Goal: Task Accomplishment & Management: Use online tool/utility

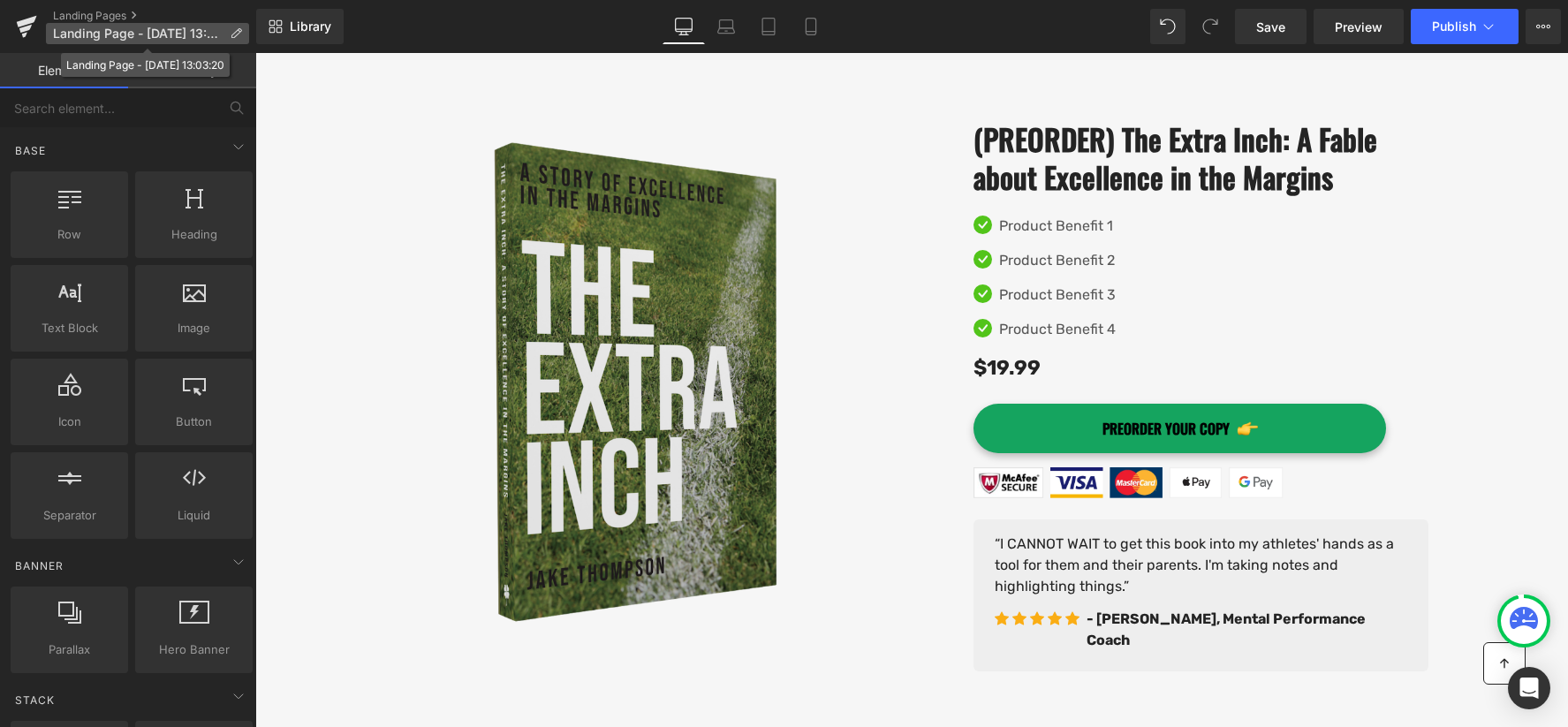
click at [131, 38] on span "Landing Page - Sep 14, 13:03:20" at bounding box center [137, 33] width 169 height 15
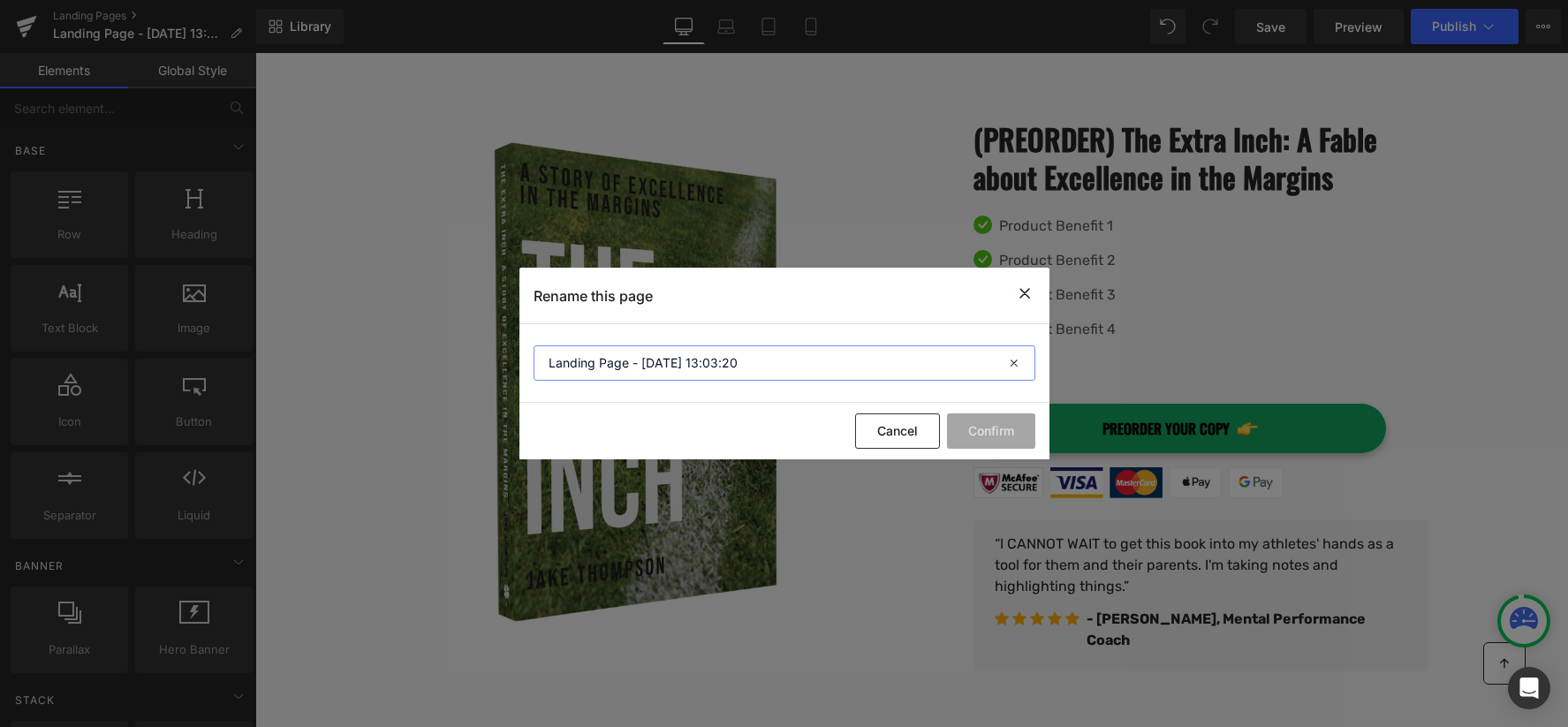
click at [727, 371] on input "Landing Page - Sep 14, 13:03:20" at bounding box center [784, 364] width 502 height 35
type input "The Extra Inch: A Fable about Excellence in the Margins"
click at [1010, 434] on button "Confirm" at bounding box center [990, 431] width 89 height 35
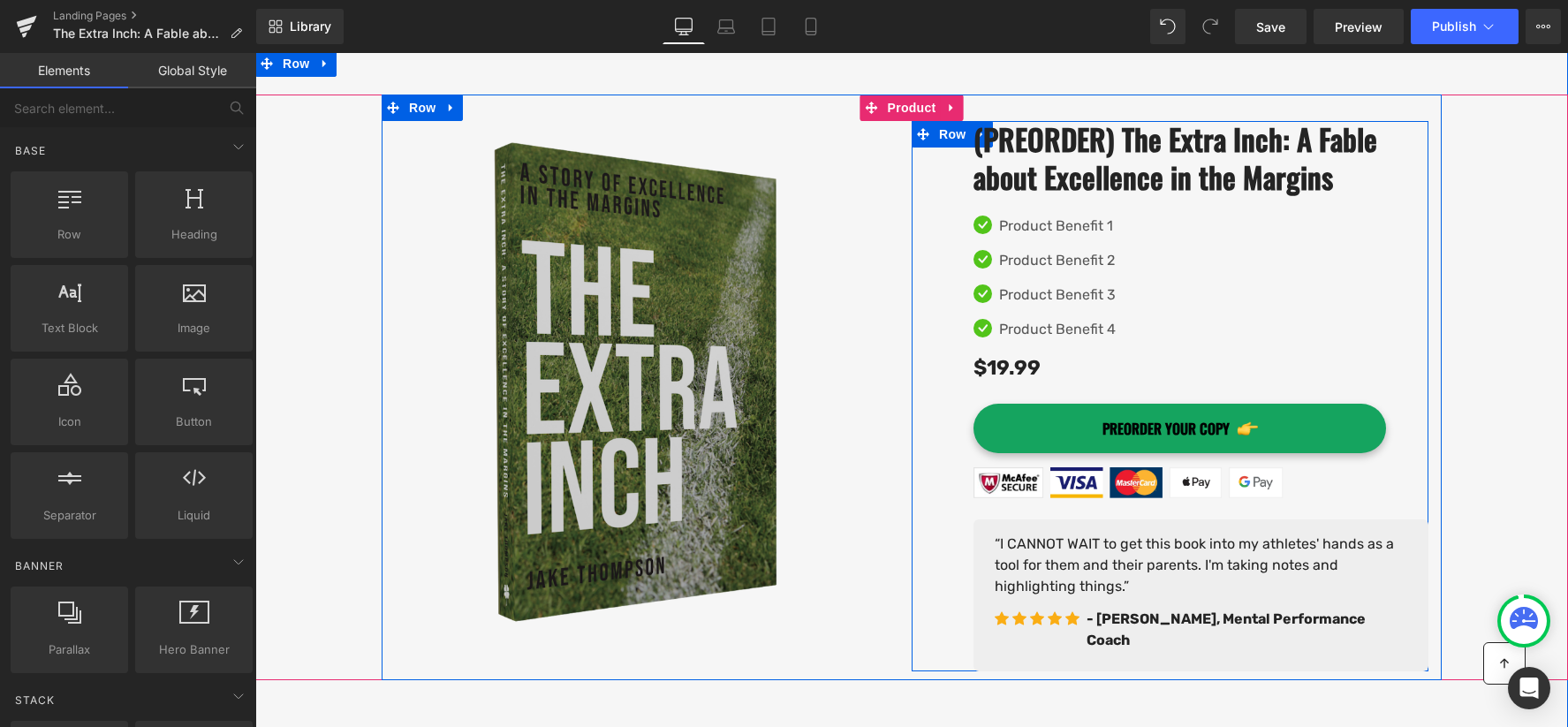
scroll to position [197, 0]
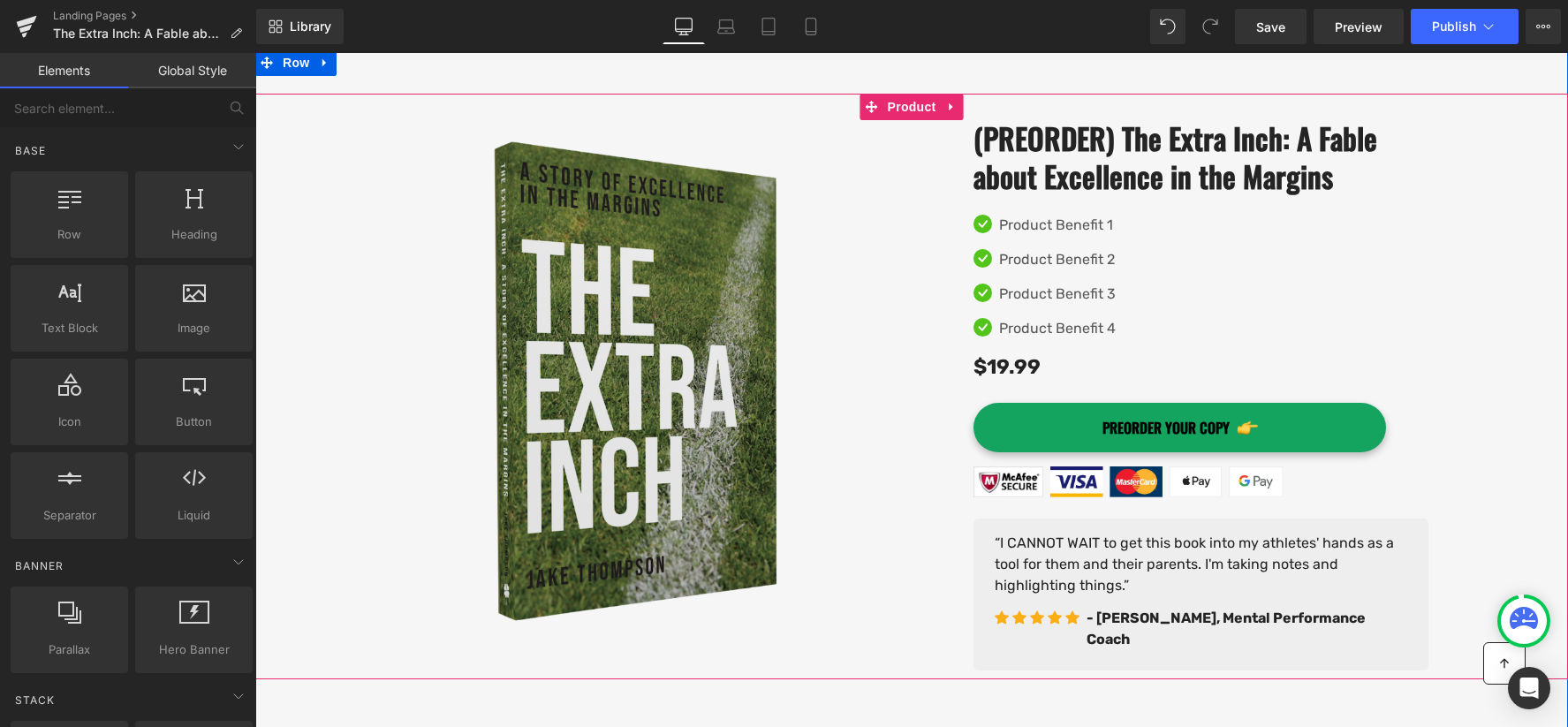
click at [1101, 236] on div "Product Benefit 1 Text Block" at bounding box center [1054, 225] width 123 height 21
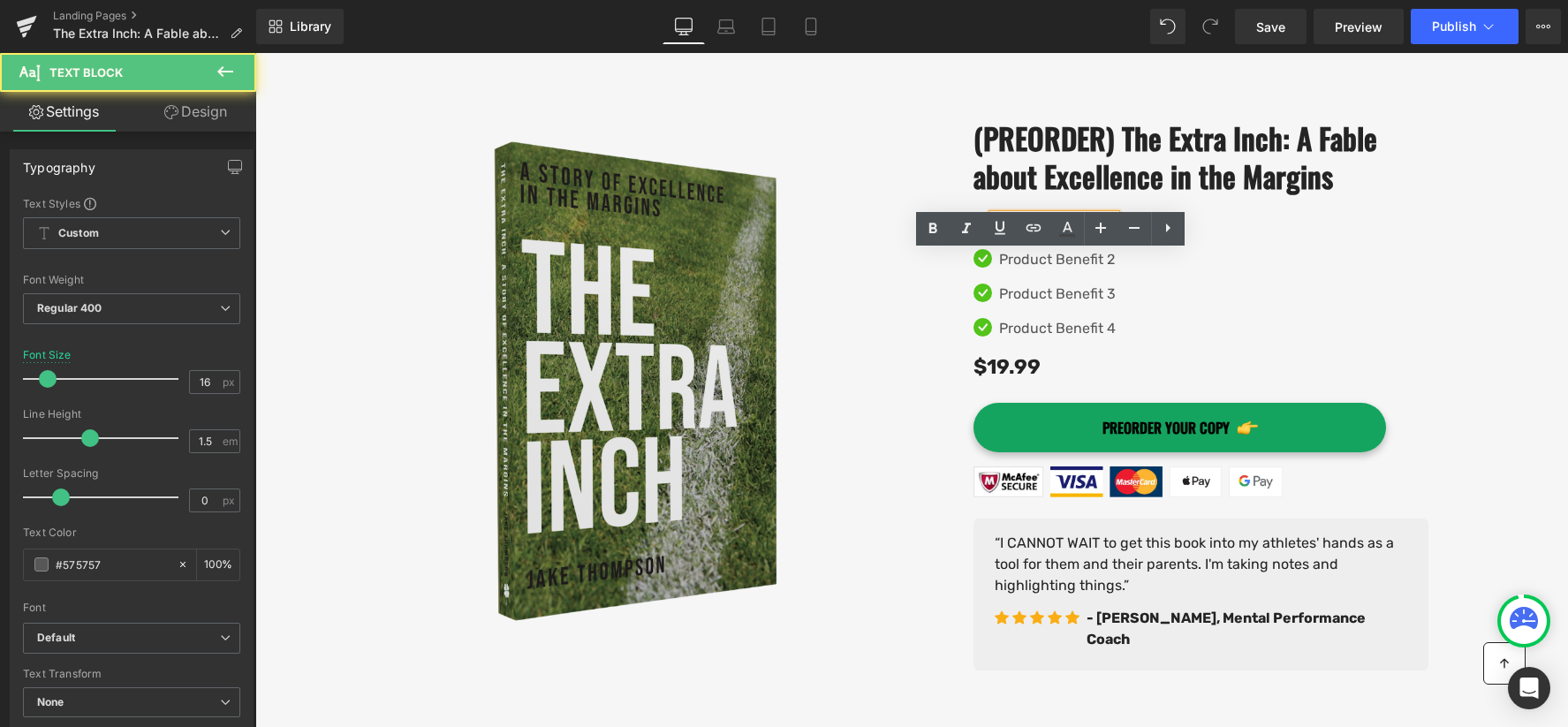
click at [1053, 236] on p "Product Benefit 1" at bounding box center [1058, 225] width 117 height 21
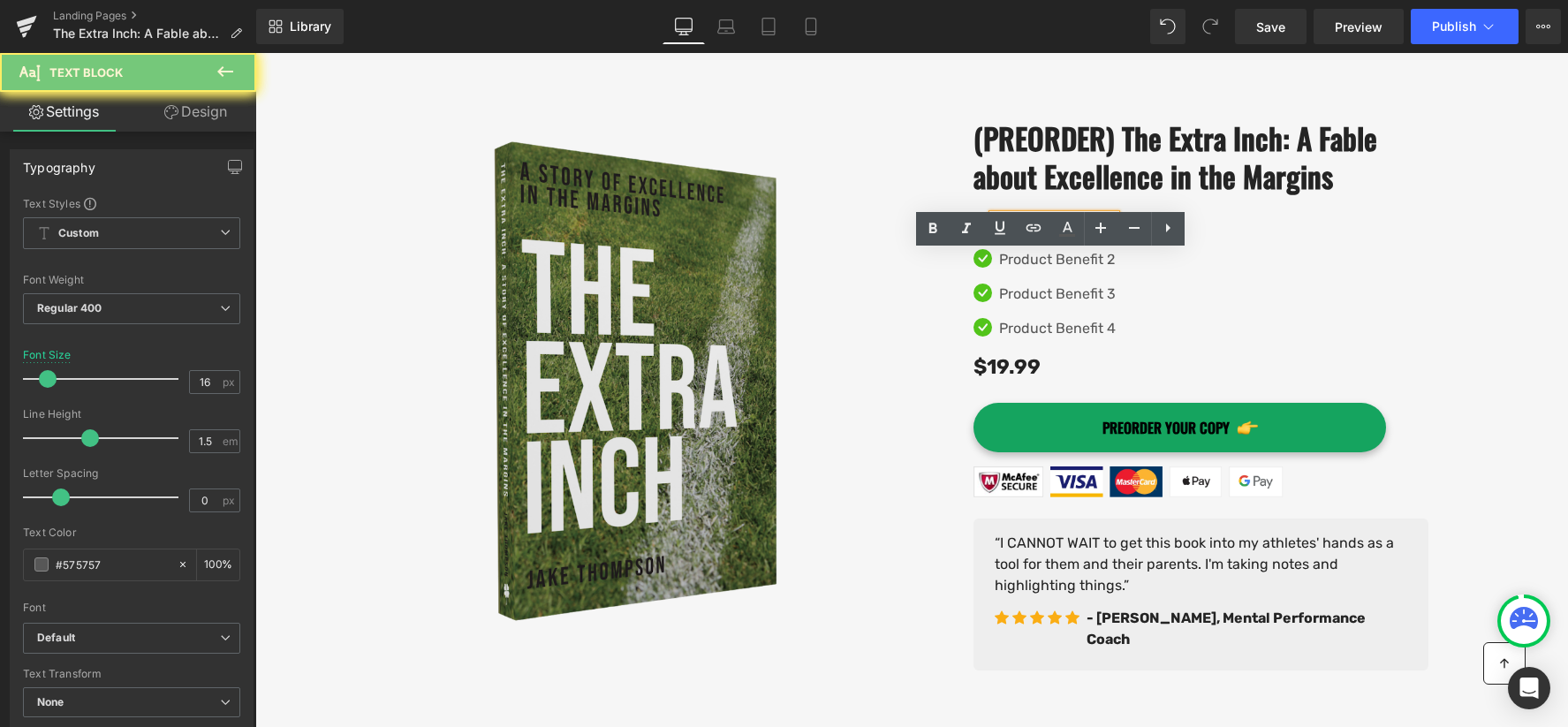
click at [1053, 236] on p "Product Benefit 1" at bounding box center [1058, 225] width 117 height 21
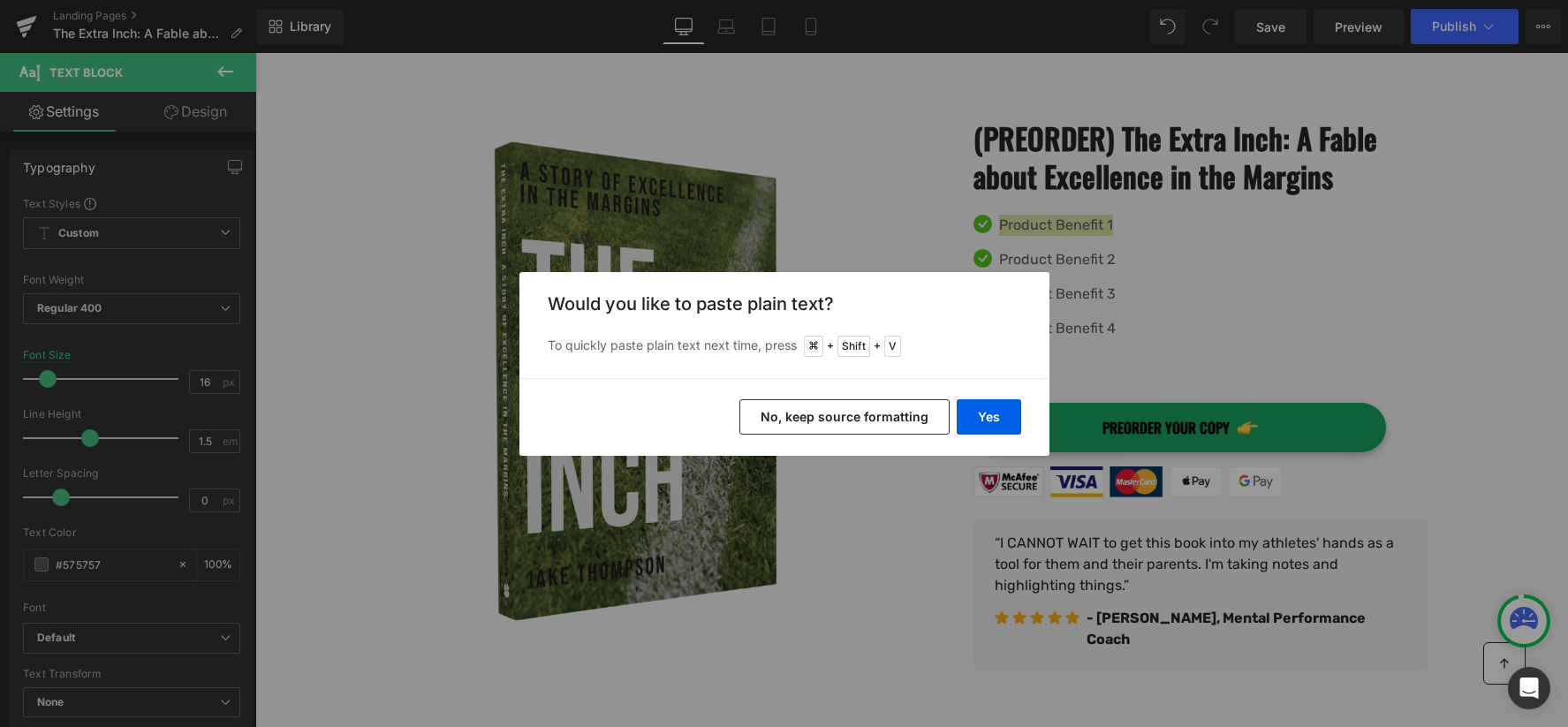
click at [902, 422] on button "No, keep source formatting" at bounding box center [844, 417] width 210 height 35
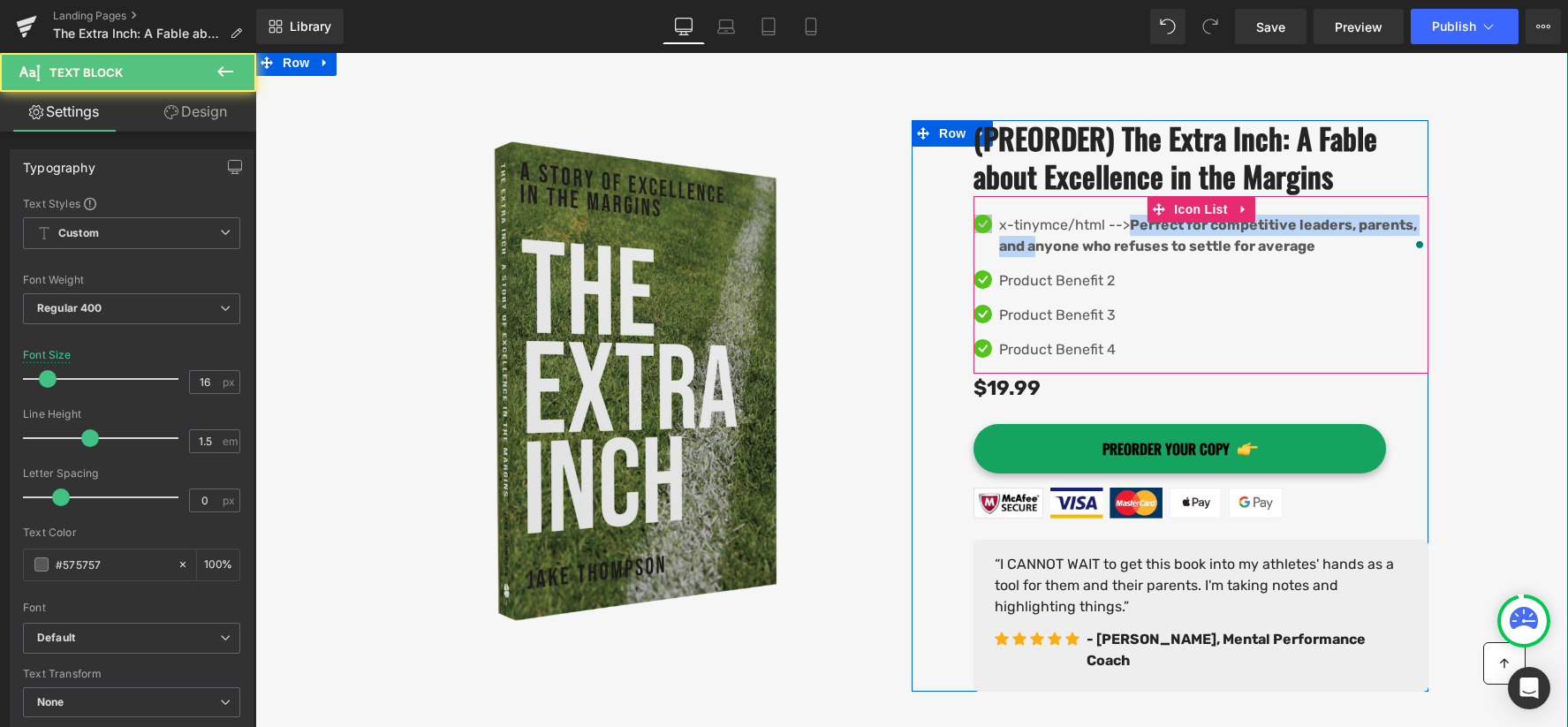
drag, startPoint x: 1112, startPoint y: 262, endPoint x: 988, endPoint y: 263, distance: 124.0
click at [988, 257] on li "Icon x-tinymce/html --> Perfect for competitive leaders, parents, and anyone wh…" at bounding box center [1200, 236] width 455 height 43
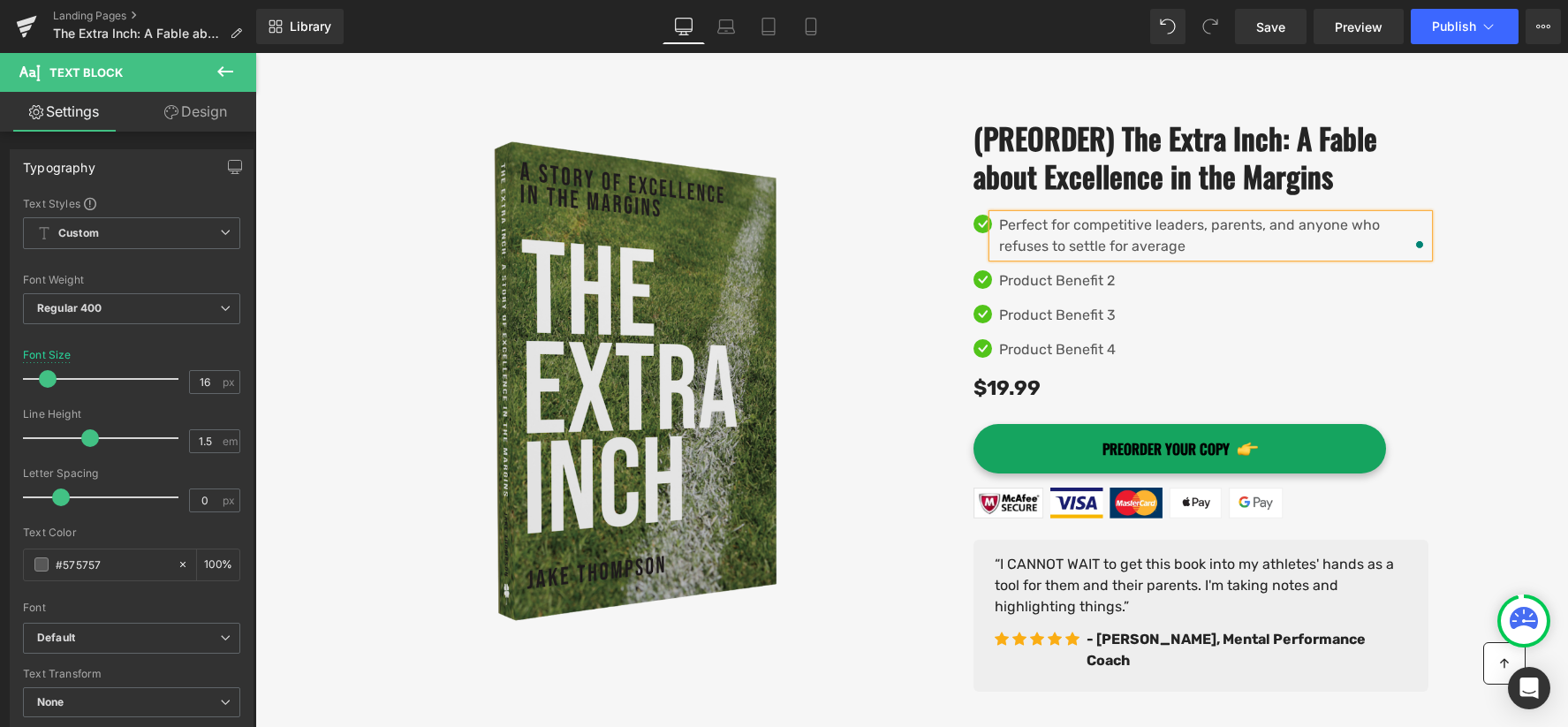
click at [1141, 257] on p "Perfect for competitive leaders, parents, and anyone who refuses to settle for …" at bounding box center [1213, 236] width 429 height 43
click at [1076, 291] on p "Product Benefit 2" at bounding box center [1213, 282] width 429 height 21
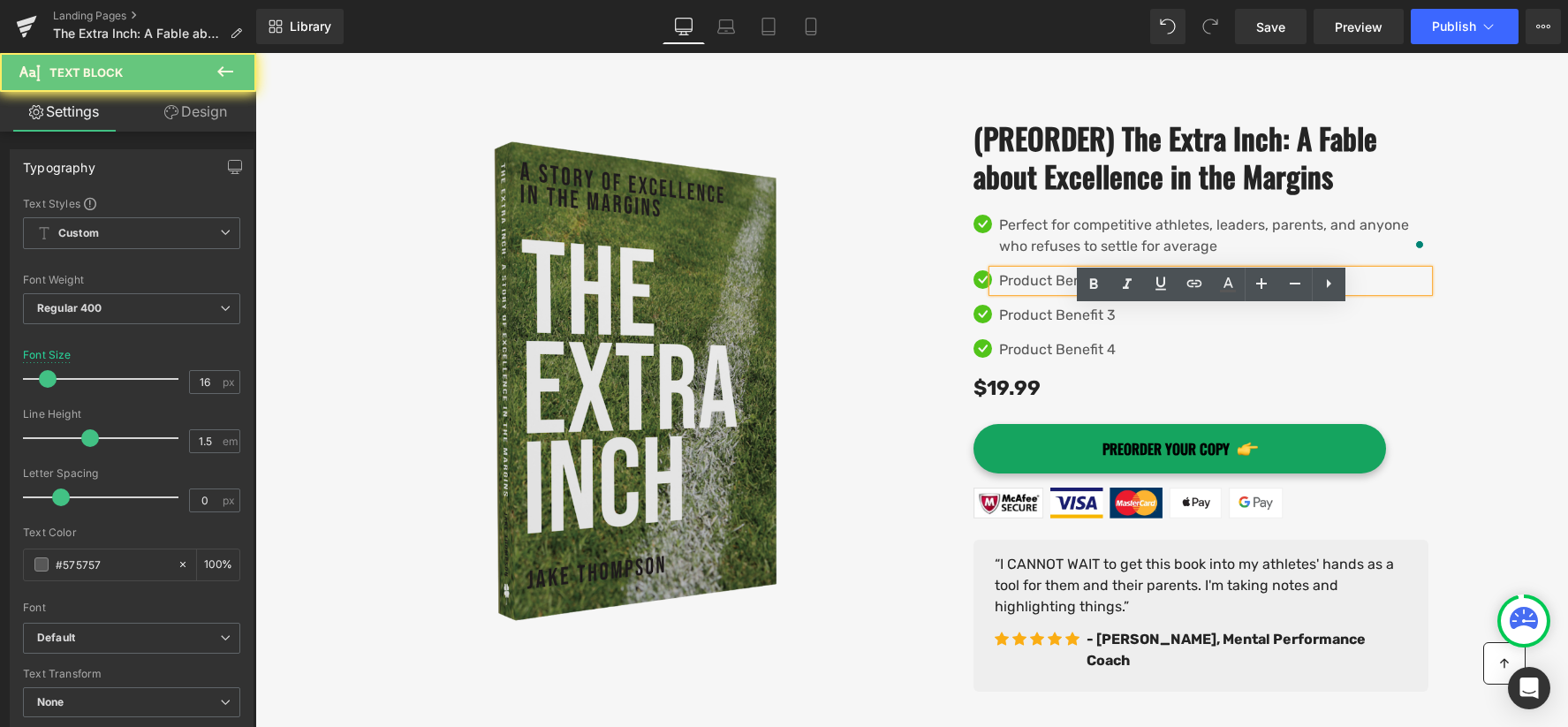
click at [1074, 291] on p "Product Benefit 2" at bounding box center [1213, 282] width 429 height 21
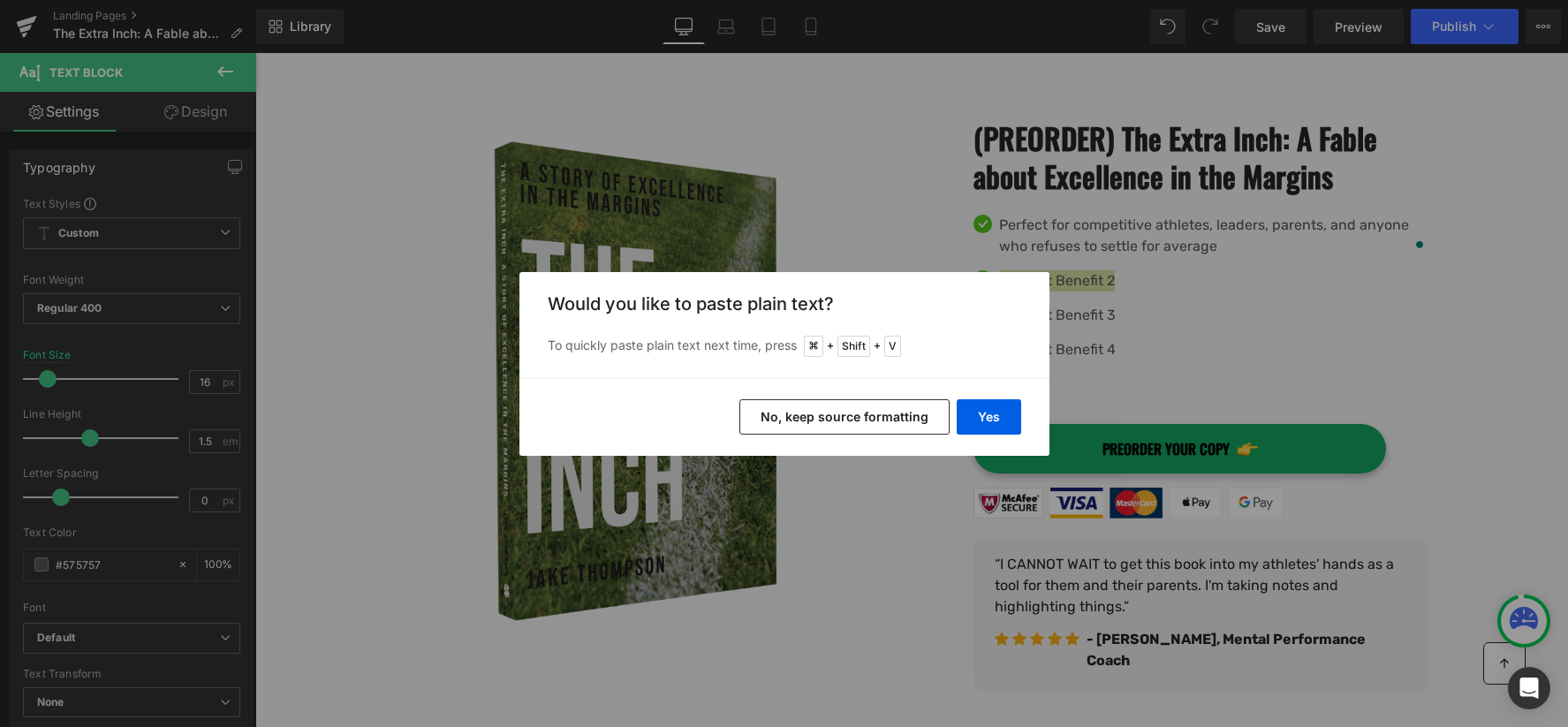
click at [929, 414] on button "No, keep source formatting" at bounding box center [844, 417] width 210 height 35
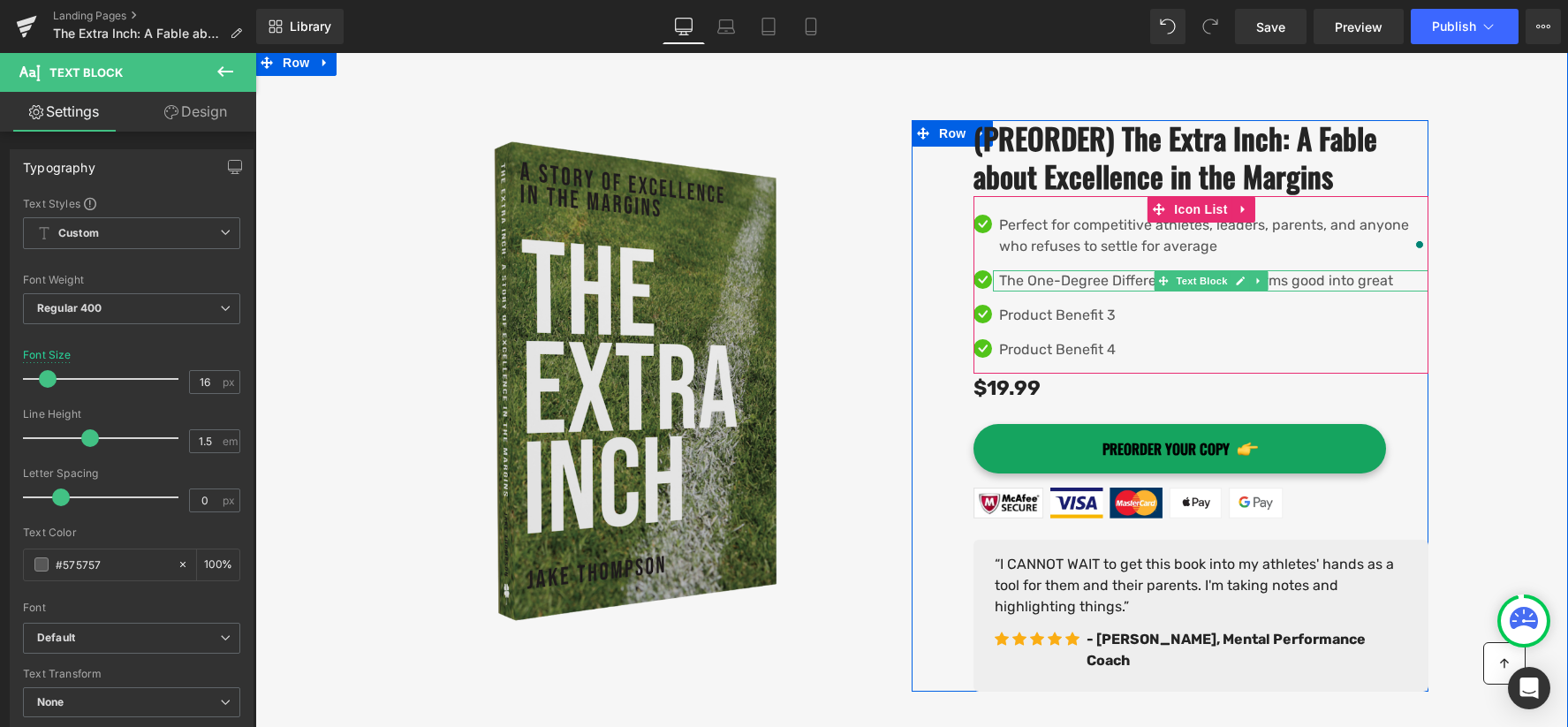
click at [1003, 291] on p "The One-Degree Difference that transforms good into great" at bounding box center [1213, 282] width 429 height 21
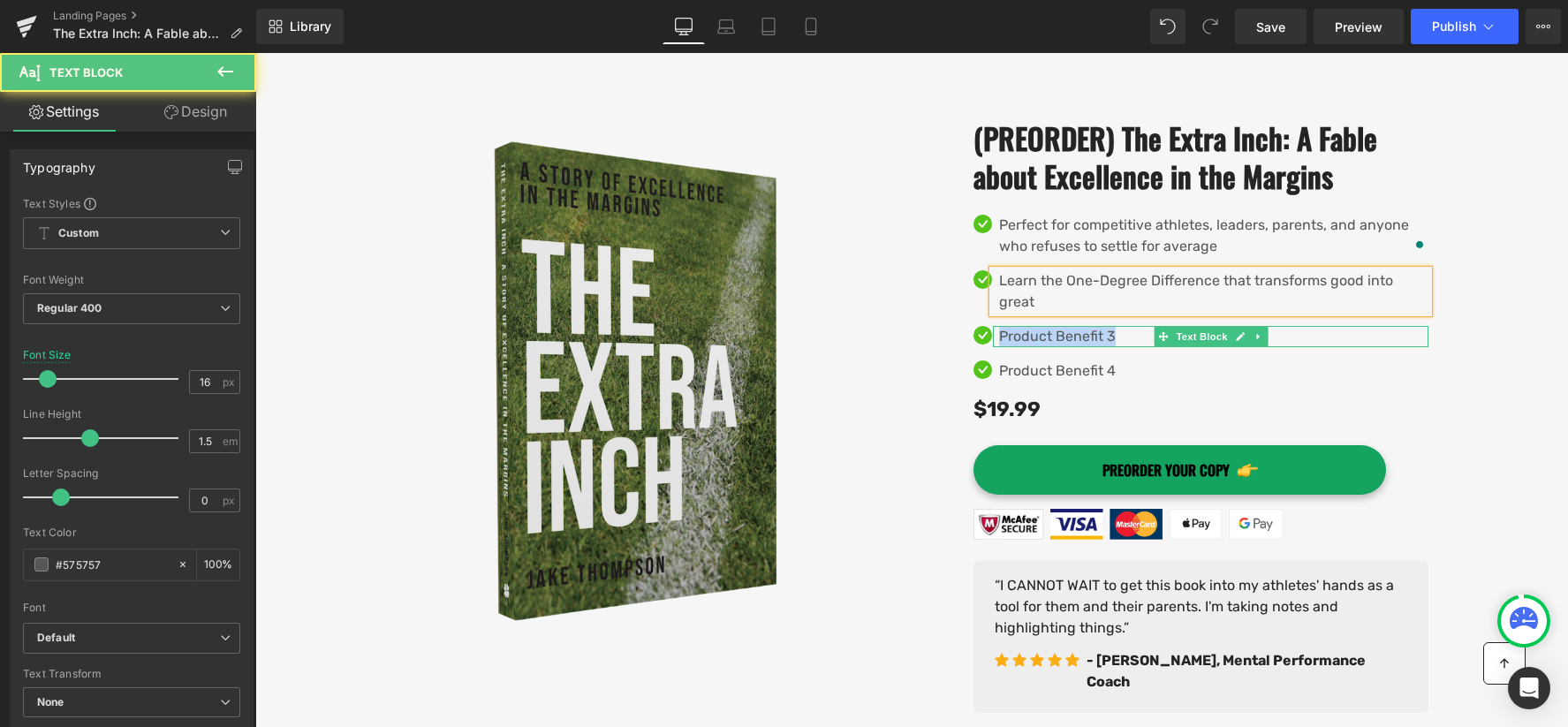
drag, startPoint x: 1000, startPoint y: 353, endPoint x: 1139, endPoint y: 356, distance: 139.0
click at [1139, 347] on p "Product Benefit 3" at bounding box center [1213, 337] width 429 height 21
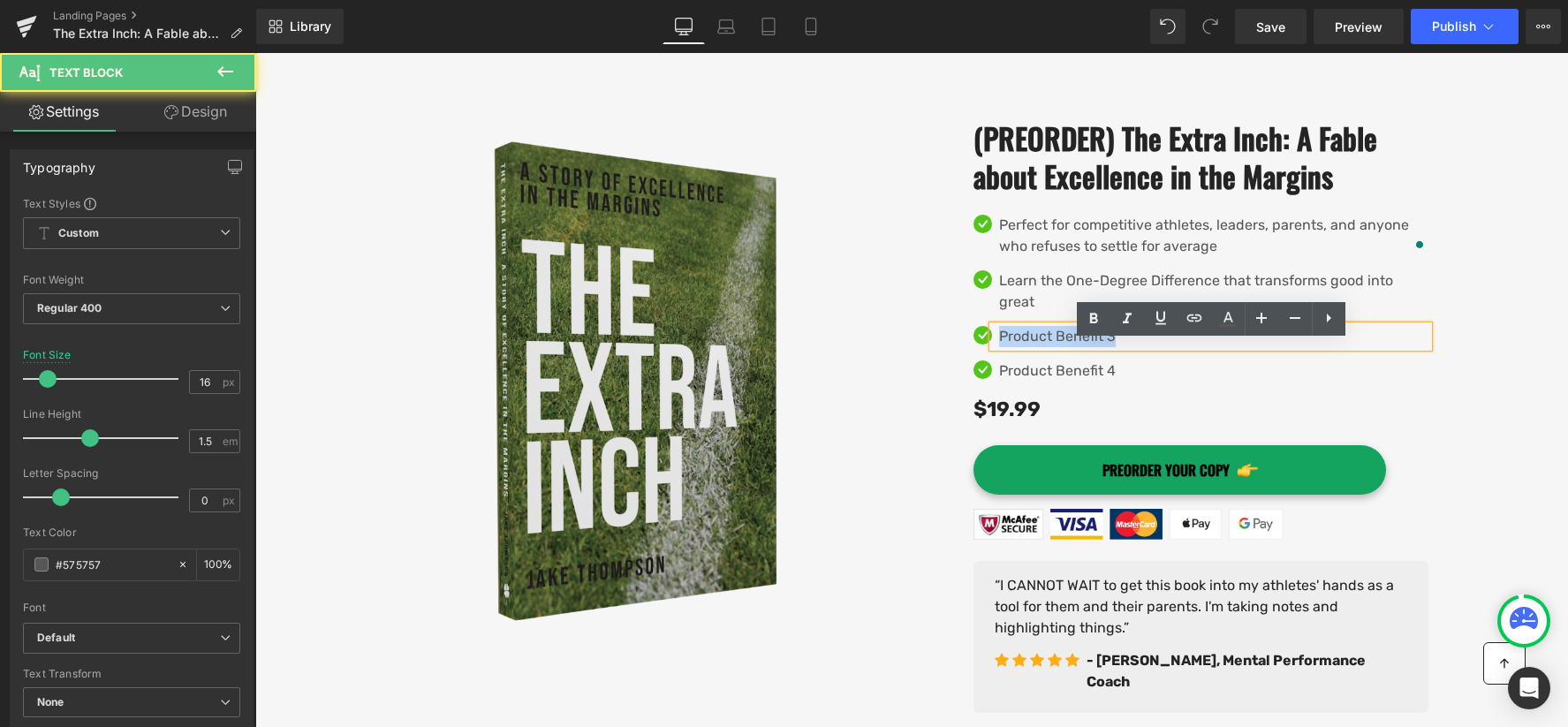
paste div
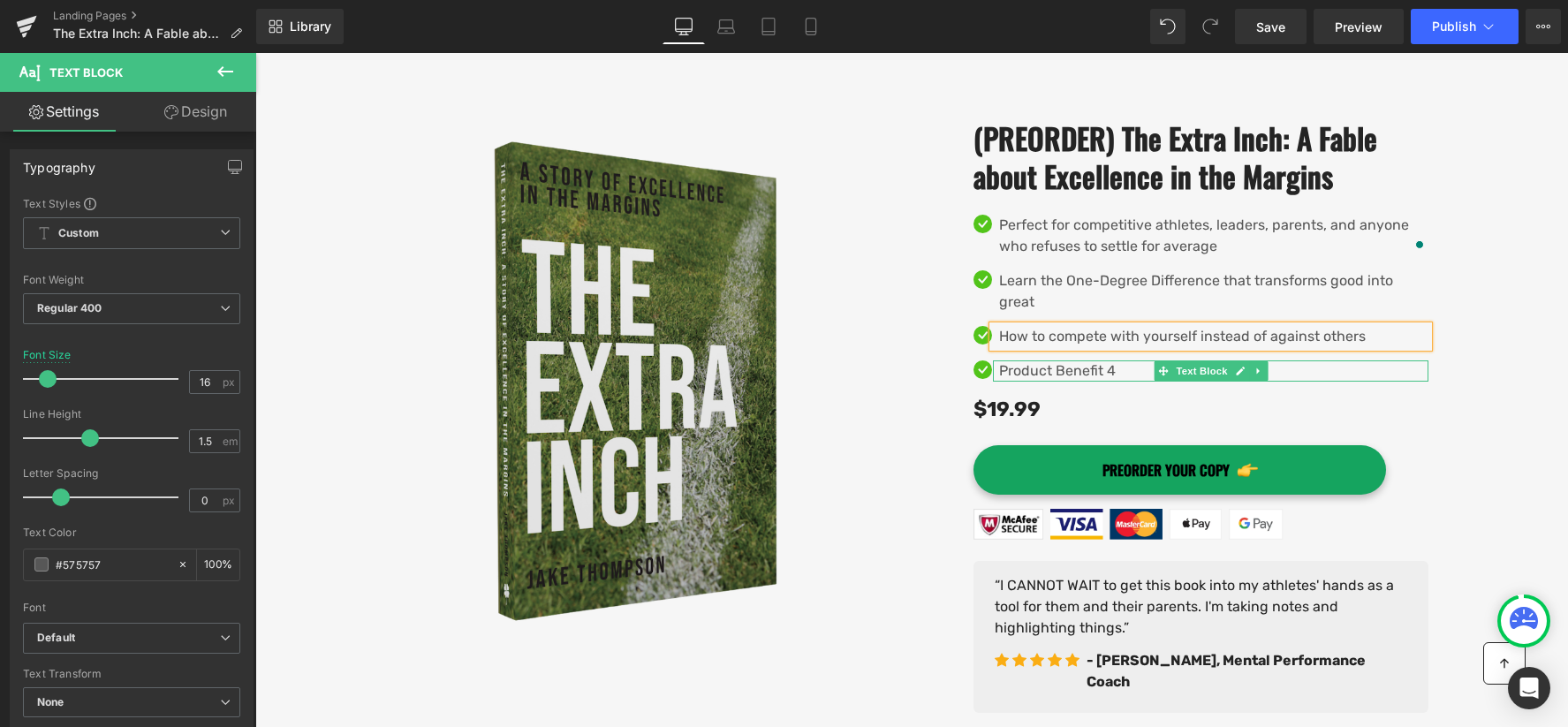
click at [1020, 382] on p "Product Benefit 4" at bounding box center [1213, 371] width 429 height 21
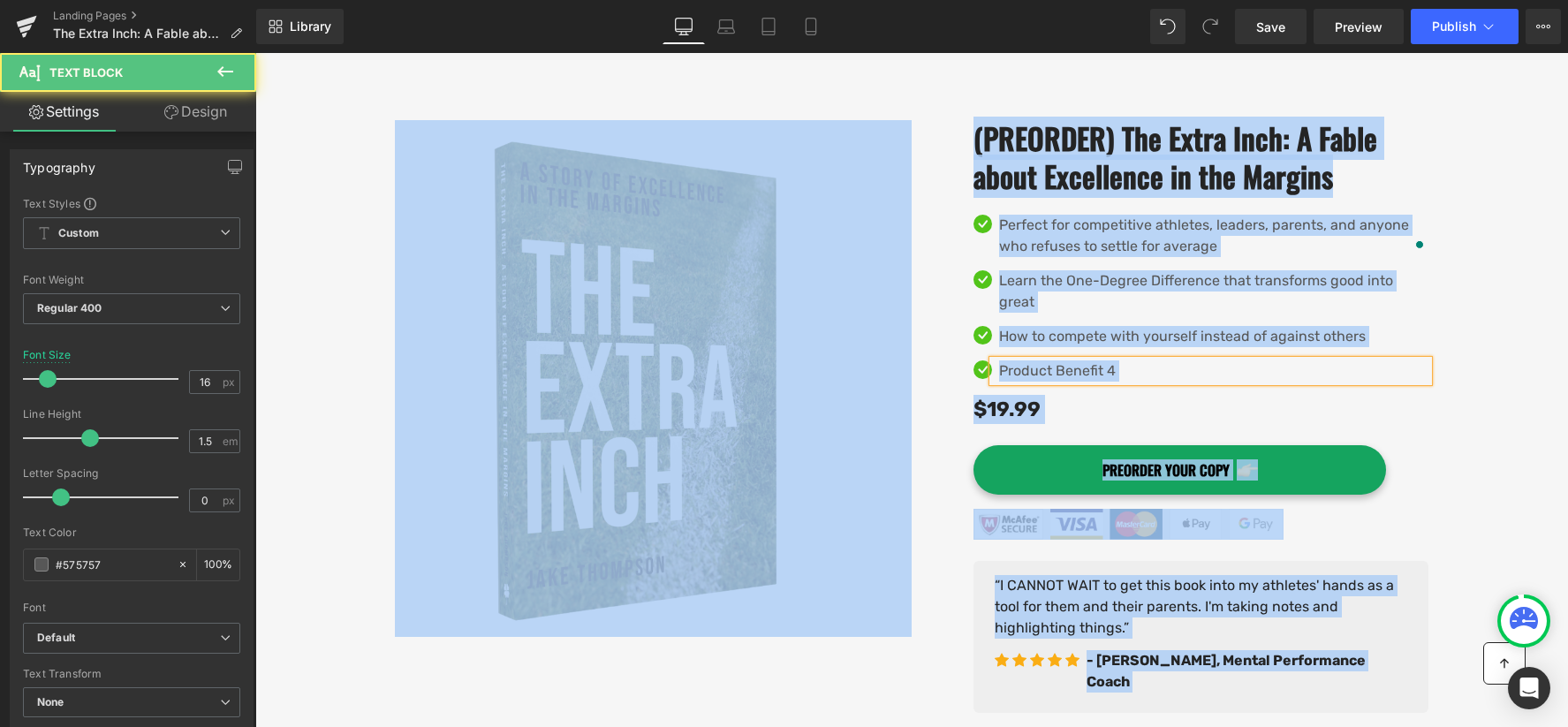
click at [1029, 382] on p "Product Benefit 4" at bounding box center [1213, 371] width 429 height 21
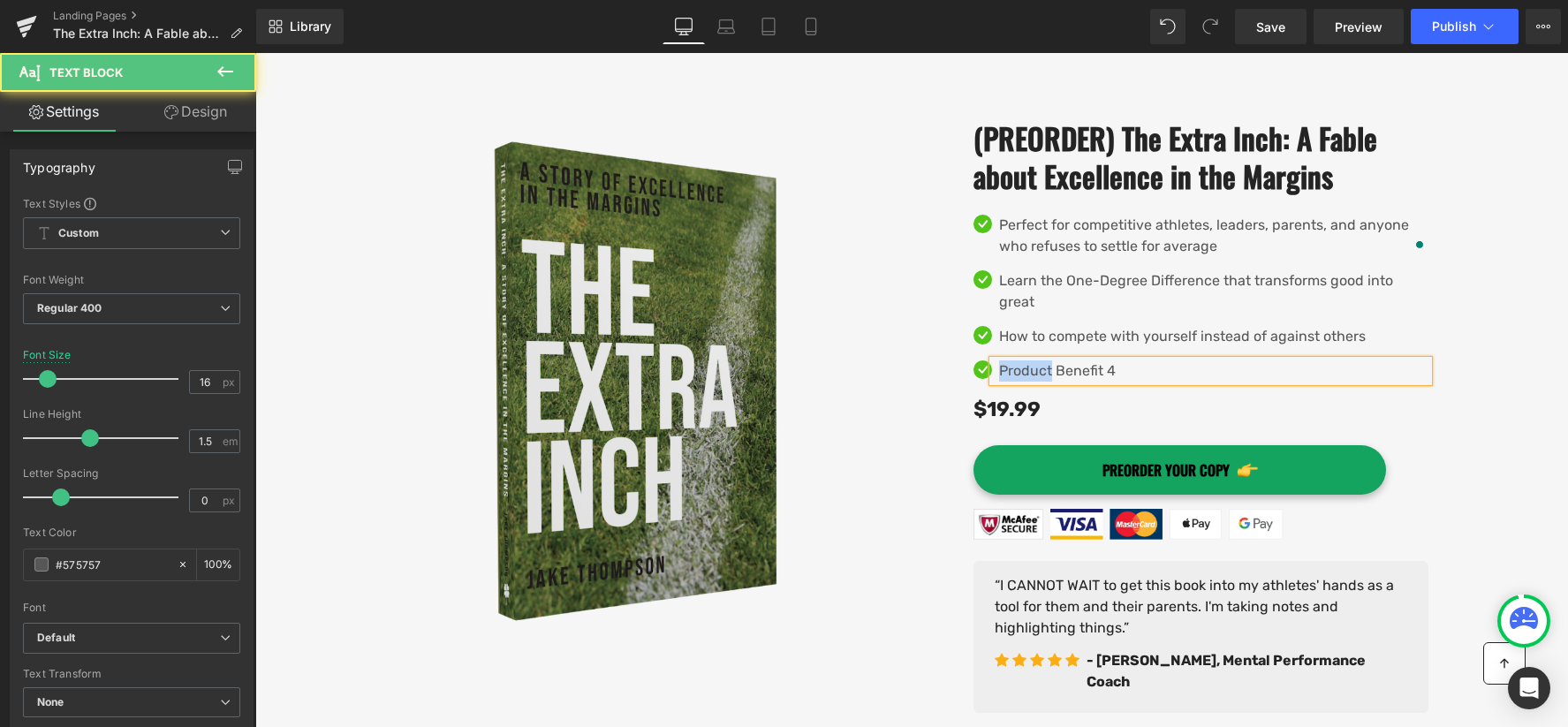
click at [1029, 382] on p "Product Benefit 4" at bounding box center [1213, 371] width 429 height 21
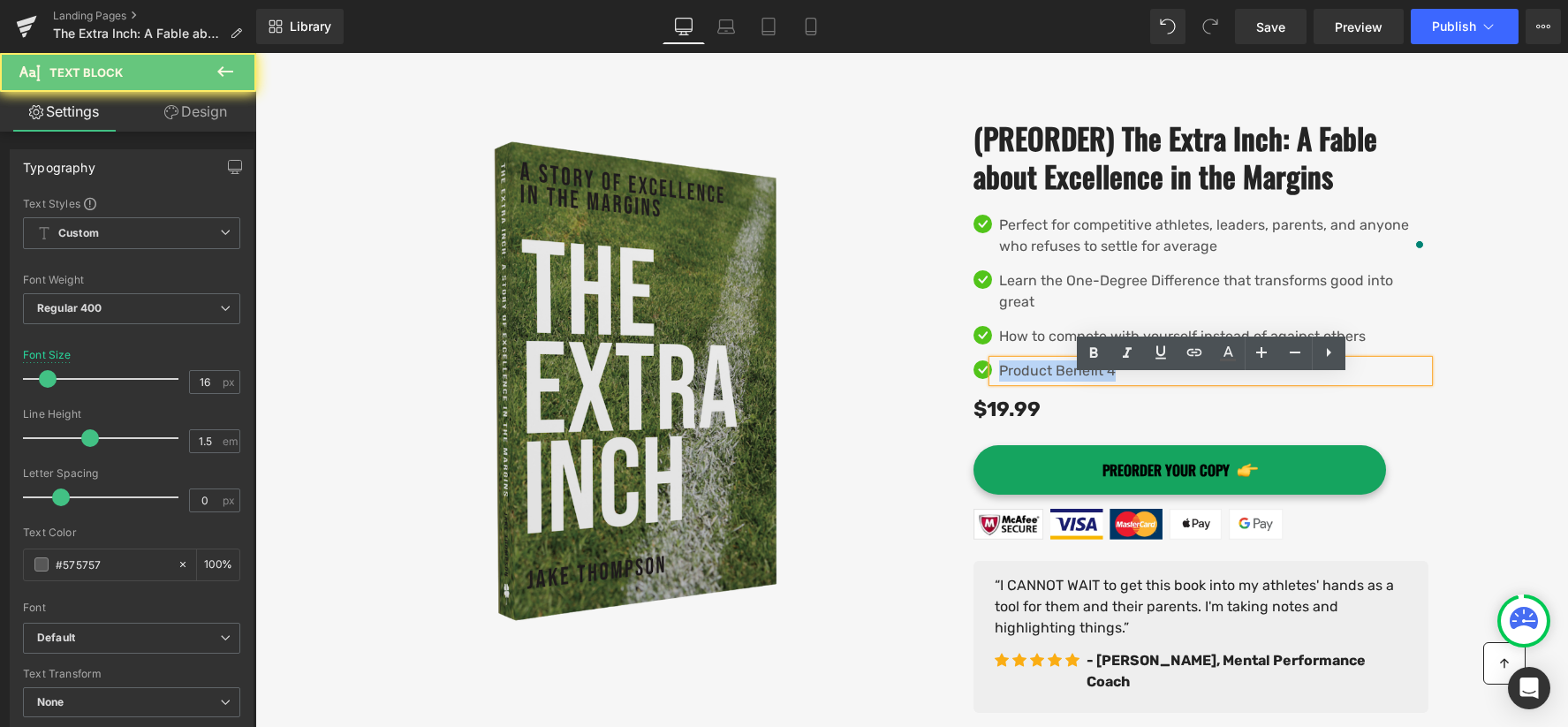
click at [1029, 382] on p "Product Benefit 4" at bounding box center [1213, 371] width 429 height 21
paste div
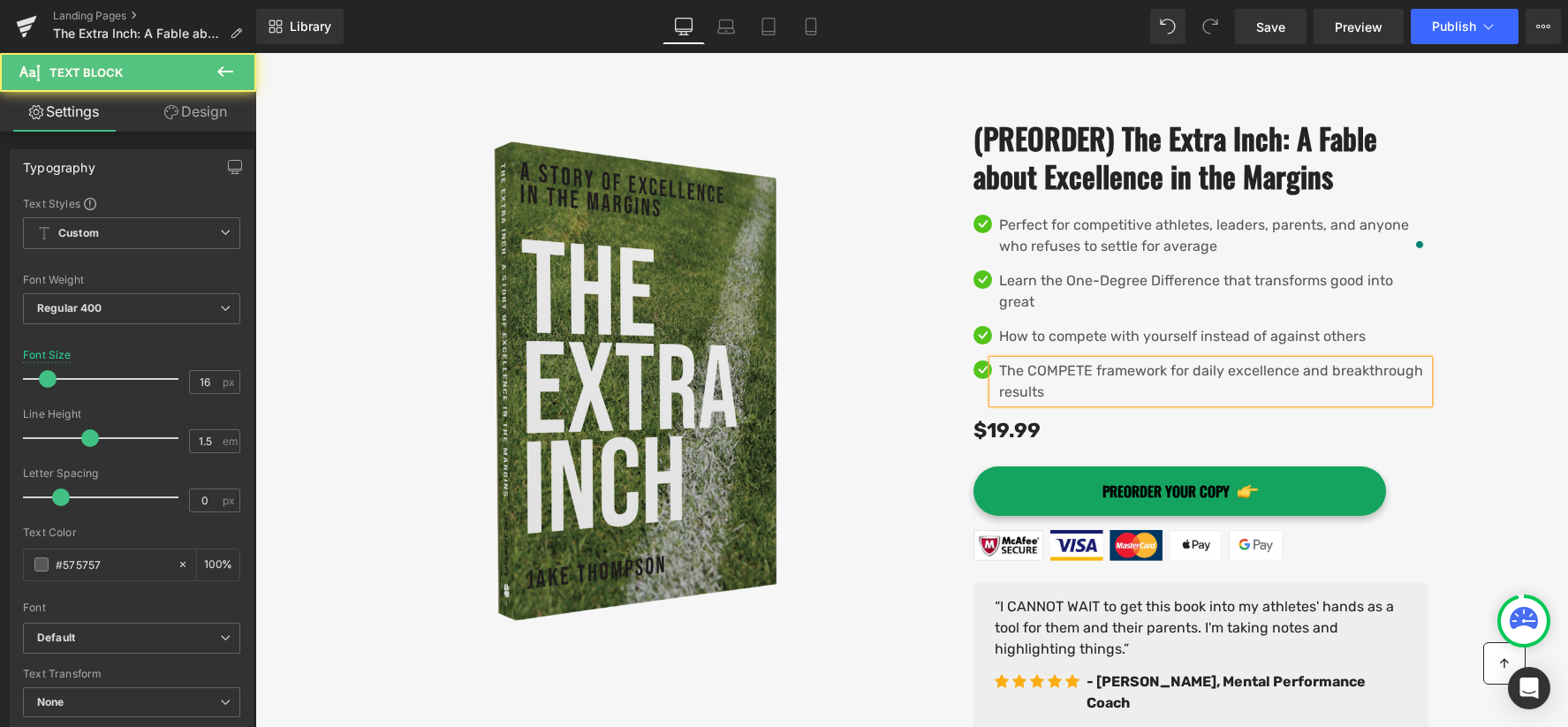
click at [1015, 387] on p "The COMPETE framework for daily excellence and breakthrough results" at bounding box center [1213, 382] width 429 height 43
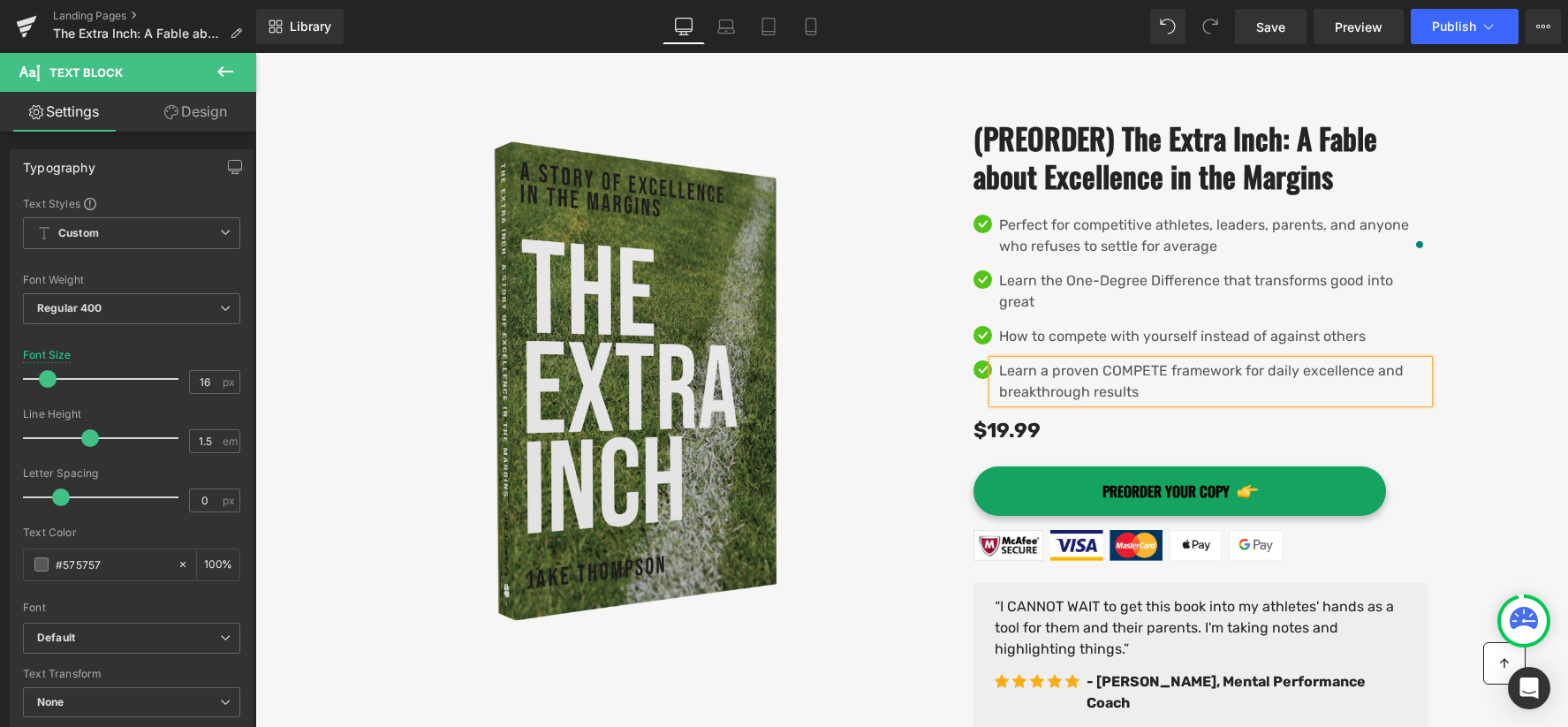
click at [1124, 387] on p "Learn a proven COMPETE framework for daily excellence and breakthrough results" at bounding box center [1213, 382] width 429 height 43
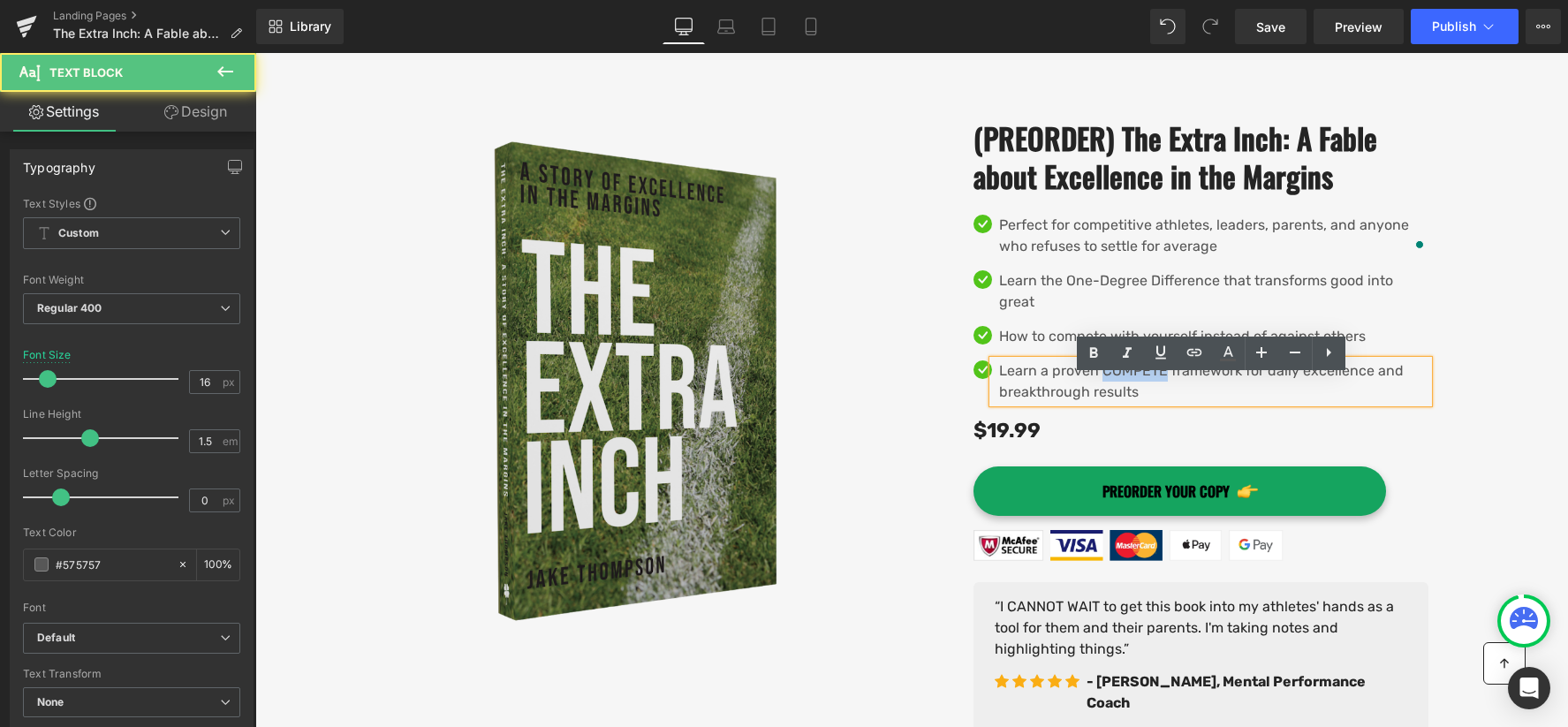
click at [1124, 387] on p "Learn a proven COMPETE framework for daily excellence and breakthrough results" at bounding box center [1213, 382] width 429 height 43
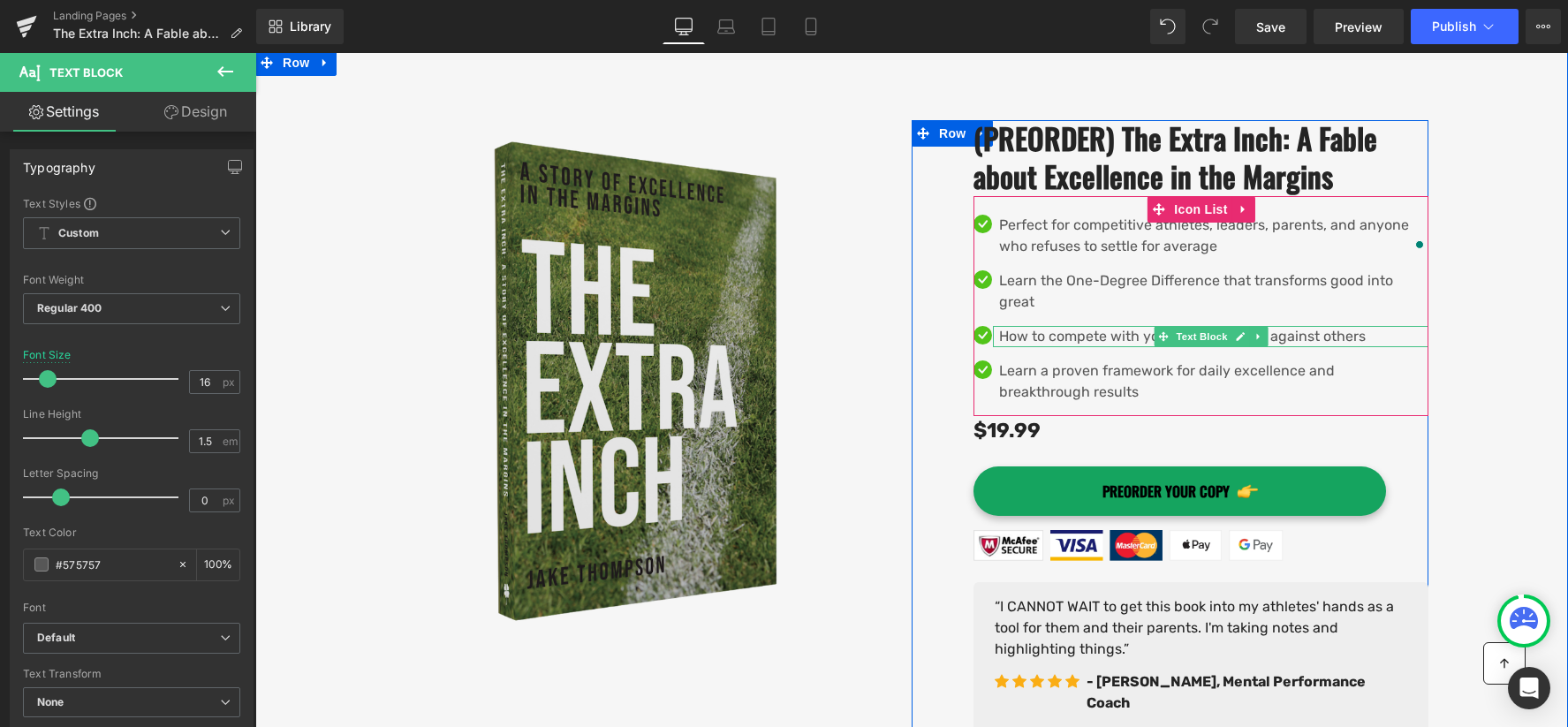
click at [1023, 347] on p "How to compete with yourself instead of against others" at bounding box center [1213, 337] width 429 height 21
click at [1022, 347] on p "How to compete with yourself instead of against others" at bounding box center [1213, 337] width 429 height 21
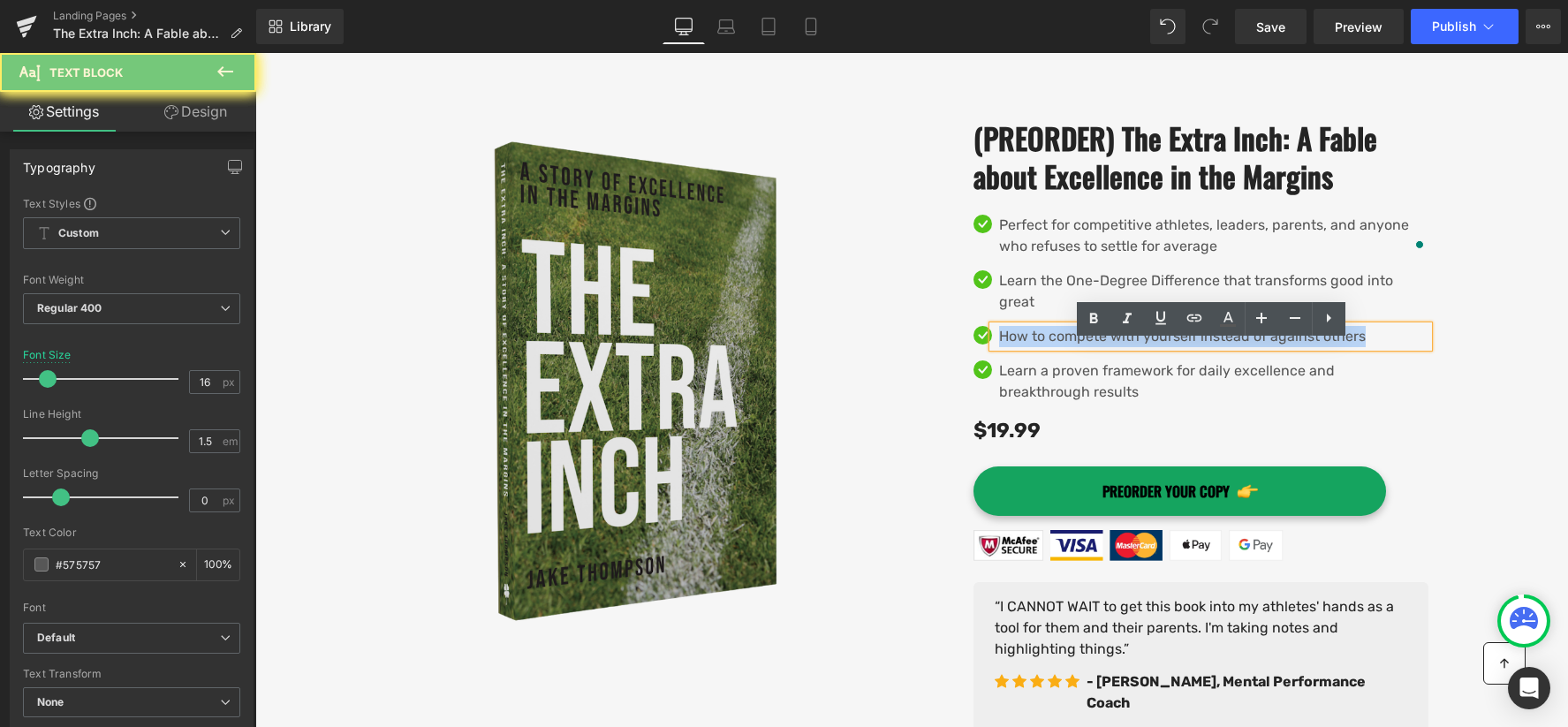
click at [1022, 347] on p "How to compete with yourself instead of against others" at bounding box center [1213, 337] width 429 height 21
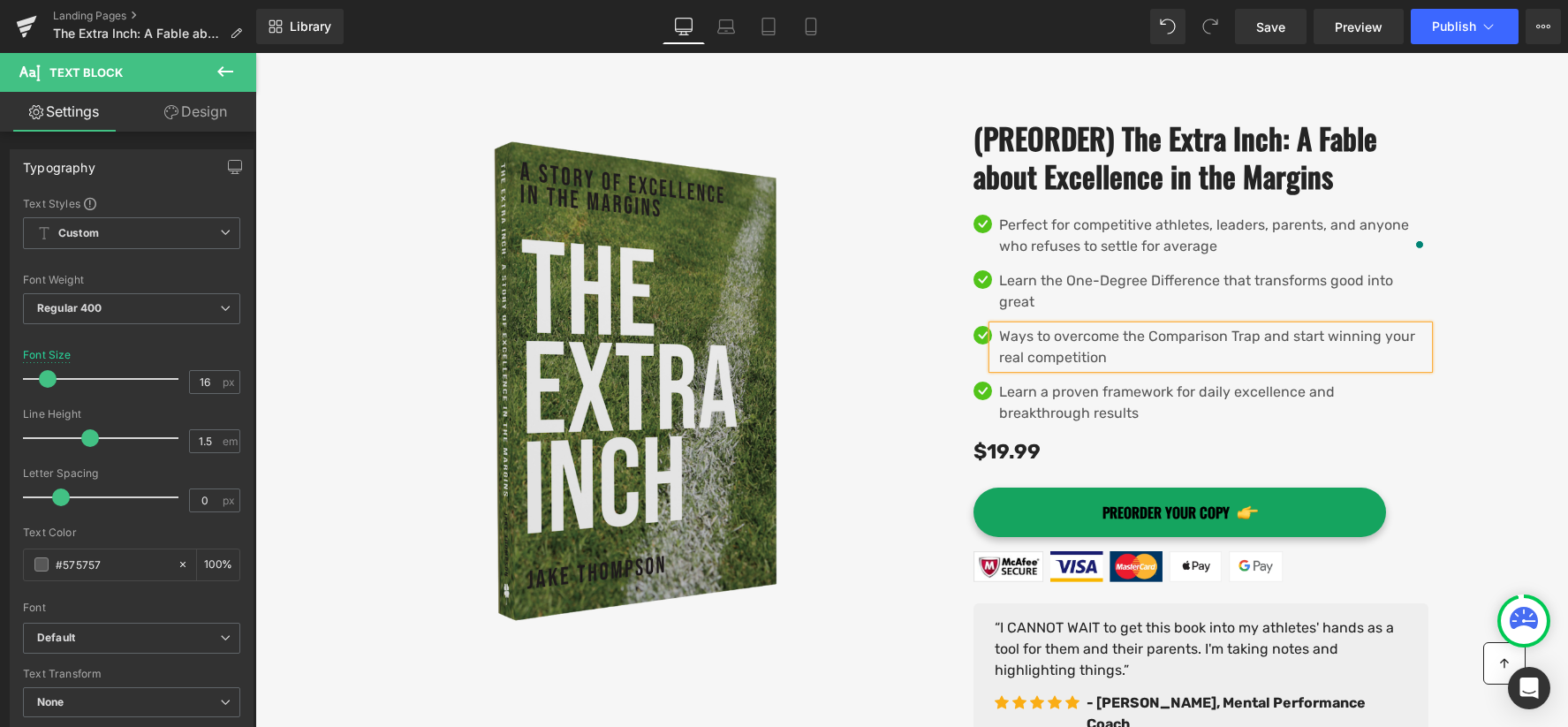
click at [949, 120] on div "‹ › (P) Image List (P) Image List Row (PREORDER) The Extra Inch: A Fable about …" at bounding box center [1170, 438] width 517 height 635
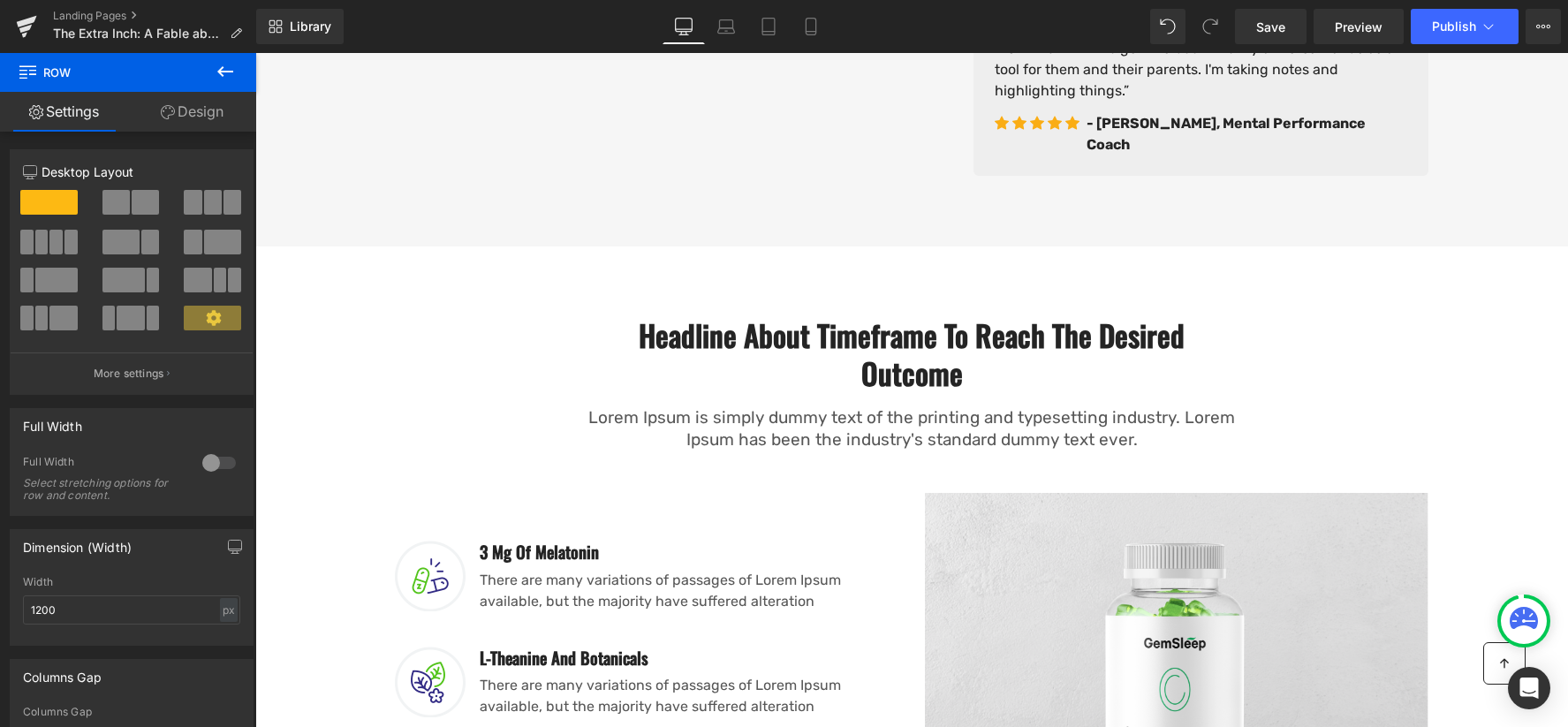
scroll to position [852, 0]
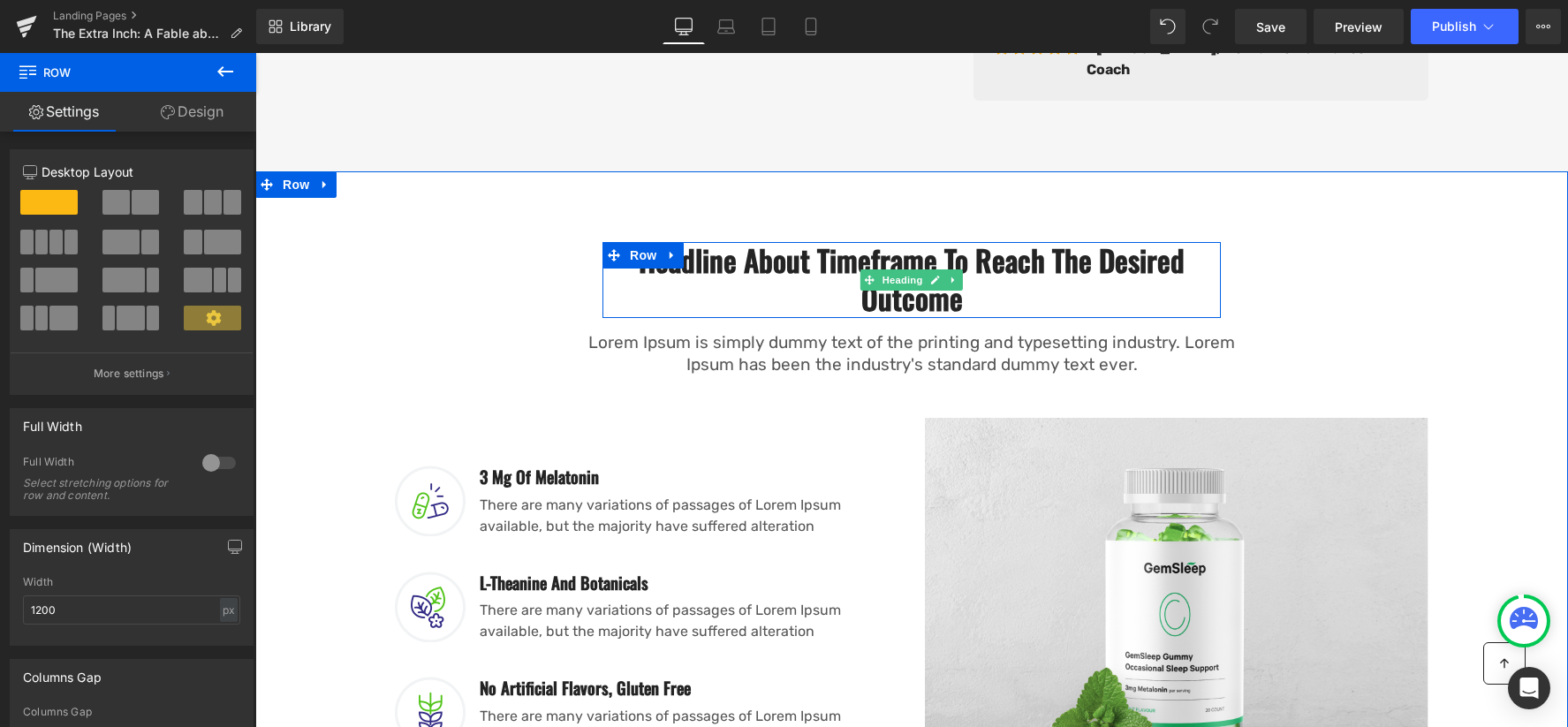
click at [762, 266] on h2 "Headline About Timeframe To Reach The Desired Outcome" at bounding box center [912, 280] width 618 height 76
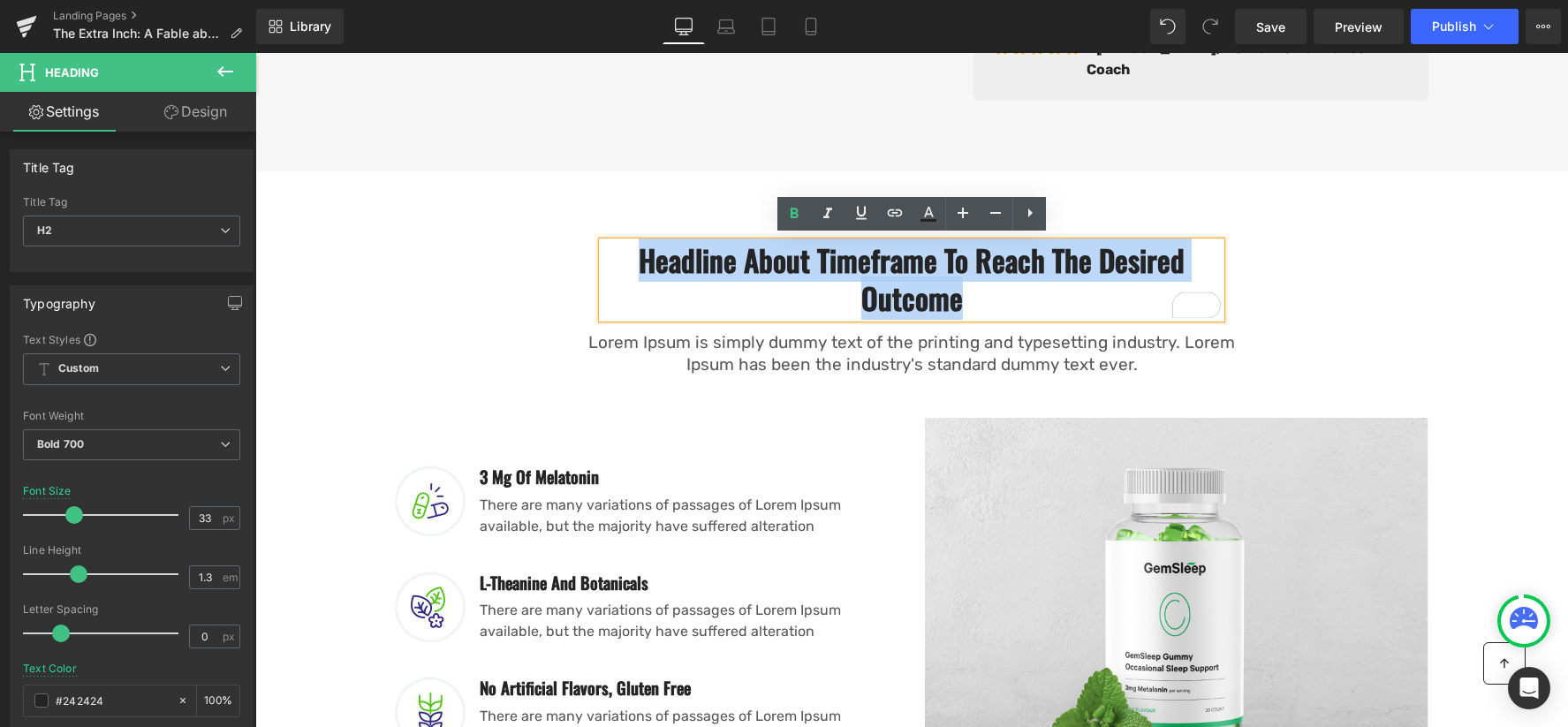
paste div "To enrich screen reader interactions, please activate Accessibility in Grammarl…"
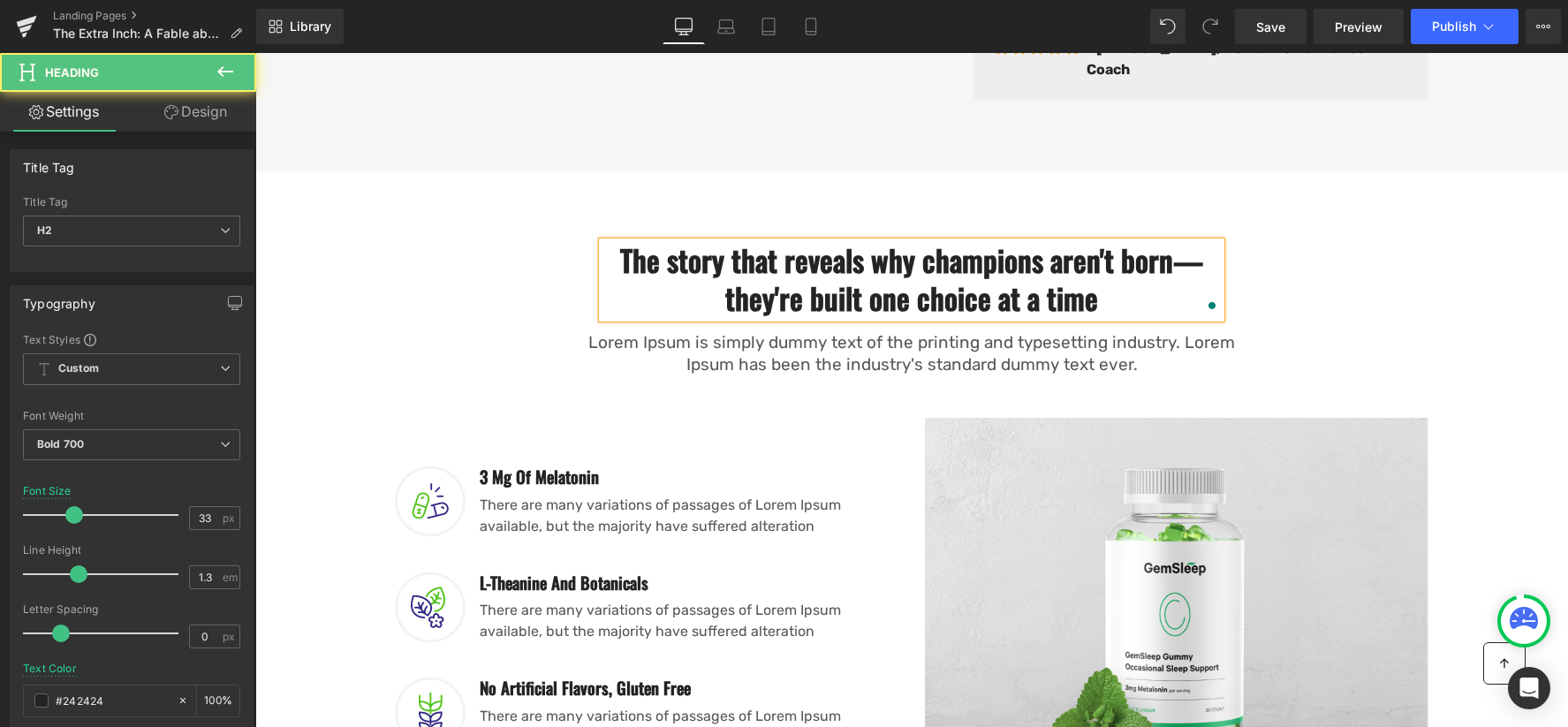
click at [625, 255] on h2 "The story that reveals why champions aren't born—they're built one choice at a …" at bounding box center [912, 280] width 618 height 76
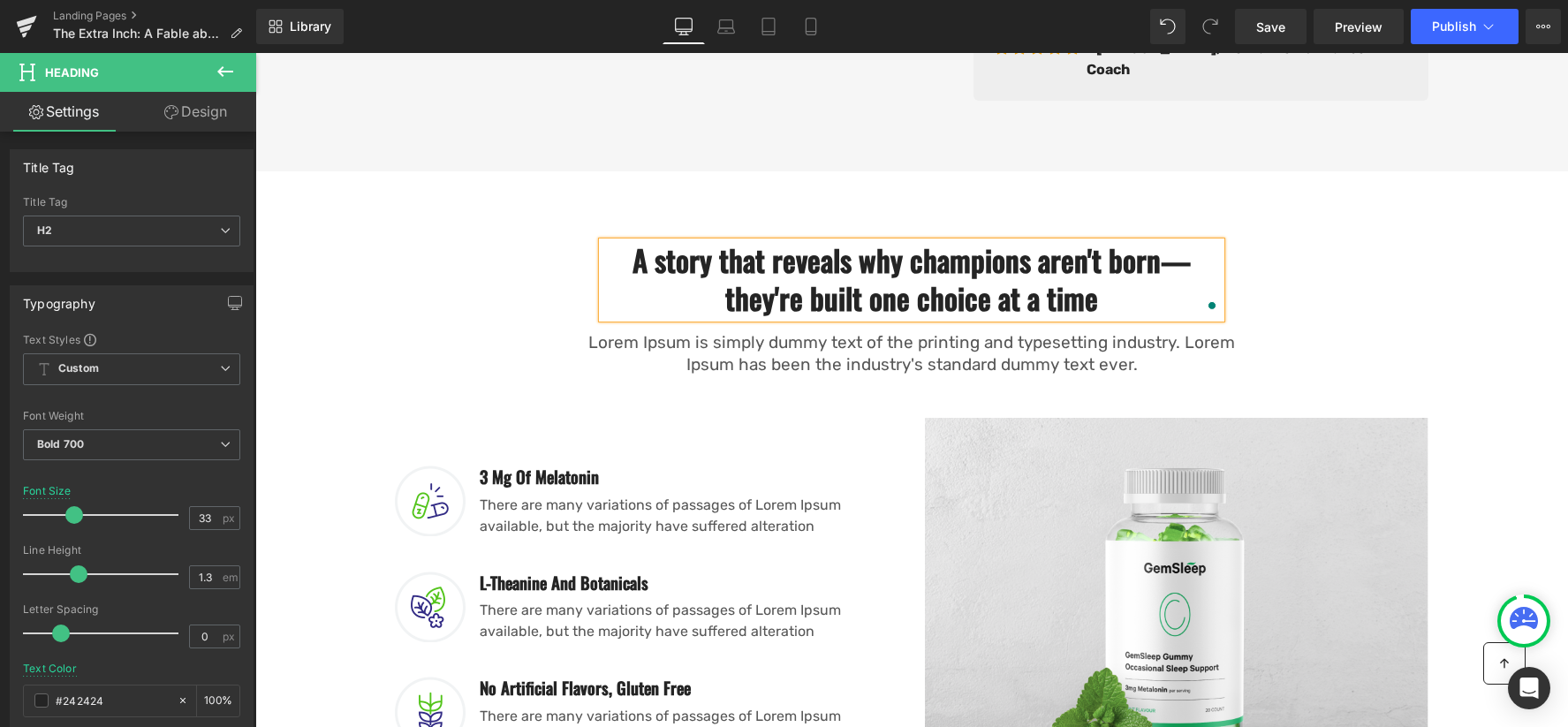
click at [973, 254] on h2 "A story that reveals why champions aren't born—they're built one choice at a ti…" at bounding box center [912, 280] width 618 height 76
click at [475, 287] on div "A story that reveals why Champions aren't born—they're built one choice at a ti…" at bounding box center [912, 308] width 1060 height 134
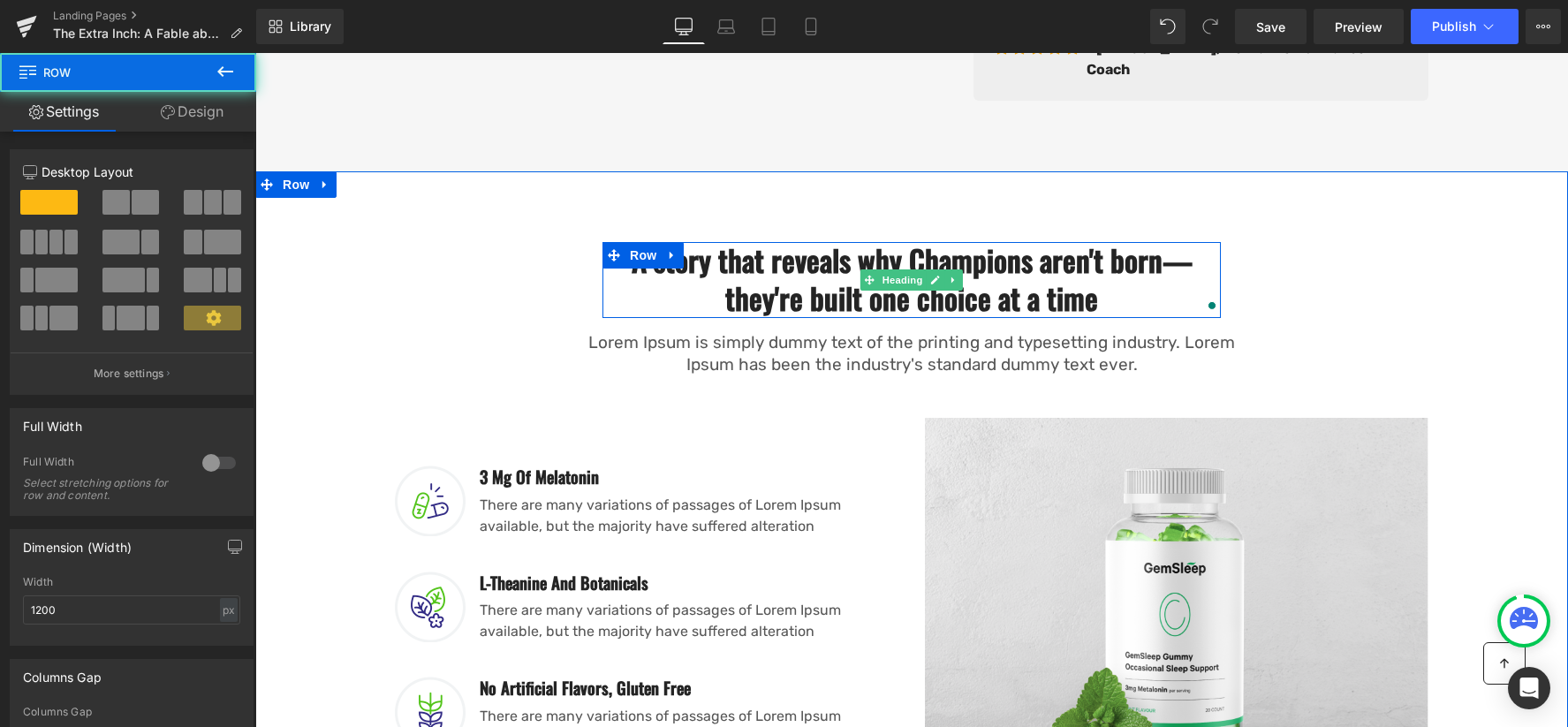
click at [1155, 285] on h2 "A story that reveals why Champions aren't born—they're built one choice at a ti…" at bounding box center [912, 280] width 618 height 76
click at [1172, 288] on h2 "A story that reveals why Champions aren't born—they're built one choice at a ti…" at bounding box center [912, 280] width 618 height 76
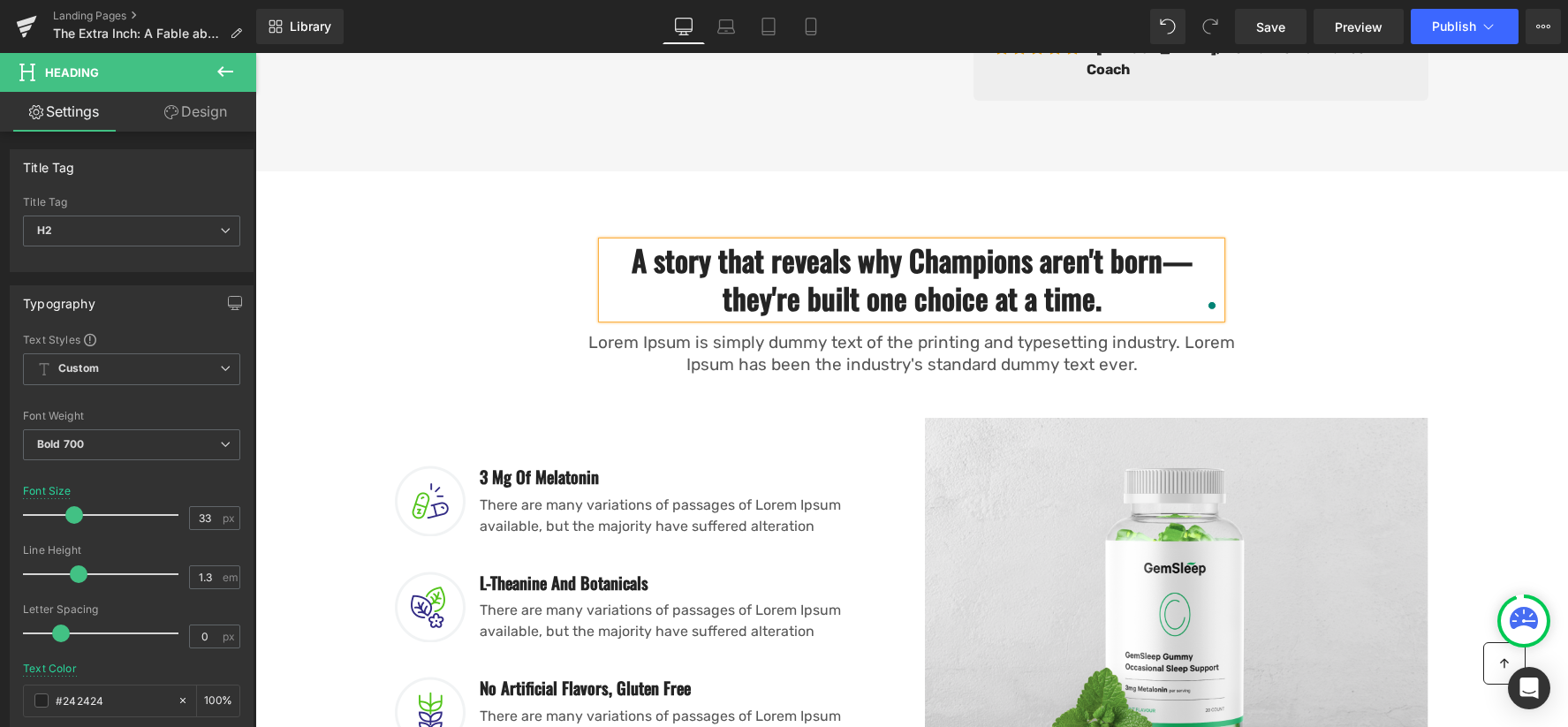
click at [796, 341] on p "Lorem Ipsum is simply dummy text of the printing and typesetting industry. Lore…" at bounding box center [912, 354] width 662 height 43
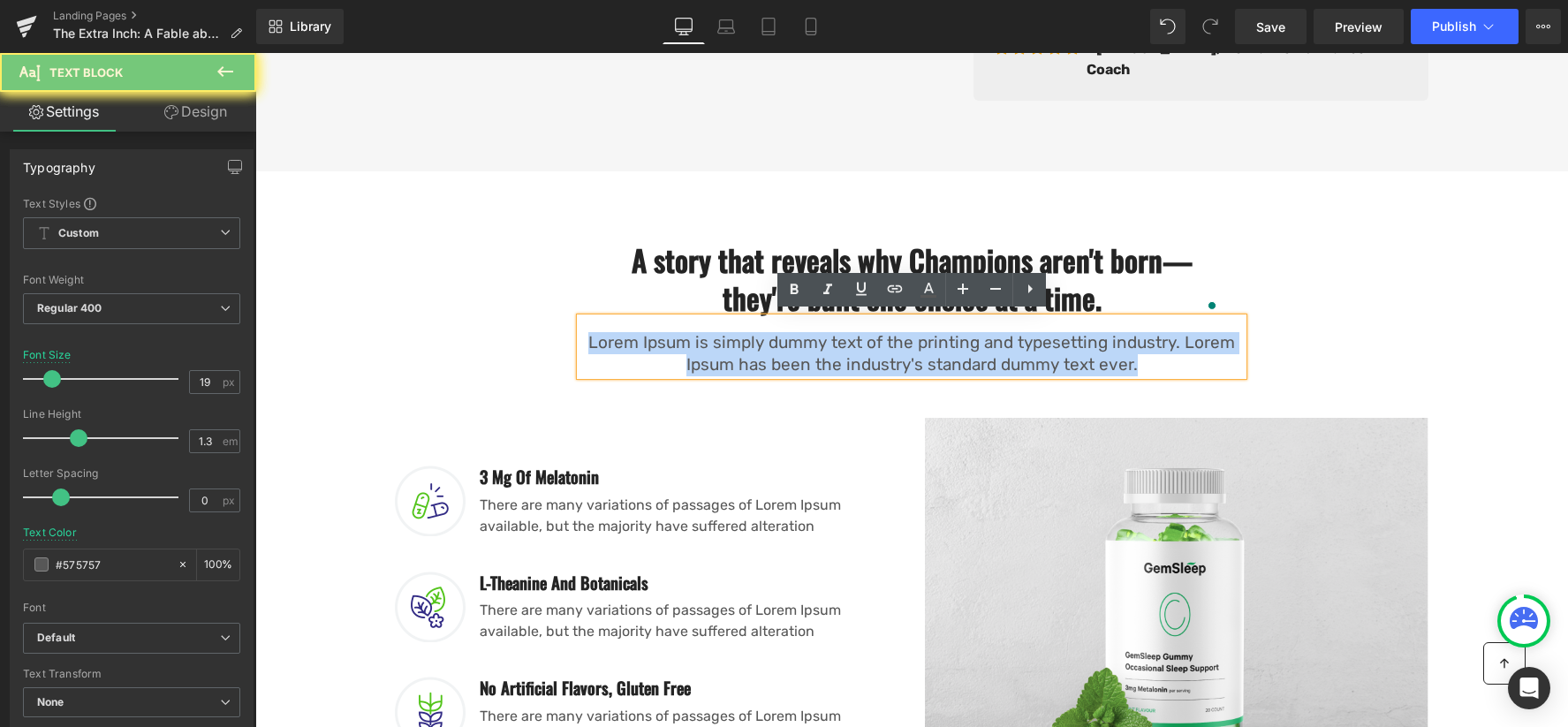
click at [796, 341] on p "Lorem Ipsum is simply dummy text of the printing and typesetting industry. Lore…" at bounding box center [912, 354] width 662 height 43
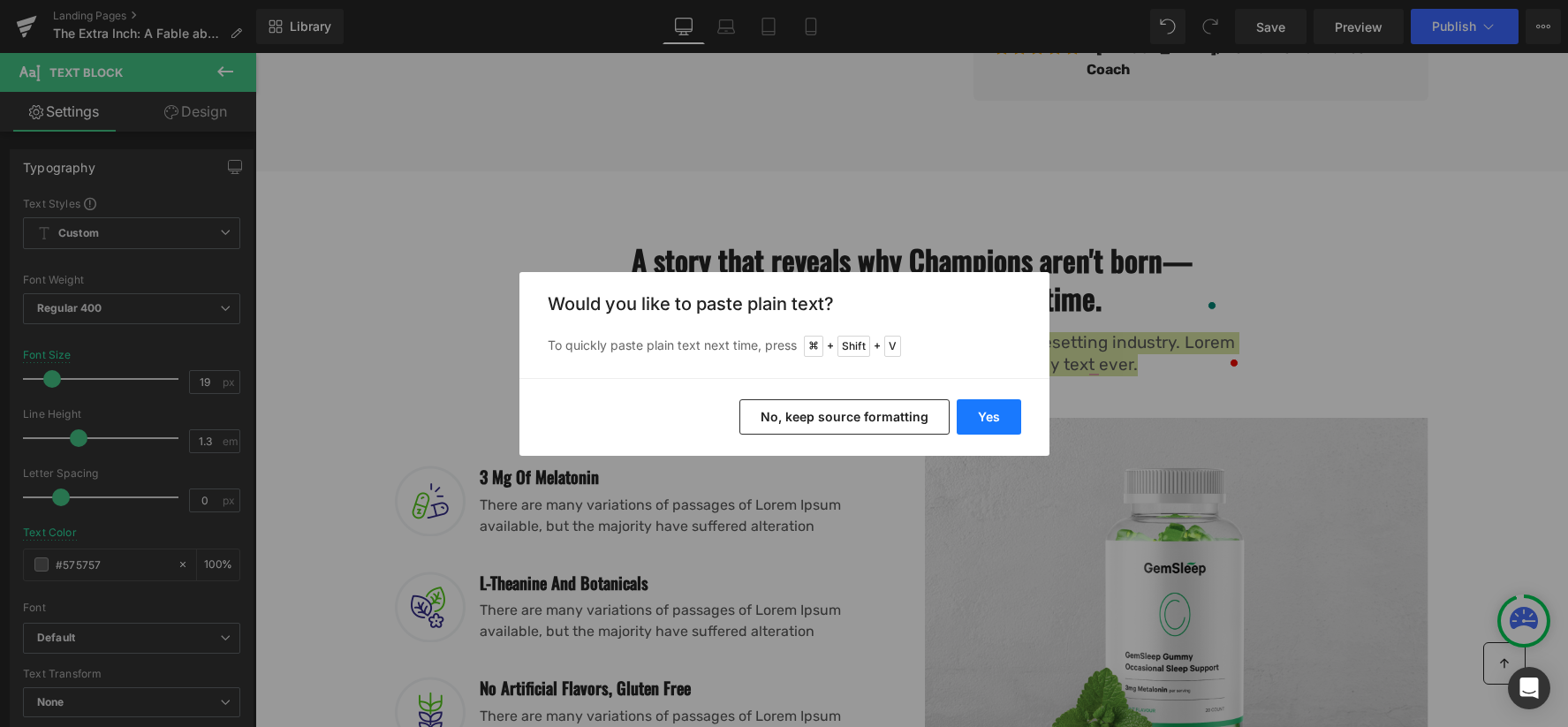
click at [1005, 413] on button "Yes" at bounding box center [989, 417] width 64 height 35
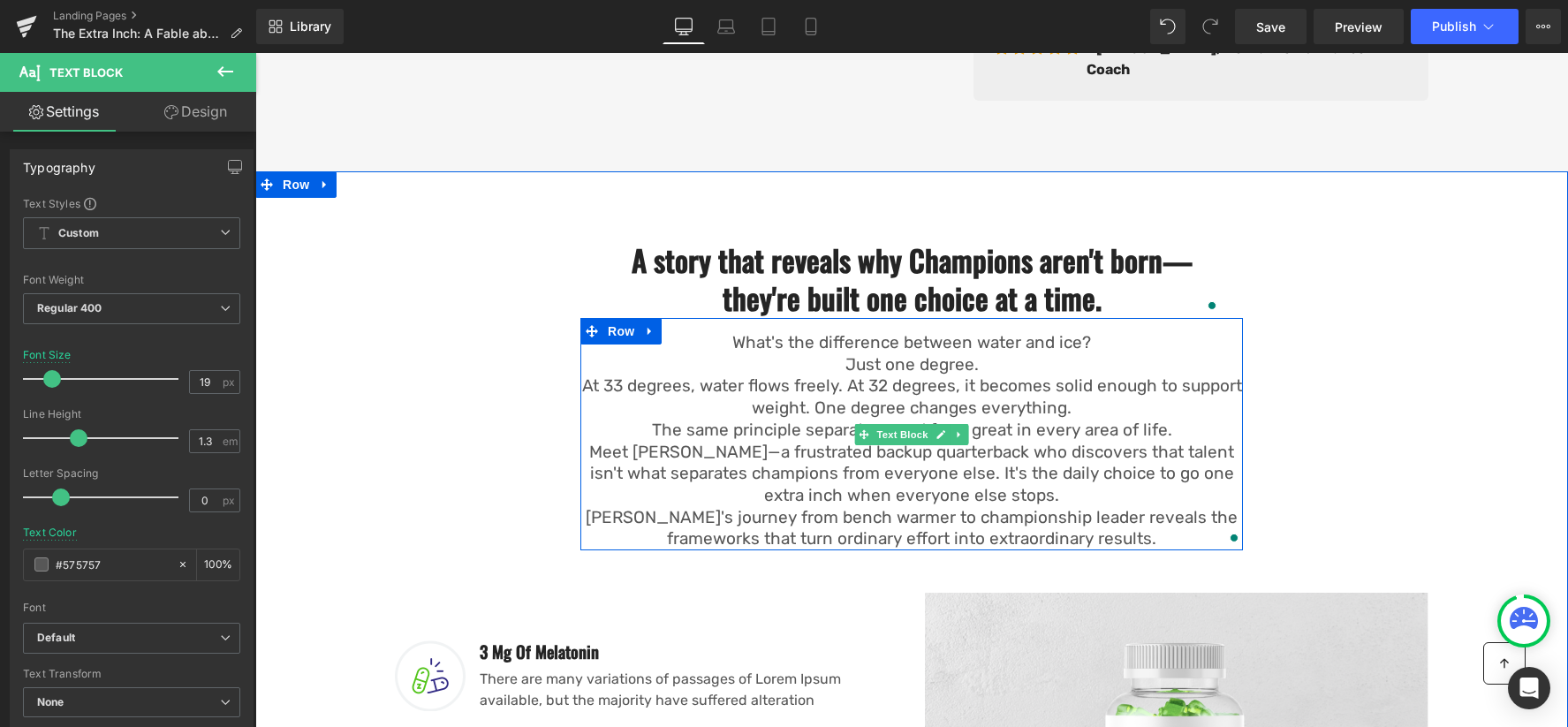
click at [847, 355] on p "Just one degree." at bounding box center [912, 365] width 662 height 22
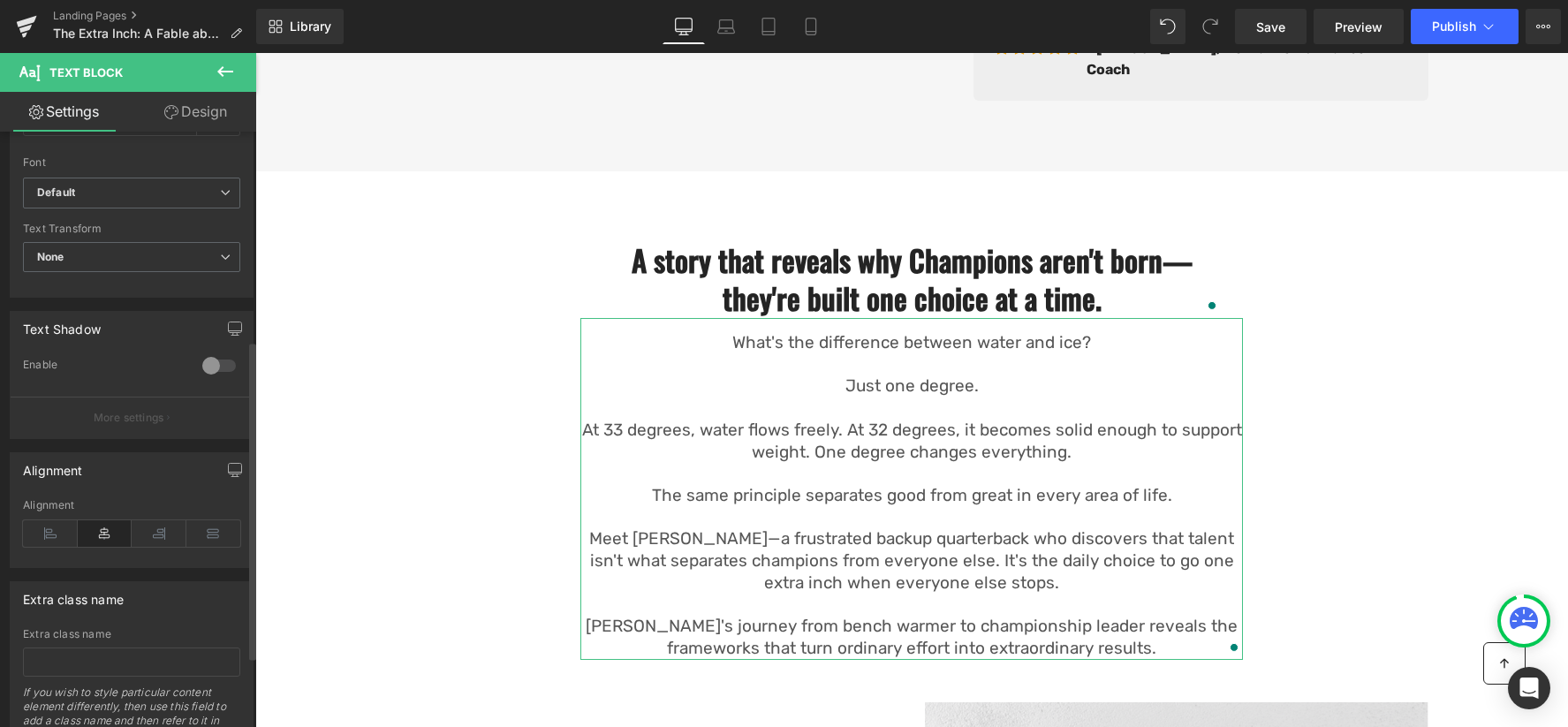
scroll to position [480, 0]
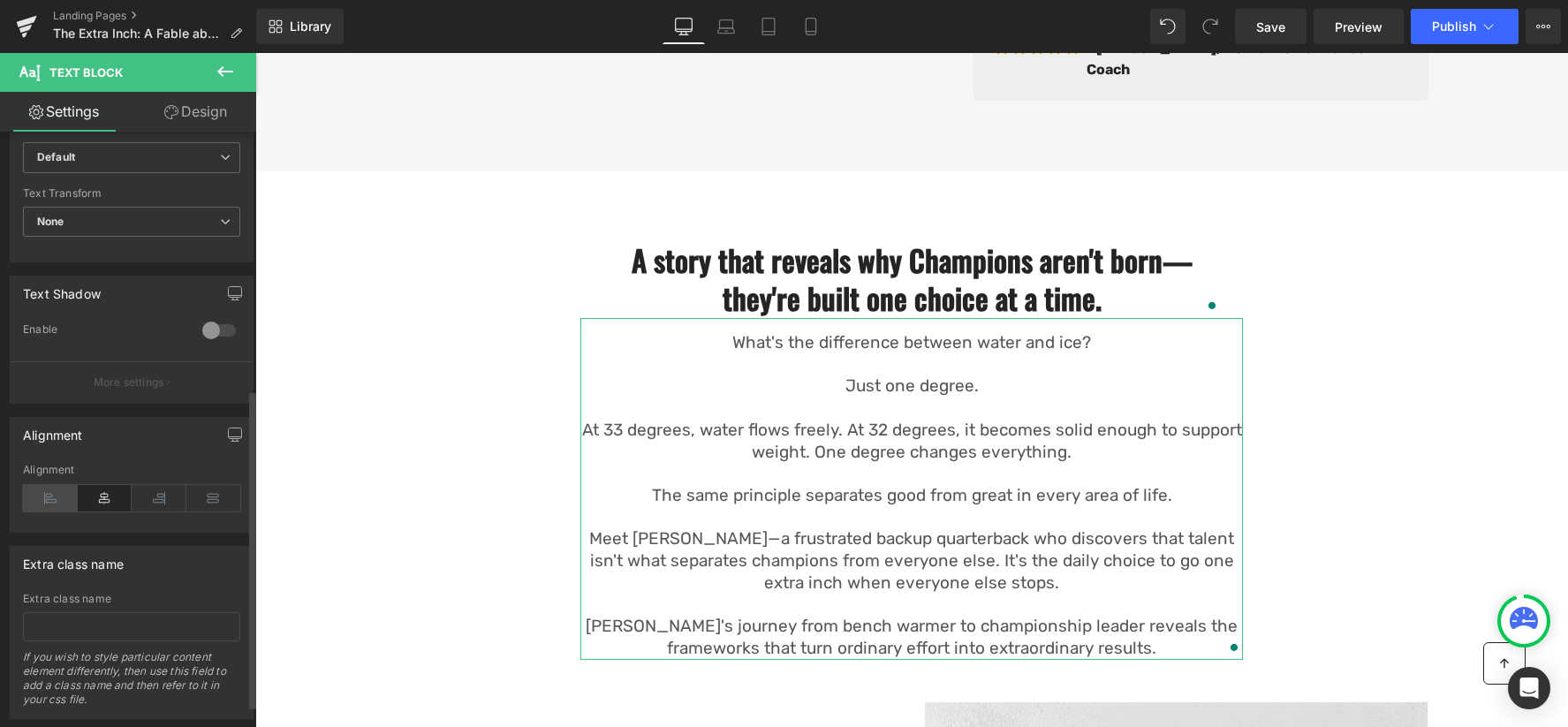
click at [61, 494] on icon at bounding box center [51, 498] width 55 height 26
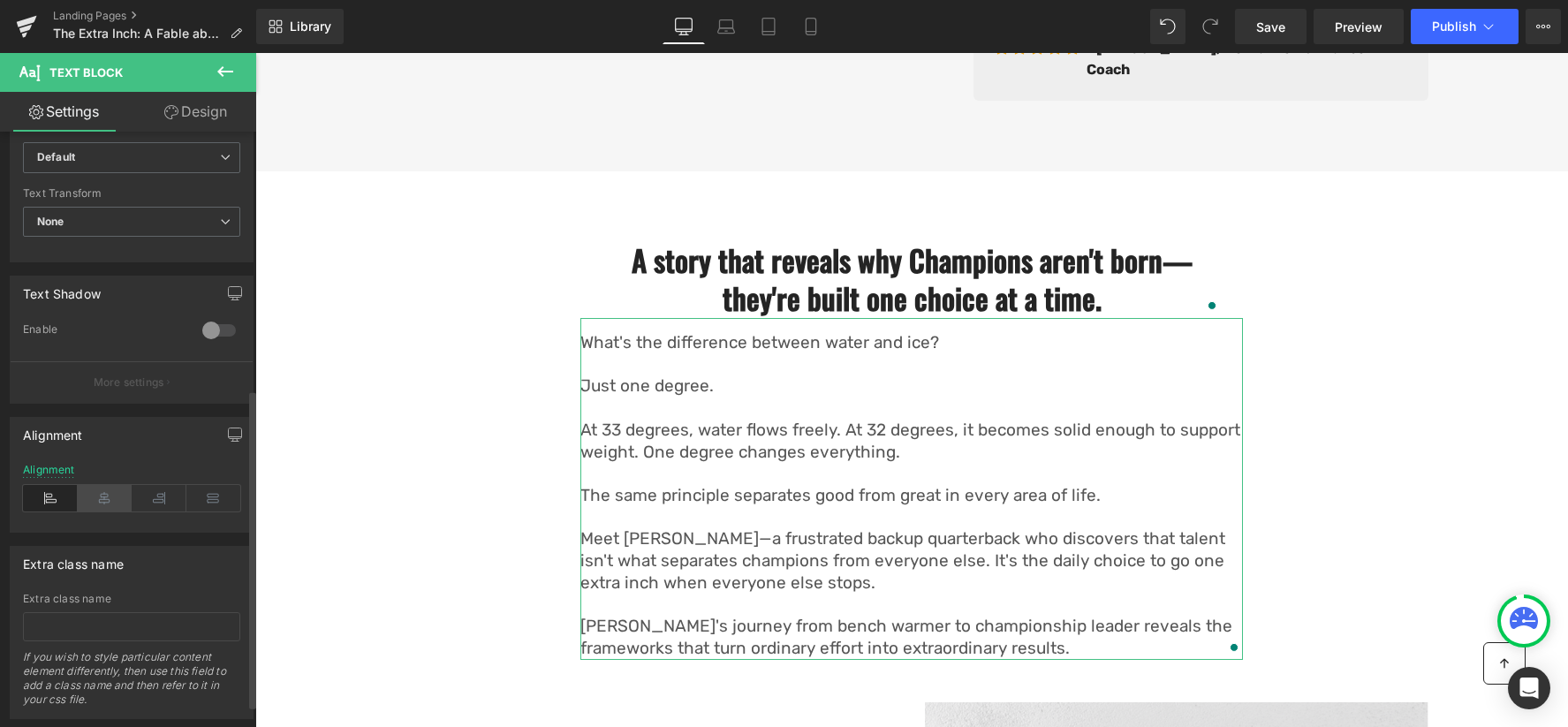
click at [91, 499] on icon at bounding box center [105, 498] width 55 height 26
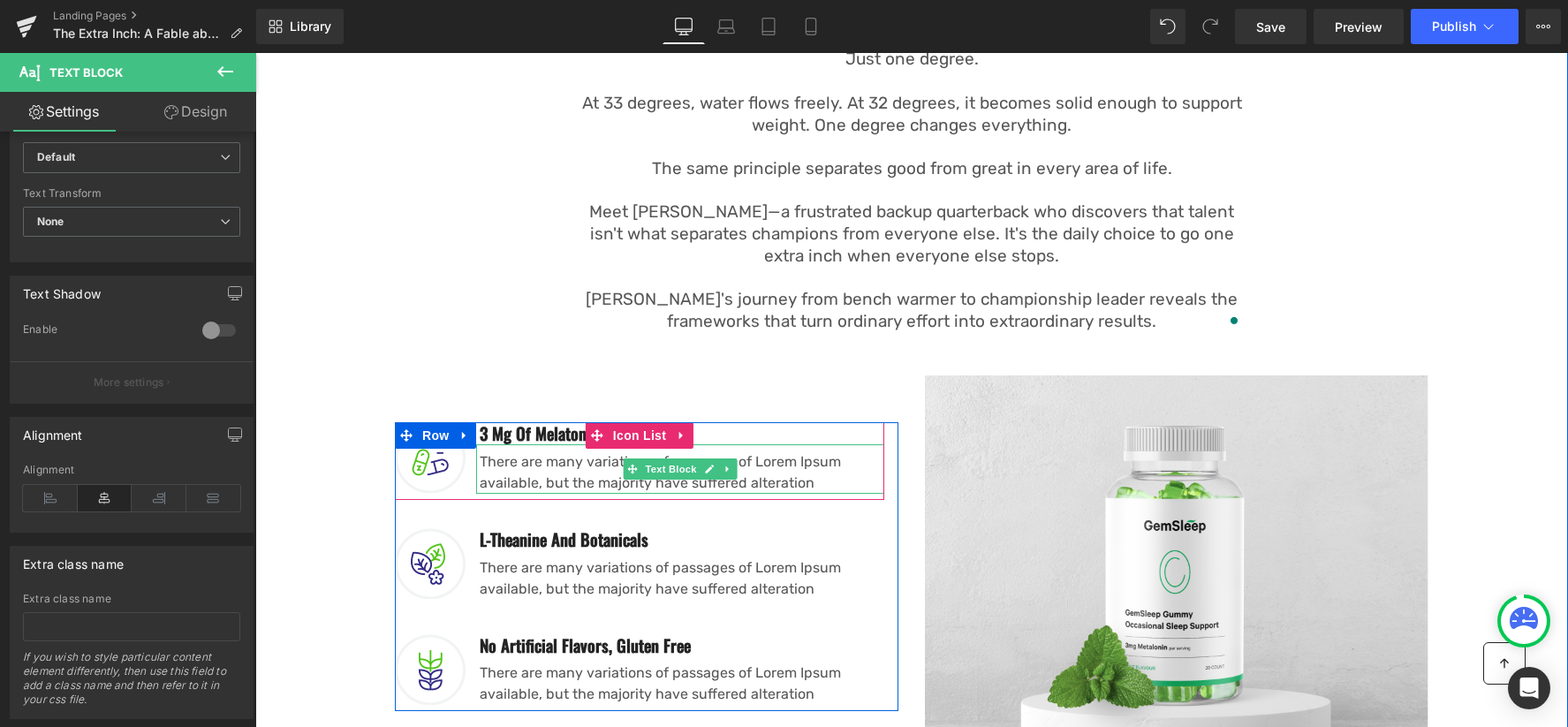
scroll to position [1218, 0]
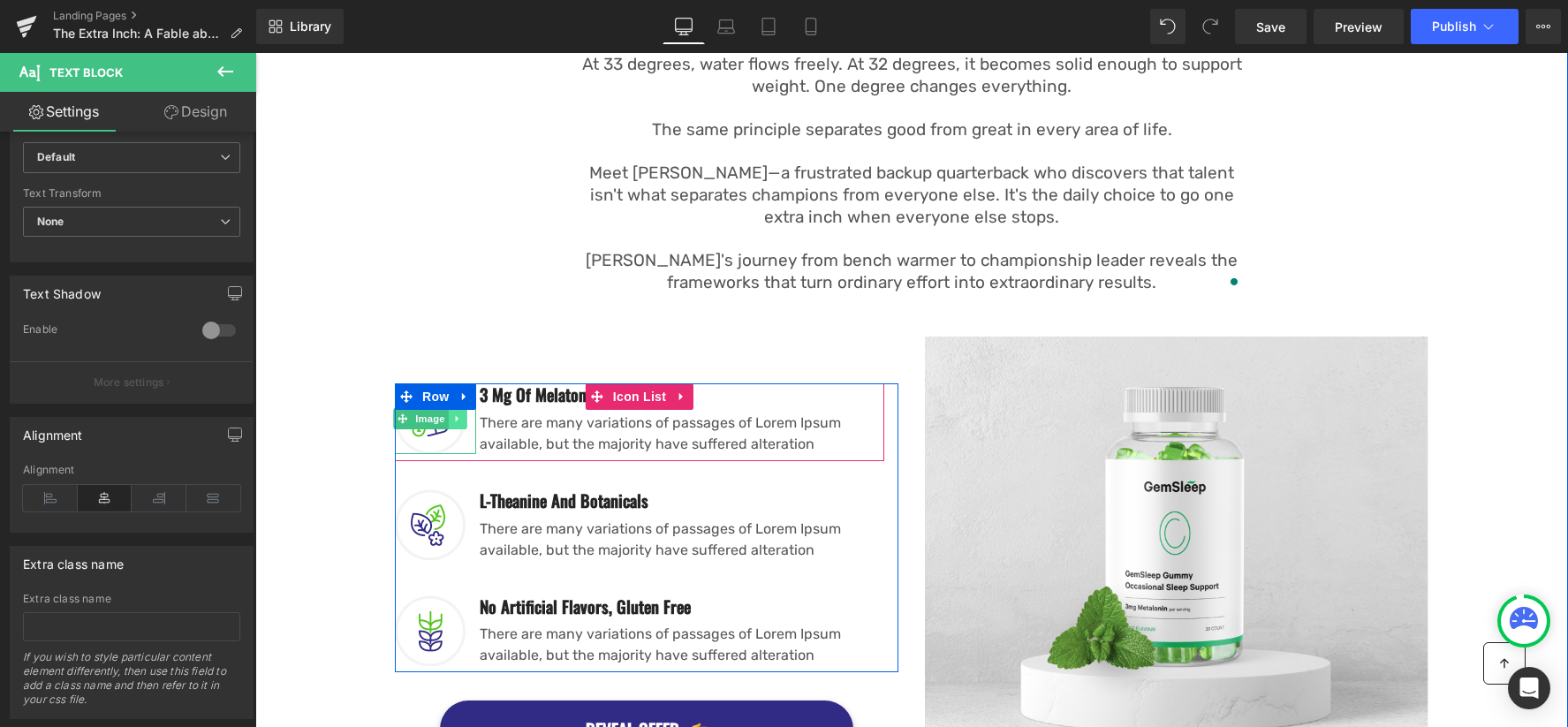
click at [457, 417] on icon at bounding box center [458, 418] width 10 height 11
click at [464, 417] on icon at bounding box center [467, 418] width 10 height 10
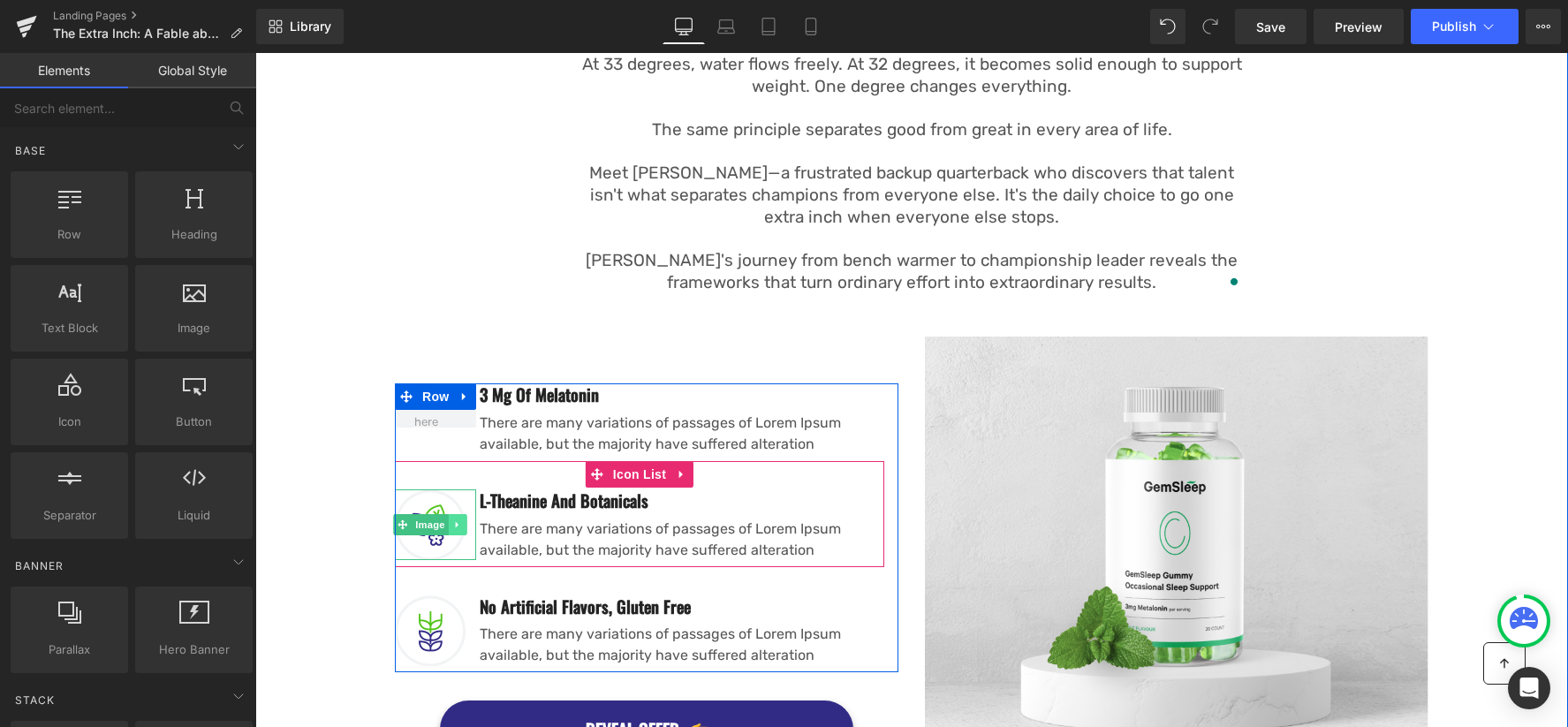
click at [456, 521] on icon at bounding box center [457, 524] width 3 height 6
click at [465, 520] on icon at bounding box center [467, 524] width 10 height 10
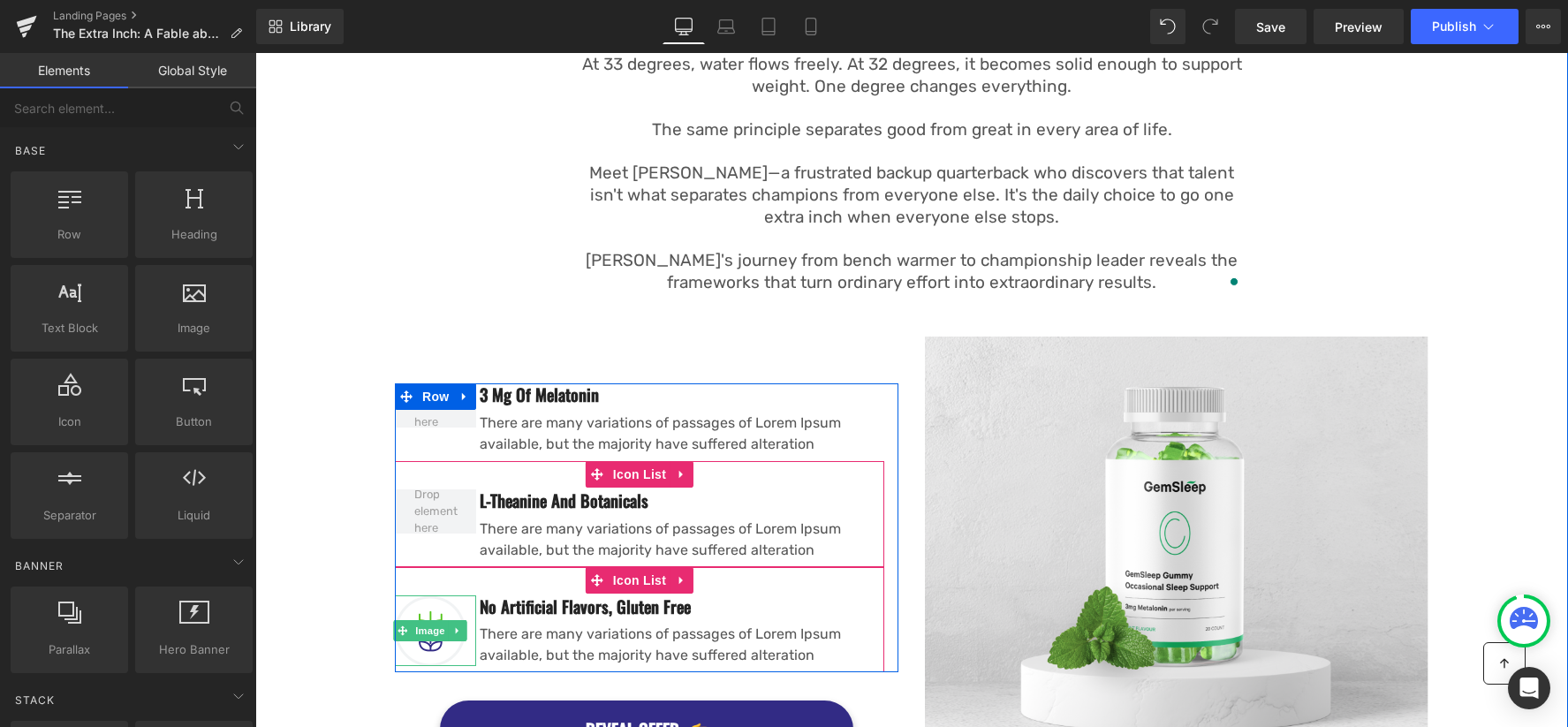
click at [459, 628] on icon at bounding box center [457, 631] width 3 height 6
click at [466, 629] on icon at bounding box center [467, 631] width 10 height 11
click at [441, 619] on span at bounding box center [435, 617] width 56 height 59
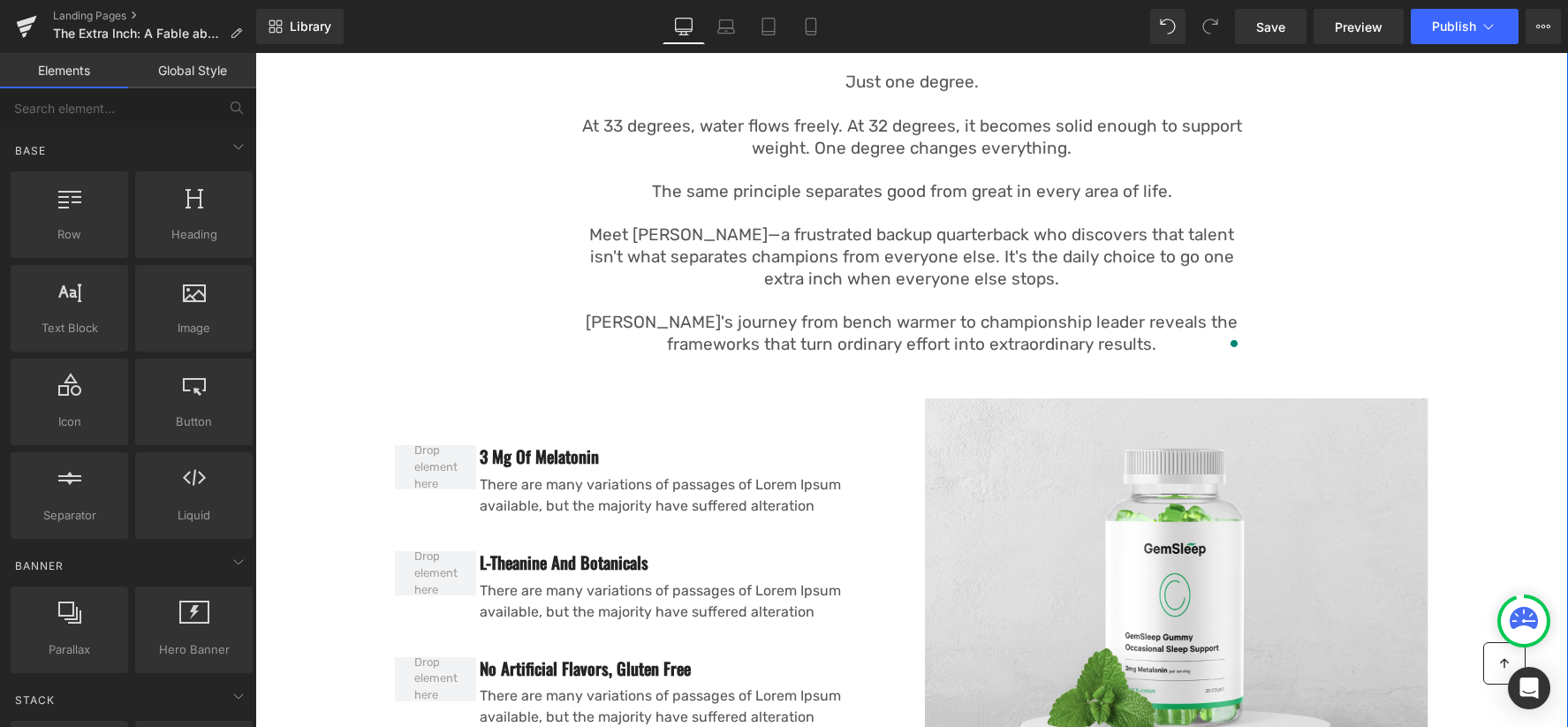
scroll to position [1649, 0]
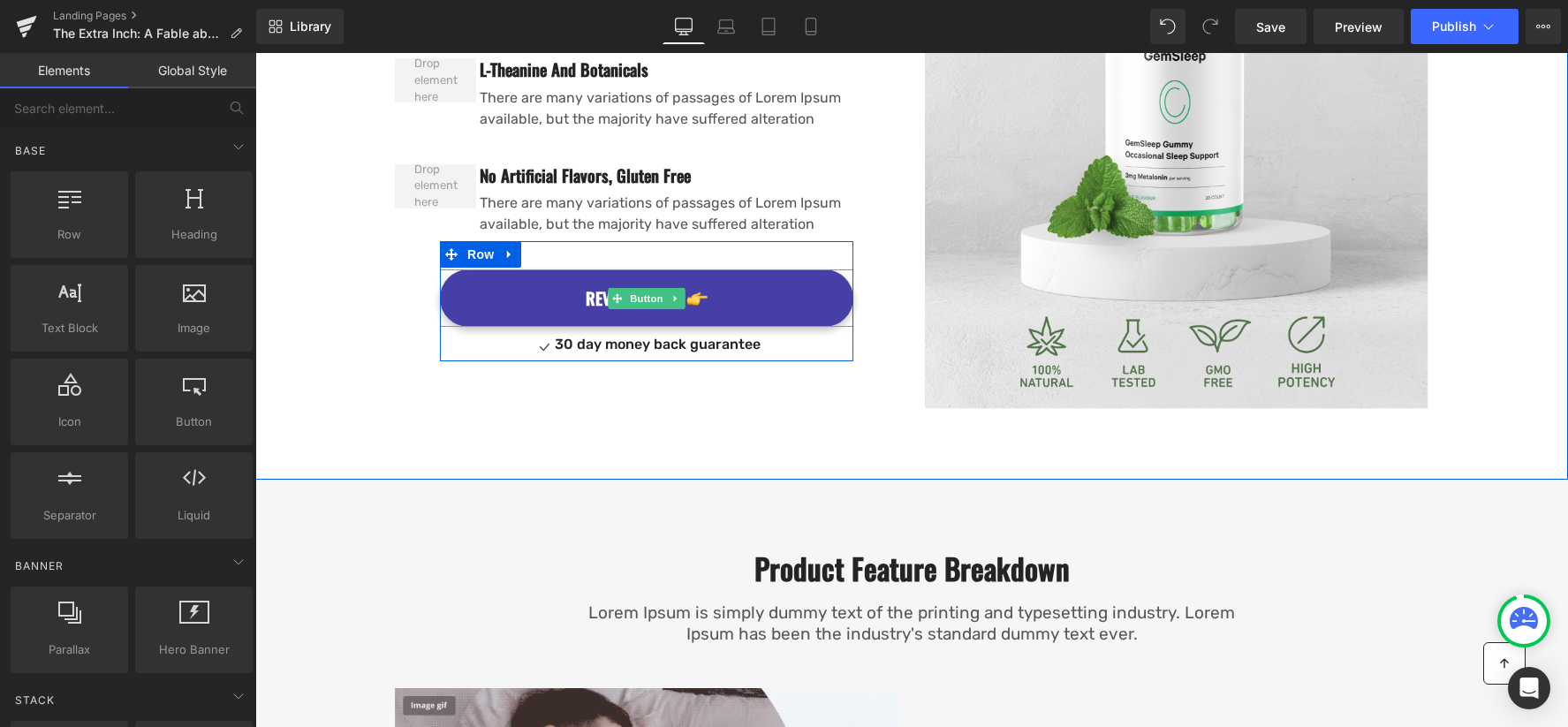
click at [727, 295] on link "REVEAL OFFER" at bounding box center [647, 298] width 413 height 57
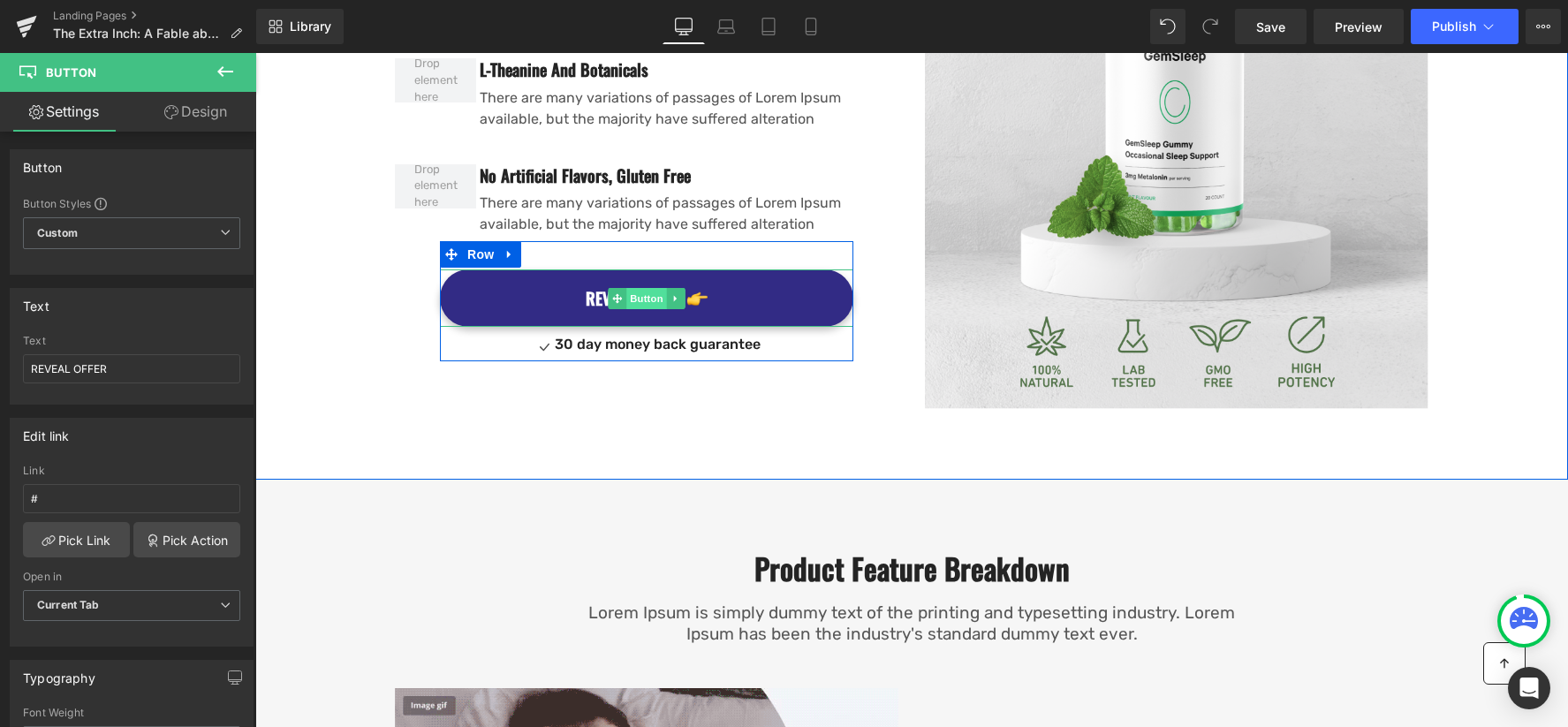
click at [641, 288] on span "Button" at bounding box center [647, 299] width 41 height 21
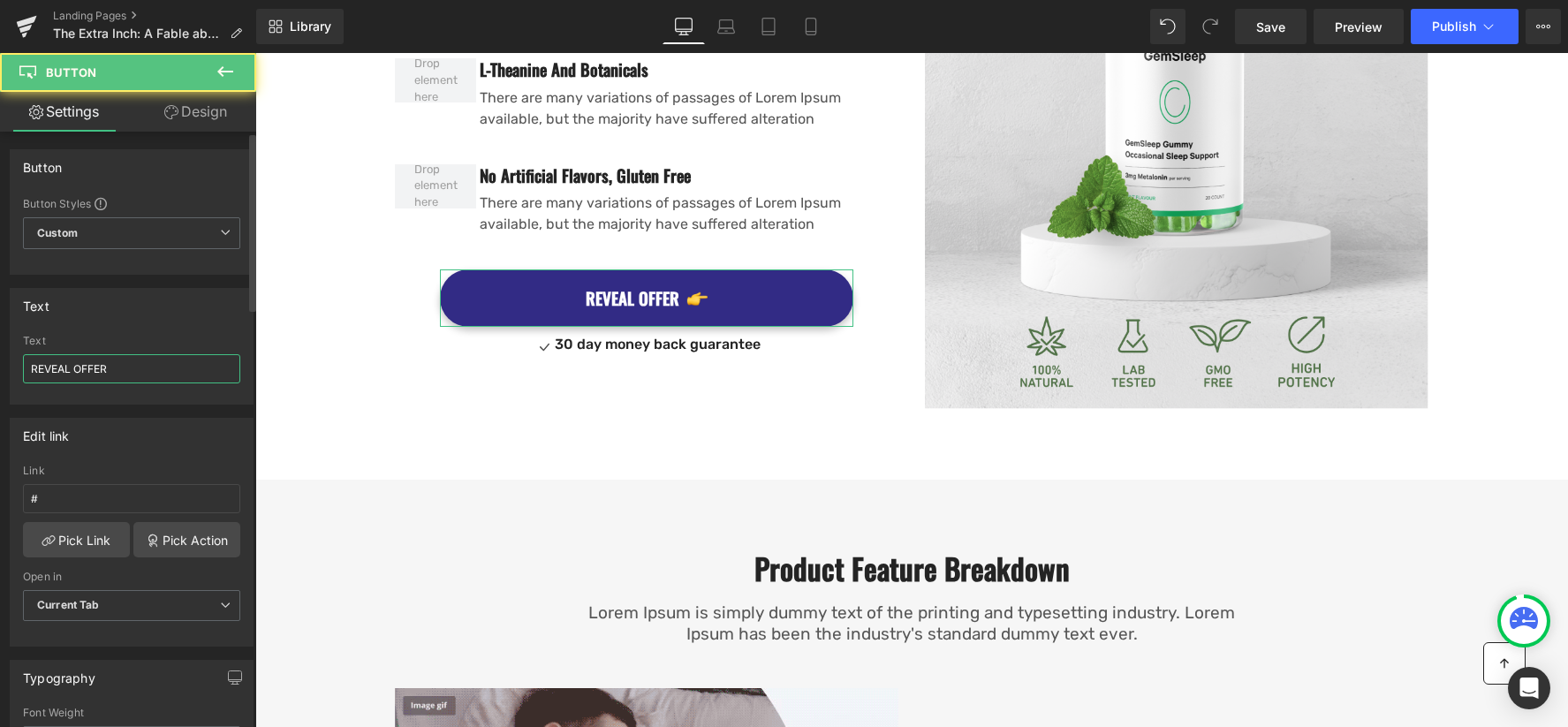
click at [76, 373] on input "REVEAL OFFER" at bounding box center [131, 369] width 217 height 29
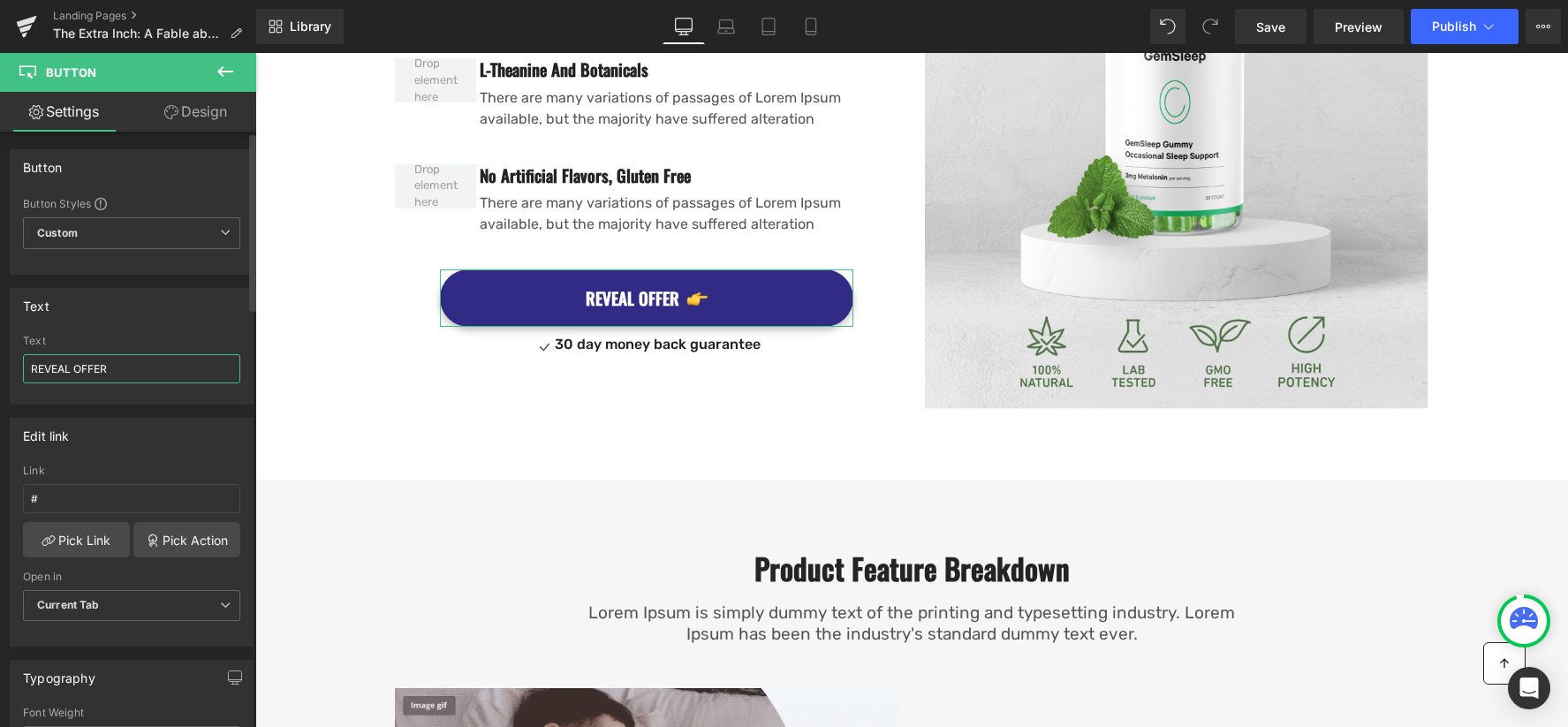
click at [76, 373] on input "REVEAL OFFER" at bounding box center [131, 369] width 217 height 29
type input "PREORDER YOUR COPY"
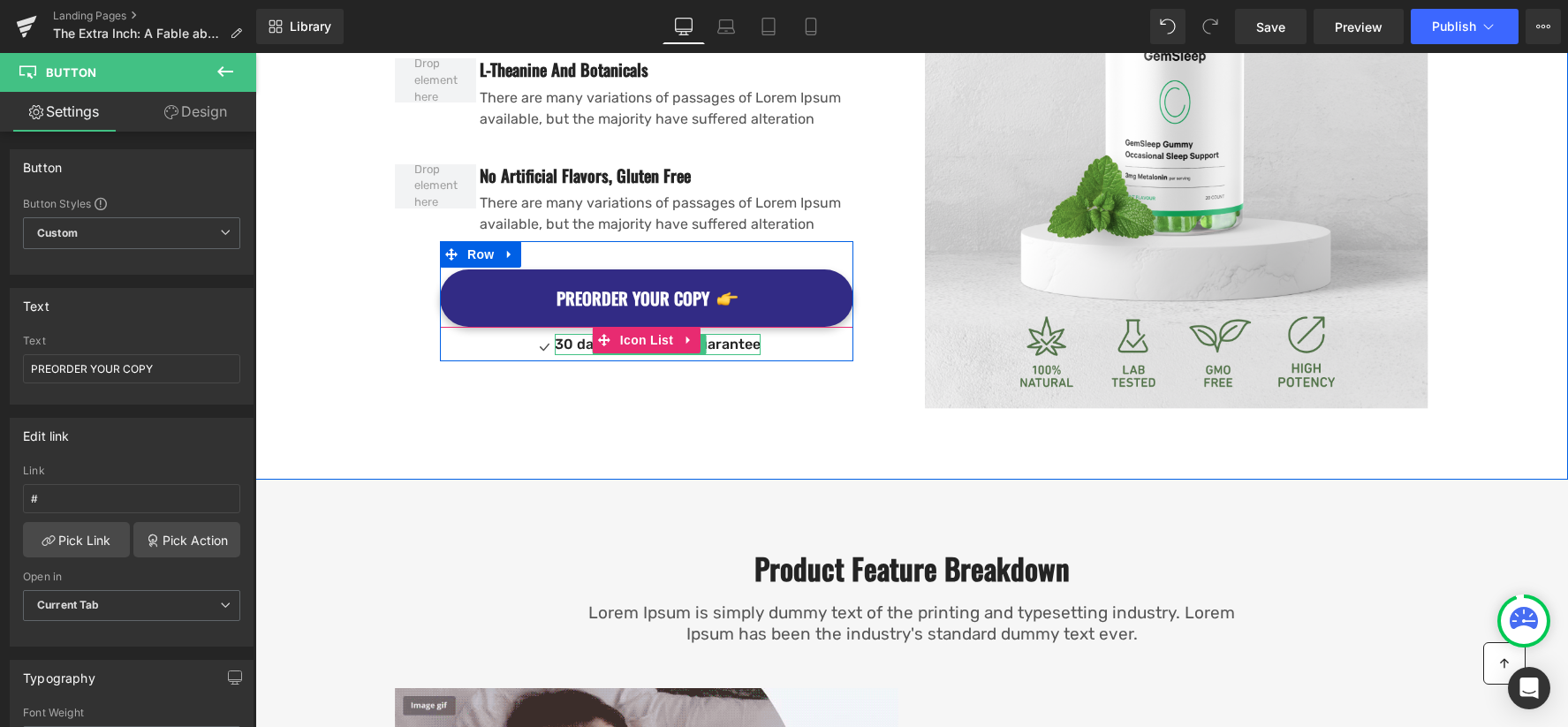
click at [581, 343] on p "30 day money back guarantee" at bounding box center [657, 345] width 205 height 21
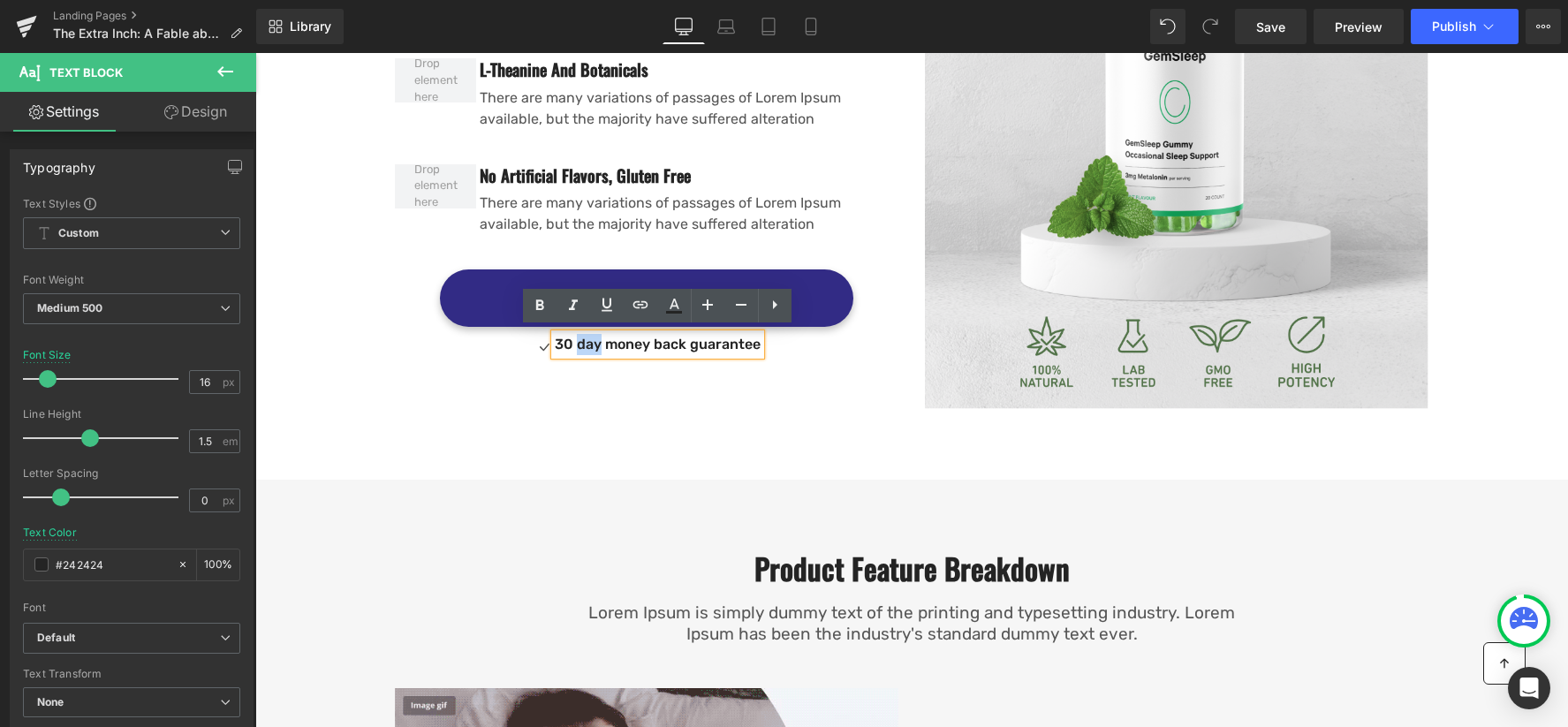
drag, startPoint x: 676, startPoint y: 339, endPoint x: 700, endPoint y: 338, distance: 24.0
click at [676, 339] on p "30 day money back guarantee" at bounding box center [657, 345] width 205 height 21
click at [728, 341] on p "30 day money back guarantee" at bounding box center [657, 345] width 205 height 21
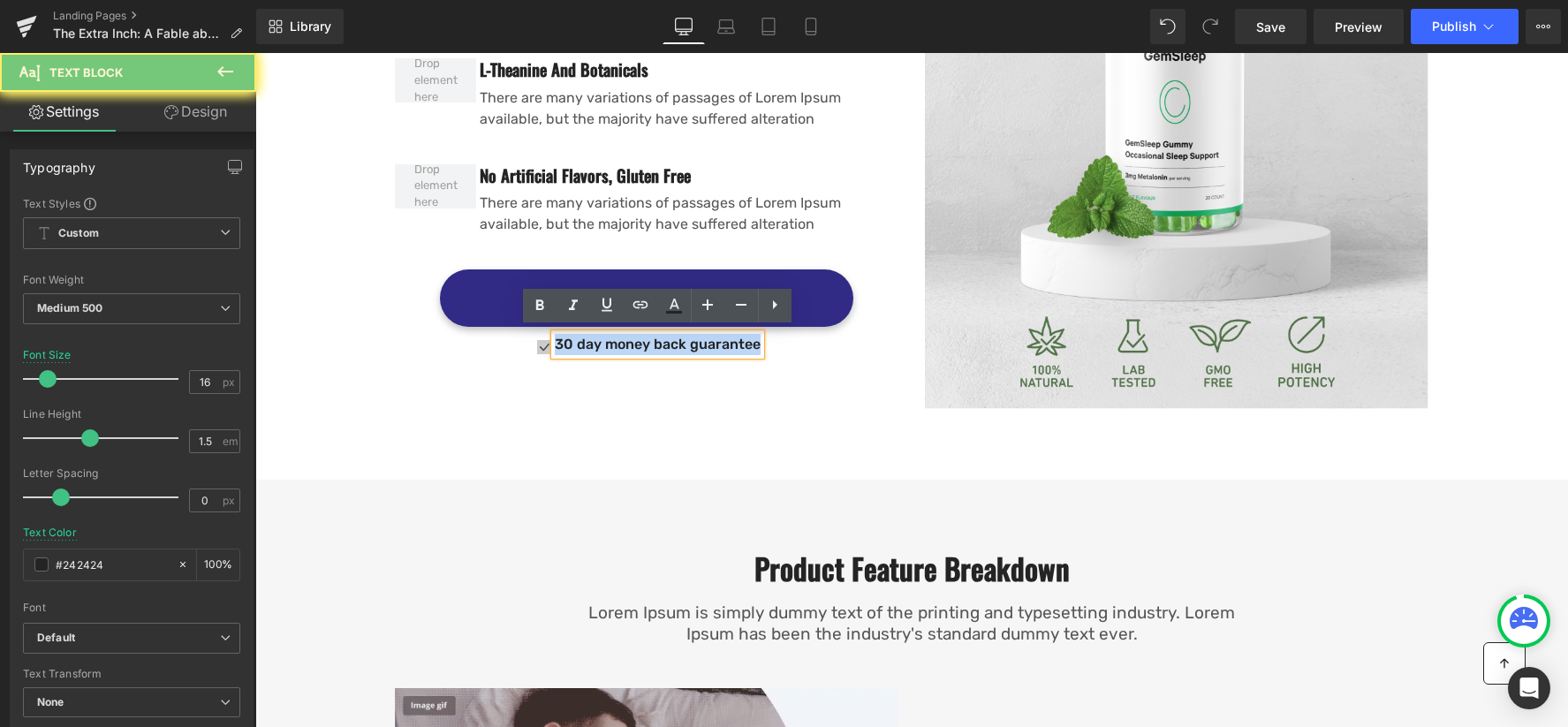
drag, startPoint x: 449, startPoint y: 355, endPoint x: 545, endPoint y: 348, distance: 96.3
click at [451, 354] on div "Icon 30 day money back guarantee Text Block" at bounding box center [647, 348] width 413 height 27
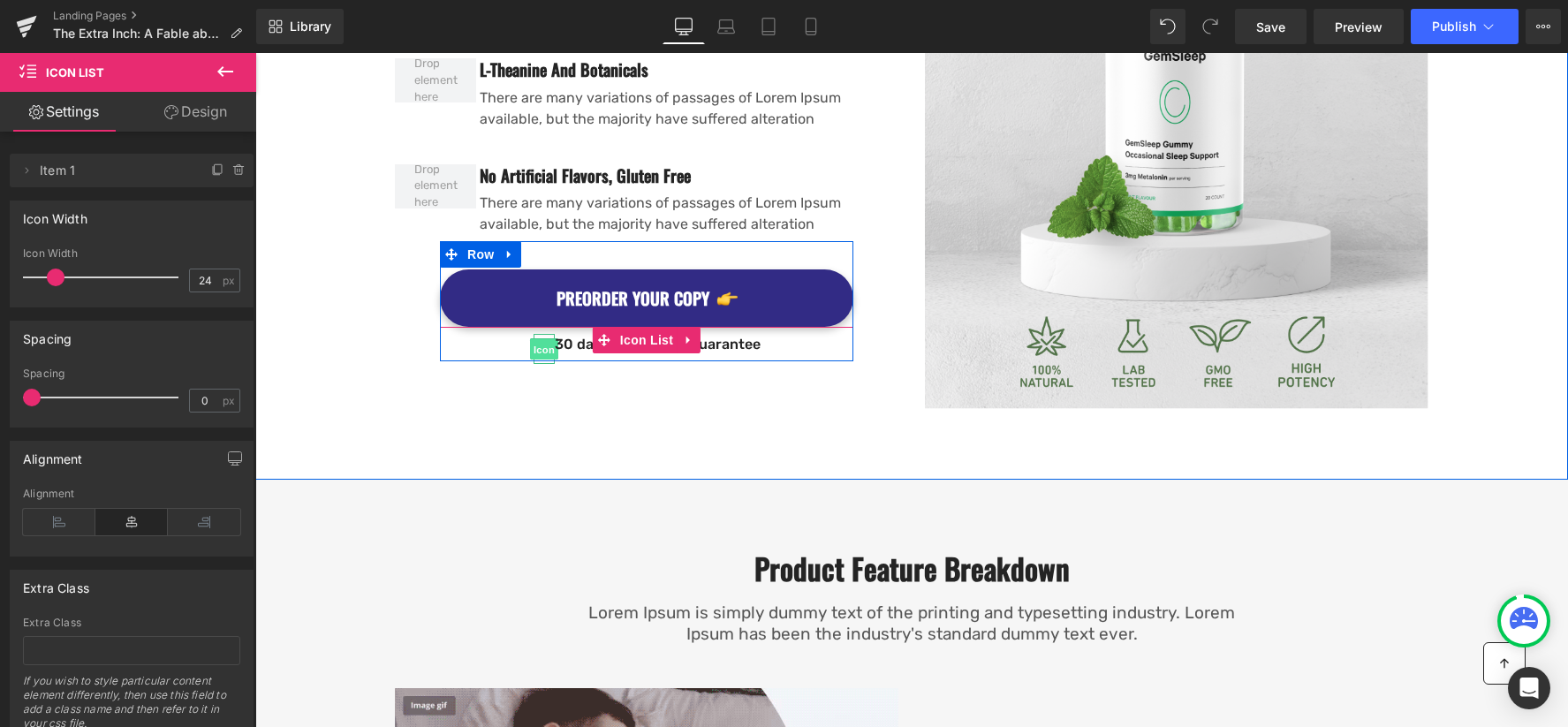
click at [552, 347] on span "Icon" at bounding box center [543, 350] width 28 height 21
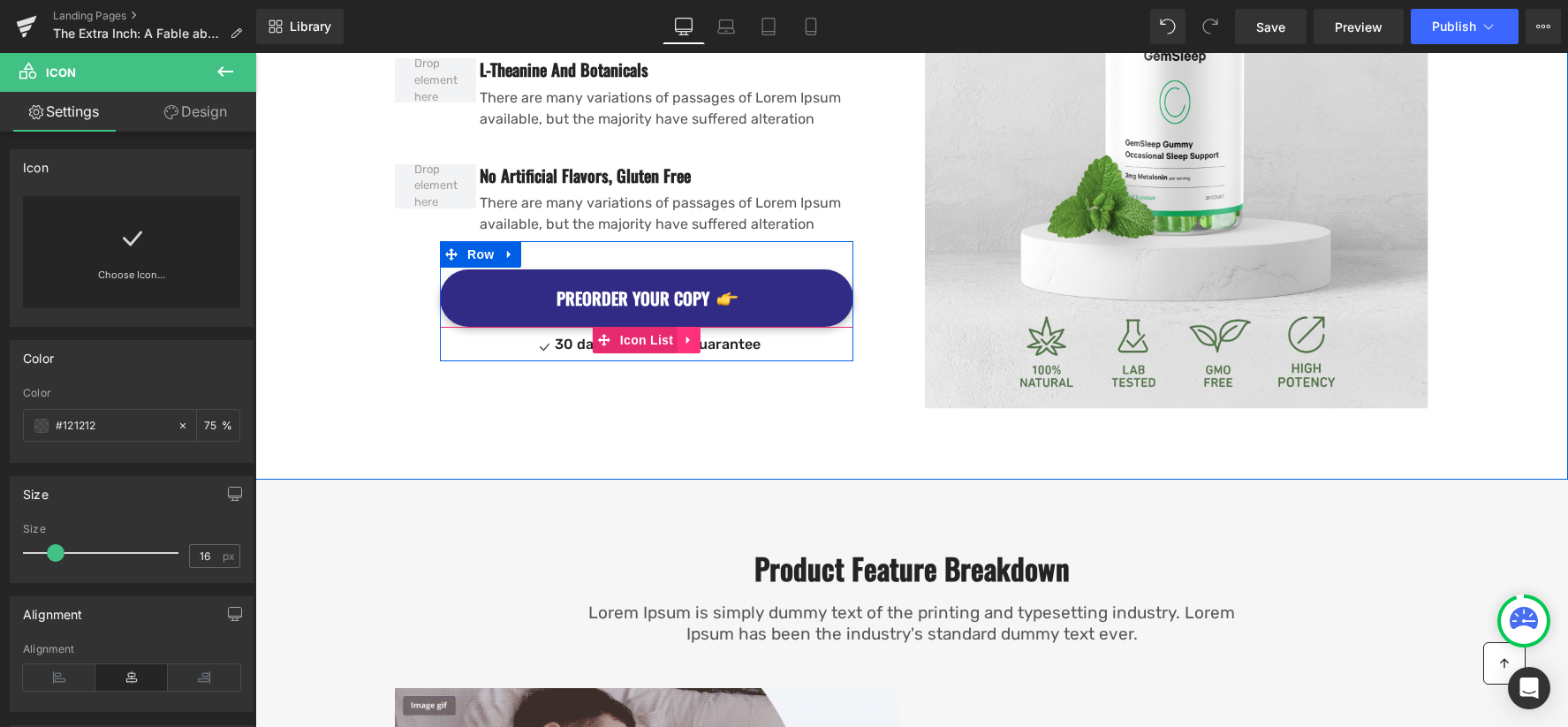
click at [695, 335] on link at bounding box center [690, 340] width 23 height 26
click at [697, 334] on icon at bounding box center [700, 340] width 13 height 13
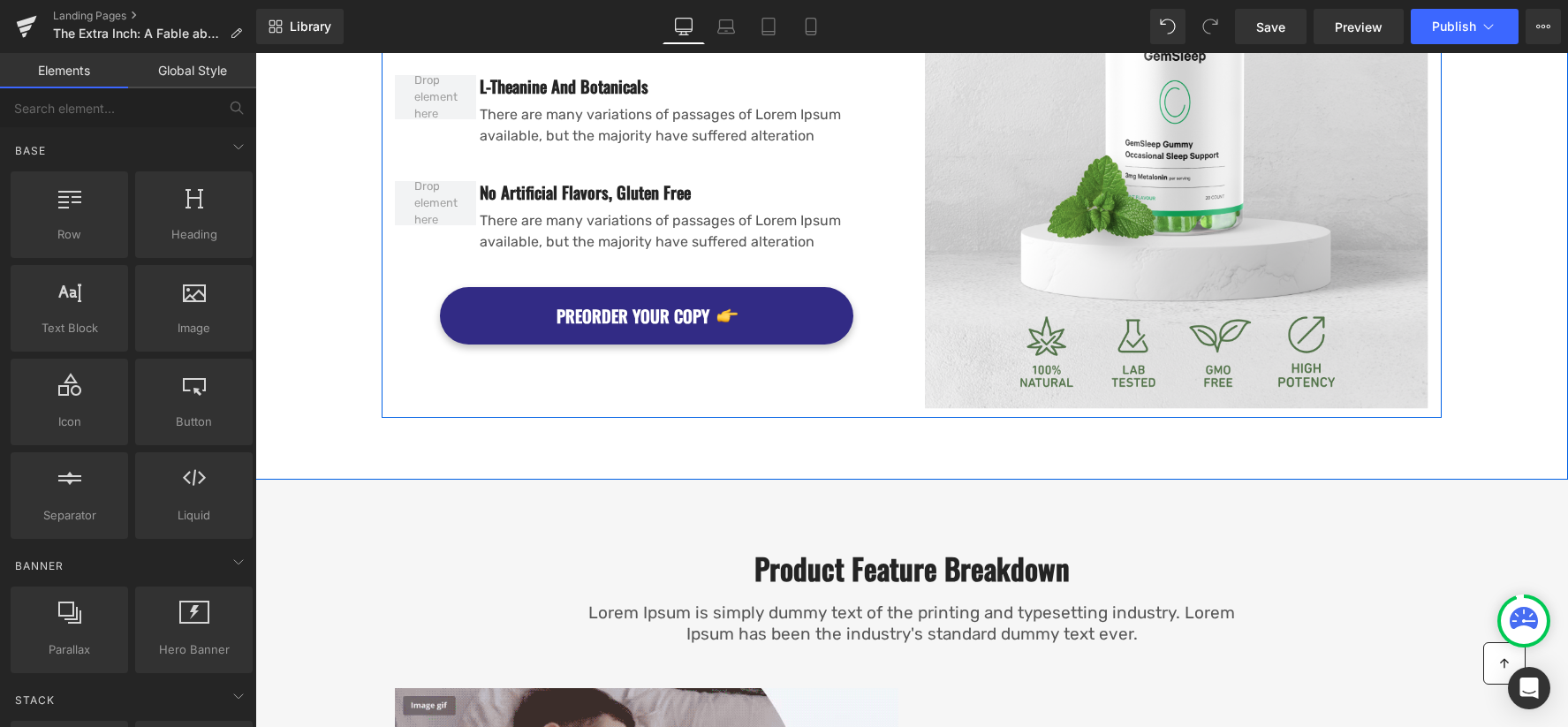
click at [615, 312] on li "Button" at bounding box center [637, 316] width 58 height 21
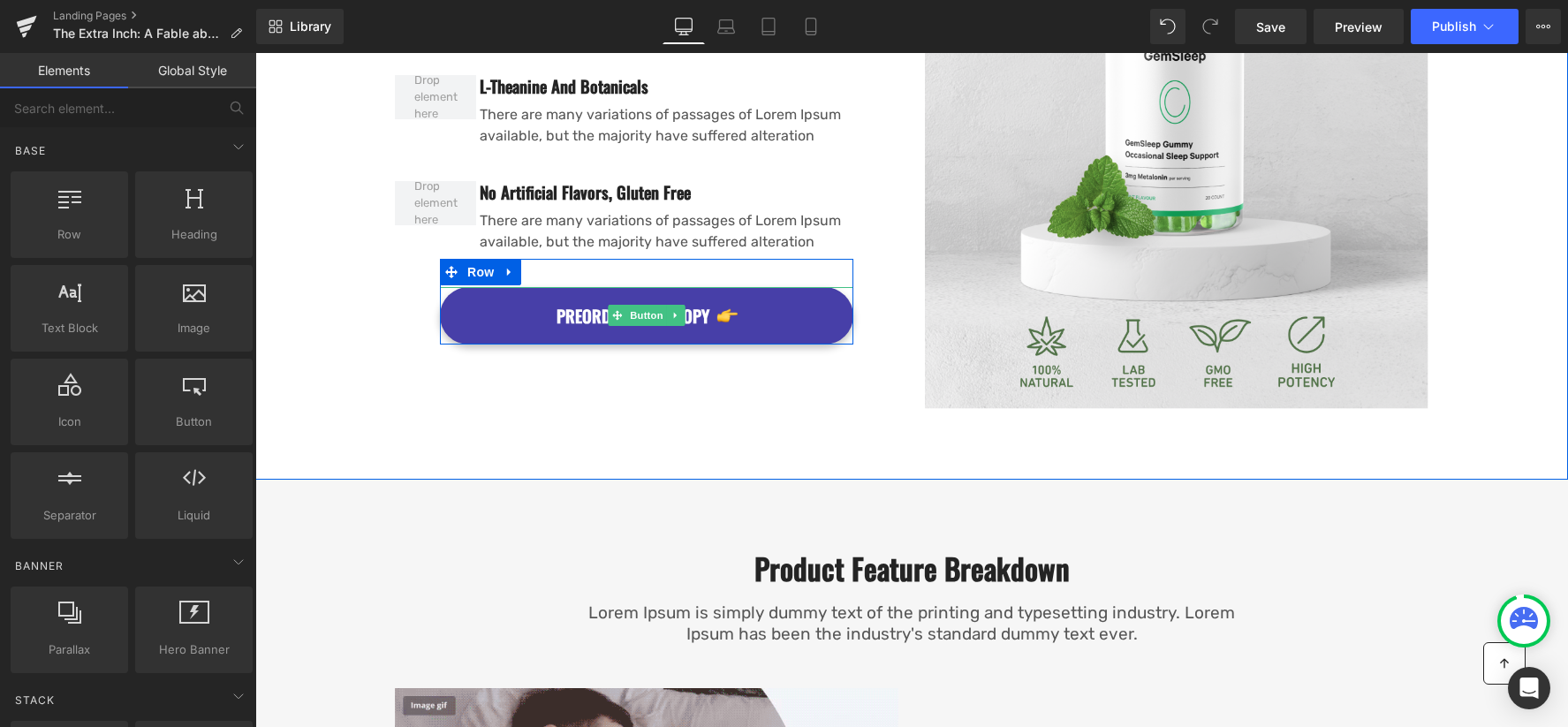
click at [631, 310] on span "Button" at bounding box center [647, 316] width 41 height 21
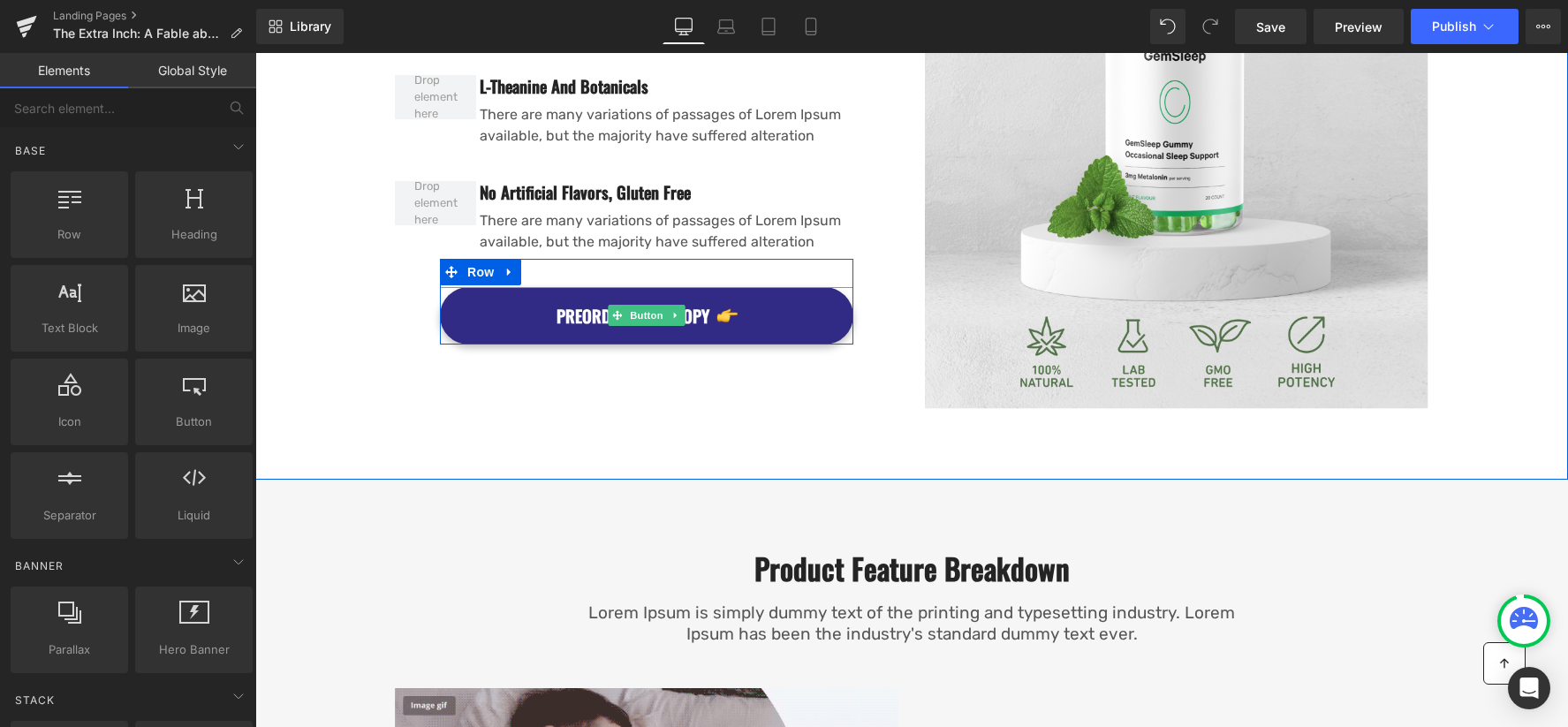
click at [638, 309] on span "Button" at bounding box center [647, 316] width 41 height 21
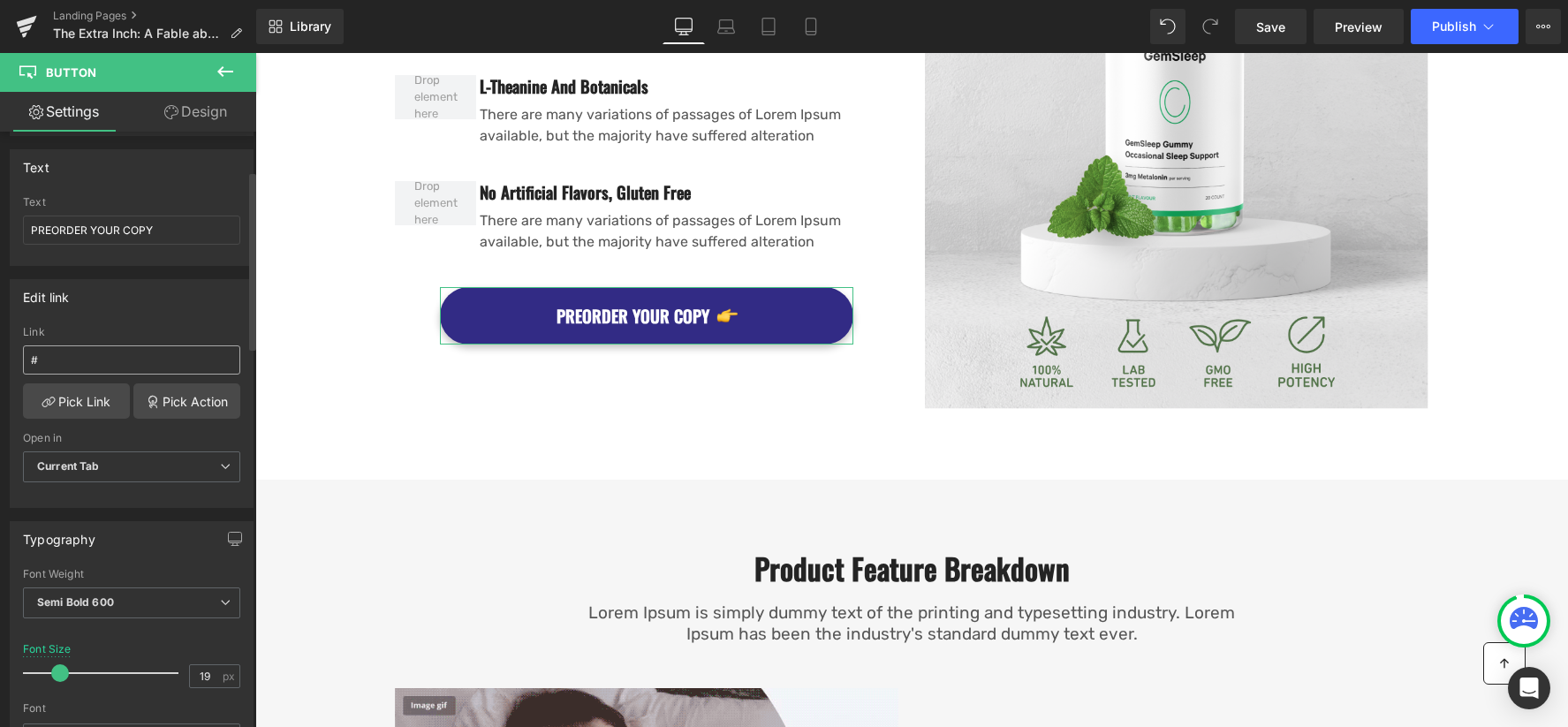
scroll to position [142, 0]
click at [106, 347] on input "#" at bounding box center [131, 357] width 217 height 29
click at [105, 347] on input "#" at bounding box center [131, 357] width 217 height 29
click at [60, 403] on link "Pick Link" at bounding box center [77, 398] width 107 height 35
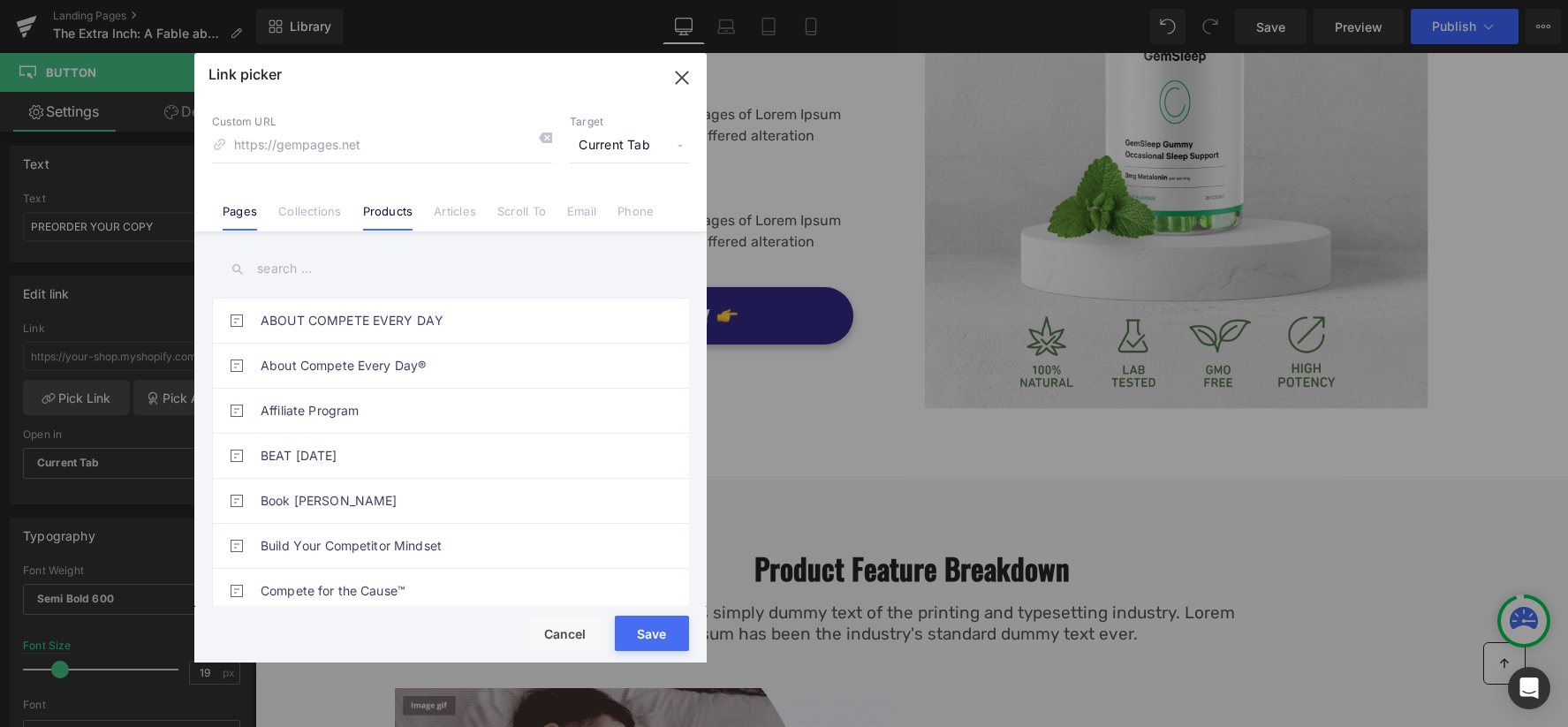
click at [376, 210] on link "Products" at bounding box center [389, 216] width 51 height 26
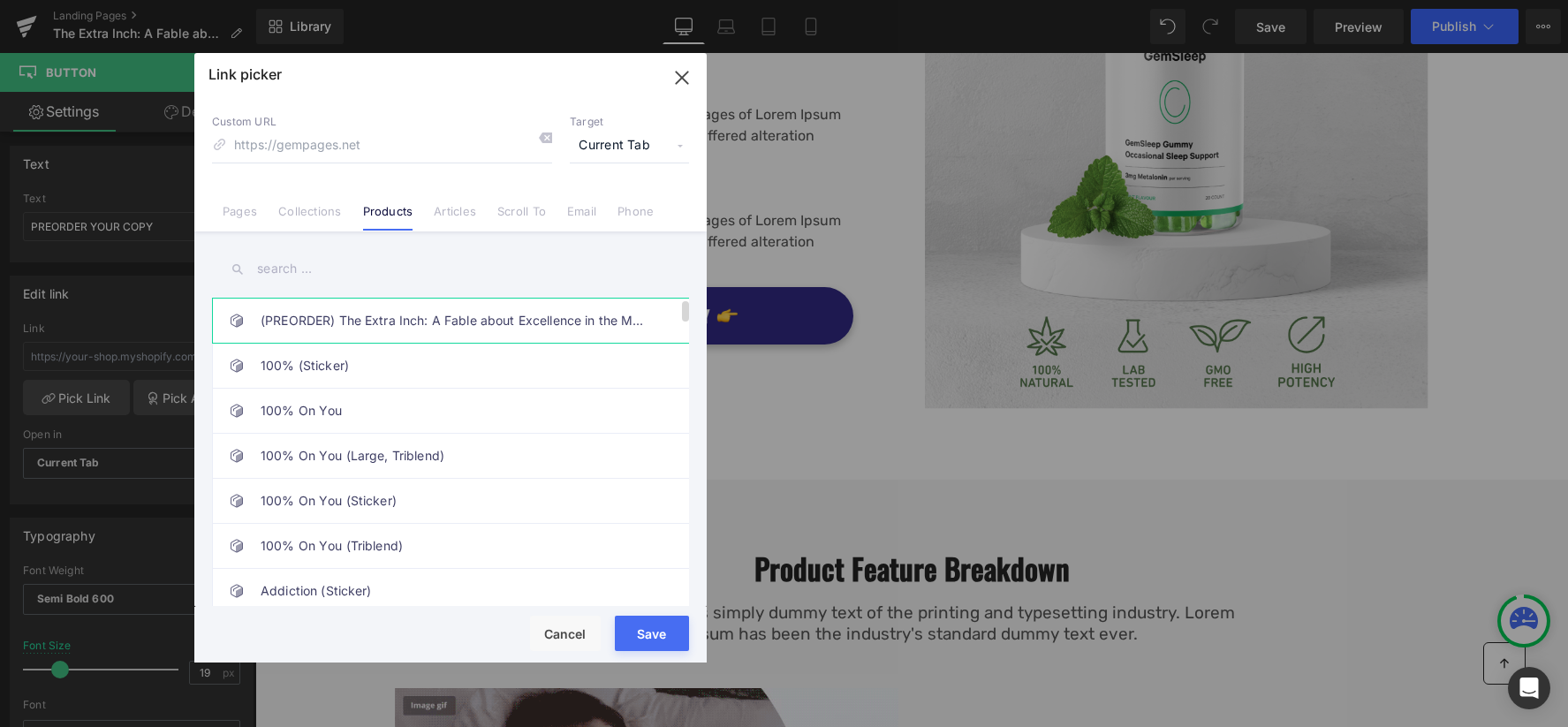
click at [369, 318] on link "(PREORDER) The Extra Inch: A Fable about Excellence in the Margins" at bounding box center [455, 321] width 389 height 44
type input "/products/the-extra-inch"
click at [676, 635] on button "Save" at bounding box center [652, 633] width 74 height 35
type input "/products/the-extra-inch"
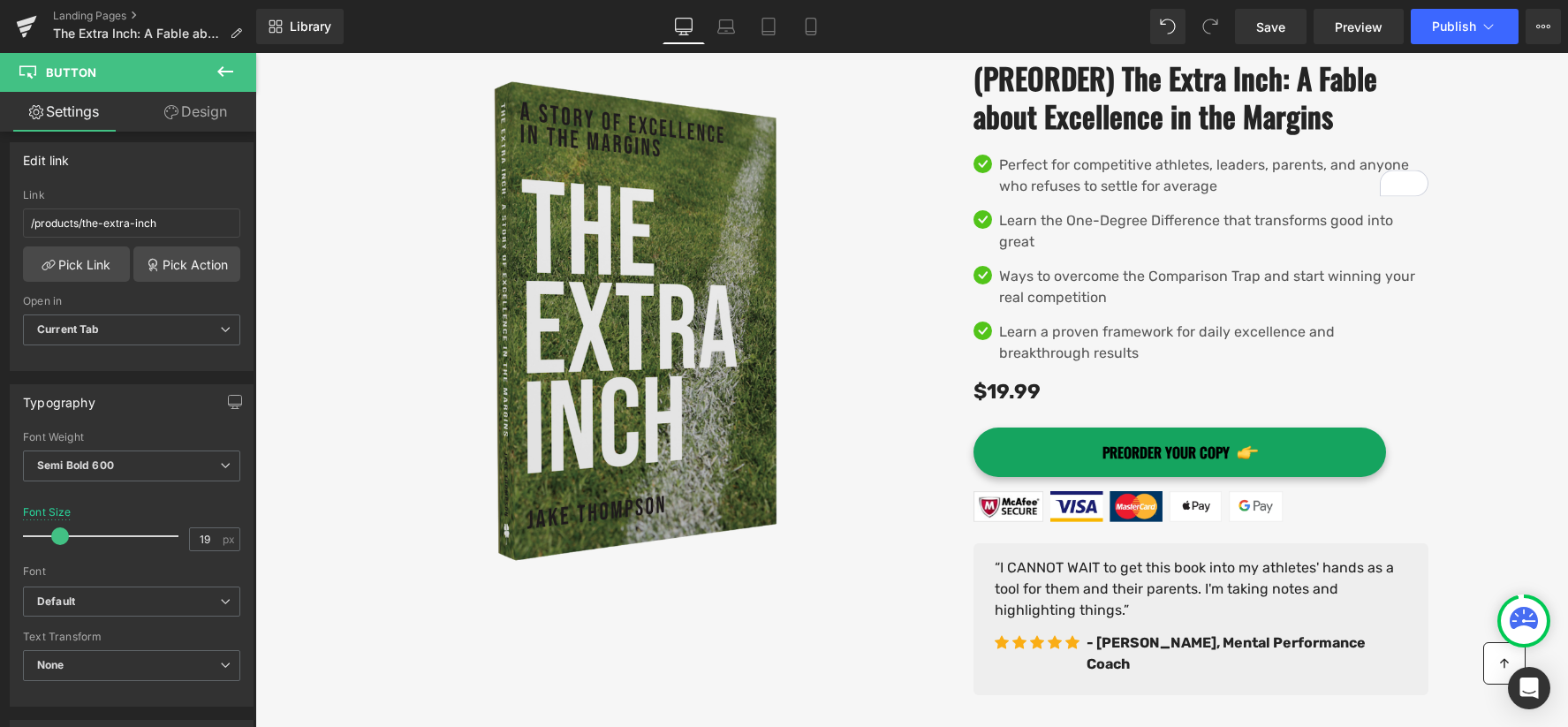
scroll to position [0, 0]
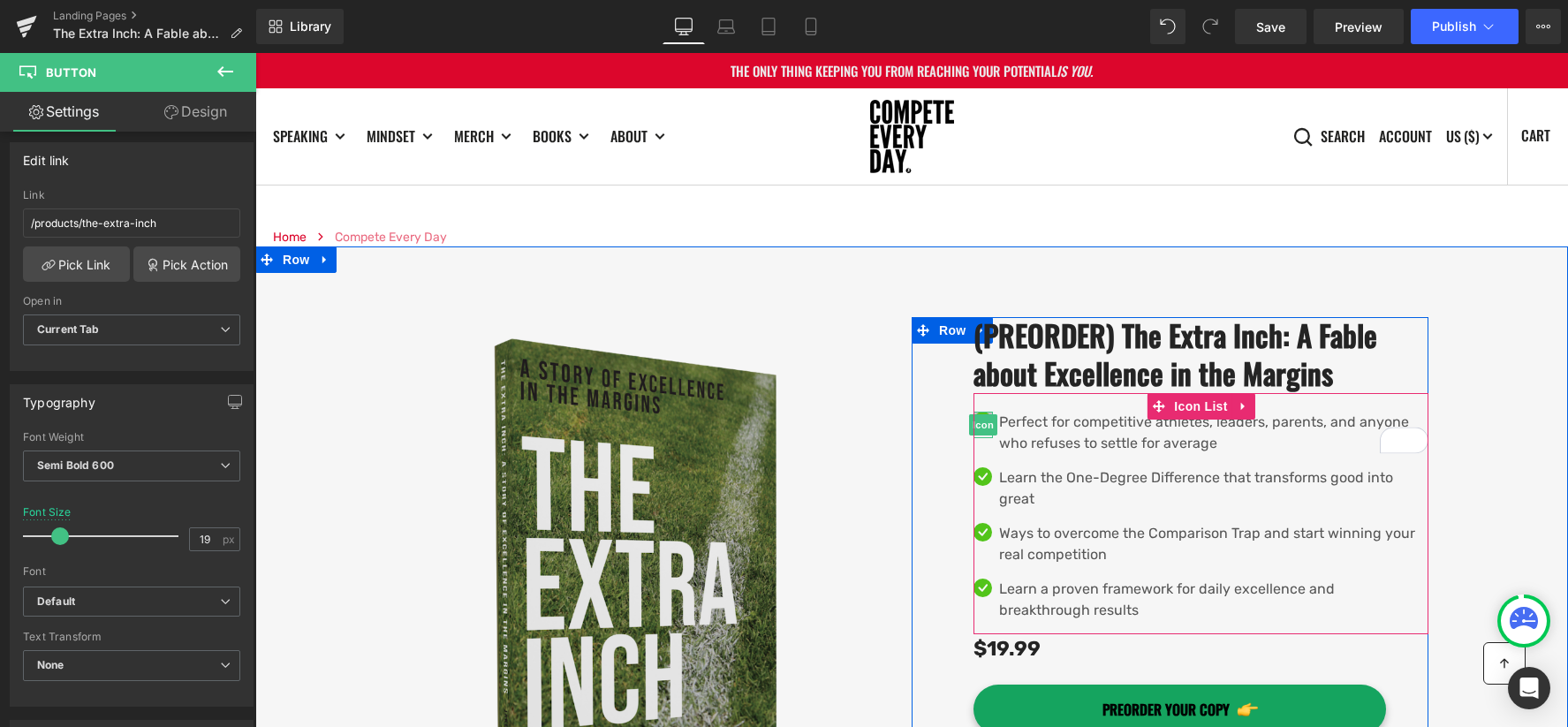
click at [983, 436] on span "Icon" at bounding box center [983, 425] width 28 height 21
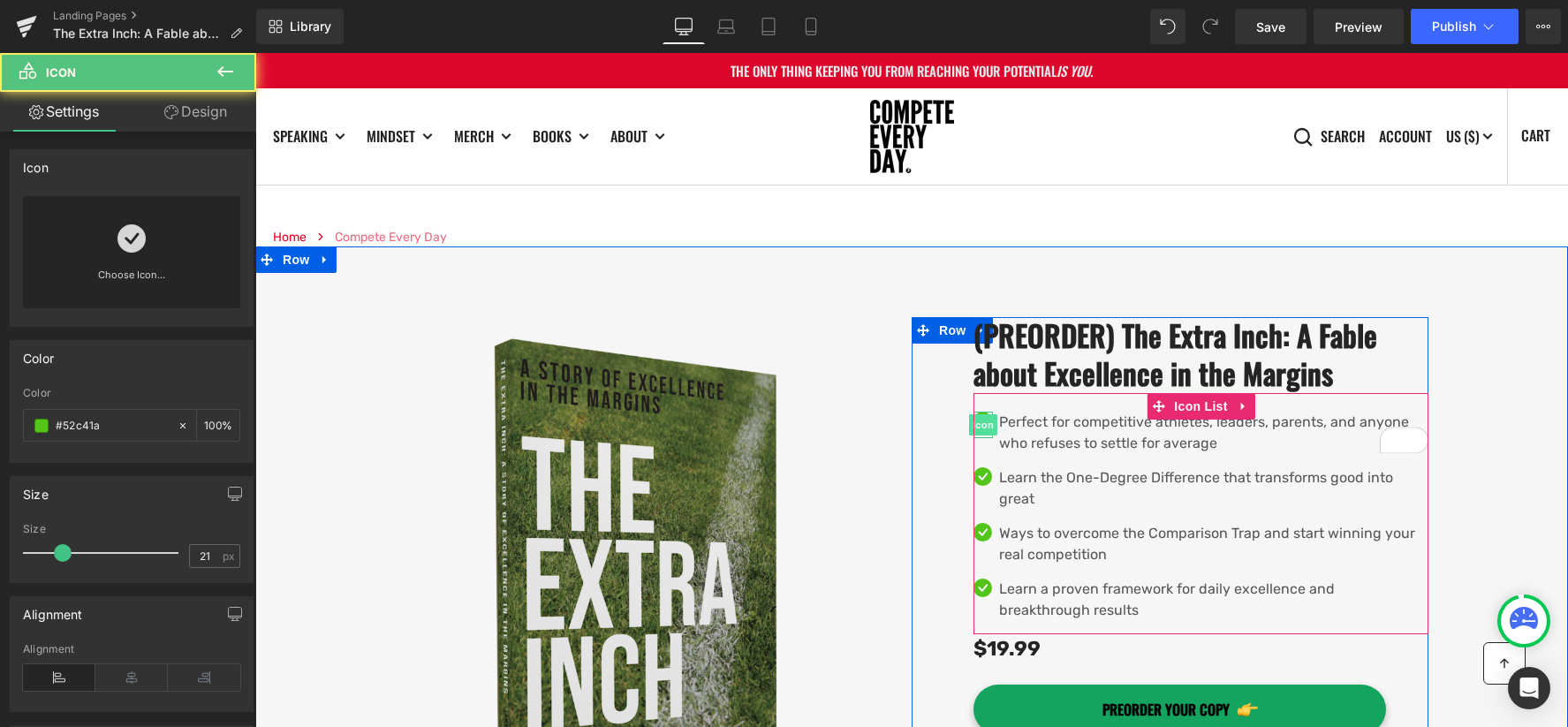
click at [984, 436] on span "Icon" at bounding box center [983, 425] width 28 height 21
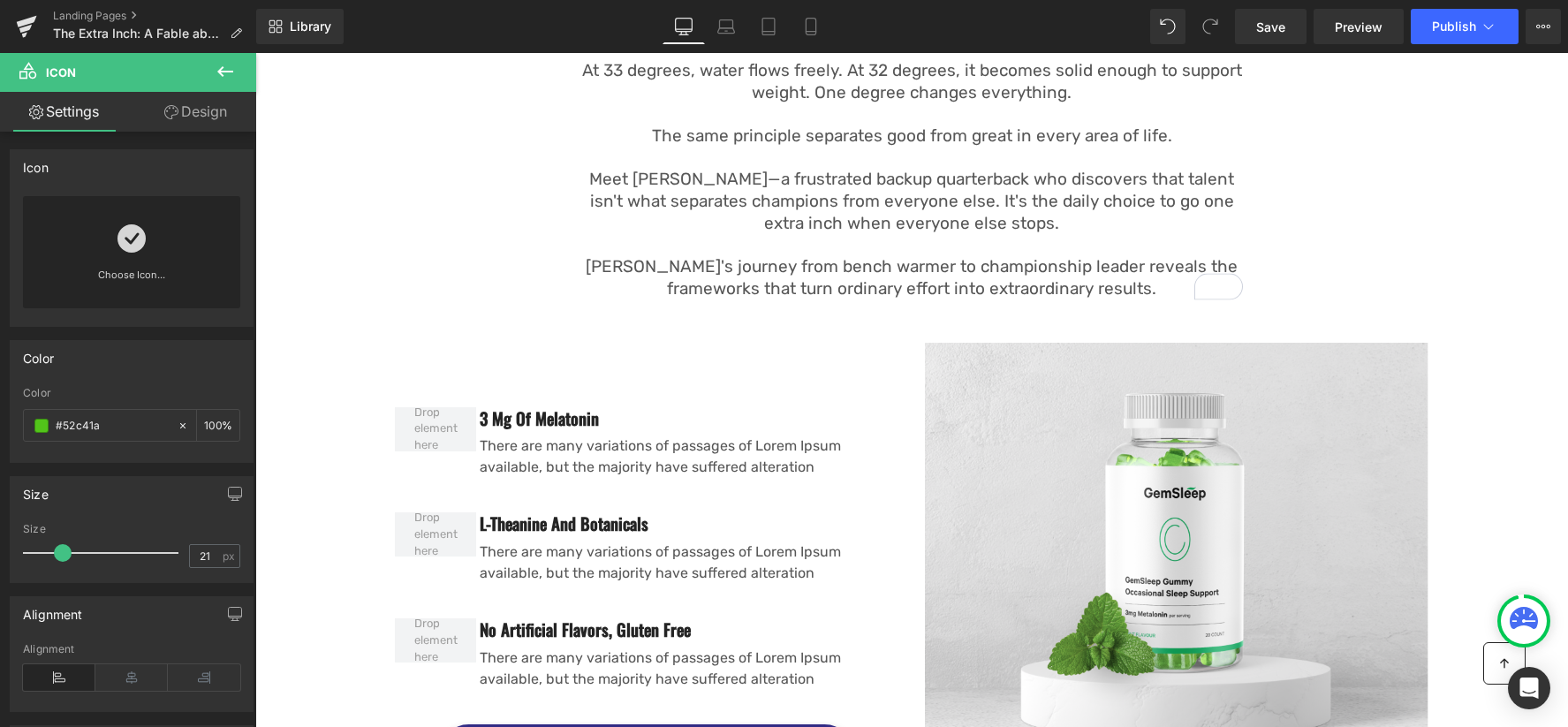
scroll to position [1306, 0]
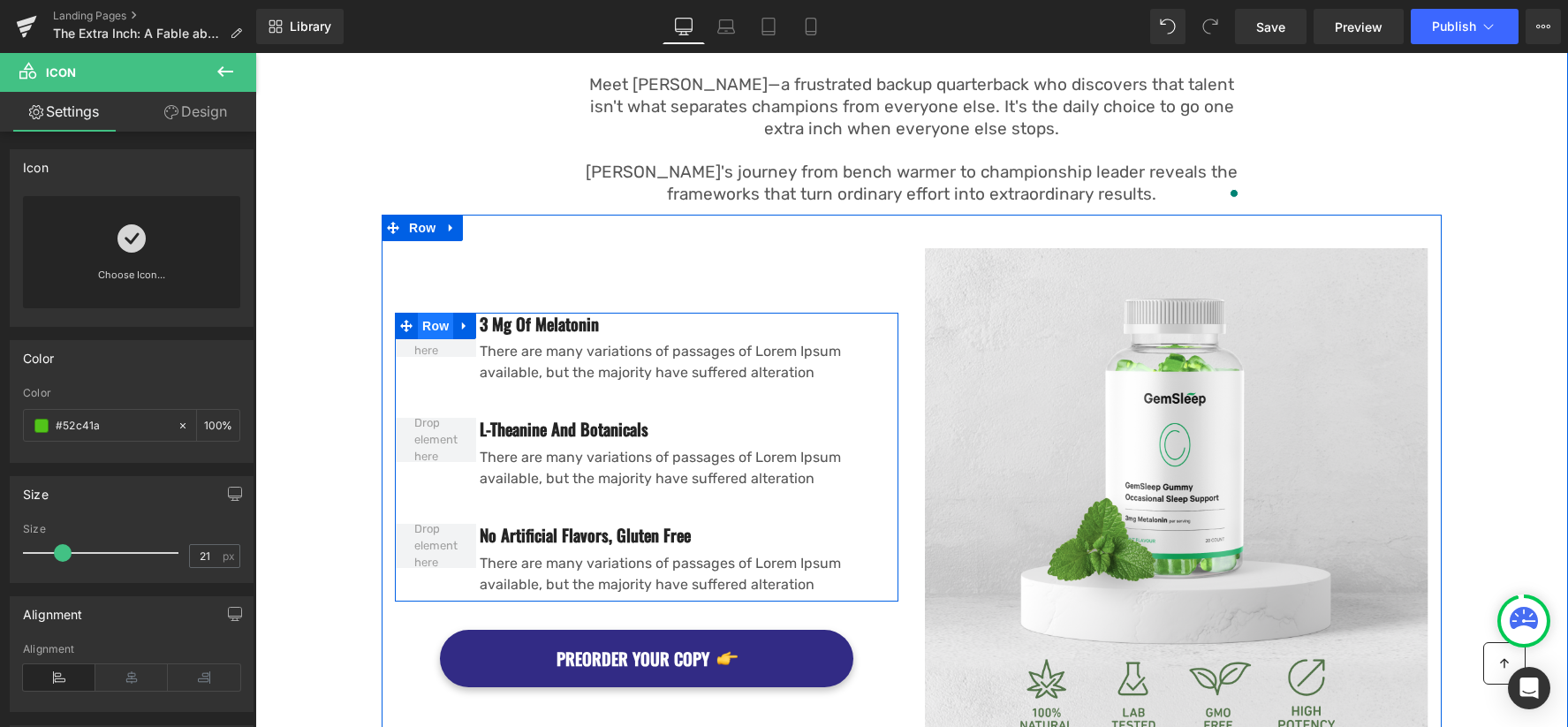
click at [437, 322] on span "Row" at bounding box center [435, 325] width 35 height 26
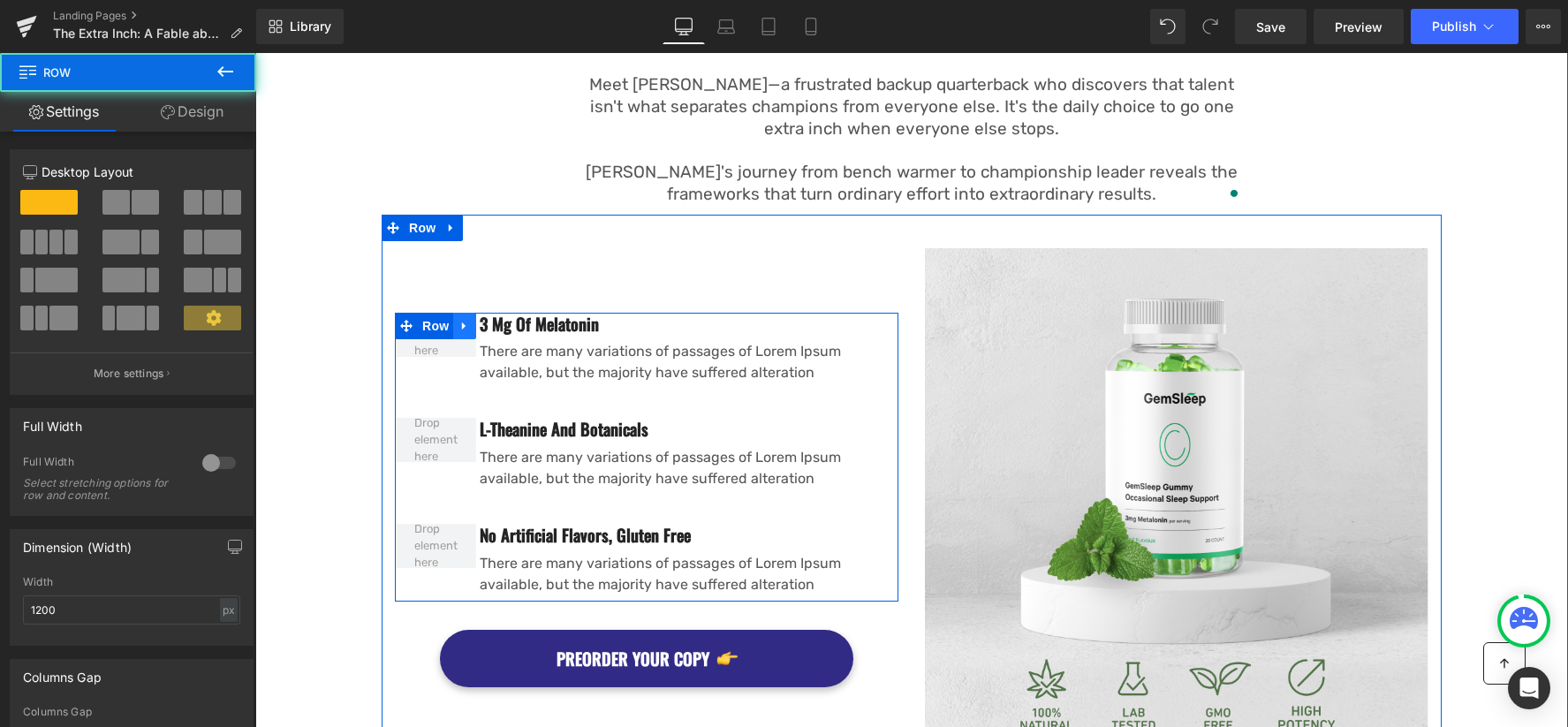
click at [460, 319] on icon at bounding box center [465, 325] width 13 height 14
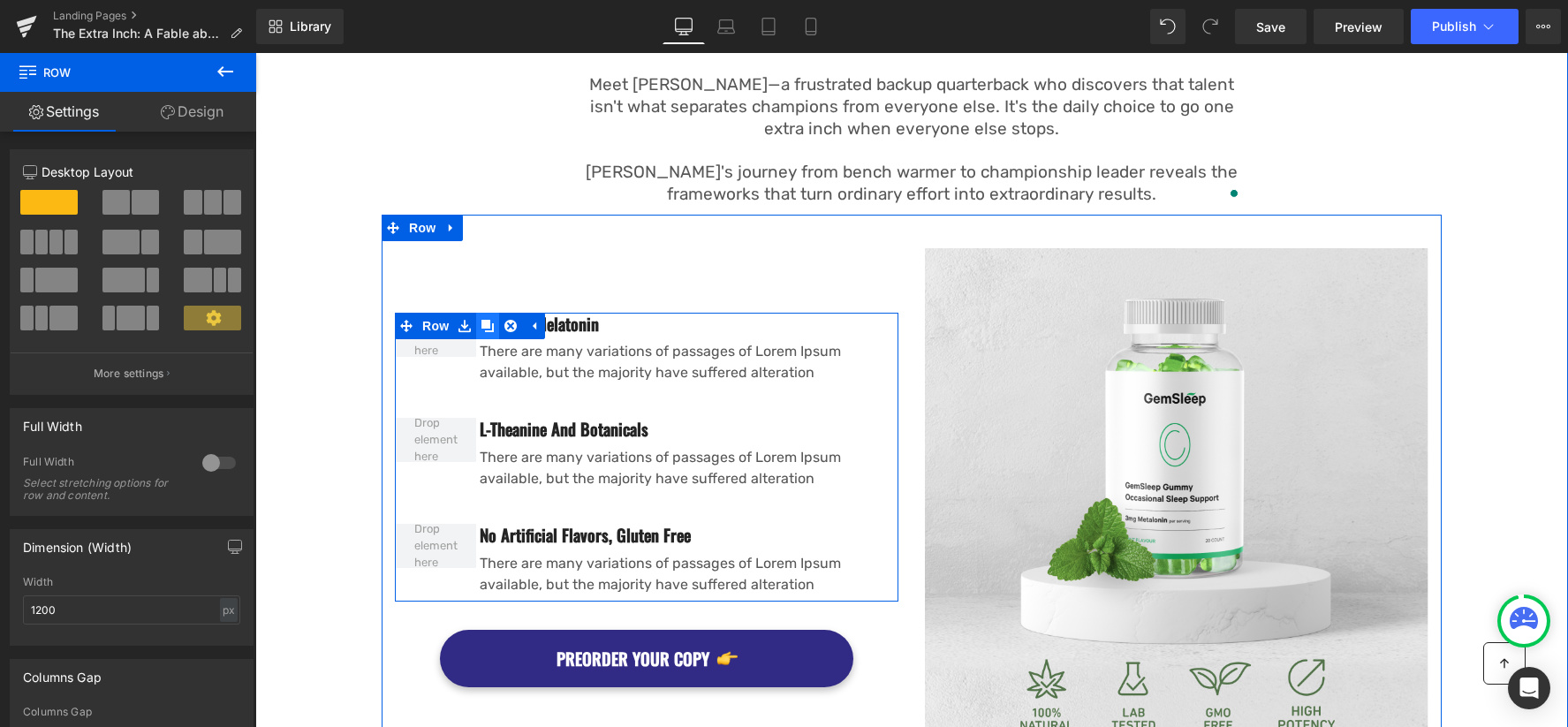
click at [485, 321] on icon at bounding box center [487, 325] width 13 height 13
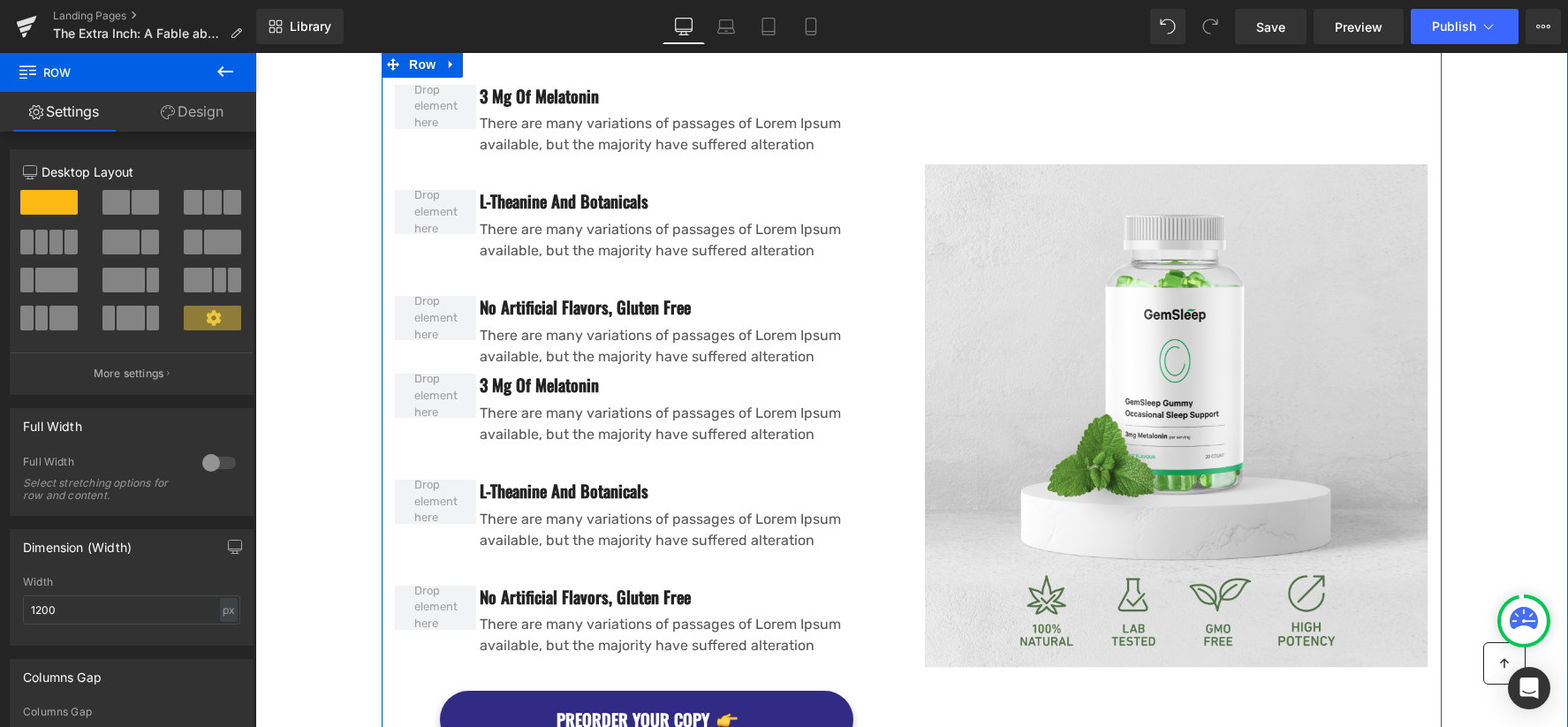
scroll to position [1444, 0]
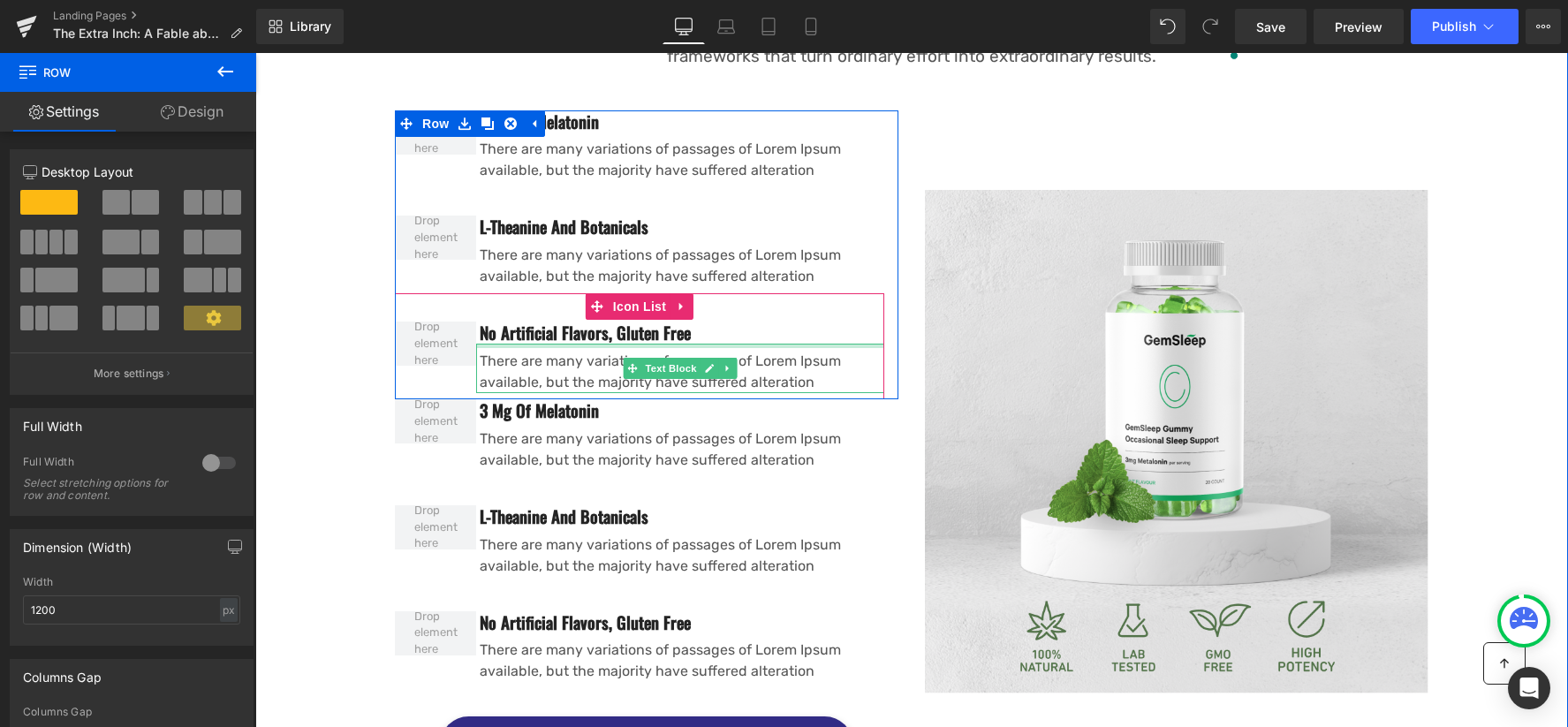
click at [595, 344] on div at bounding box center [680, 346] width 408 height 5
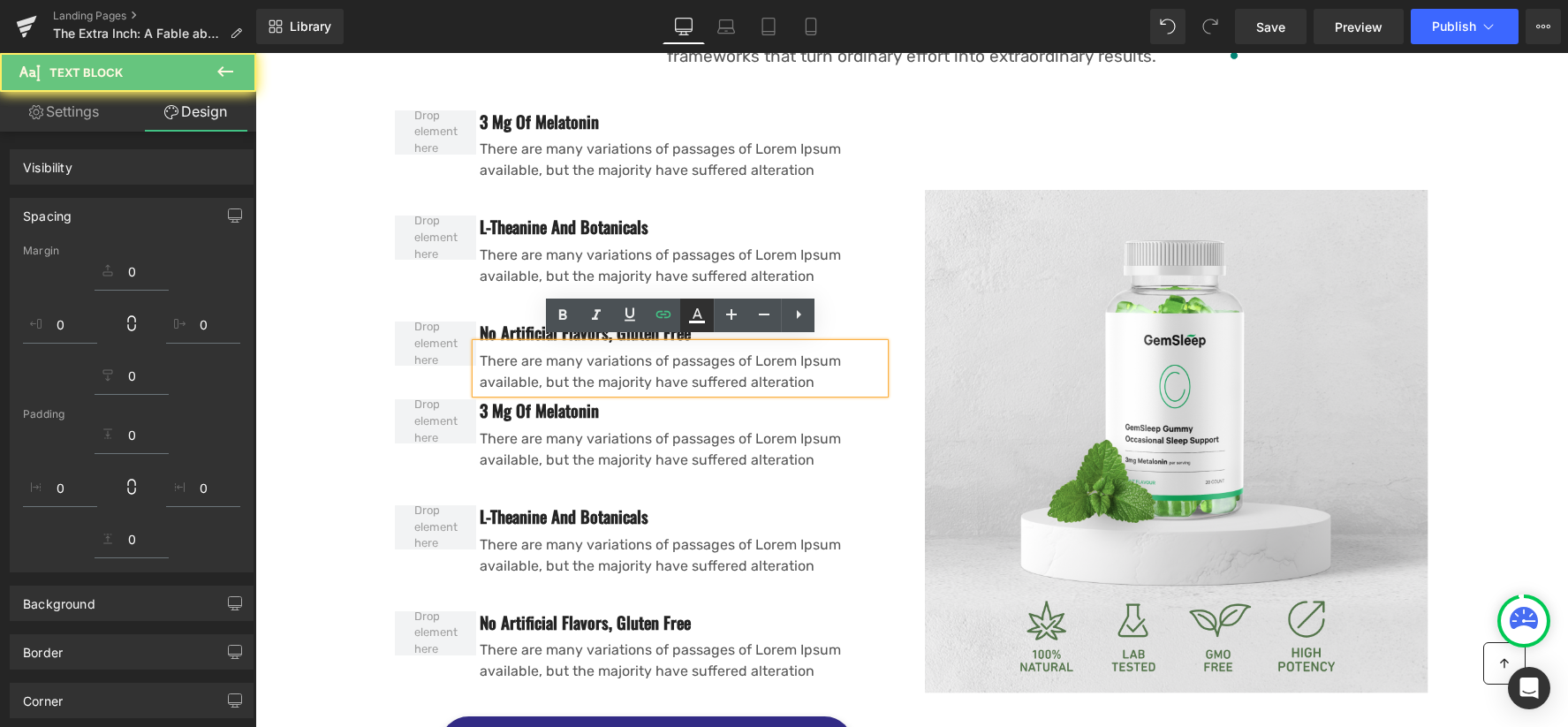
click at [682, 301] on link at bounding box center [696, 316] width 33 height 33
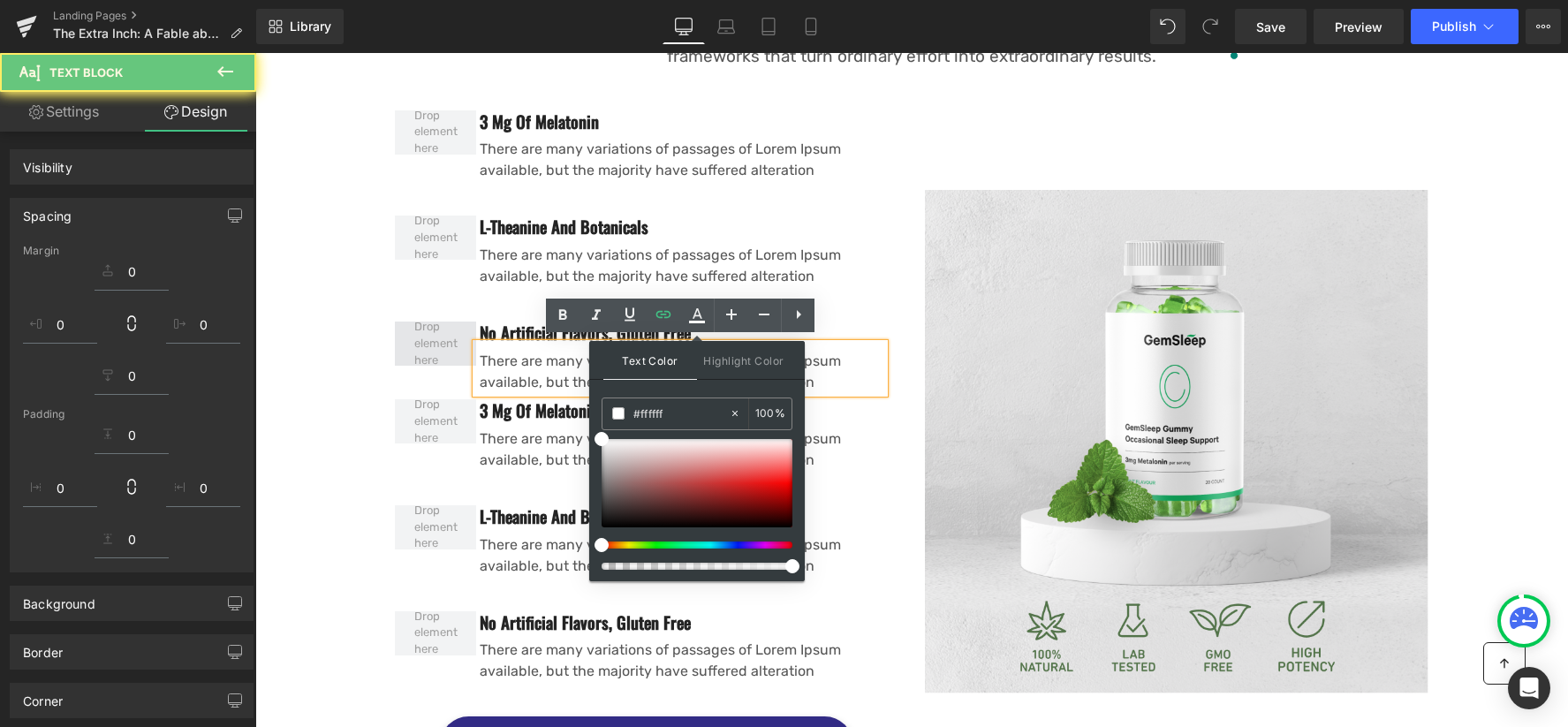
click at [541, 367] on p "There are many variations of passages of Lorem Ipsum available, but the majorit…" at bounding box center [681, 372] width 404 height 43
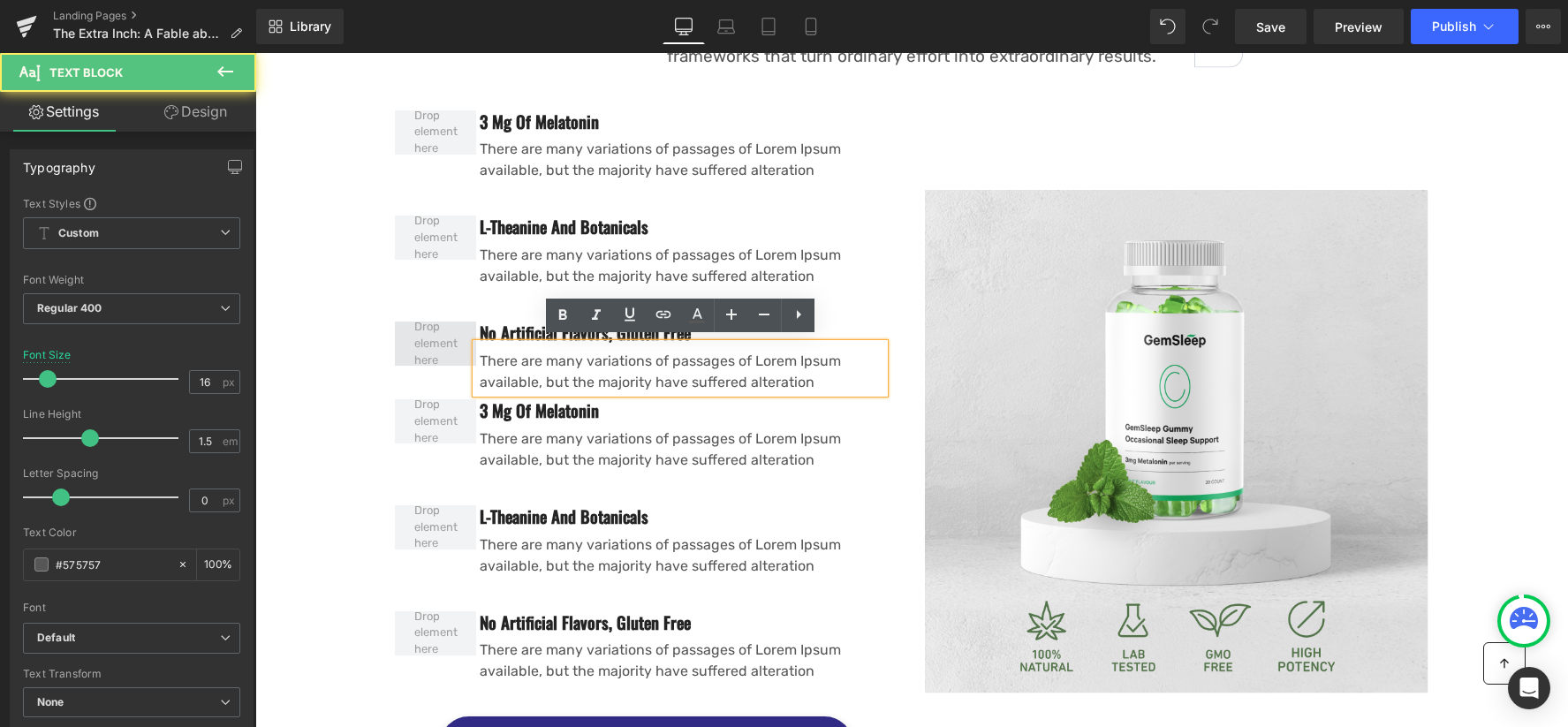
click at [433, 319] on span at bounding box center [435, 344] width 56 height 59
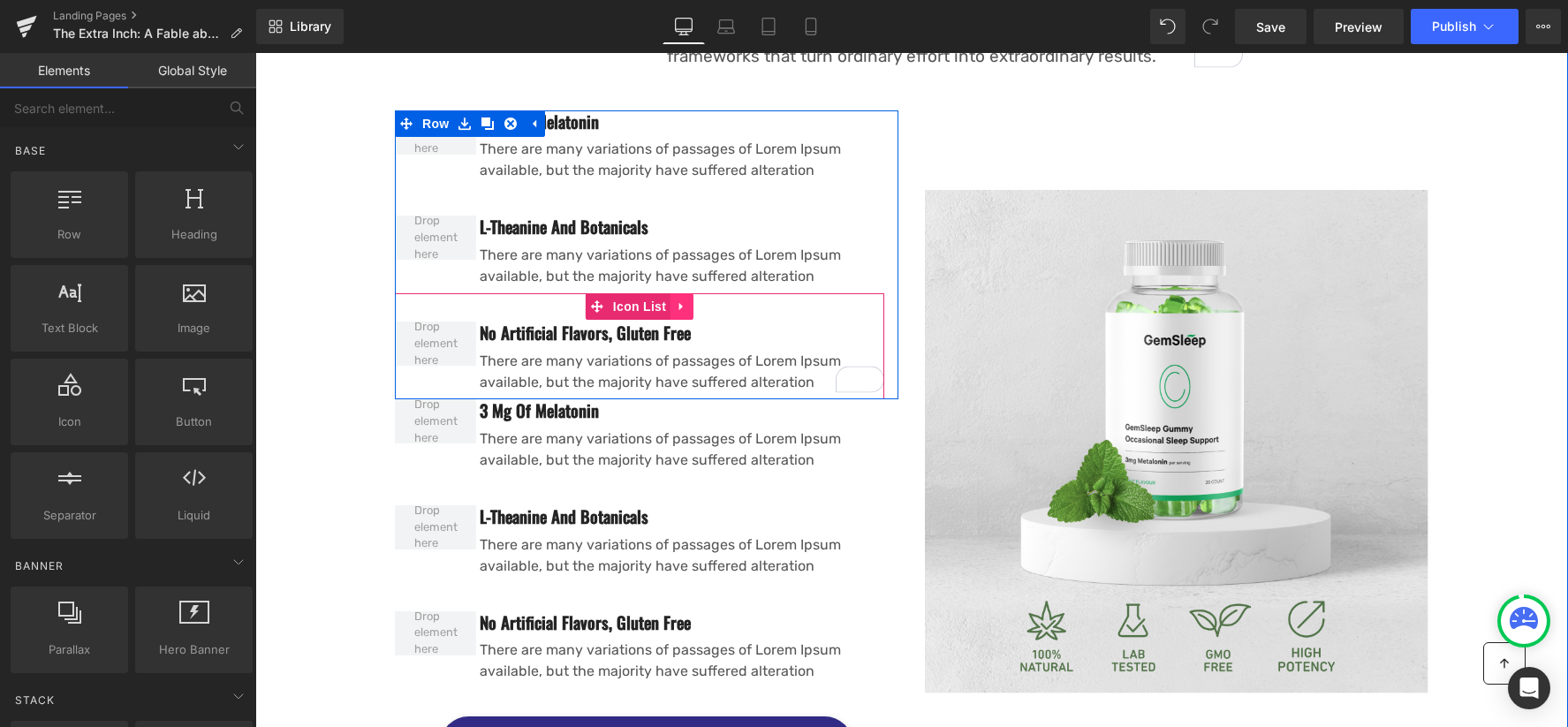
click at [681, 303] on icon at bounding box center [681, 307] width 4 height 8
click at [692, 300] on icon at bounding box center [693, 306] width 13 height 13
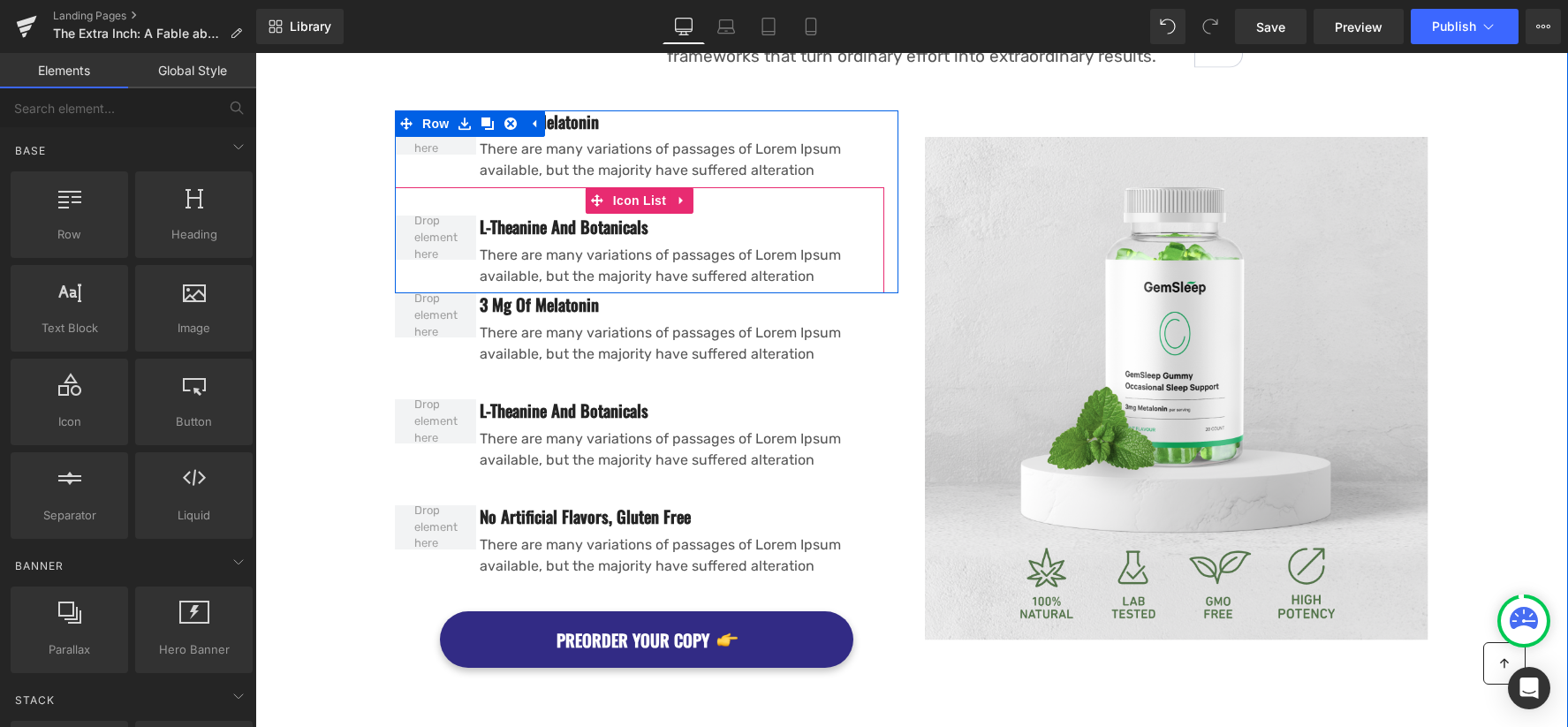
click at [676, 196] on icon at bounding box center [682, 202] width 13 height 14
click at [688, 195] on icon at bounding box center [693, 201] width 13 height 13
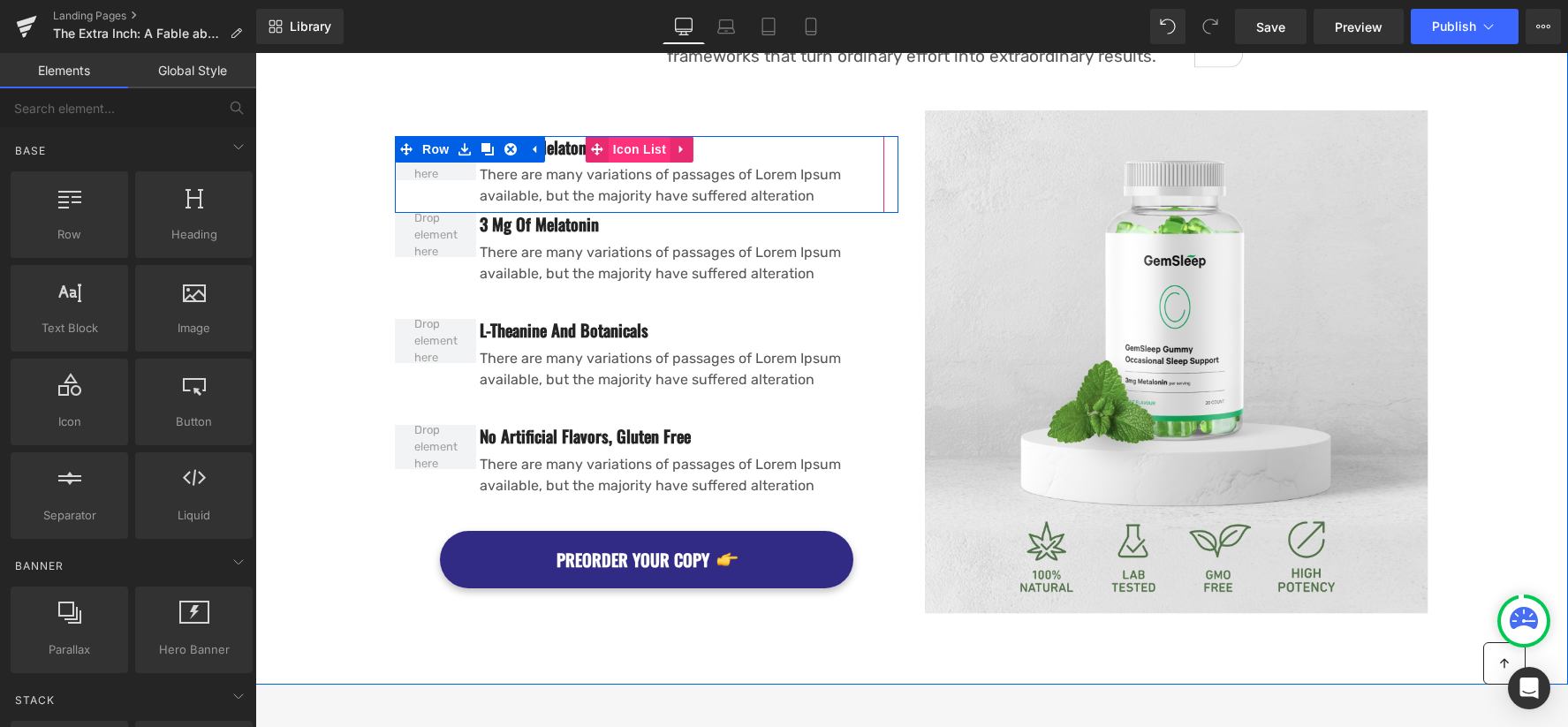
drag, startPoint x: 590, startPoint y: 140, endPoint x: 631, endPoint y: 142, distance: 41.0
click at [591, 142] on icon at bounding box center [597, 149] width 13 height 14
click at [562, 141] on h3 "3 Mg Of Melatonin" at bounding box center [681, 147] width 404 height 22
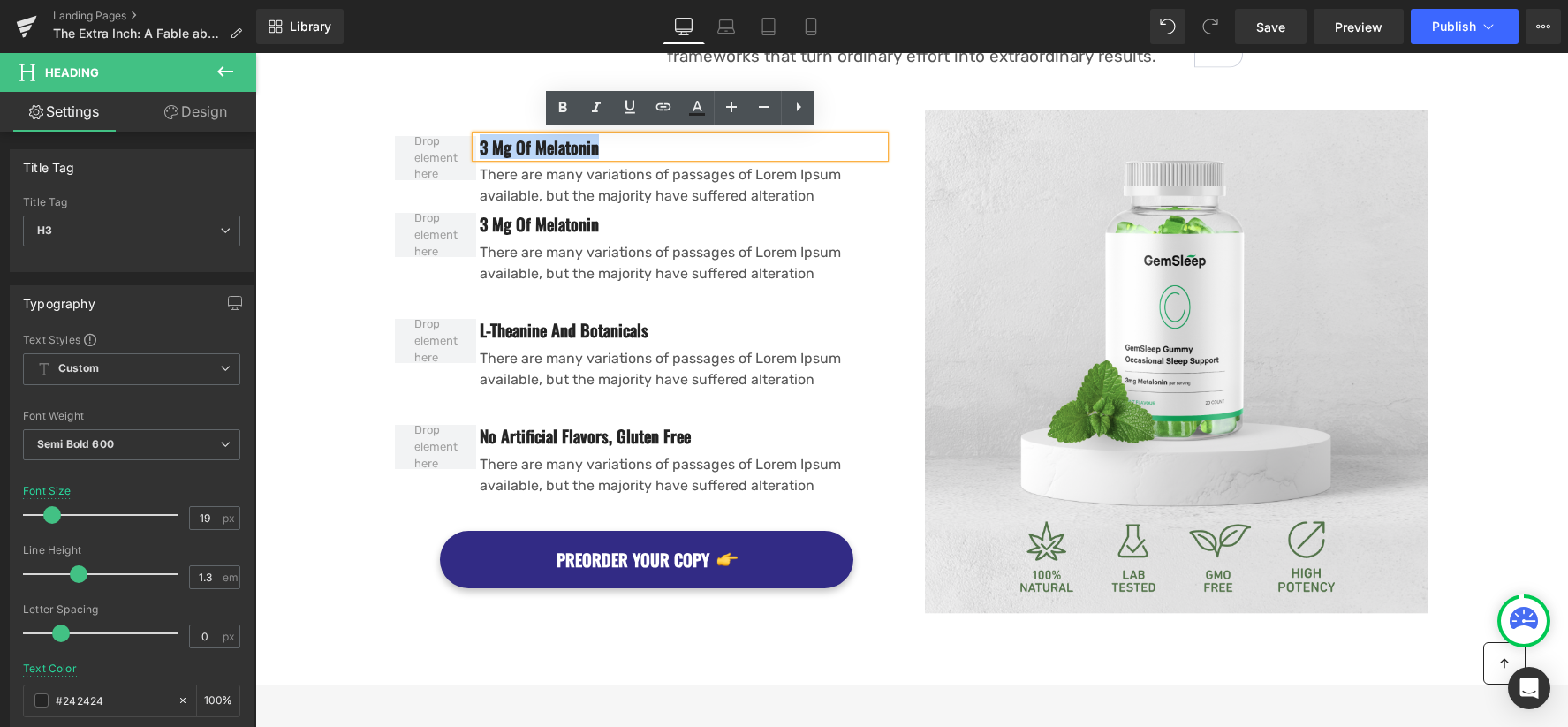
click at [631, 142] on h3 "3 Mg Of Melatonin" at bounding box center [681, 147] width 404 height 22
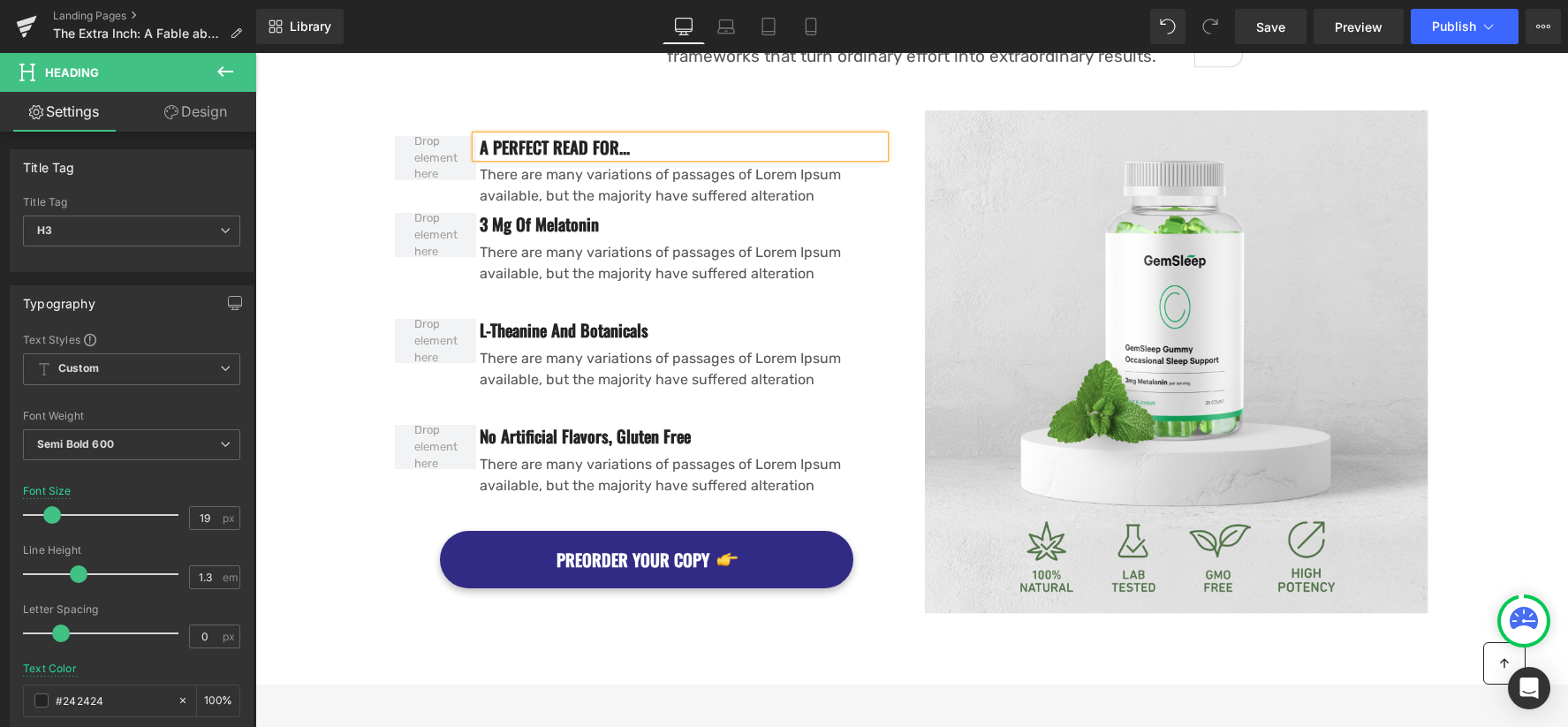
click at [583, 147] on h3 "A PERFECT READ FOR..." at bounding box center [681, 147] width 404 height 22
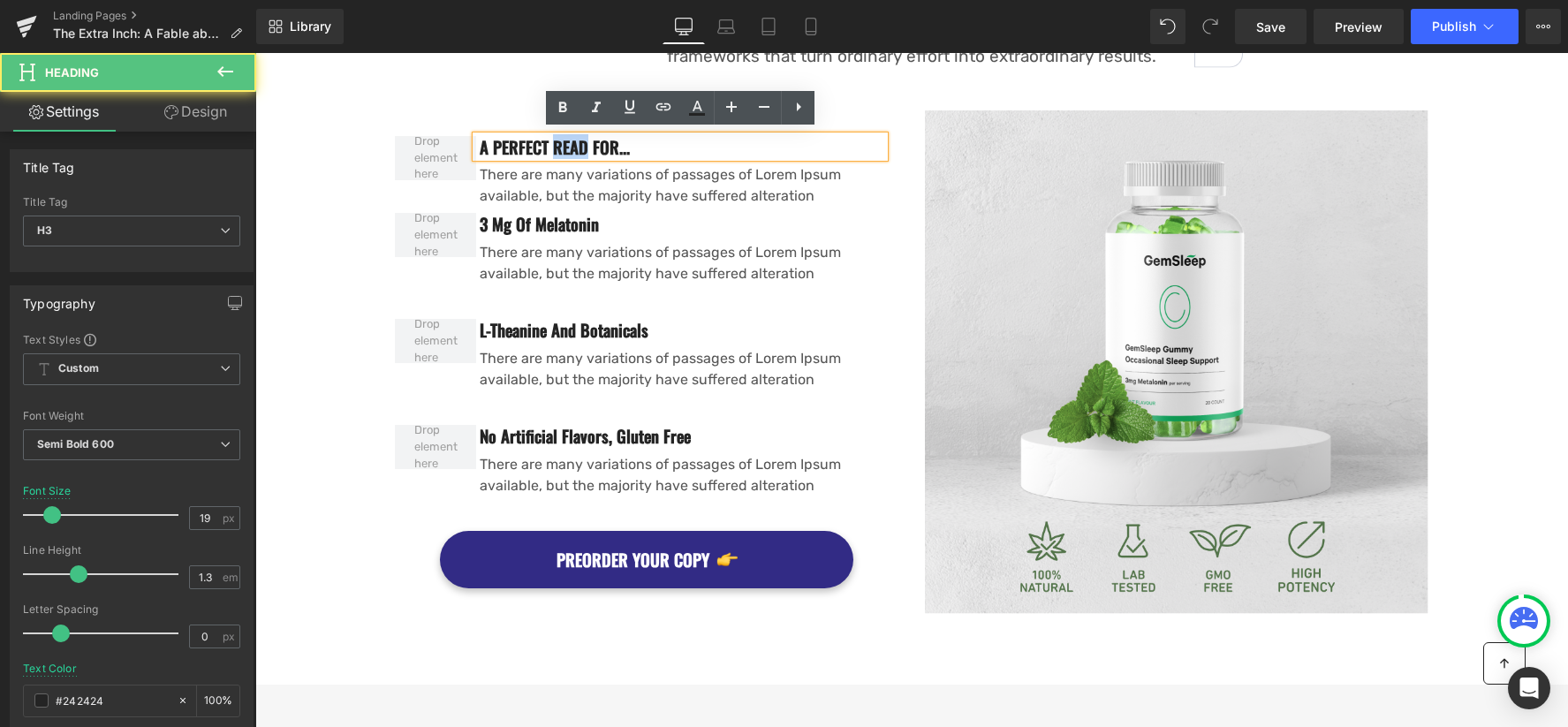
click at [583, 147] on h3 "A PERFECT READ FOR..." at bounding box center [681, 147] width 404 height 22
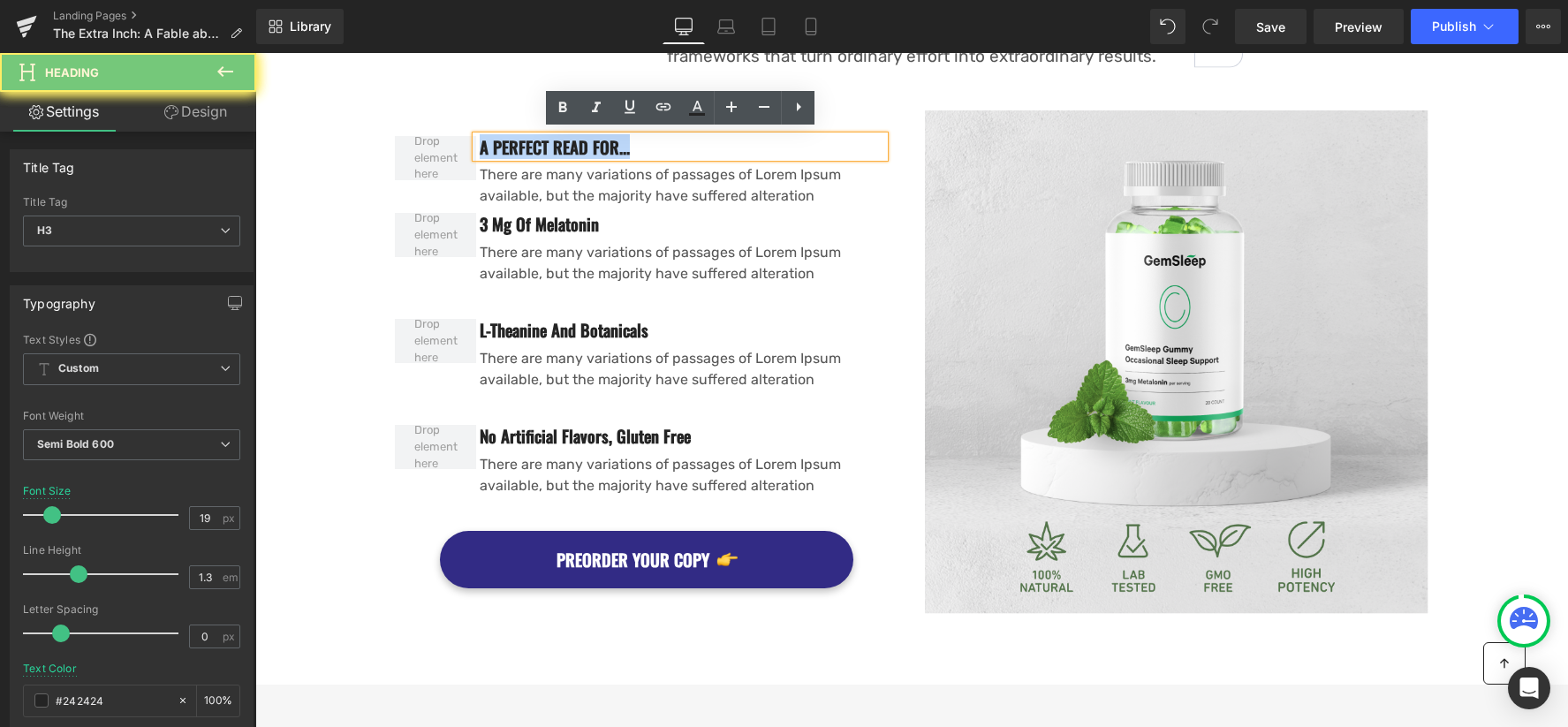
click at [583, 147] on h3 "A PERFECT READ FOR..." at bounding box center [681, 147] width 404 height 22
paste div
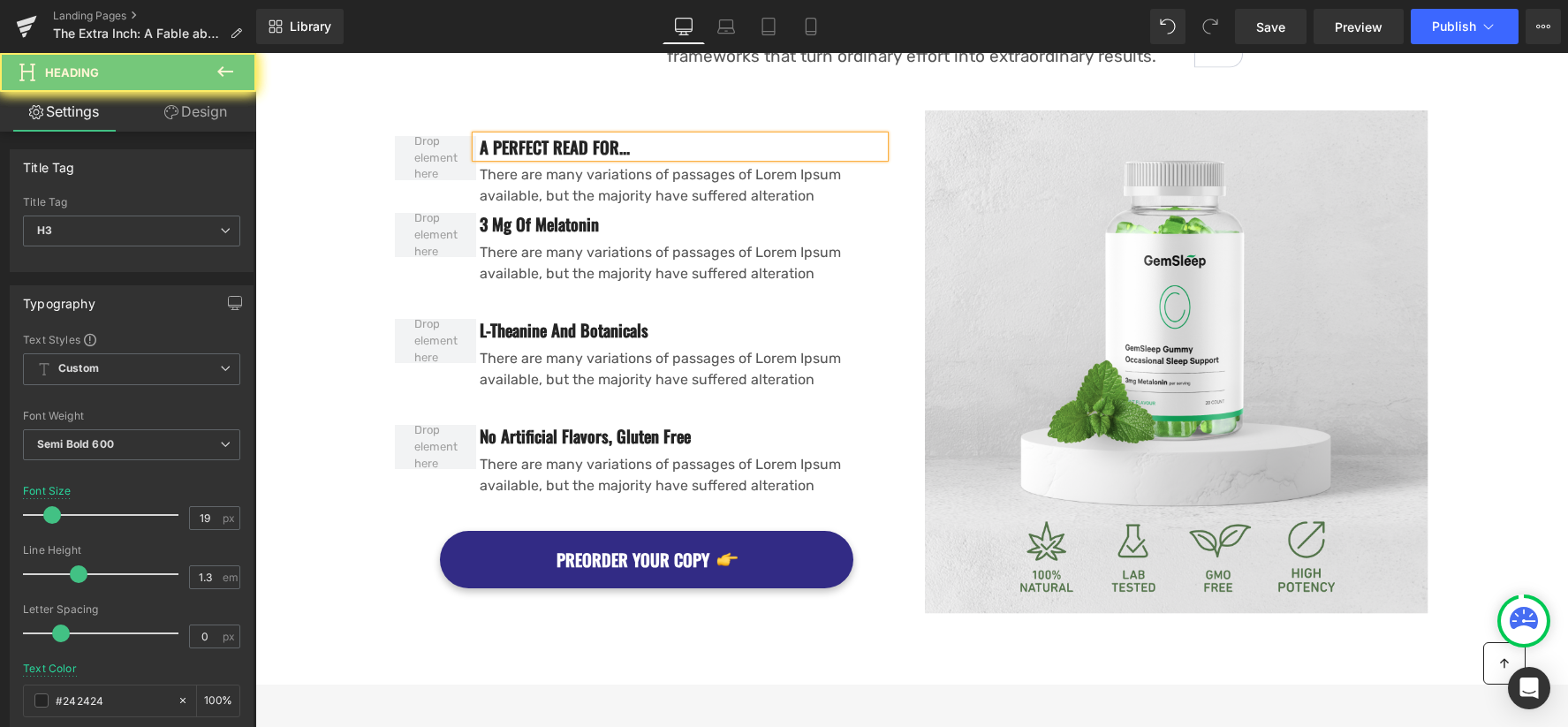
scroll to position [1419, 0]
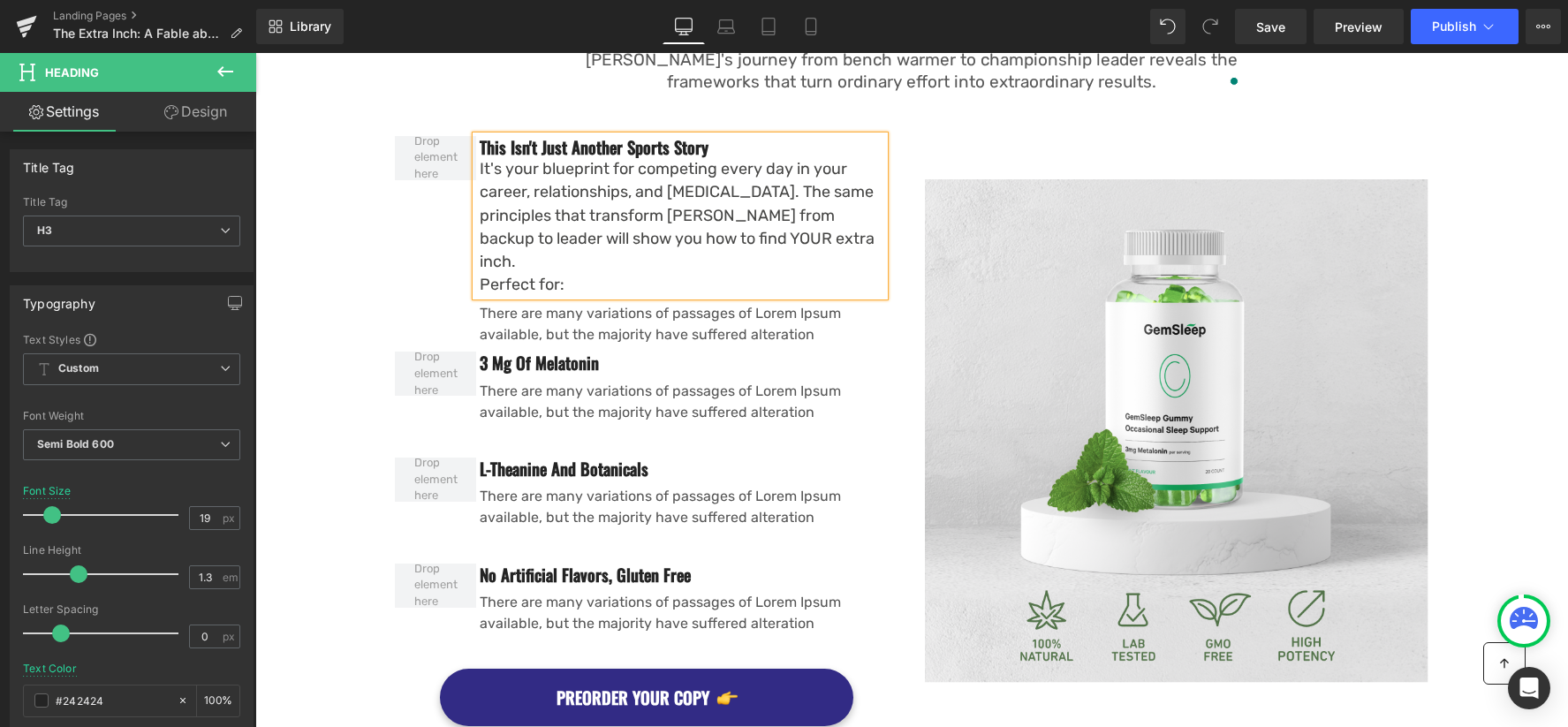
click at [500, 191] on div "It's your blueprint for competing every day in your career, relationships, and …" at bounding box center [681, 214] width 404 height 115
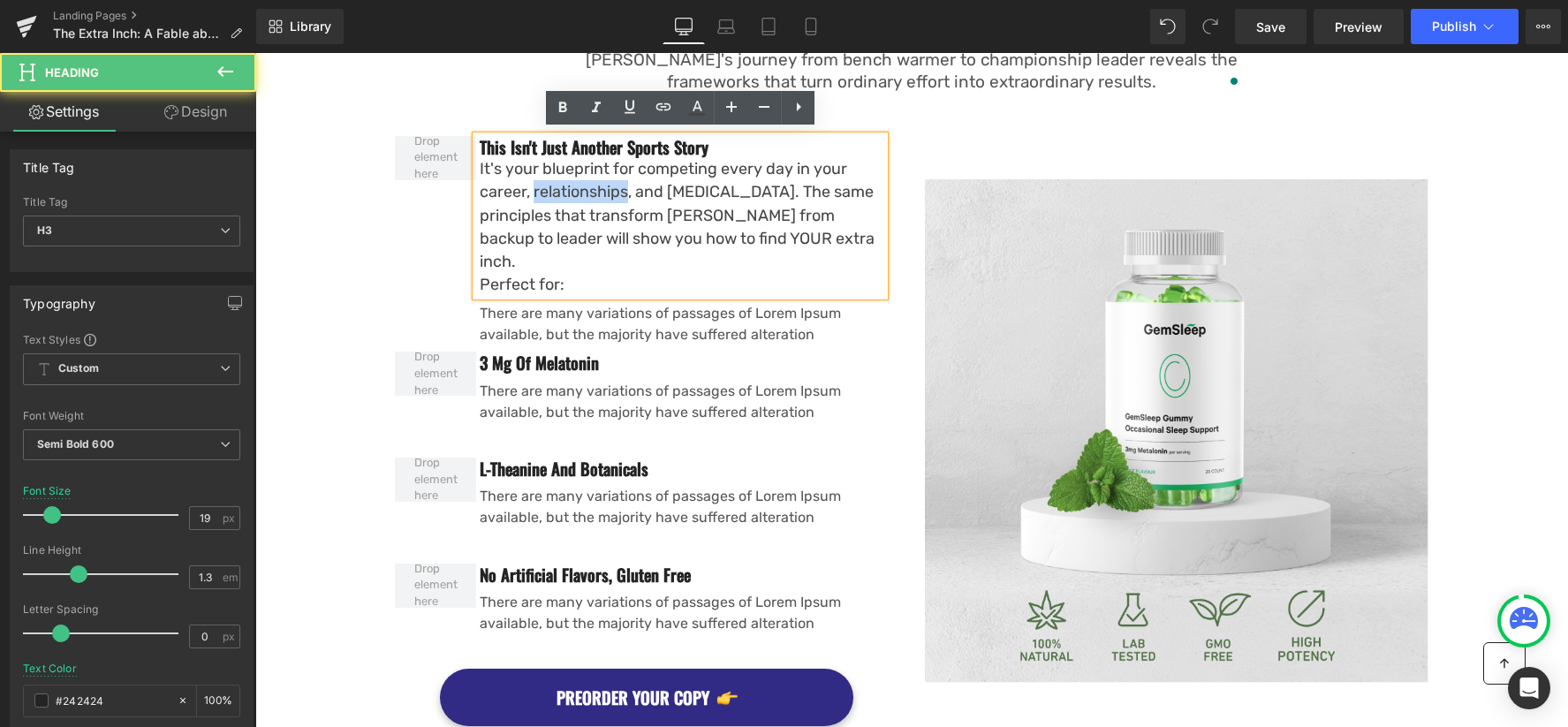
click at [500, 191] on div "It's your blueprint for competing every day in your career, relationships, and …" at bounding box center [681, 214] width 404 height 115
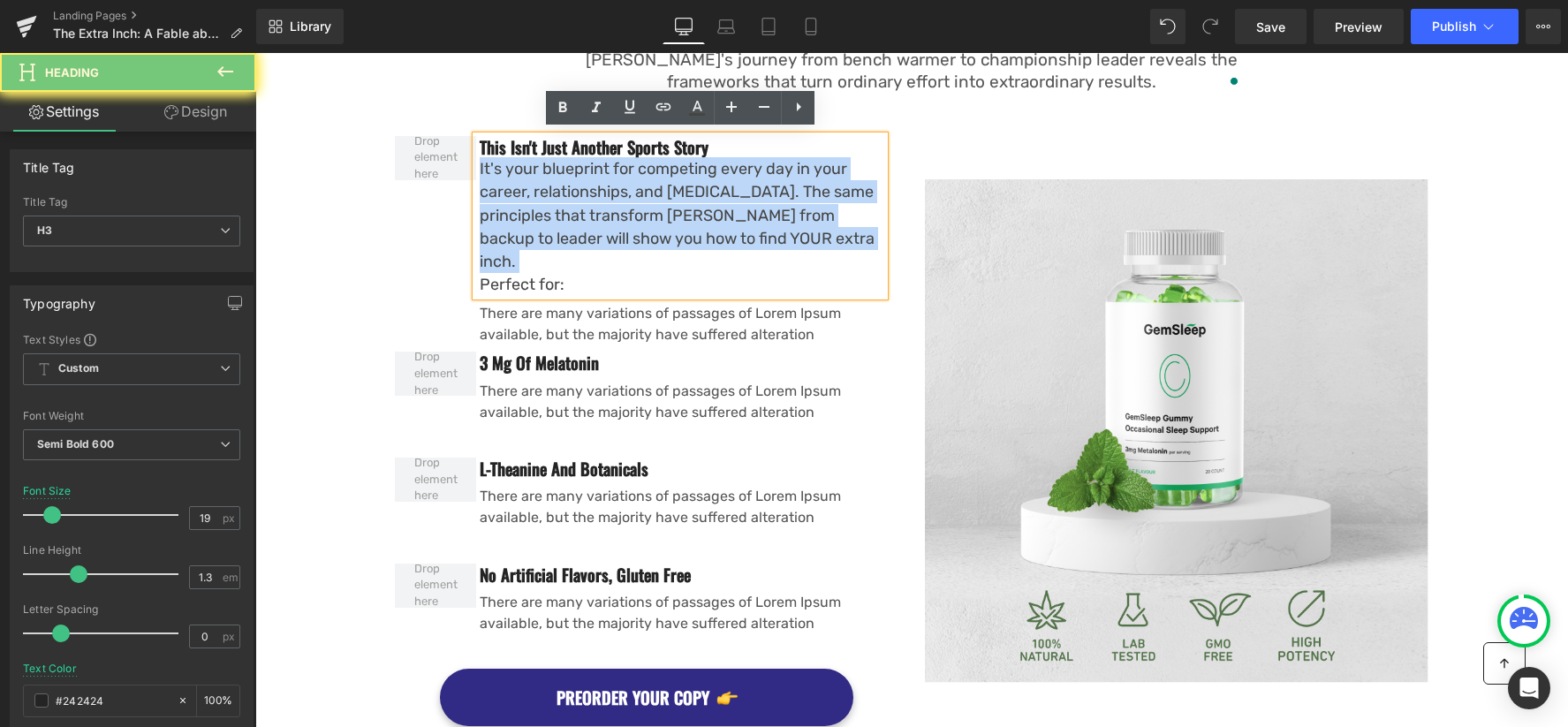
click at [500, 190] on div "It's your blueprint for competing every day in your career, relationships, and …" at bounding box center [681, 214] width 404 height 115
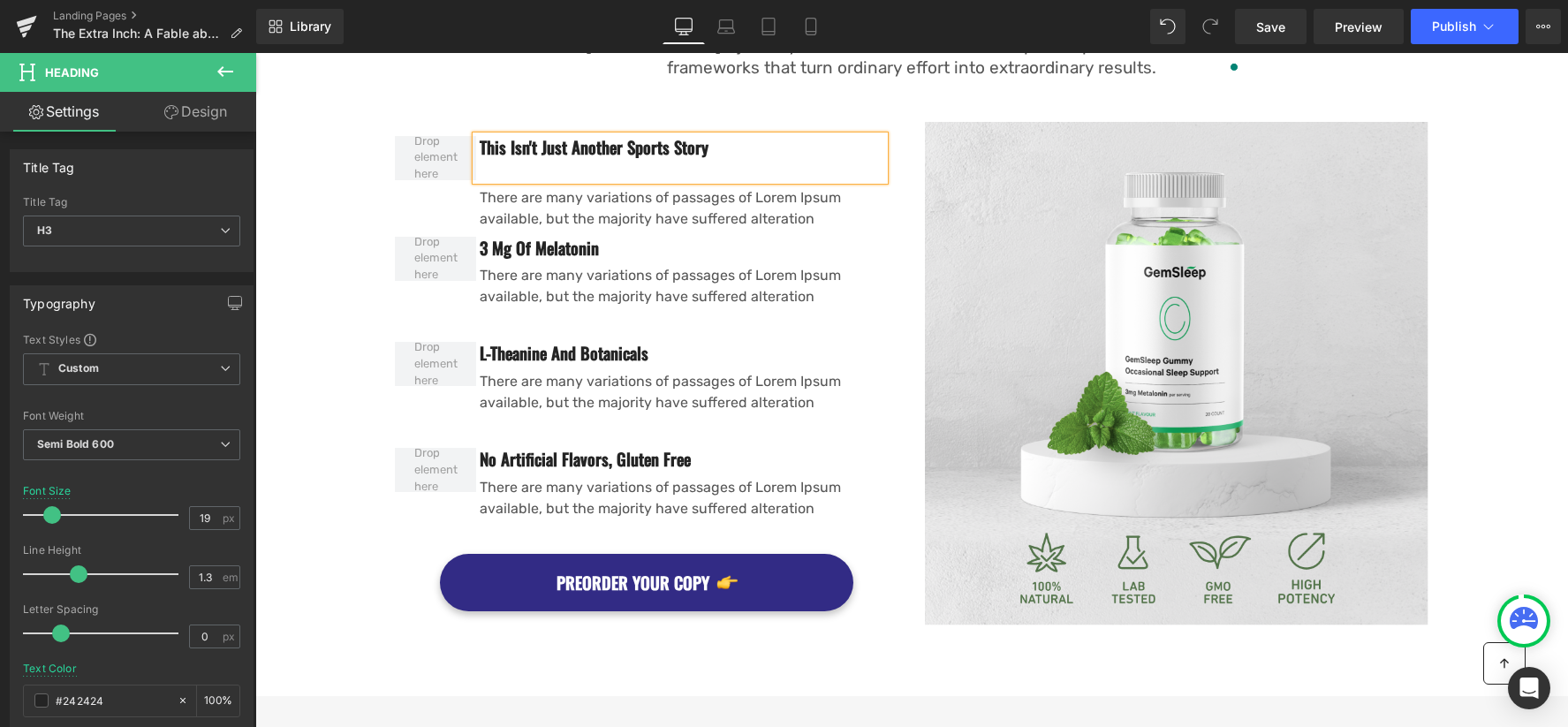
scroll to position [1444, 0]
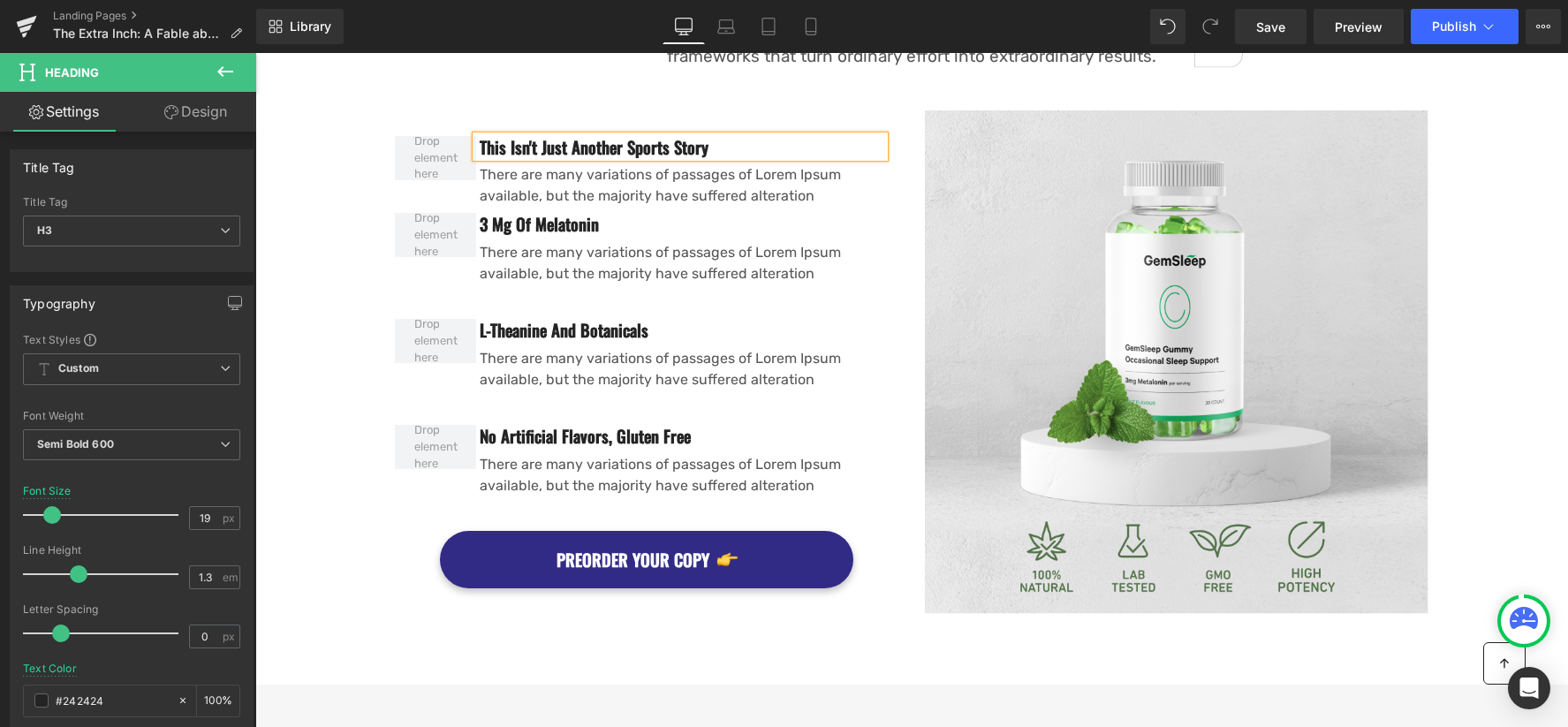
click at [509, 194] on p "There are many variations of passages of Lorem Ipsum available, but the majorit…" at bounding box center [681, 186] width 404 height 43
drag, startPoint x: 509, startPoint y: 194, endPoint x: 540, endPoint y: 175, distance: 36.4
click at [509, 194] on p "There are many variations of passages of Lorem Ipsum available, but the majorit…" at bounding box center [681, 186] width 404 height 43
click at [529, 176] on p "There are many variations of passages of Lorem Ipsum available, but the majorit…" at bounding box center [681, 186] width 404 height 43
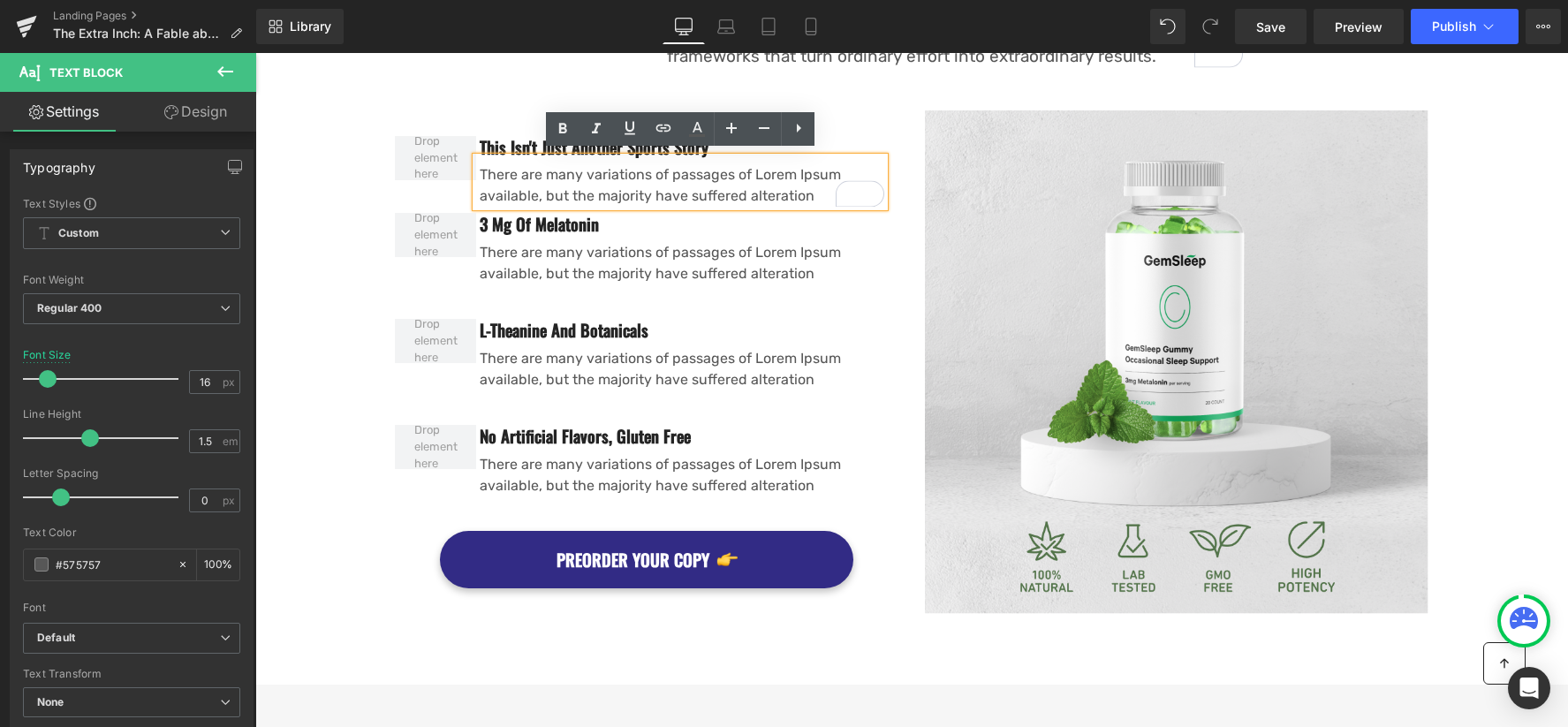
click at [714, 185] on p "There are many variations of passages of Lorem Ipsum available, but the majorit…" at bounding box center [681, 186] width 404 height 43
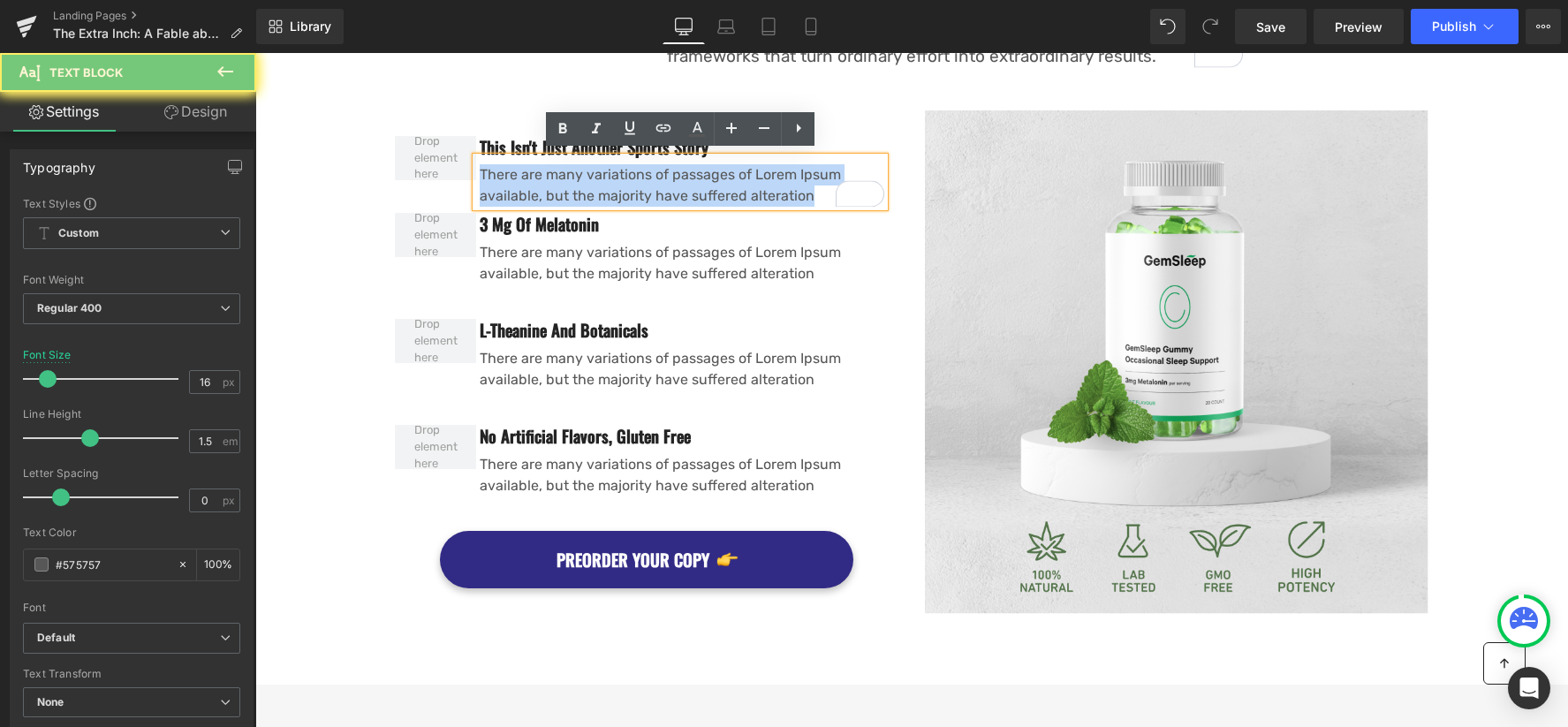
click at [714, 185] on p "There are many variations of passages of Lorem Ipsum available, but the majorit…" at bounding box center [681, 186] width 404 height 43
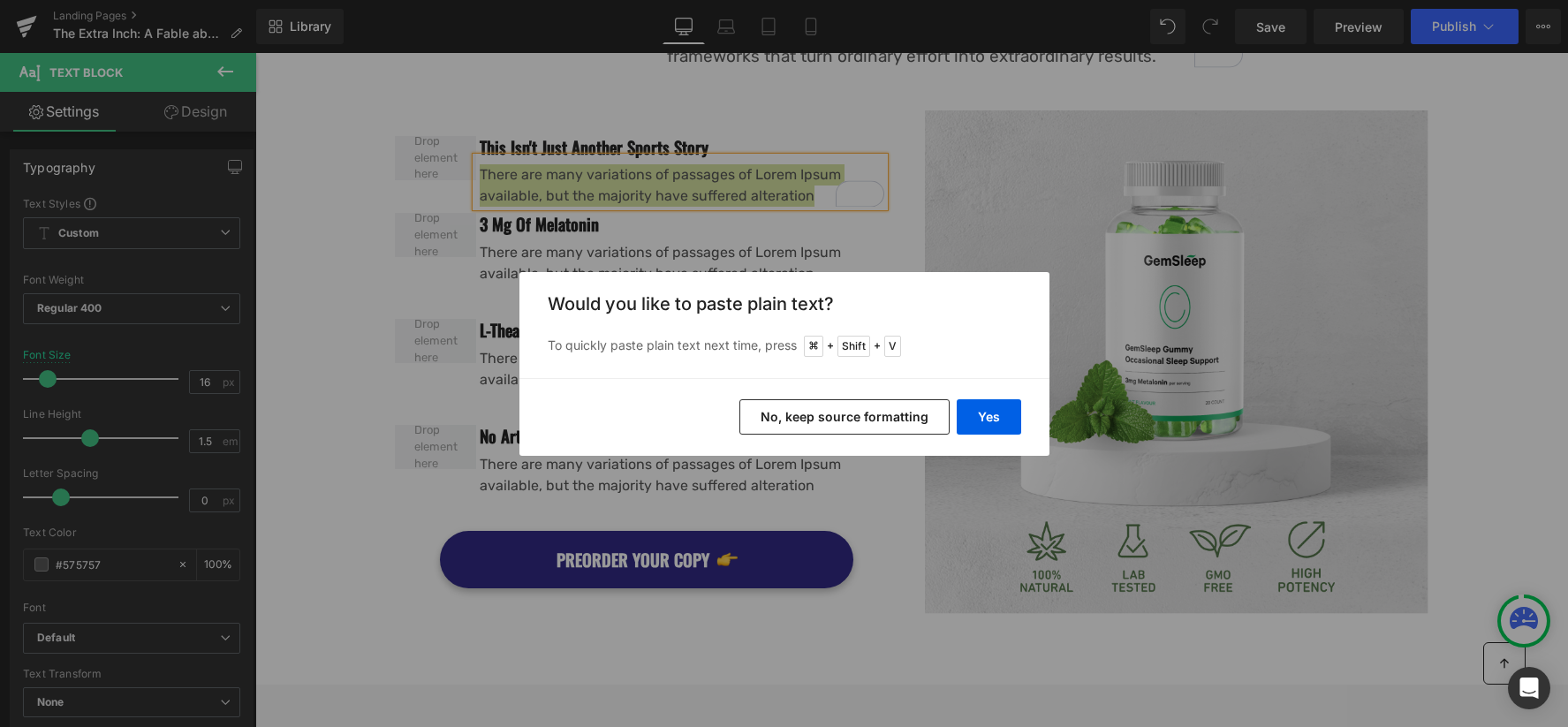
click at [907, 418] on button "No, keep source formatting" at bounding box center [844, 417] width 210 height 35
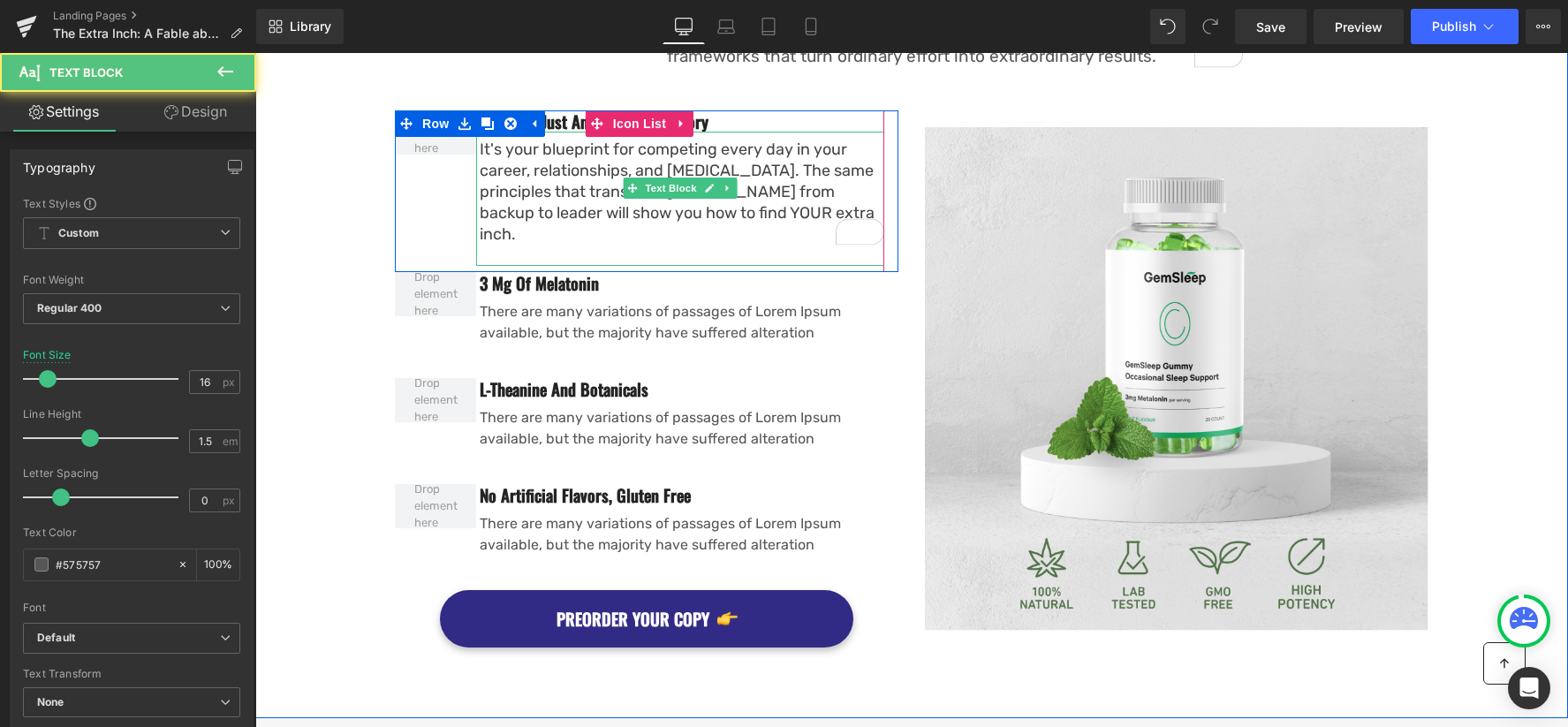
click at [558, 245] on div "To enrich screen reader interactions, please activate Accessibility in Grammarl…" at bounding box center [681, 255] width 404 height 21
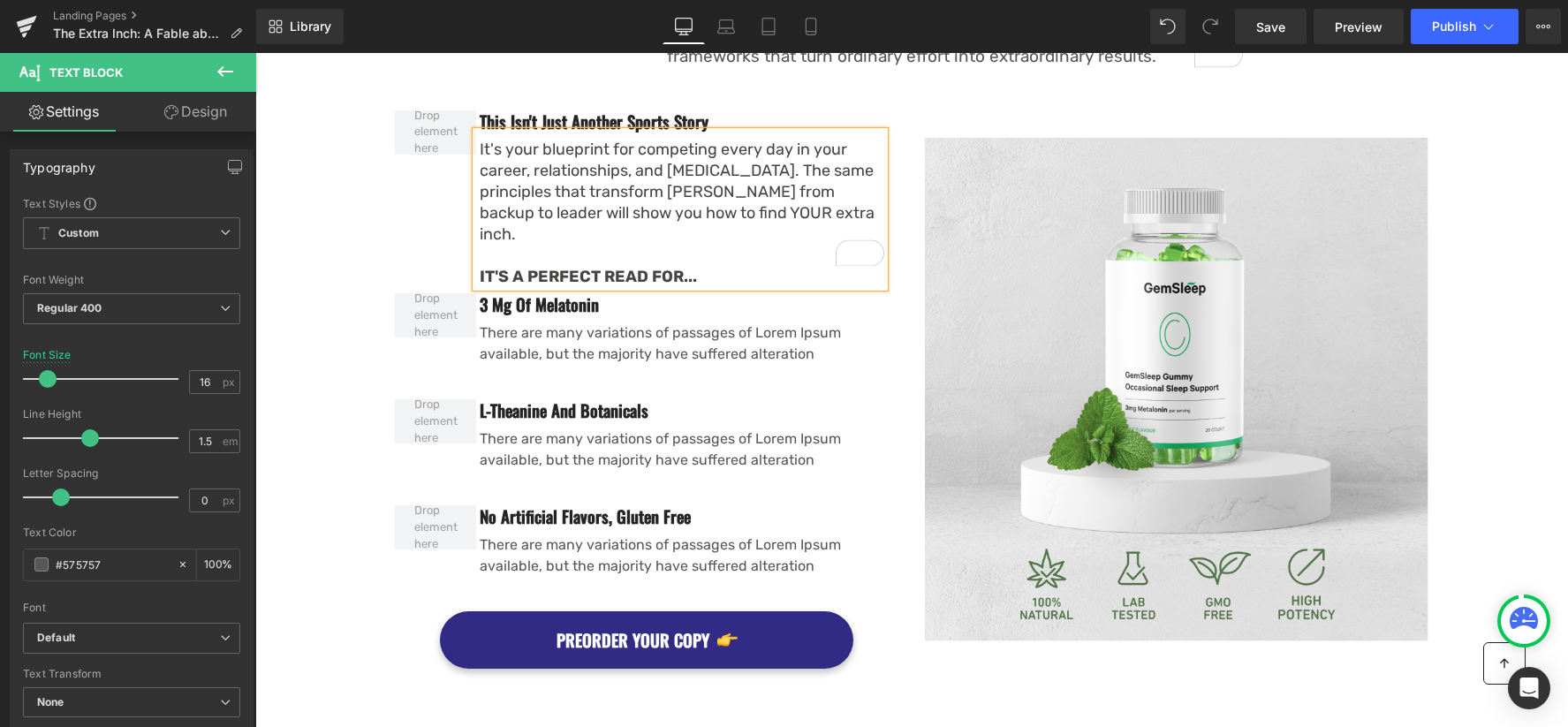
click at [530, 293] on div "3 Mg Of Melatonin Heading" at bounding box center [680, 304] width 408 height 22
click at [560, 323] on p "There are many variations of passages of Lorem Ipsum available, but the majorit…" at bounding box center [681, 344] width 404 height 43
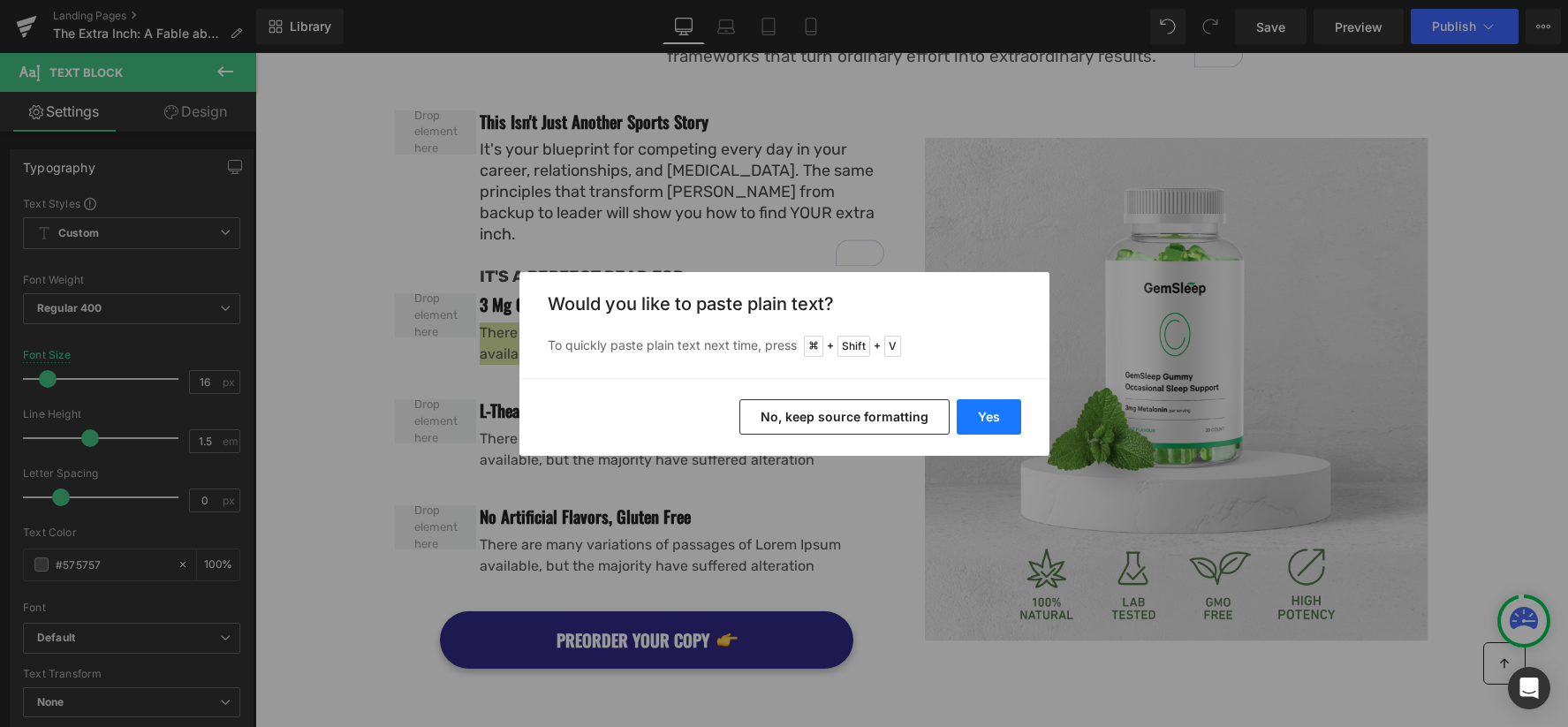
click at [993, 413] on button "Yes" at bounding box center [989, 417] width 64 height 35
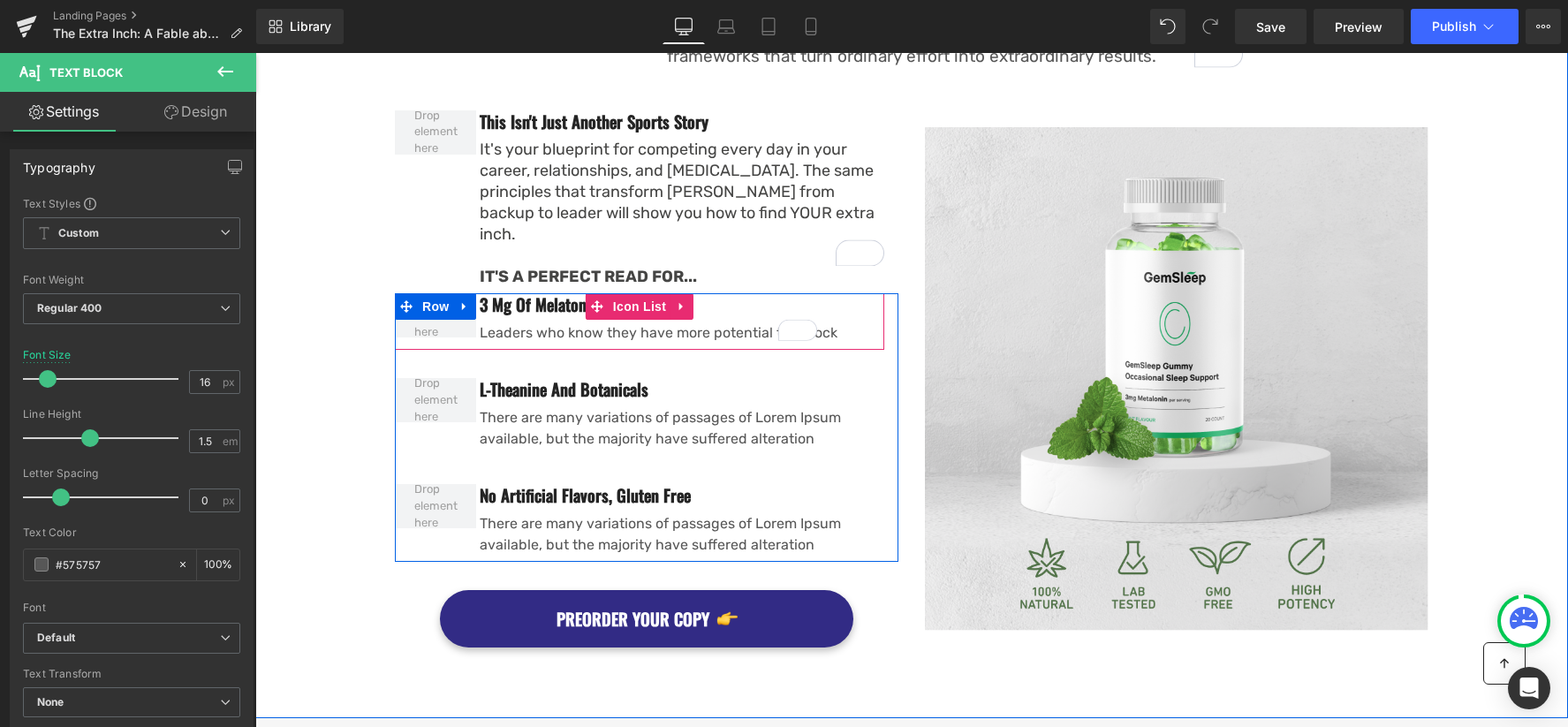
click at [509, 293] on h3 "3 Mg Of Melatonin" at bounding box center [657, 304] width 357 height 22
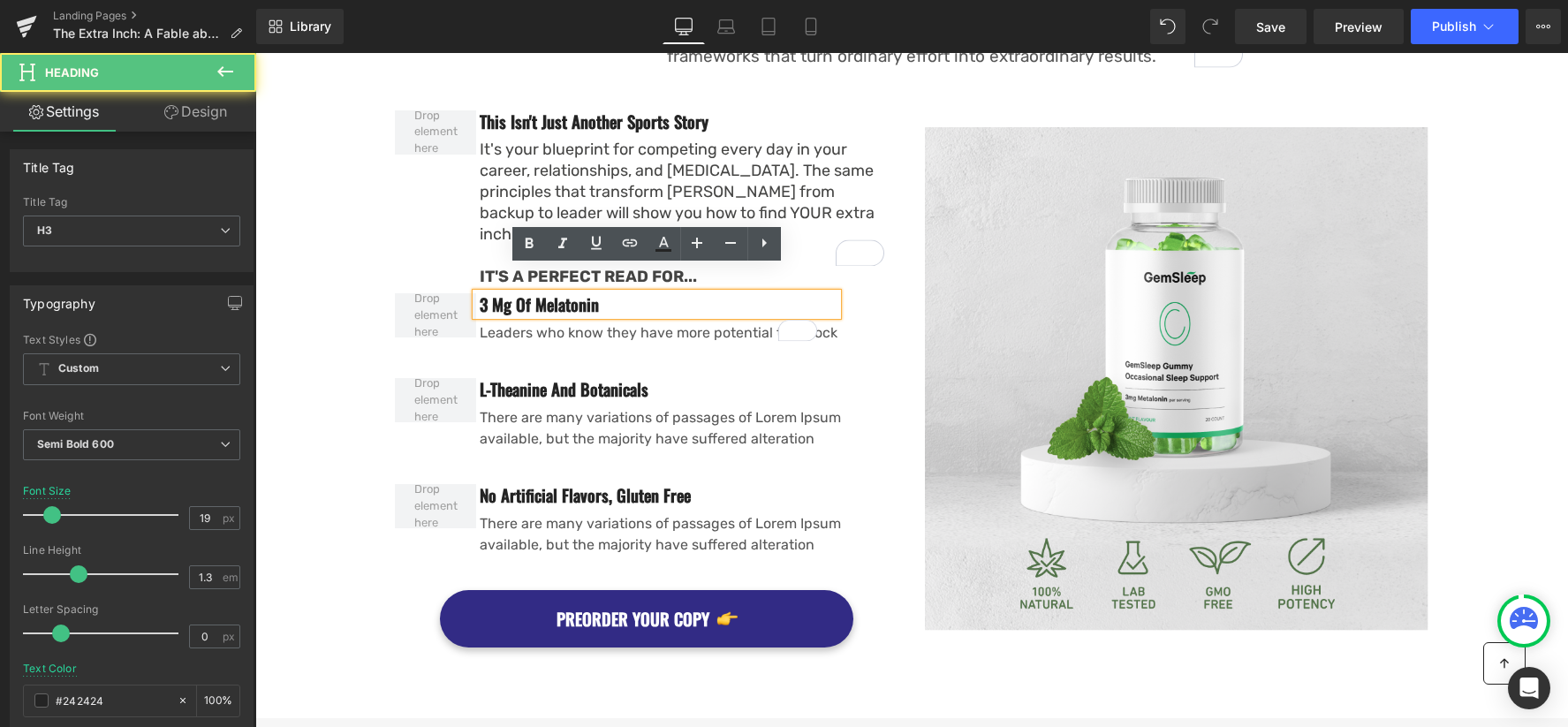
click at [622, 293] on h3 "3 Mg Of Melatonin" at bounding box center [657, 304] width 357 height 22
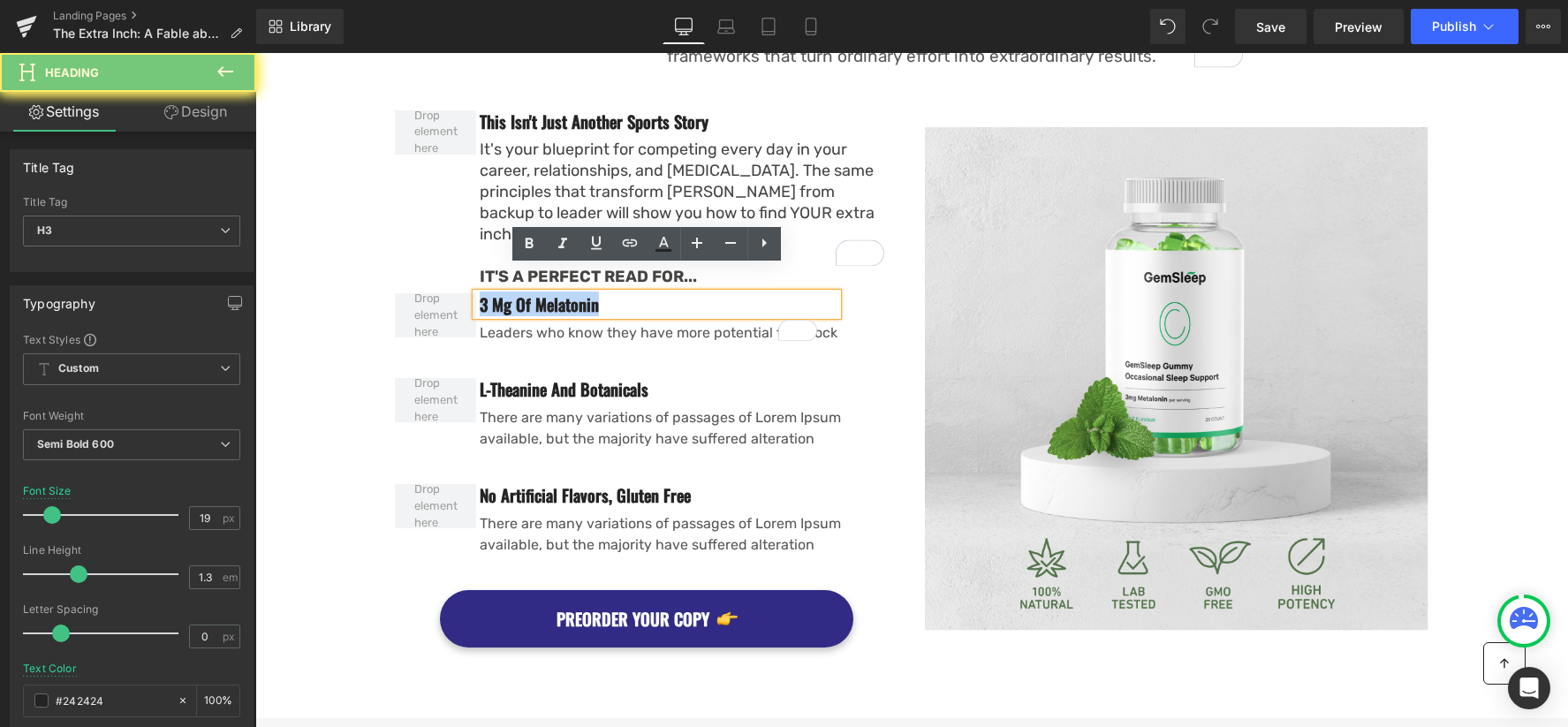
click at [622, 293] on h3 "3 Mg Of Melatonin" at bounding box center [657, 304] width 357 height 22
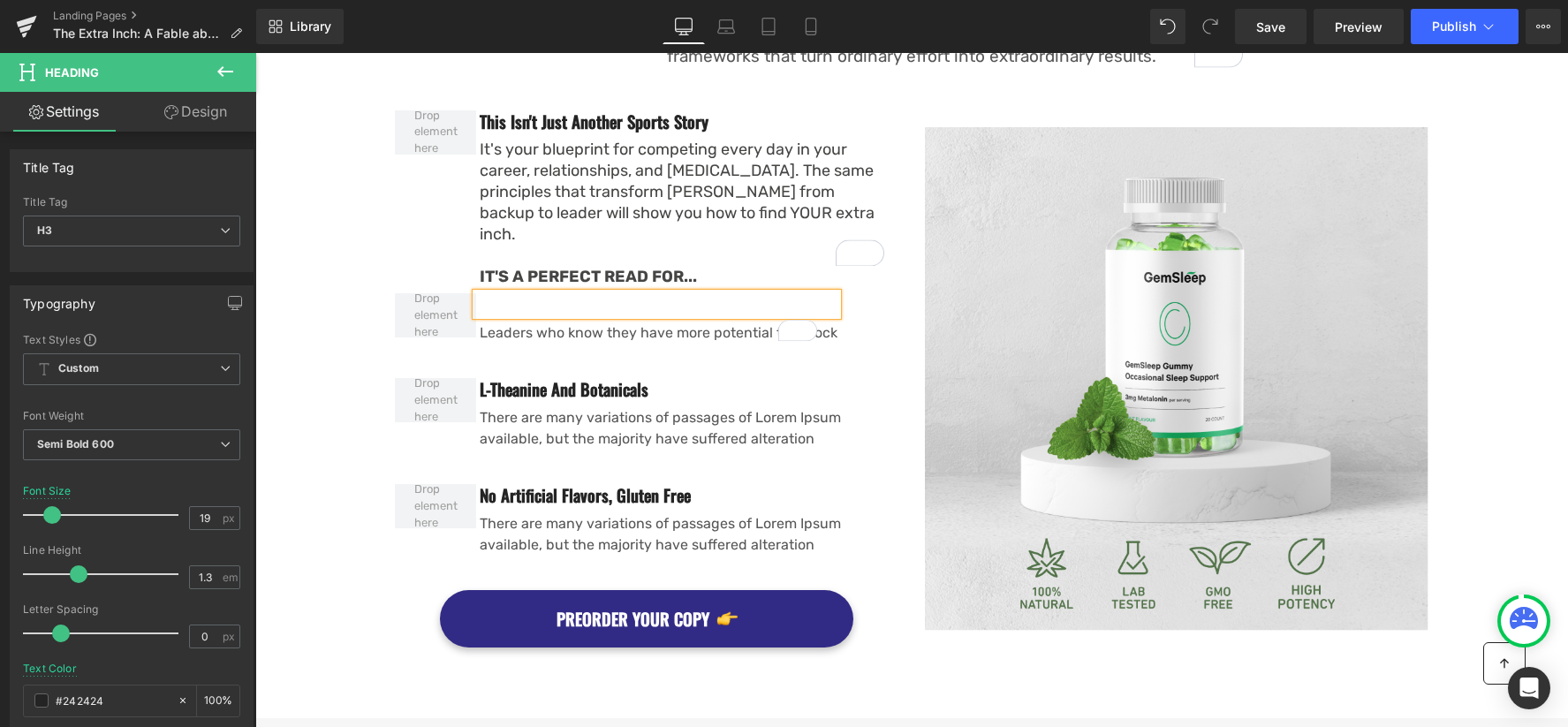
click at [324, 301] on div "A story that reveals why Champions aren't born—they're built one choice at a ti…" at bounding box center [912, 139] width 1313 height 1032
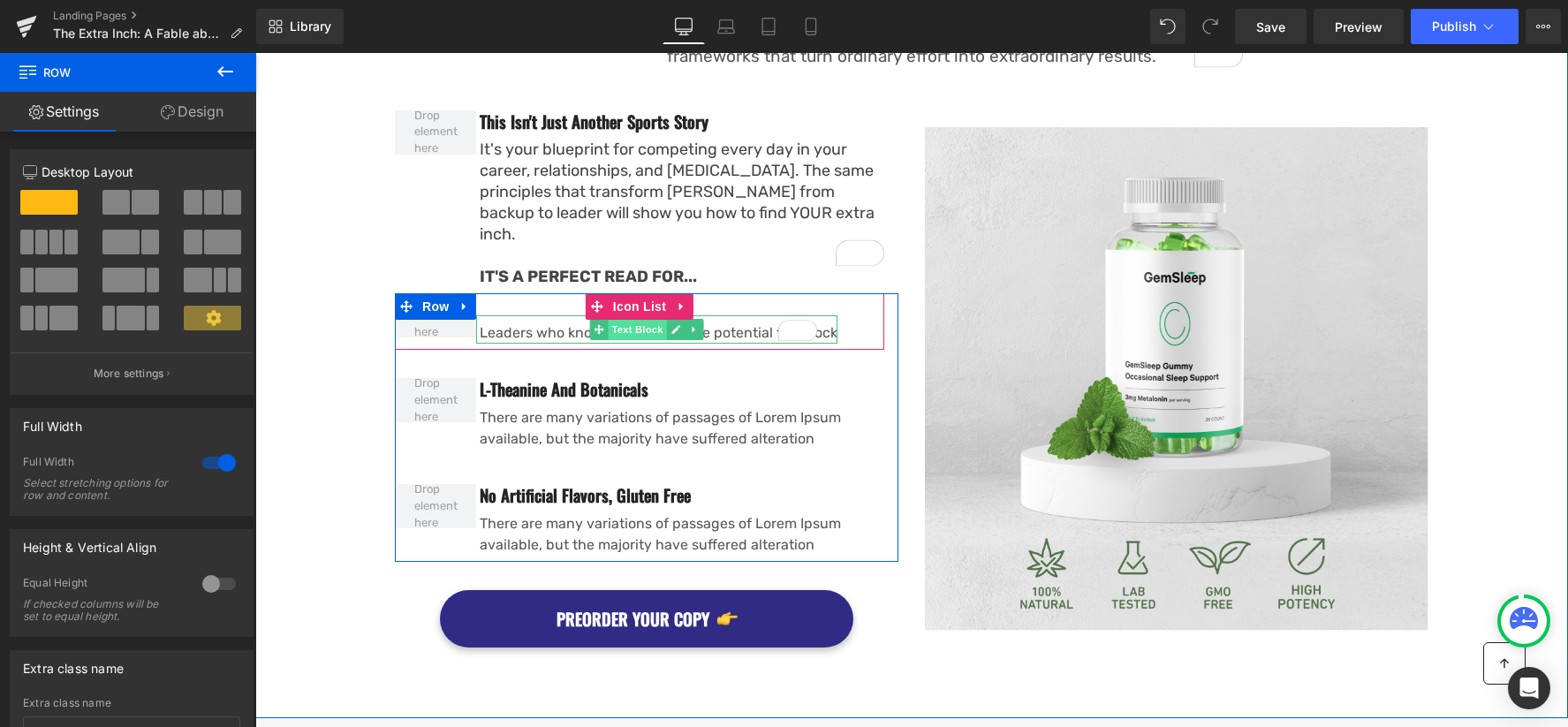
click at [657, 319] on span "Text Block" at bounding box center [637, 329] width 58 height 21
click at [678, 325] on icon at bounding box center [675, 329] width 10 height 11
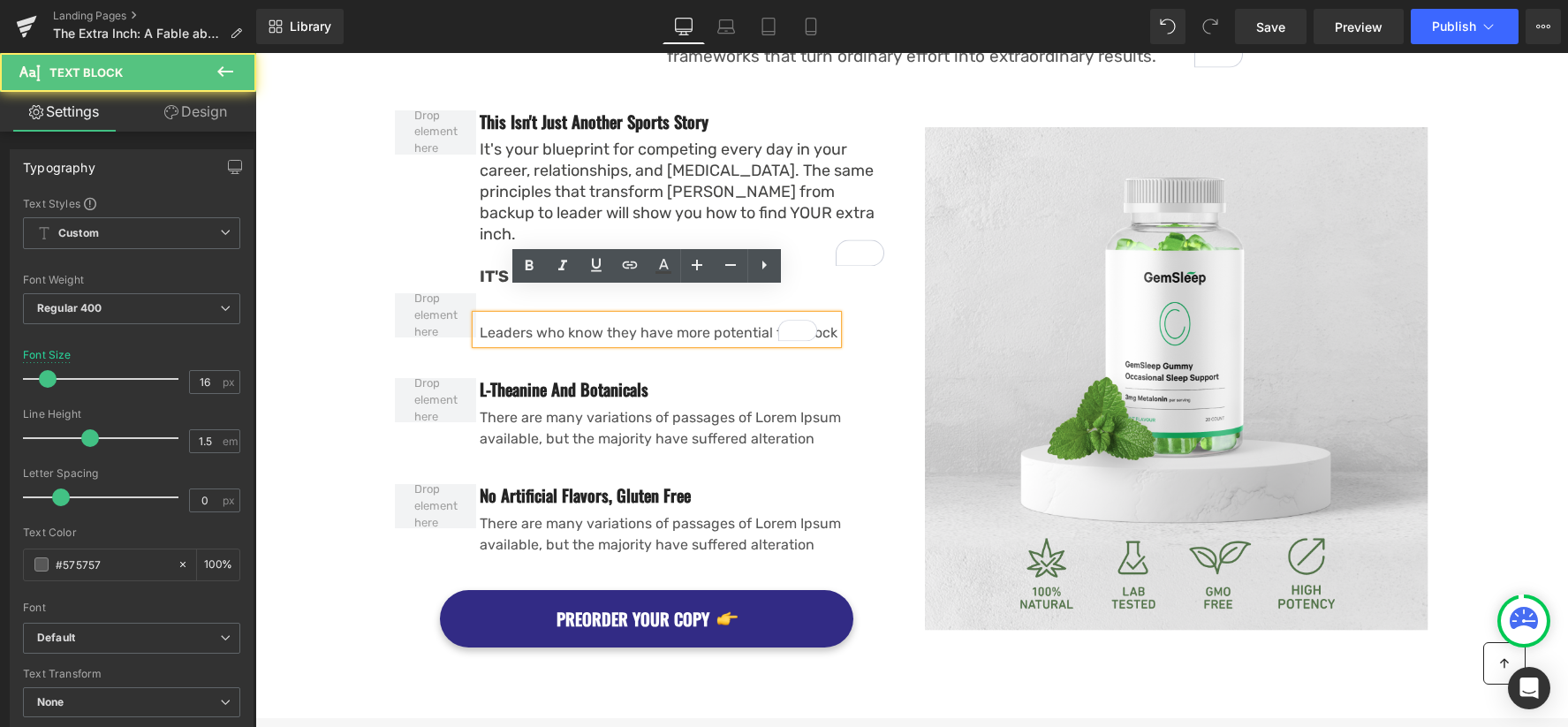
click at [560, 323] on p "Leaders who know they have more potential to unlock" at bounding box center [657, 333] width 357 height 21
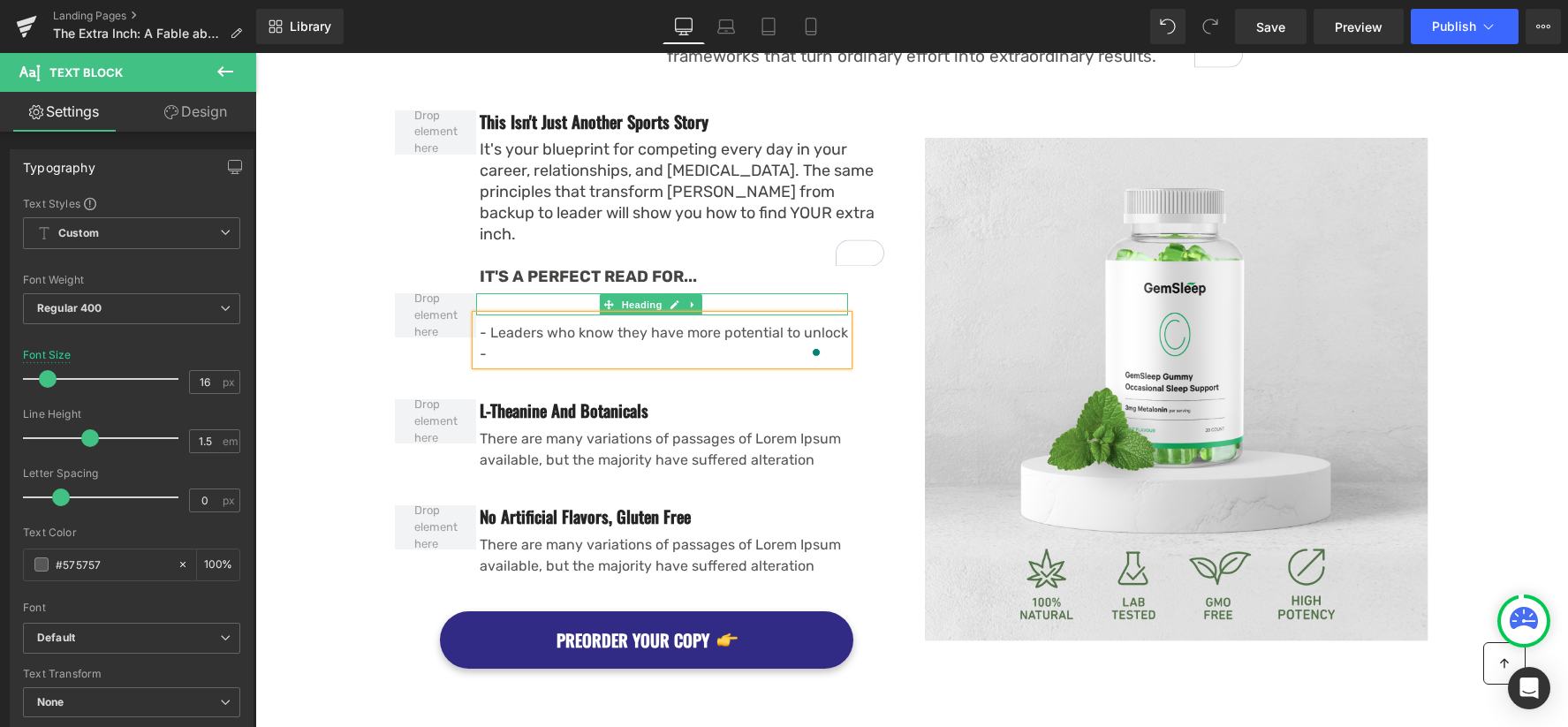
click at [518, 293] on h3 at bounding box center [663, 304] width 368 height 22
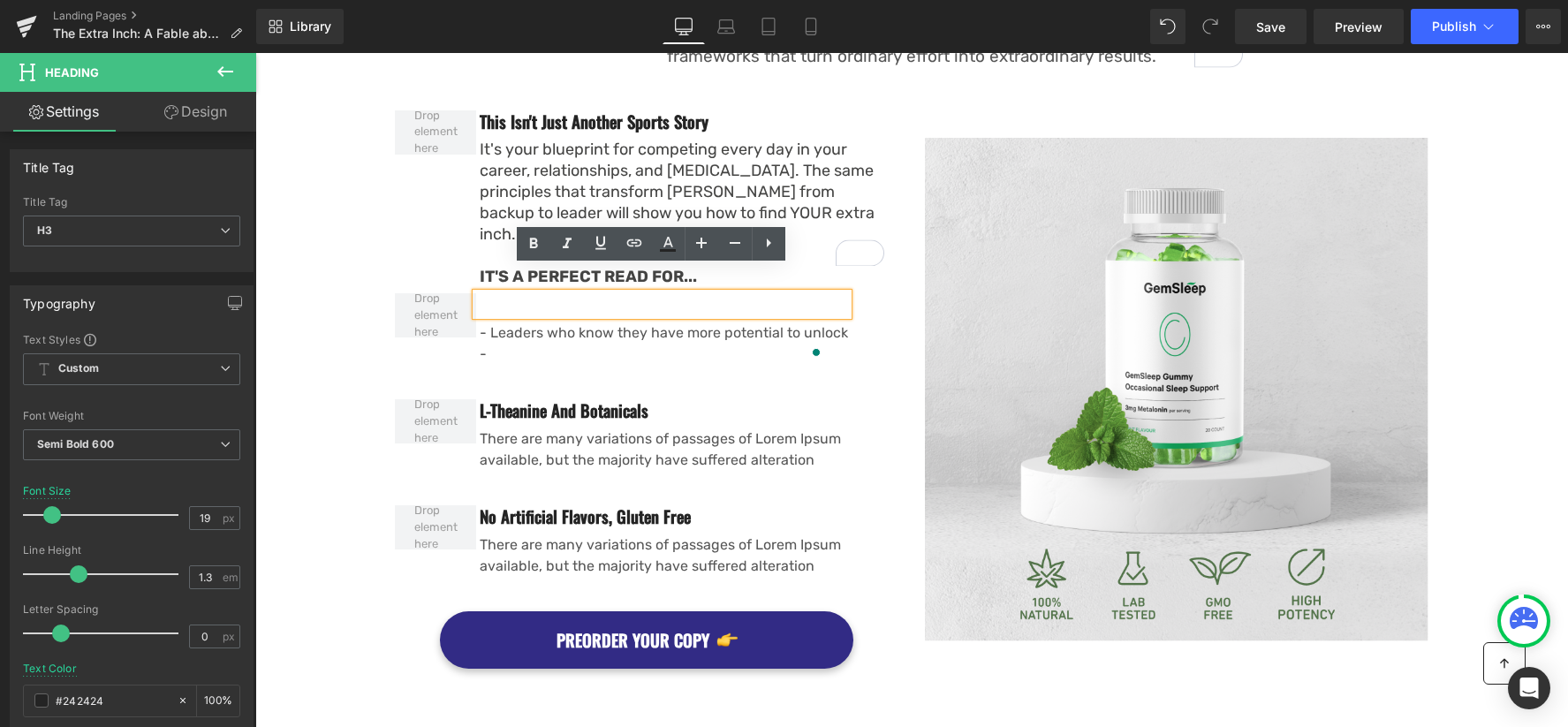
click at [692, 293] on h3 at bounding box center [663, 304] width 368 height 22
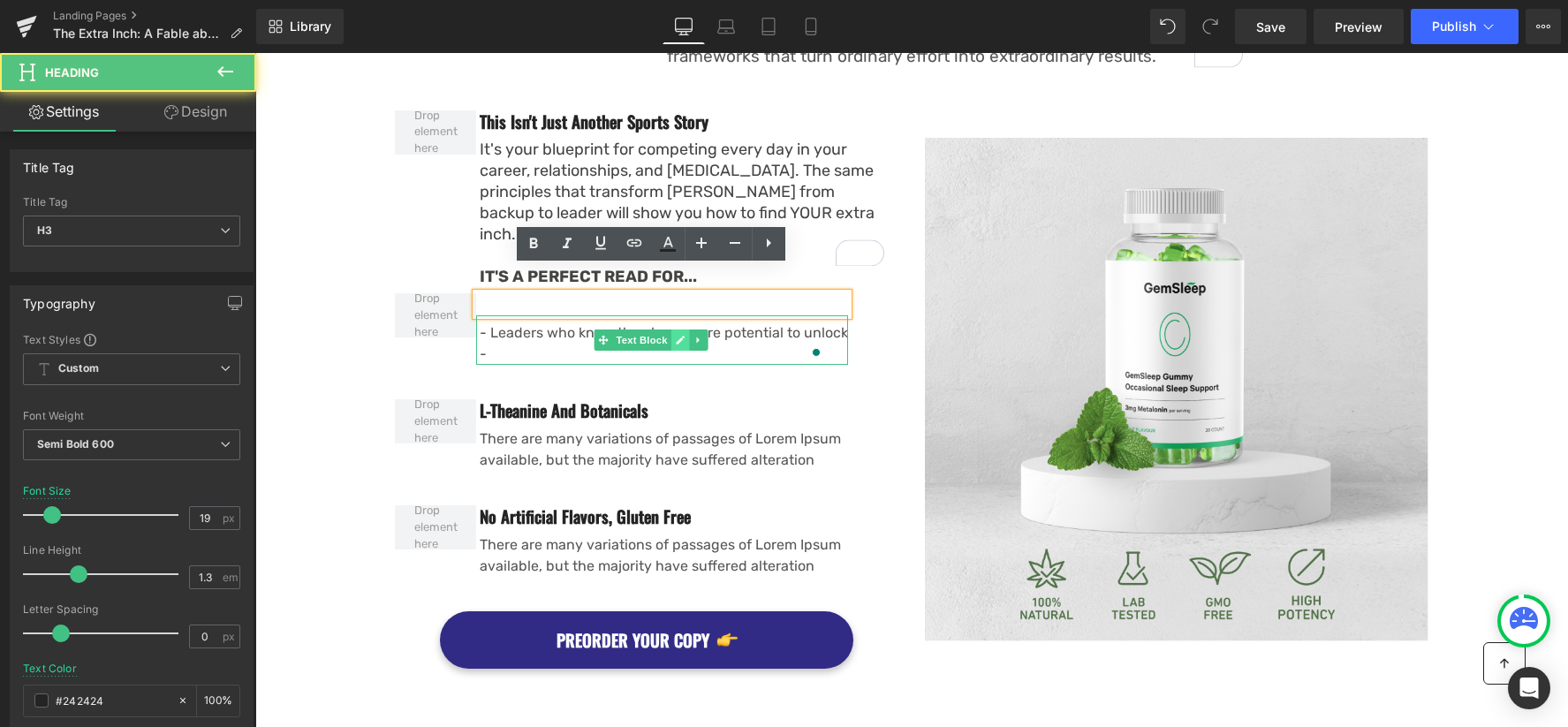
click at [680, 335] on icon at bounding box center [680, 340] width 10 height 11
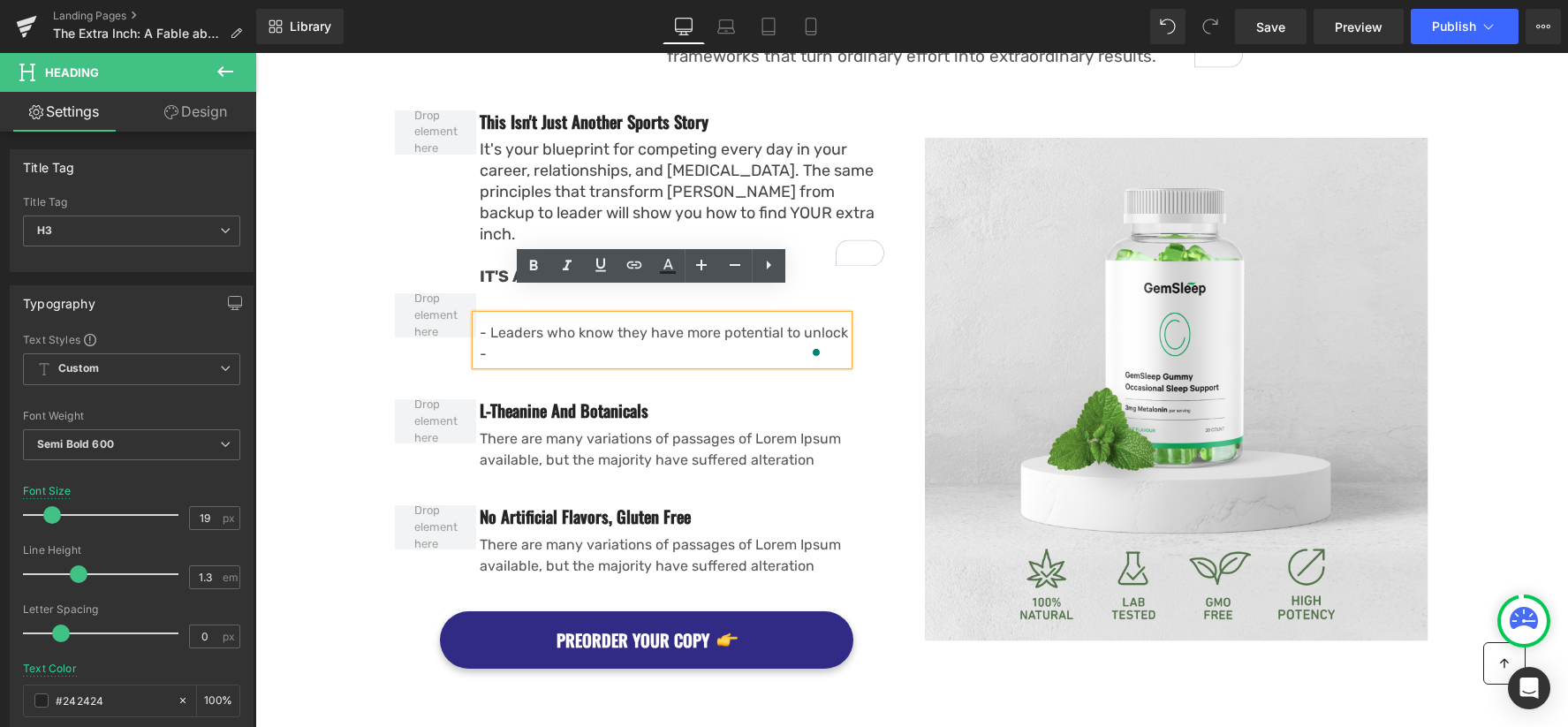
drag, startPoint x: 830, startPoint y: 288, endPoint x: 773, endPoint y: 279, distance: 57.7
click at [830, 293] on div "Heading - Leaders who know they have more potential to unlock - Text Block" at bounding box center [639, 332] width 489 height 78
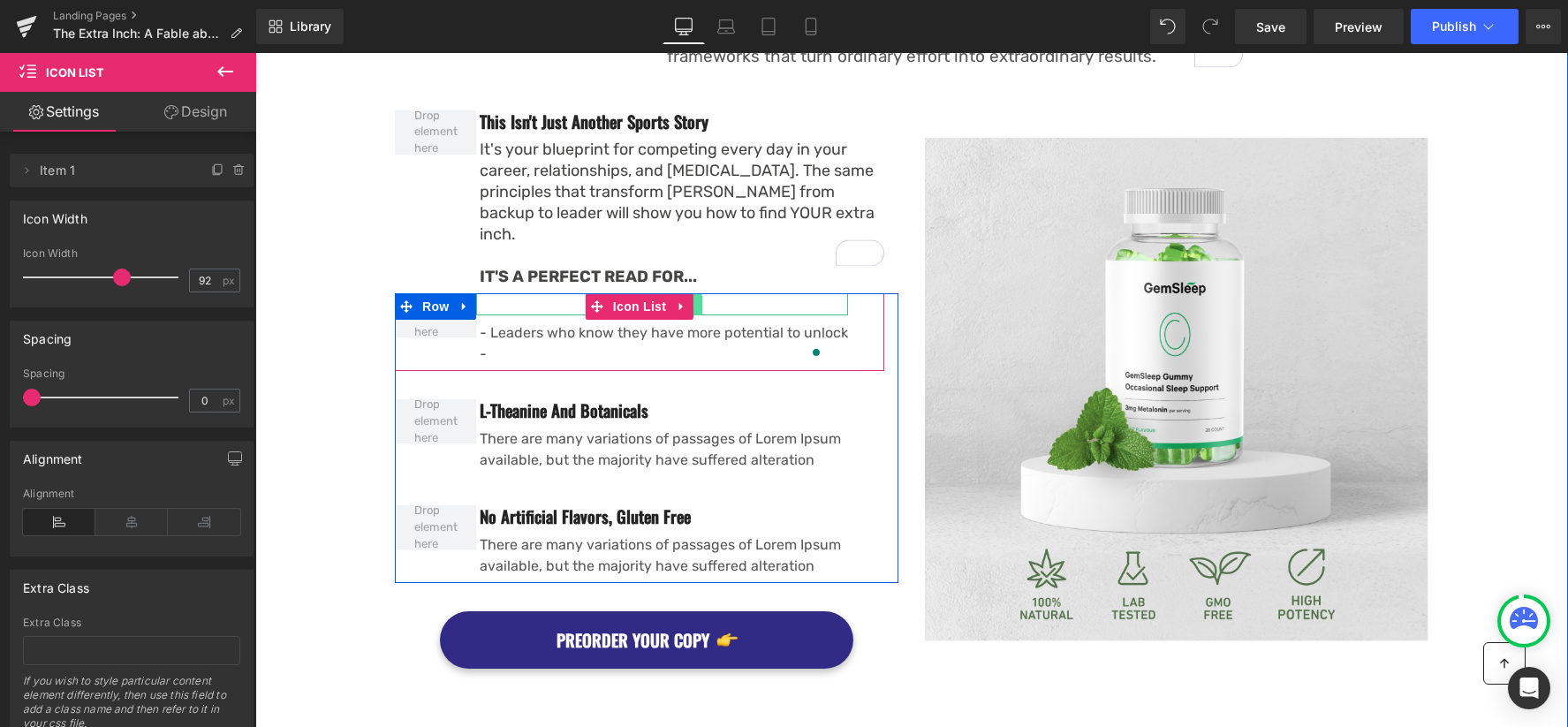
click at [693, 299] on icon at bounding box center [692, 304] width 10 height 11
click at [705, 299] on icon at bounding box center [702, 304] width 10 height 10
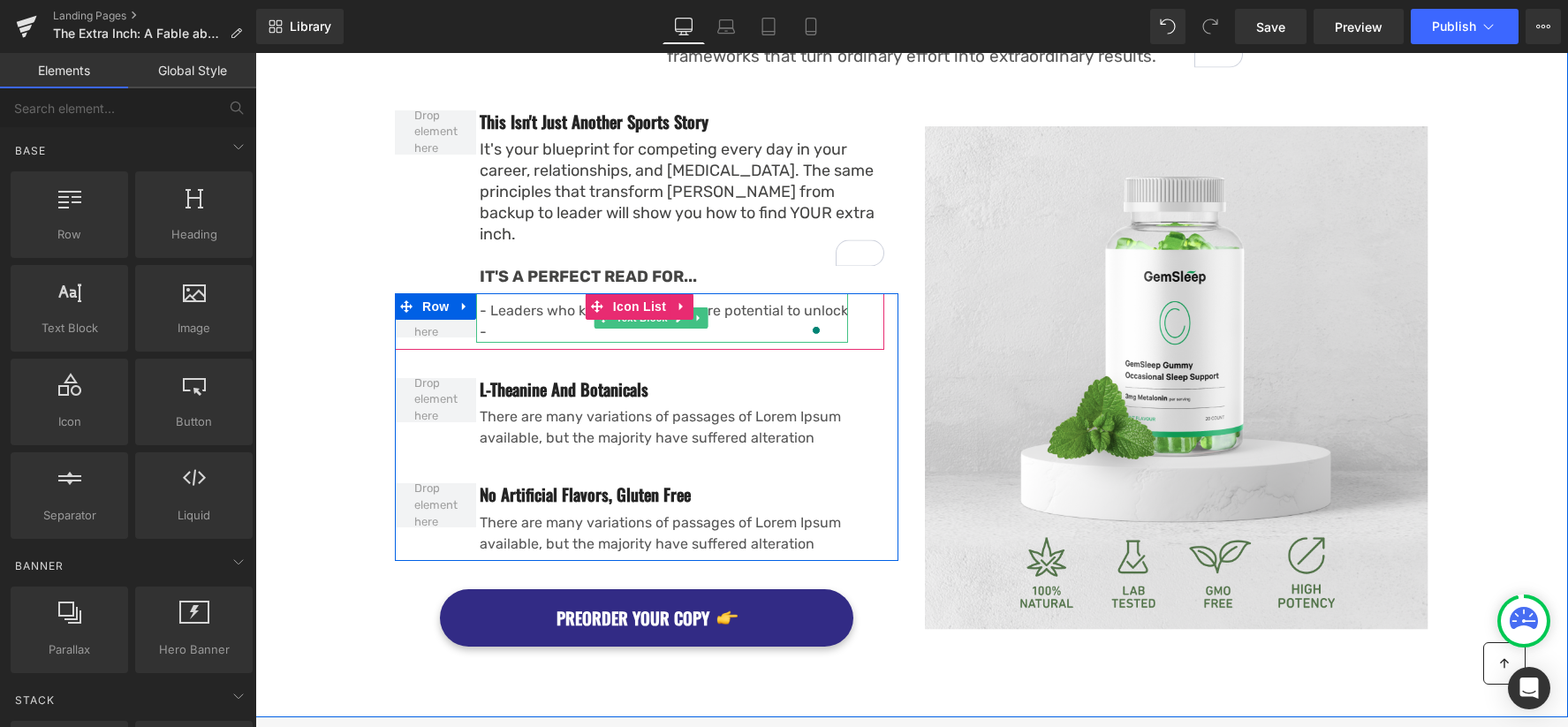
click at [509, 322] on p "-" at bounding box center [663, 332] width 368 height 21
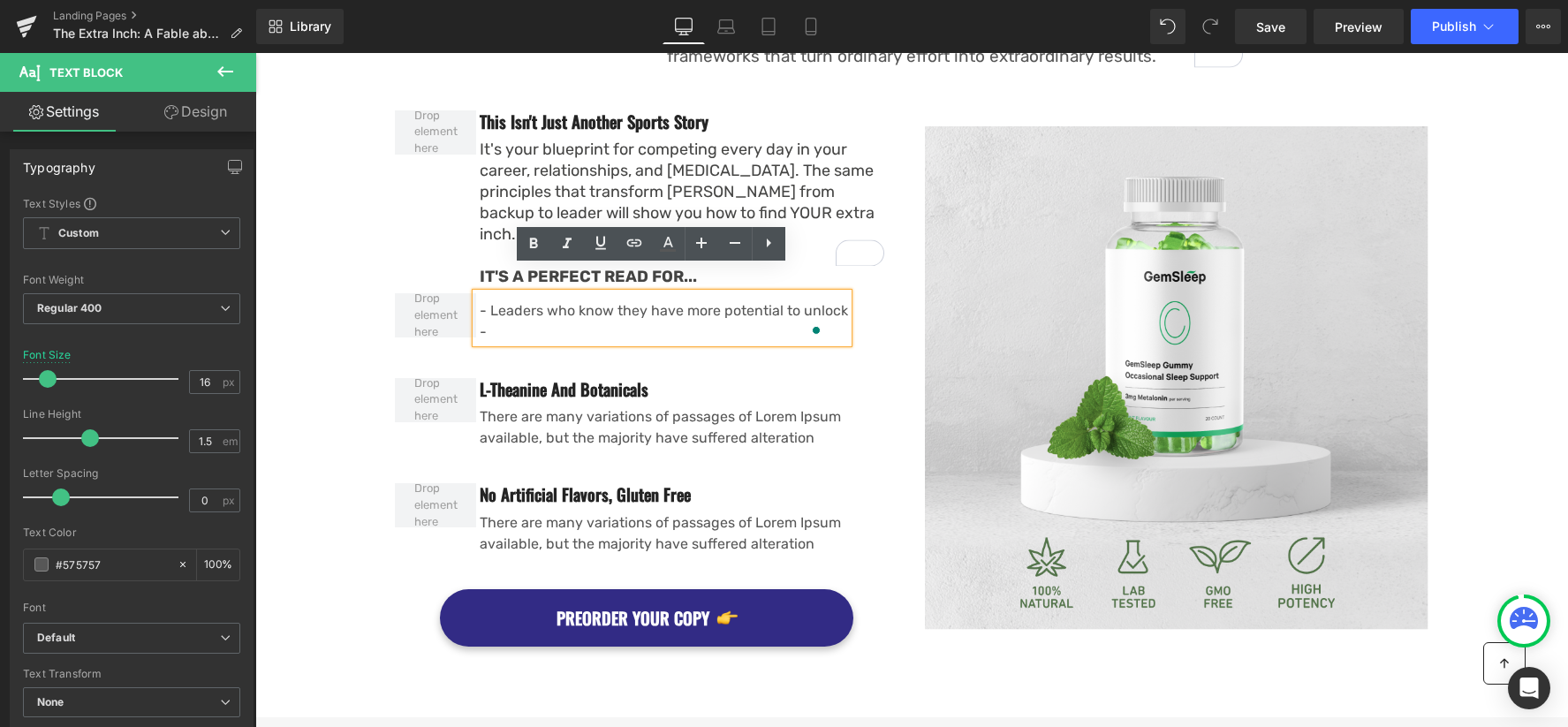
click at [643, 322] on p "-" at bounding box center [663, 332] width 368 height 21
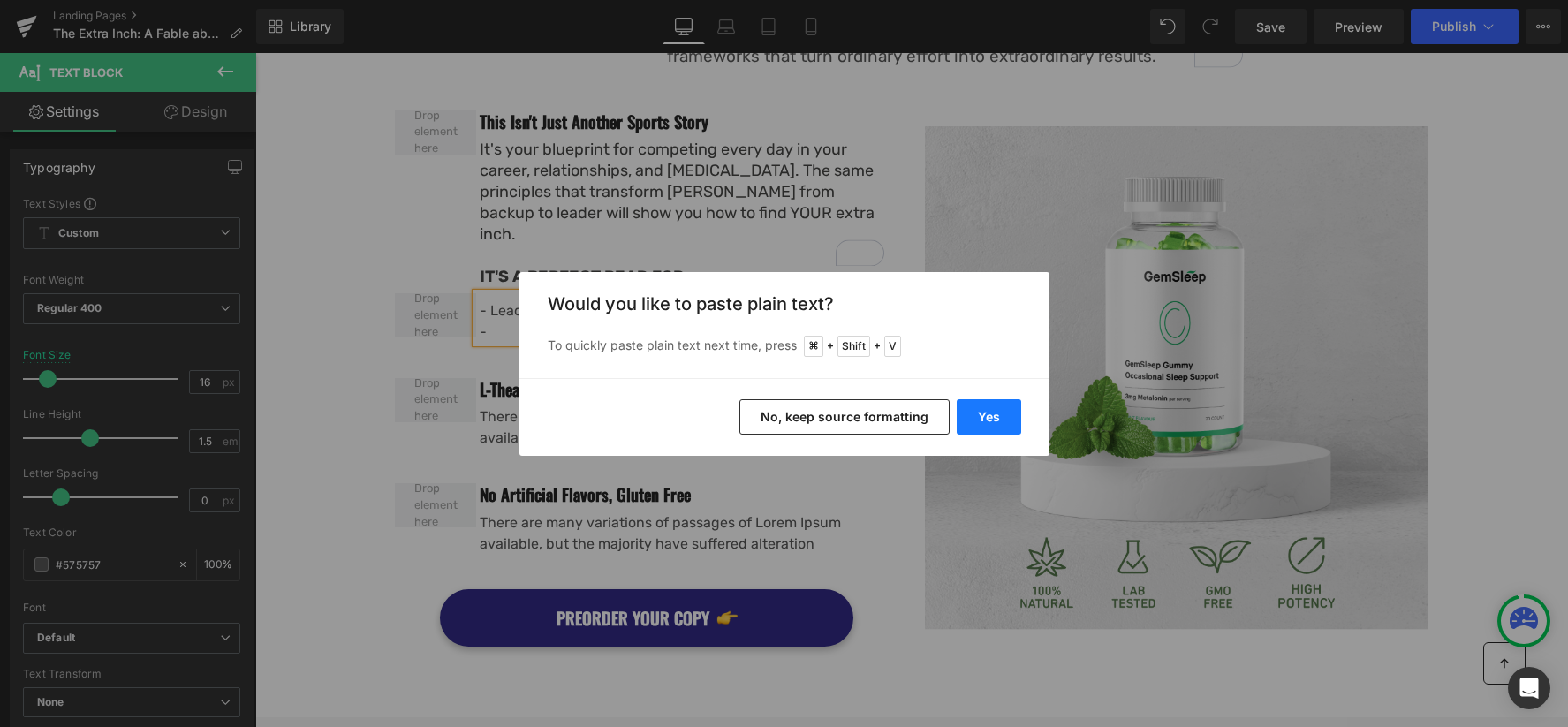
click at [986, 418] on button "Yes" at bounding box center [989, 417] width 64 height 35
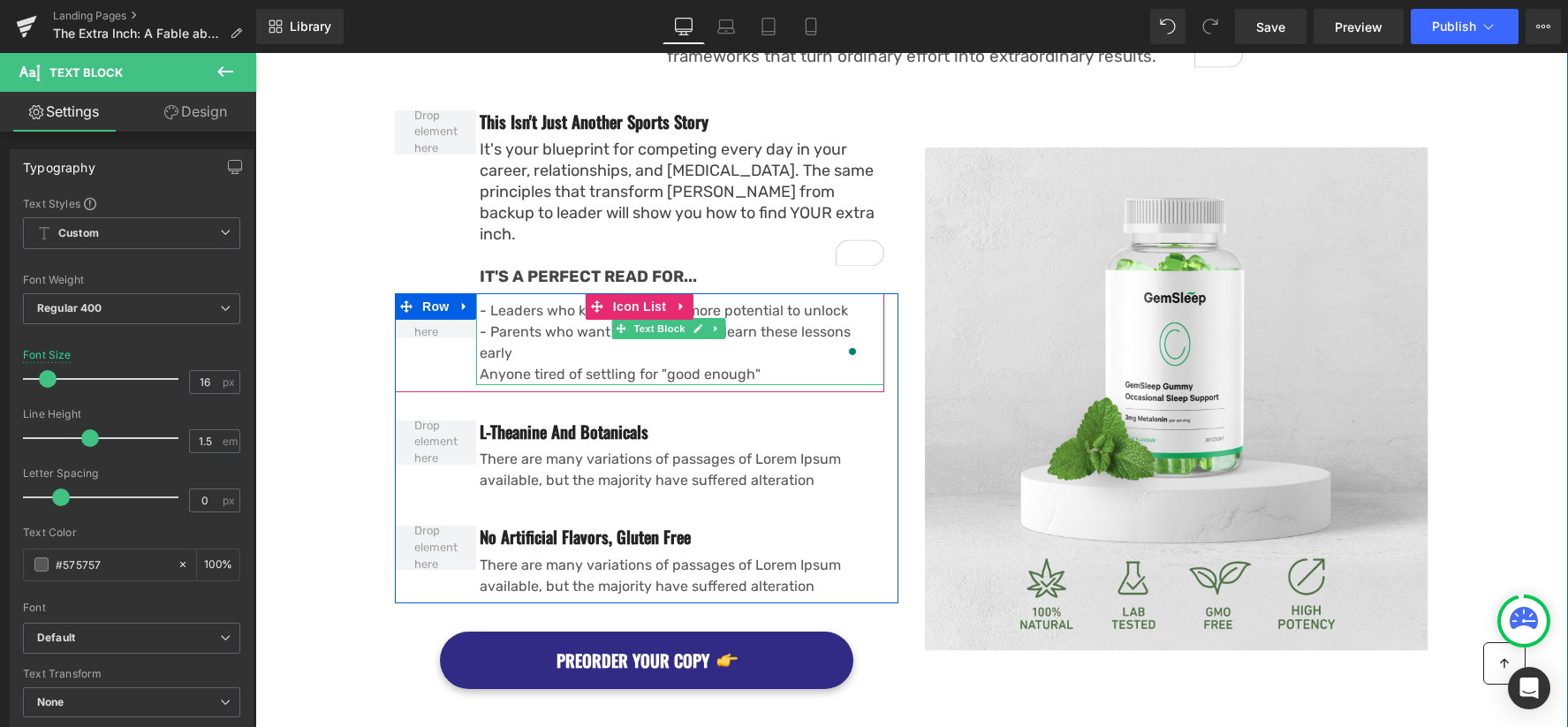
click at [484, 364] on p "Anyone tired of settling for "good enough"" at bounding box center [681, 375] width 404 height 21
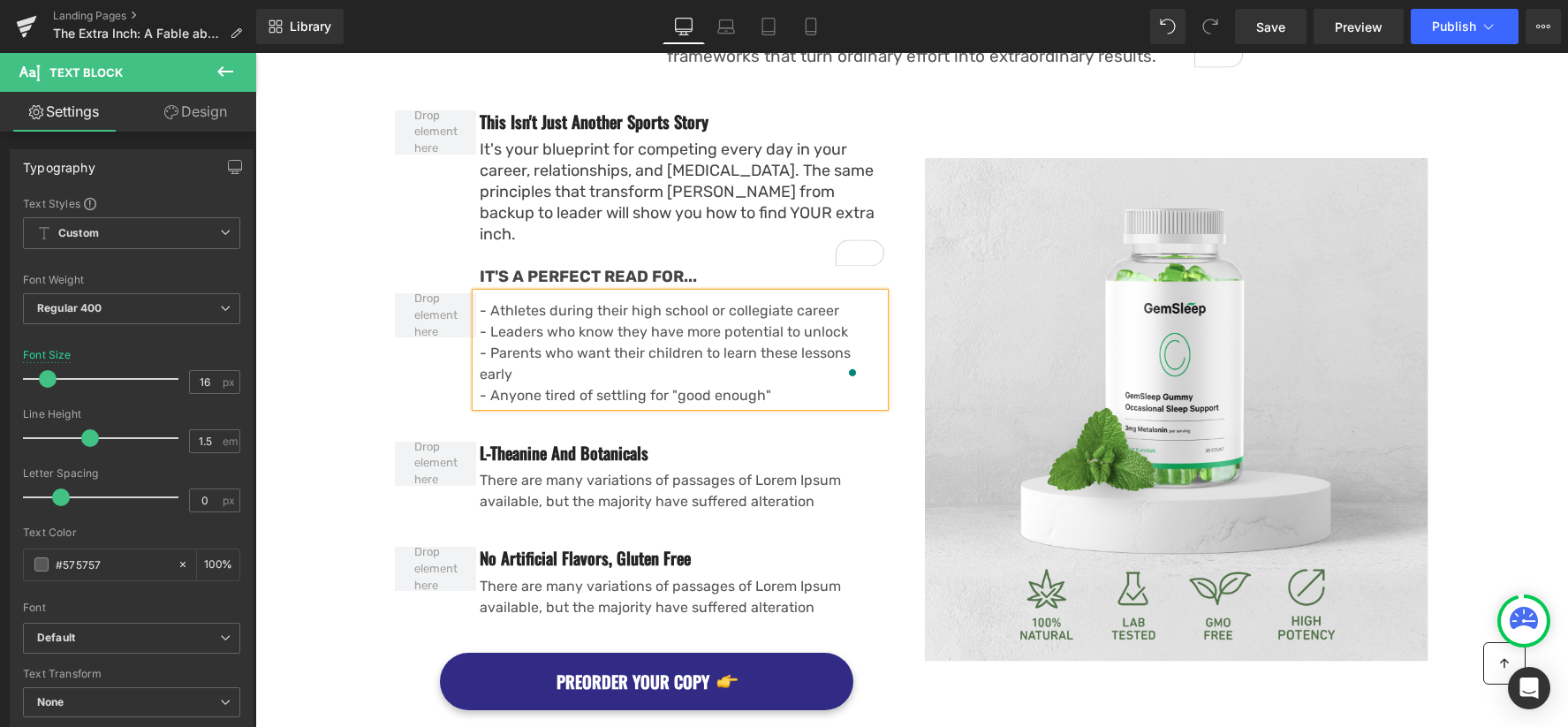
click at [536, 322] on p "- Leaders who know they have more potential to unlock" at bounding box center [681, 332] width 404 height 21
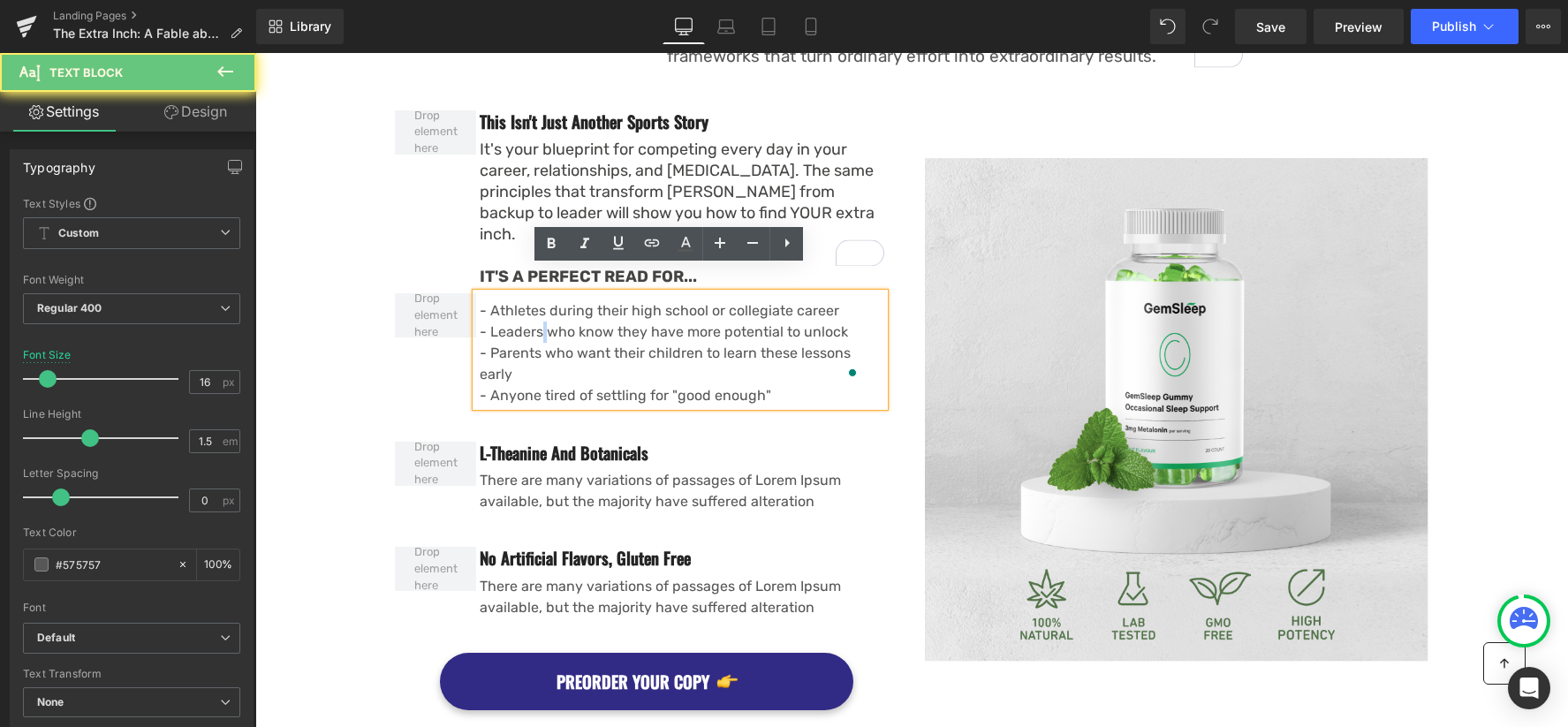
click at [536, 322] on p "- Leaders who know they have more potential to unlock" at bounding box center [681, 332] width 404 height 21
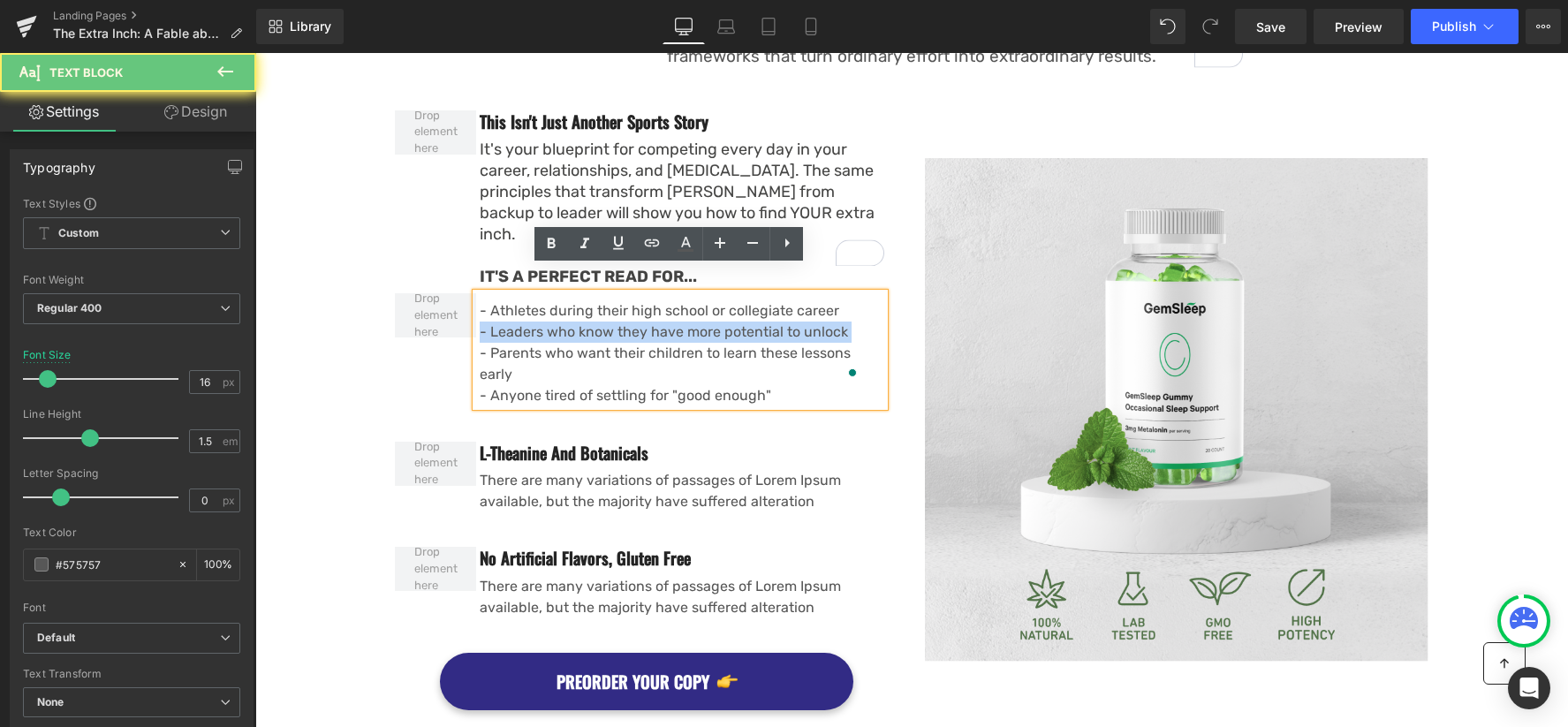
click at [536, 322] on p "- Leaders who know they have more potential to unlock" at bounding box center [681, 332] width 404 height 21
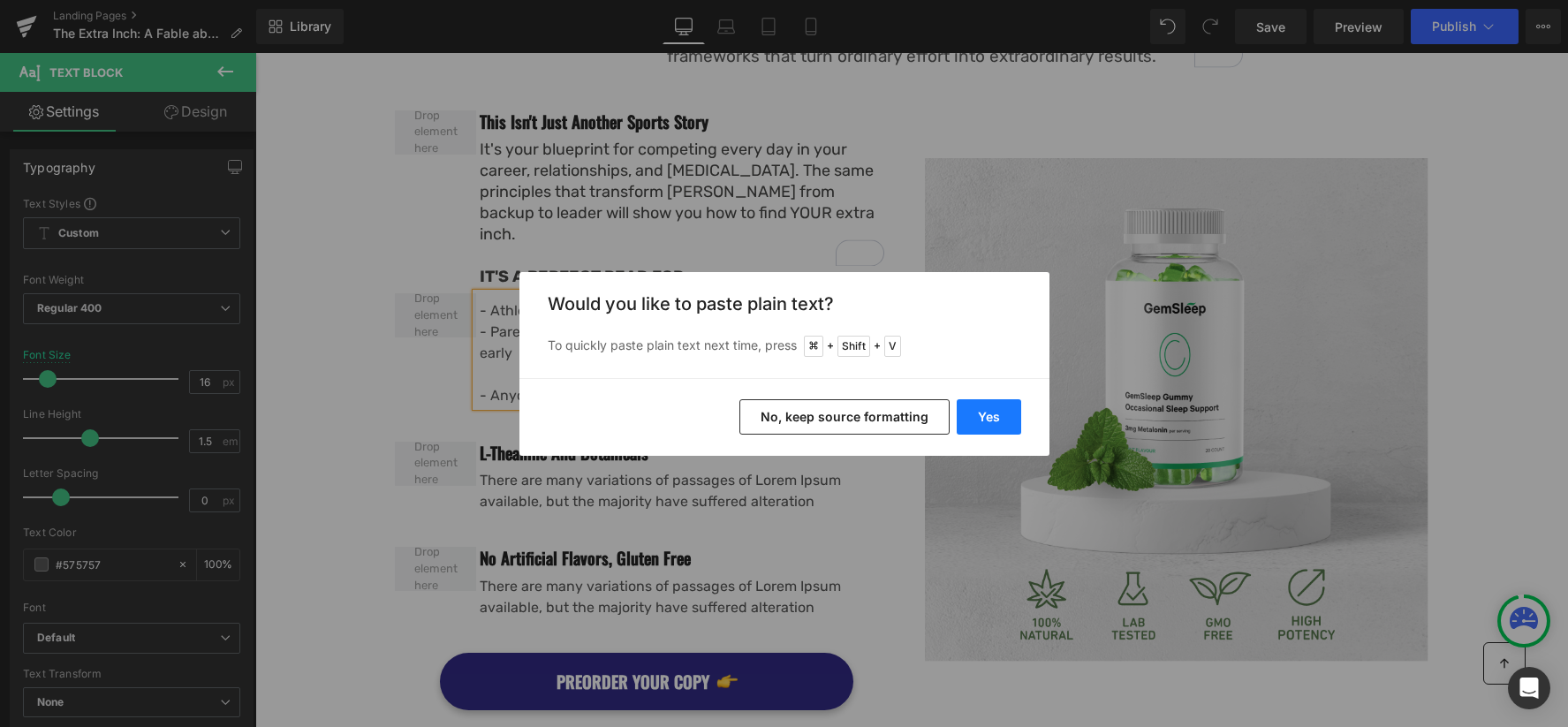
click at [995, 417] on button "Yes" at bounding box center [989, 417] width 64 height 35
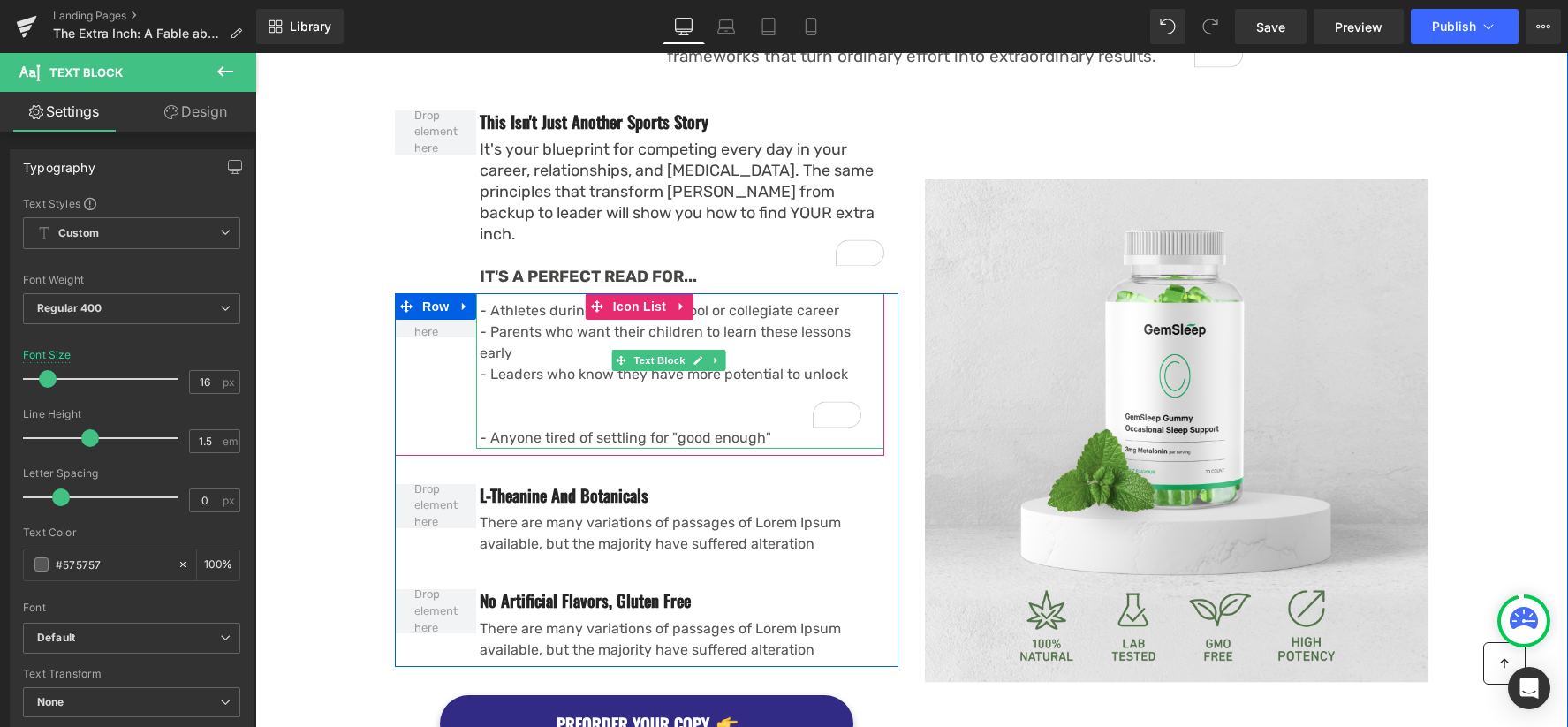
click at [612, 385] on p "To enrich screen reader interactions, please activate Accessibility in Grammarl…" at bounding box center [681, 396] width 404 height 21
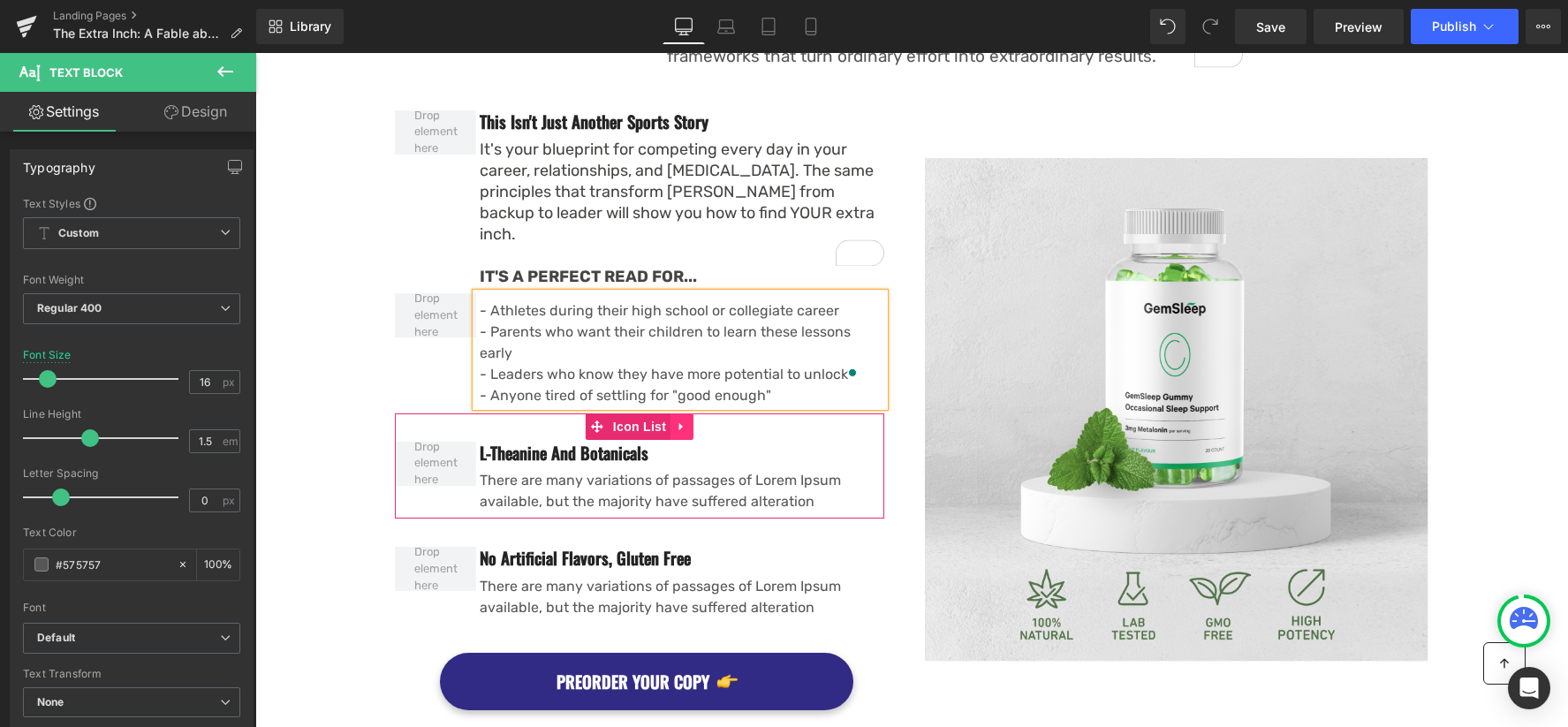
click at [687, 420] on icon at bounding box center [682, 427] width 13 height 14
click at [691, 421] on icon at bounding box center [693, 427] width 13 height 13
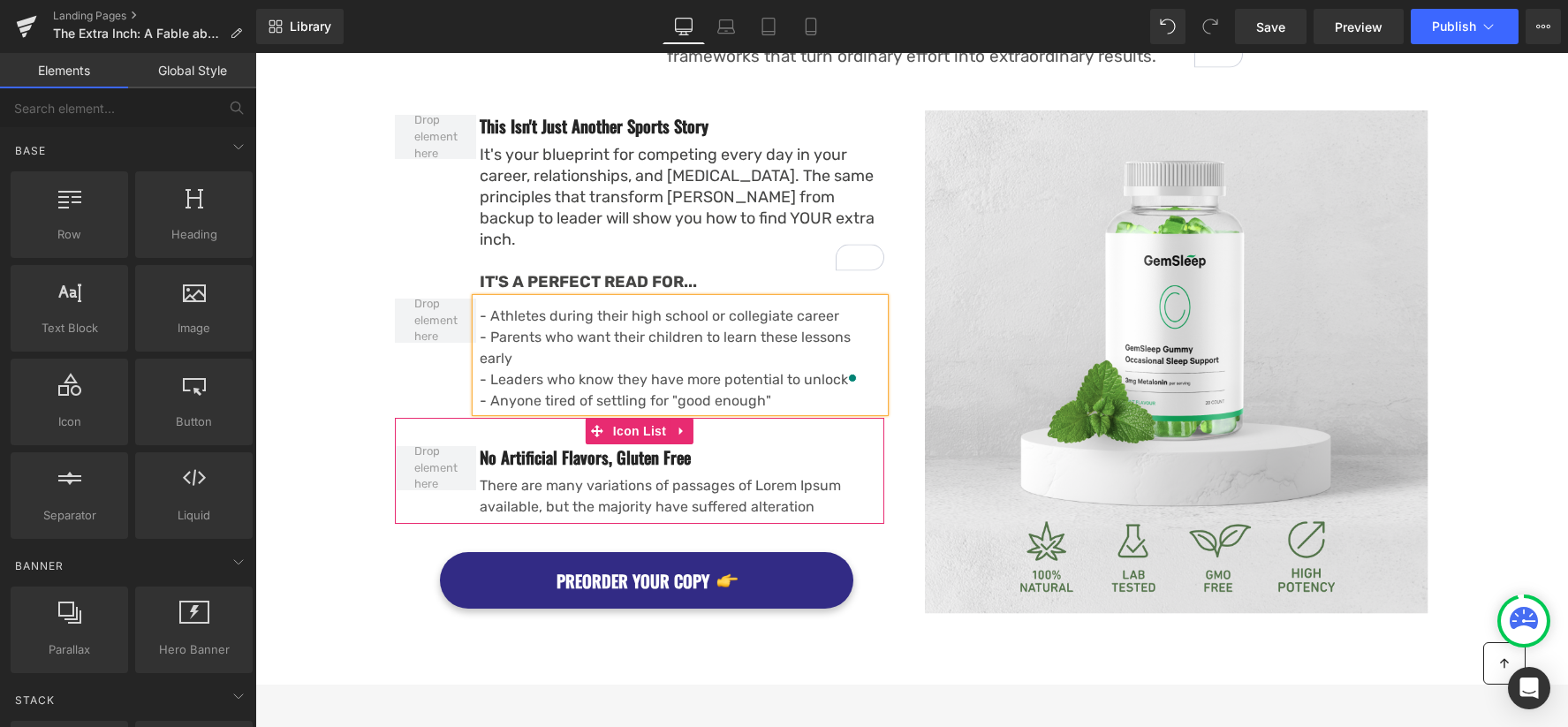
click at [682, 424] on icon at bounding box center [682, 431] width 13 height 14
click at [693, 425] on icon at bounding box center [693, 431] width 13 height 13
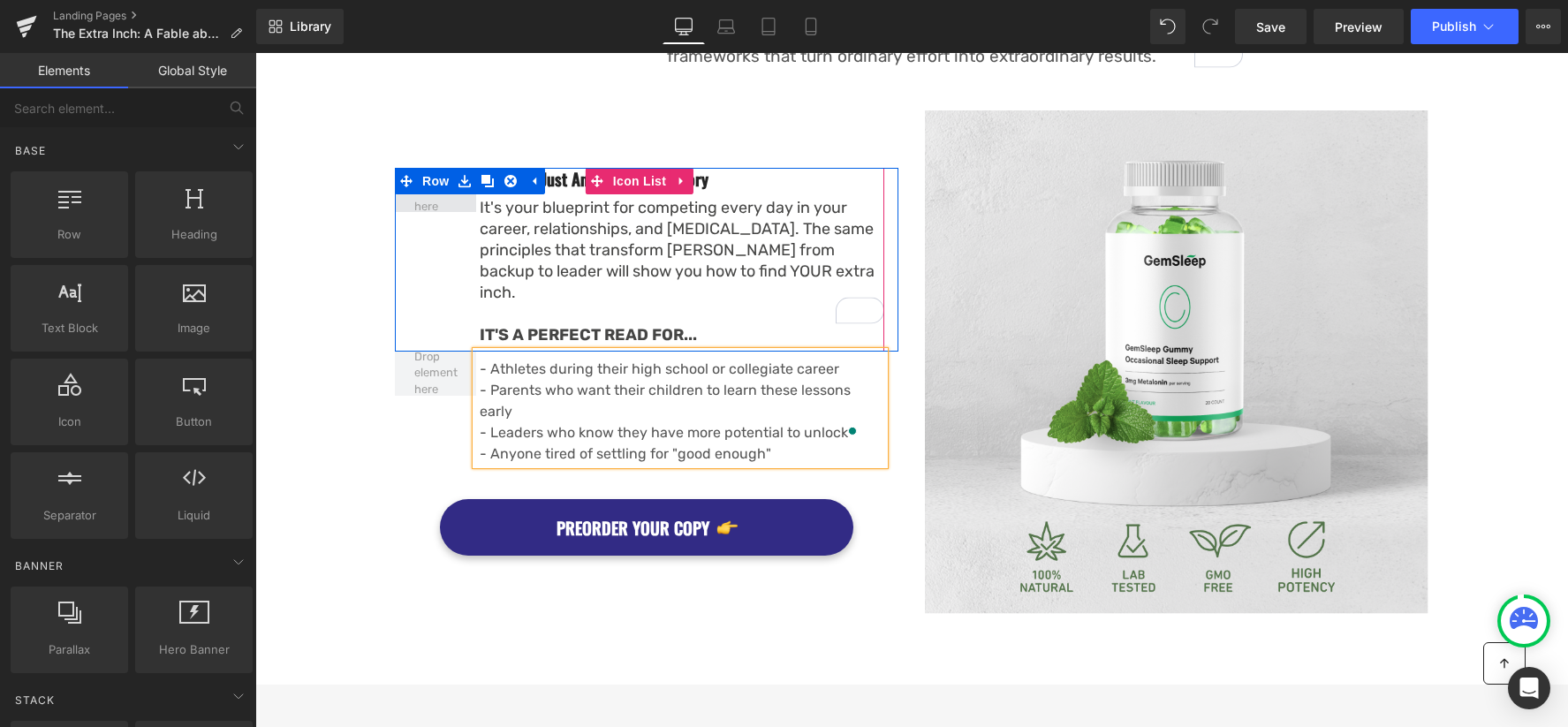
click at [435, 219] on span at bounding box center [435, 190] width 56 height 59
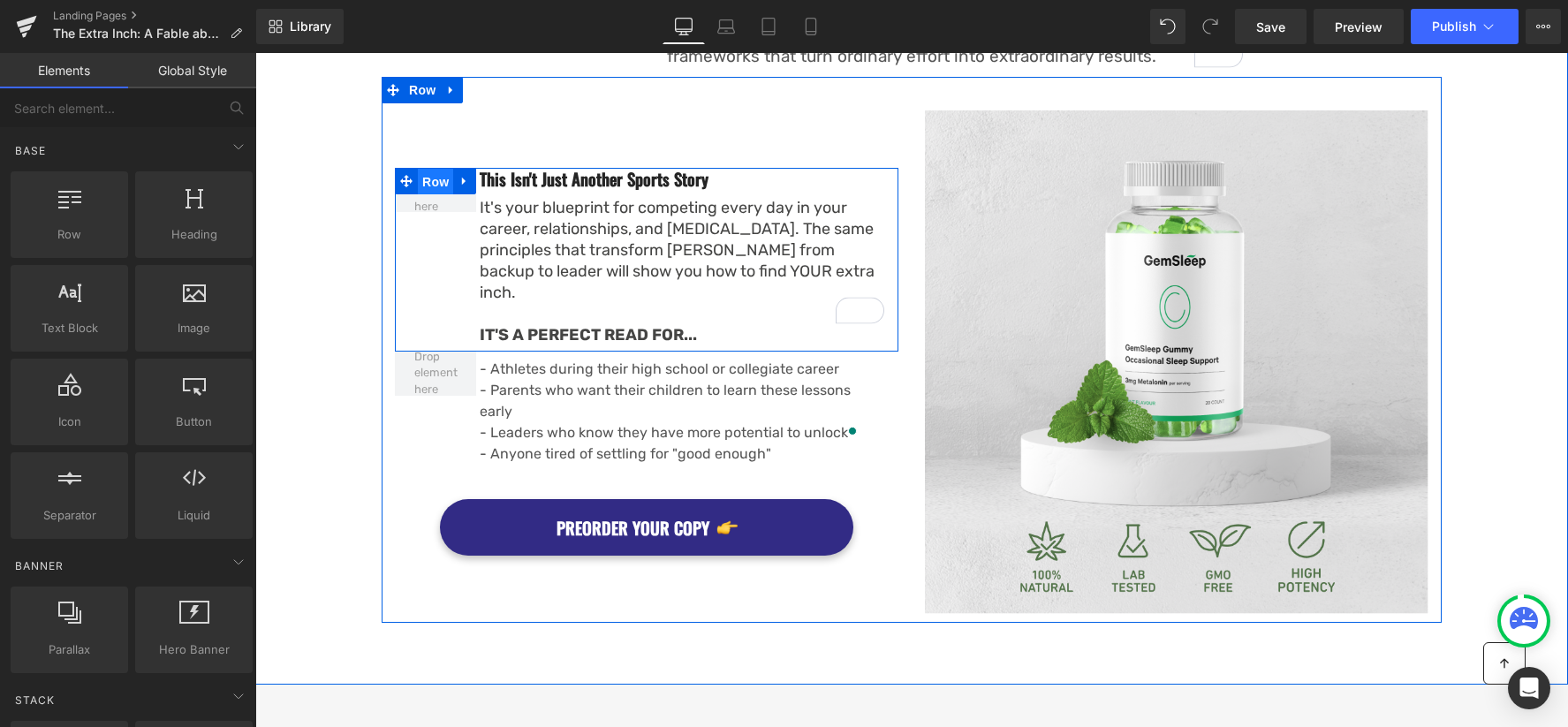
click at [436, 195] on span "Row" at bounding box center [435, 181] width 35 height 26
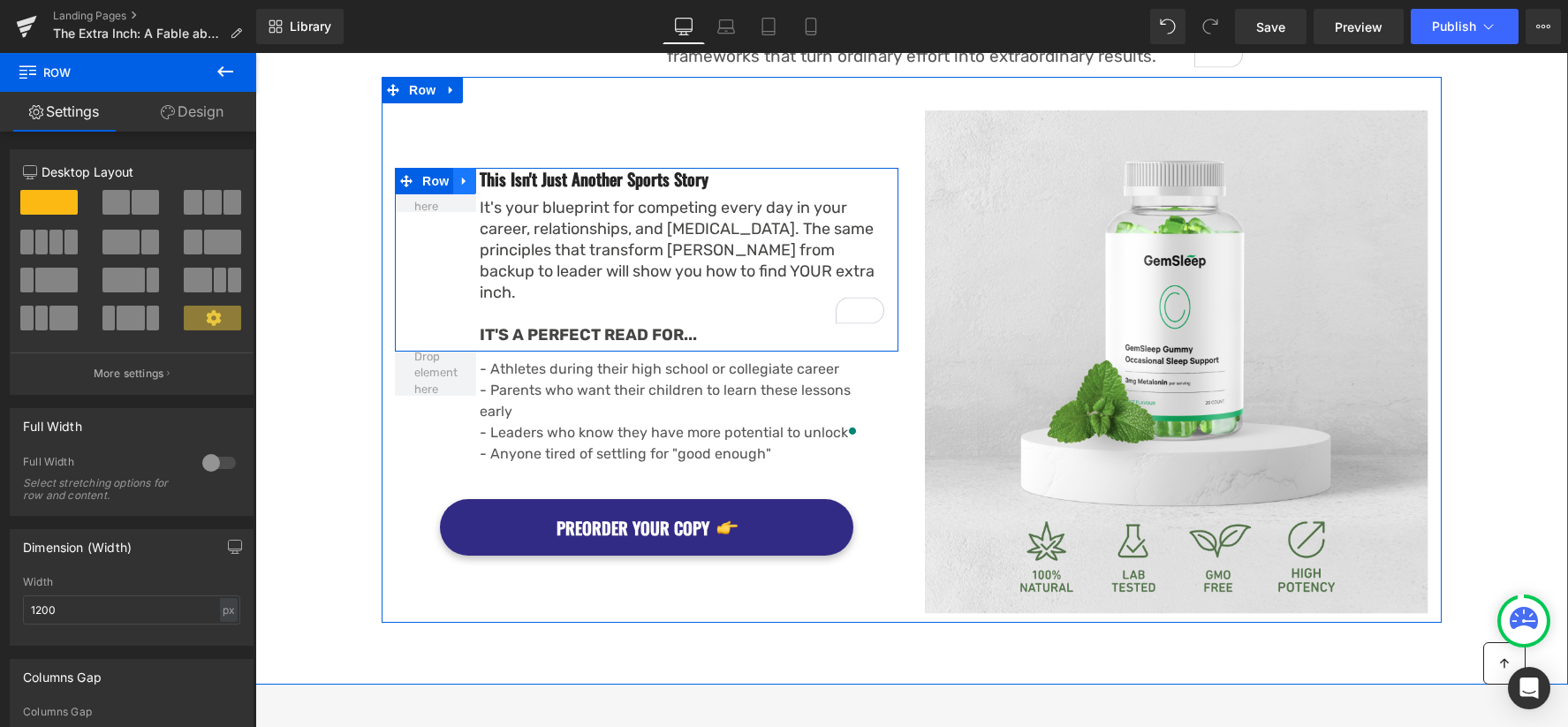
click at [466, 187] on icon at bounding box center [465, 181] width 13 height 14
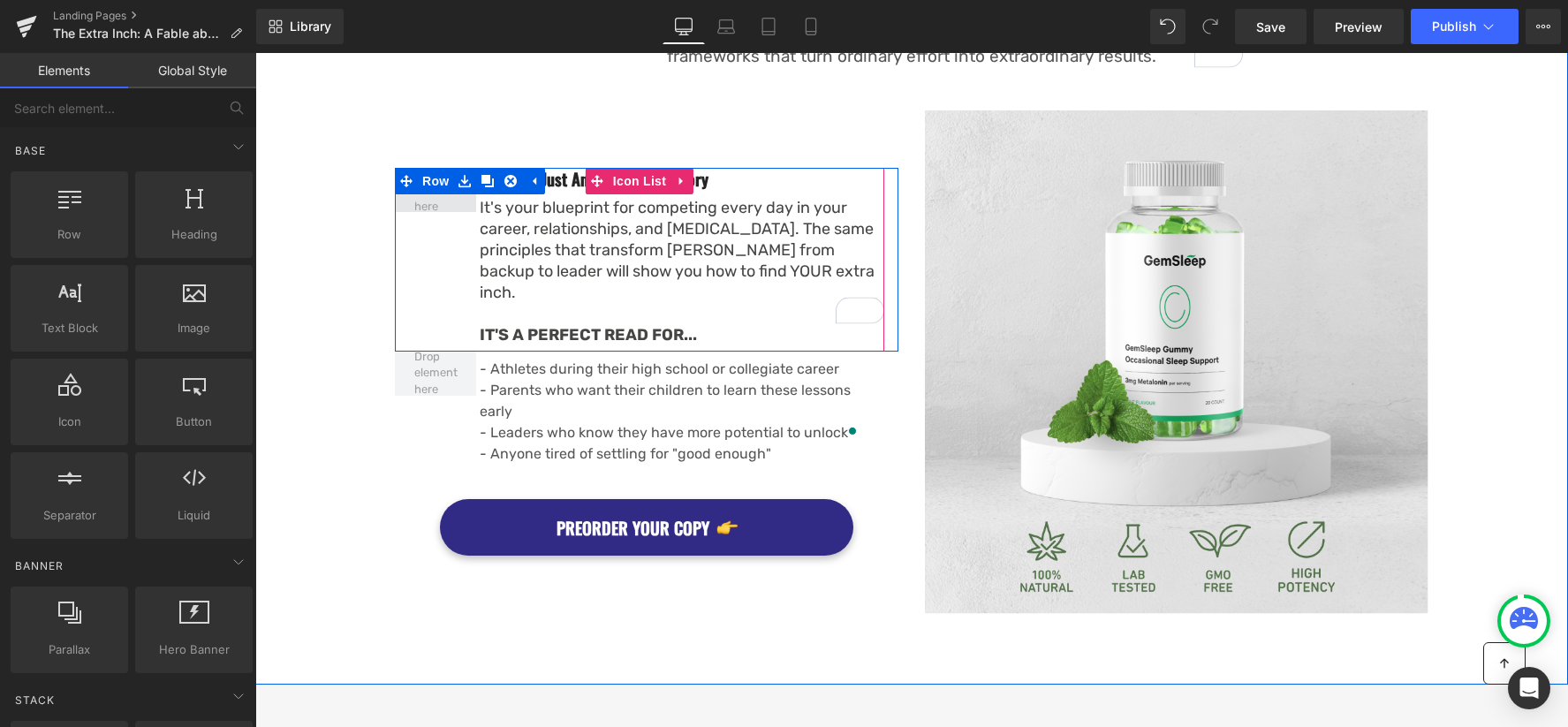
click at [428, 220] on span at bounding box center [435, 190] width 56 height 59
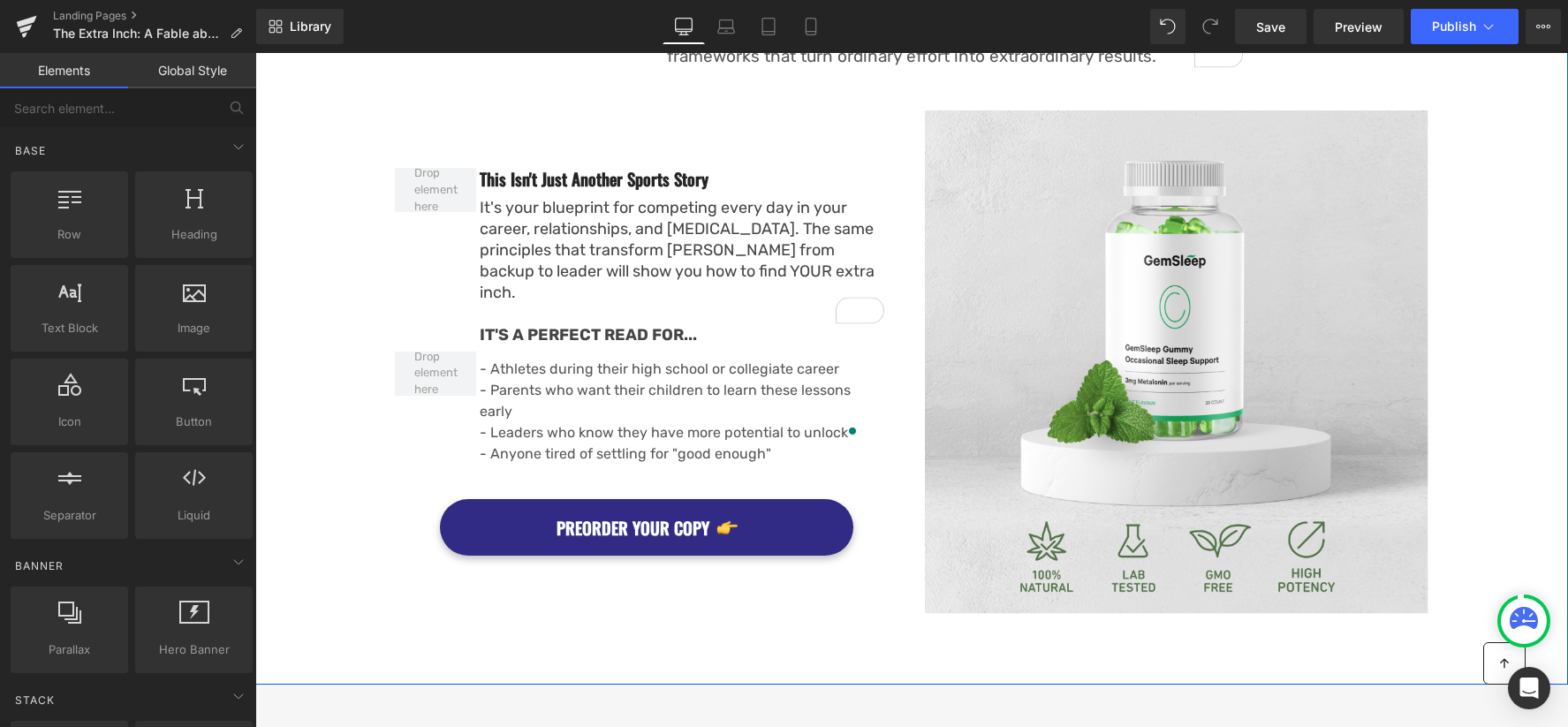
click at [332, 267] on div "A story that reveals why Champions aren't born—they're built one choice at a ti…" at bounding box center [912, 123] width 1313 height 999
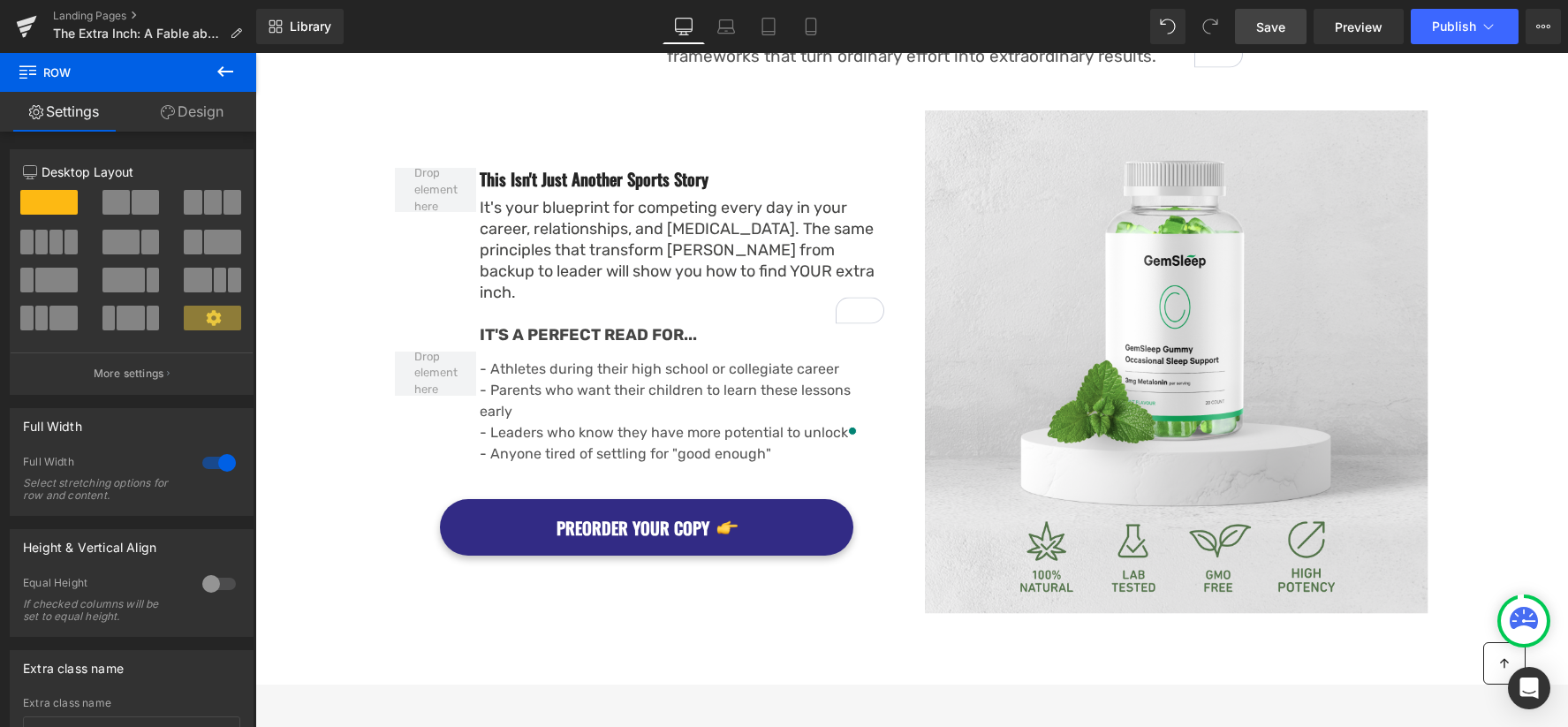
click at [1278, 32] on span "Save" at bounding box center [1271, 26] width 29 height 19
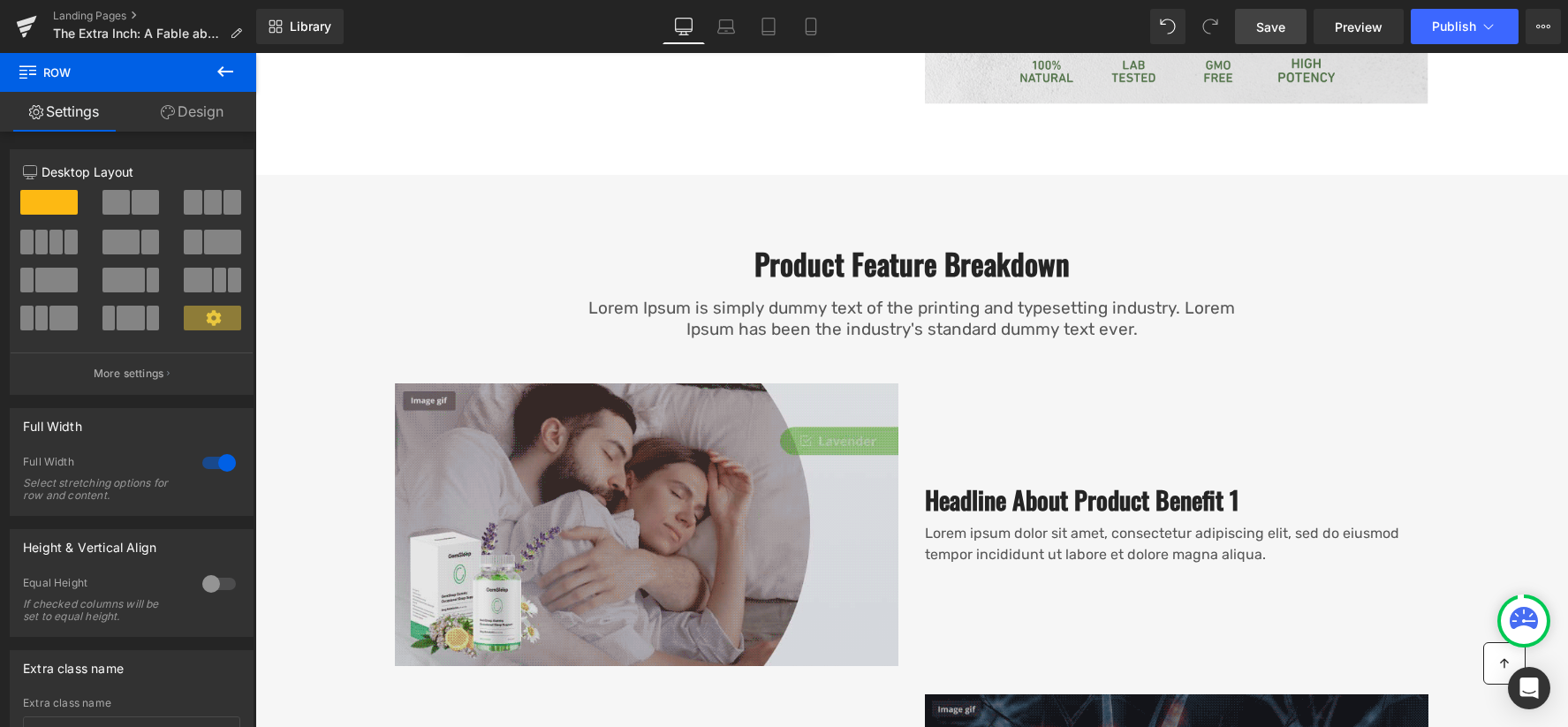
scroll to position [1963, 0]
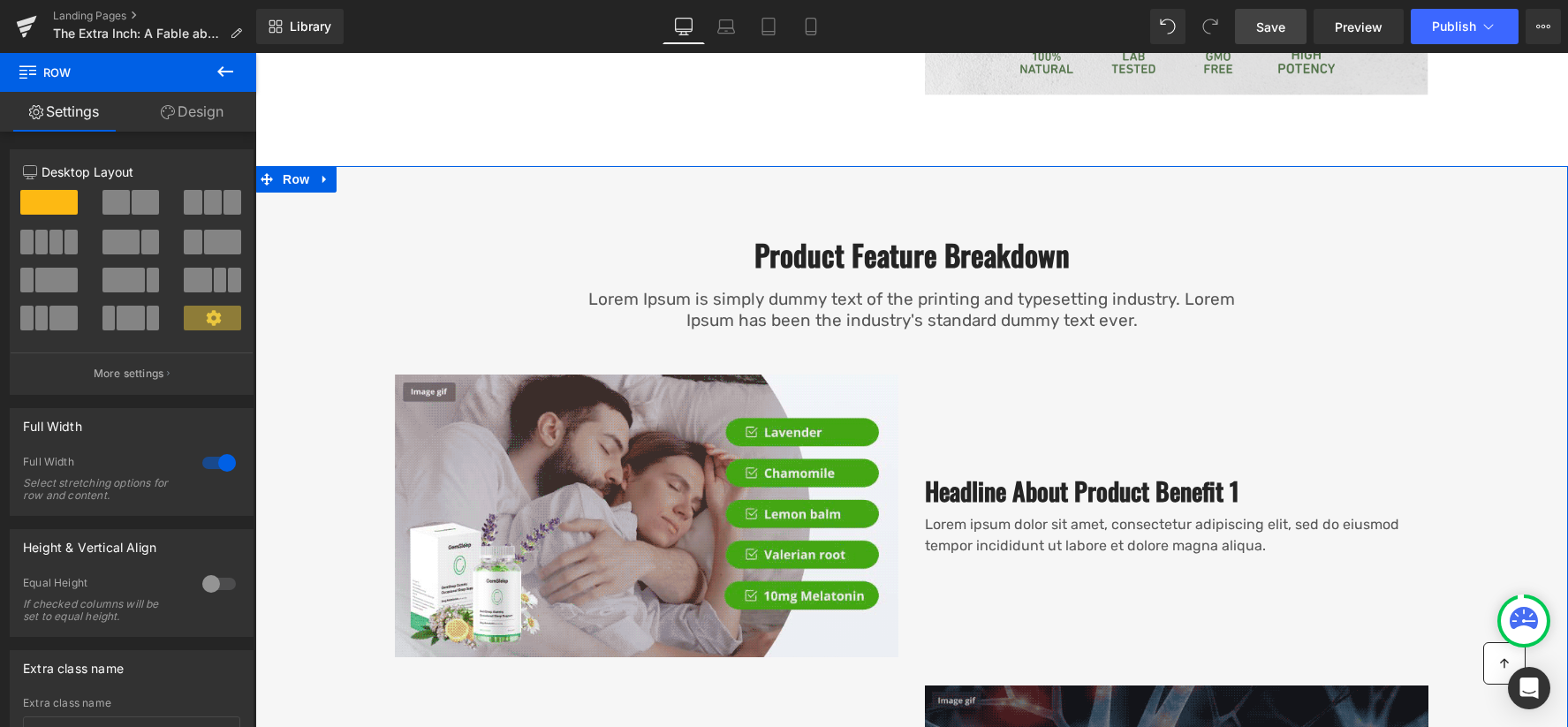
click at [328, 173] on icon at bounding box center [324, 179] width 13 height 14
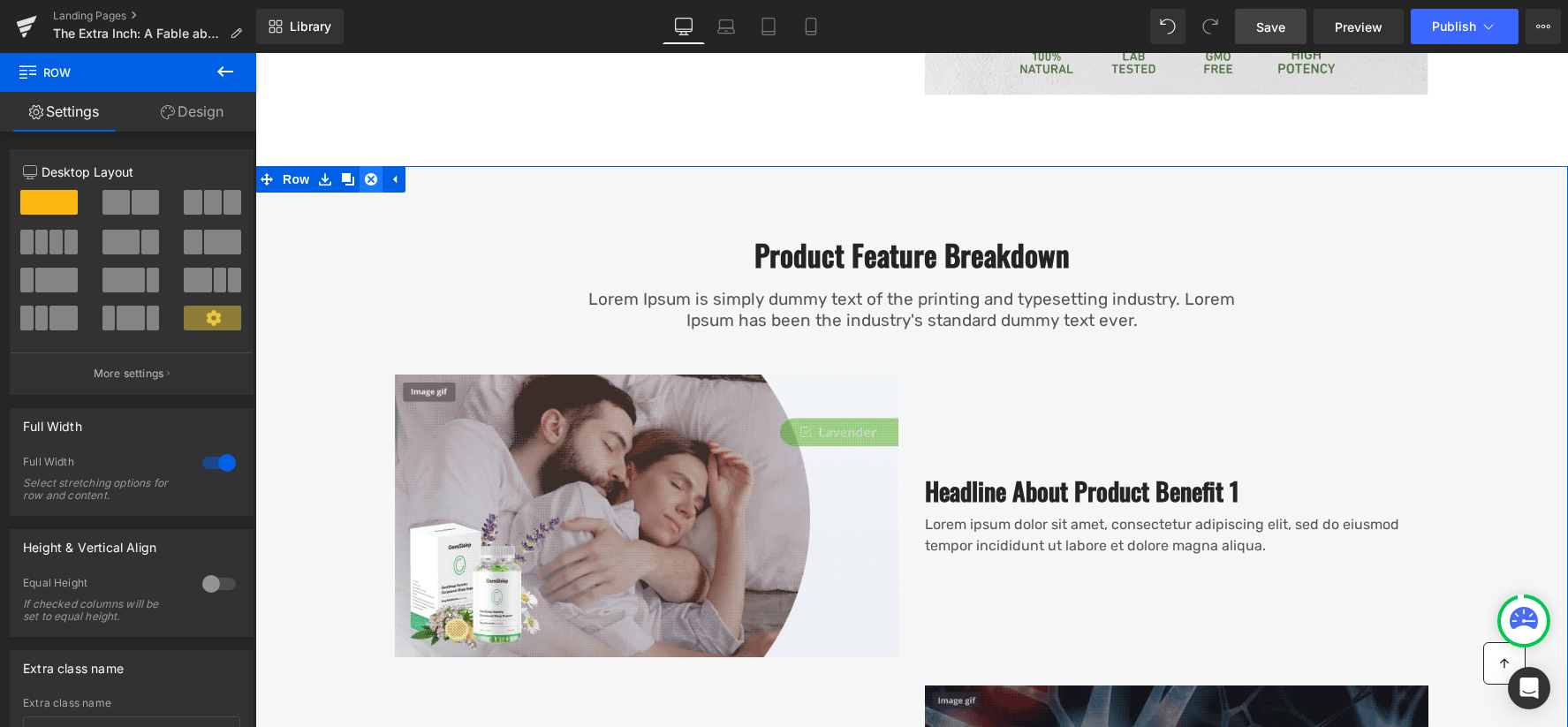
click at [372, 175] on icon at bounding box center [371, 179] width 13 height 14
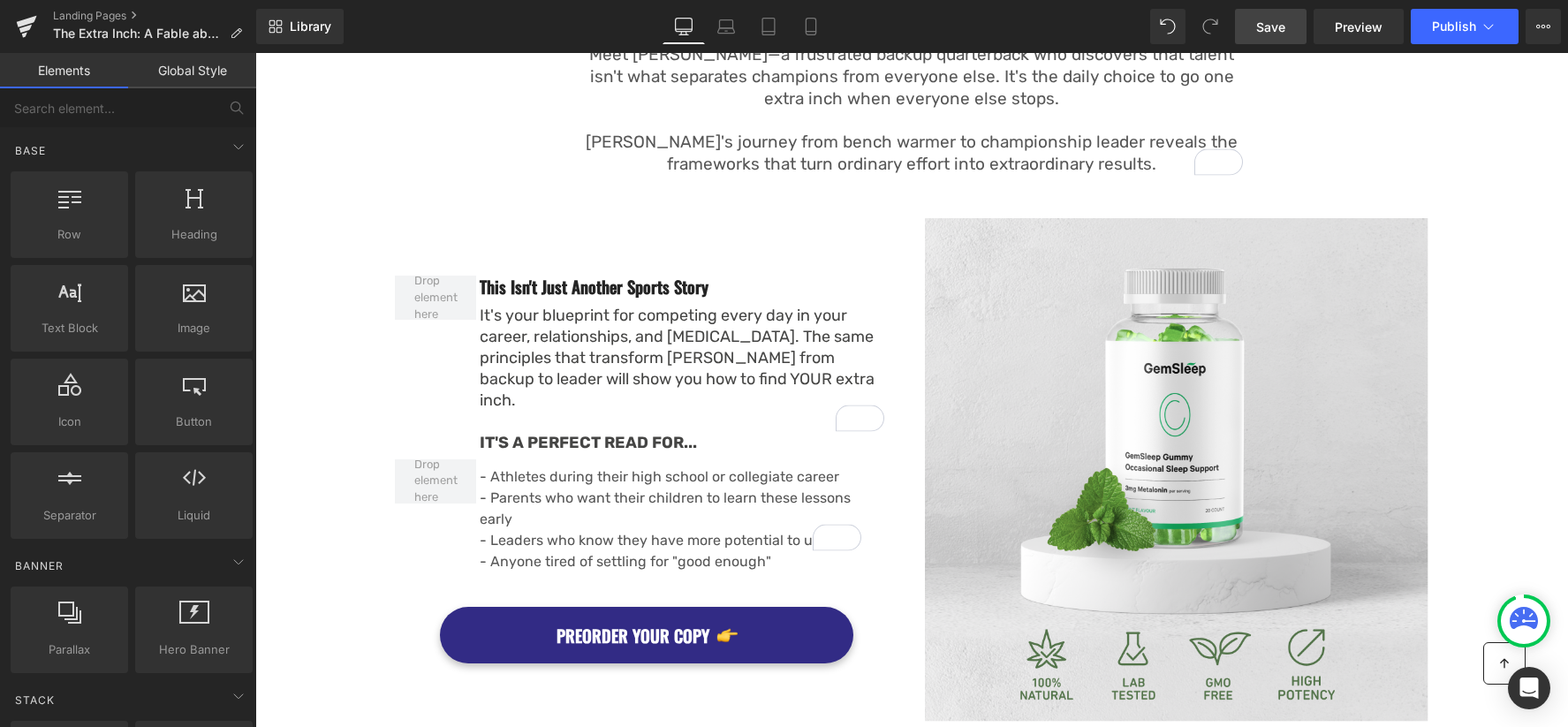
scroll to position [1220, 0]
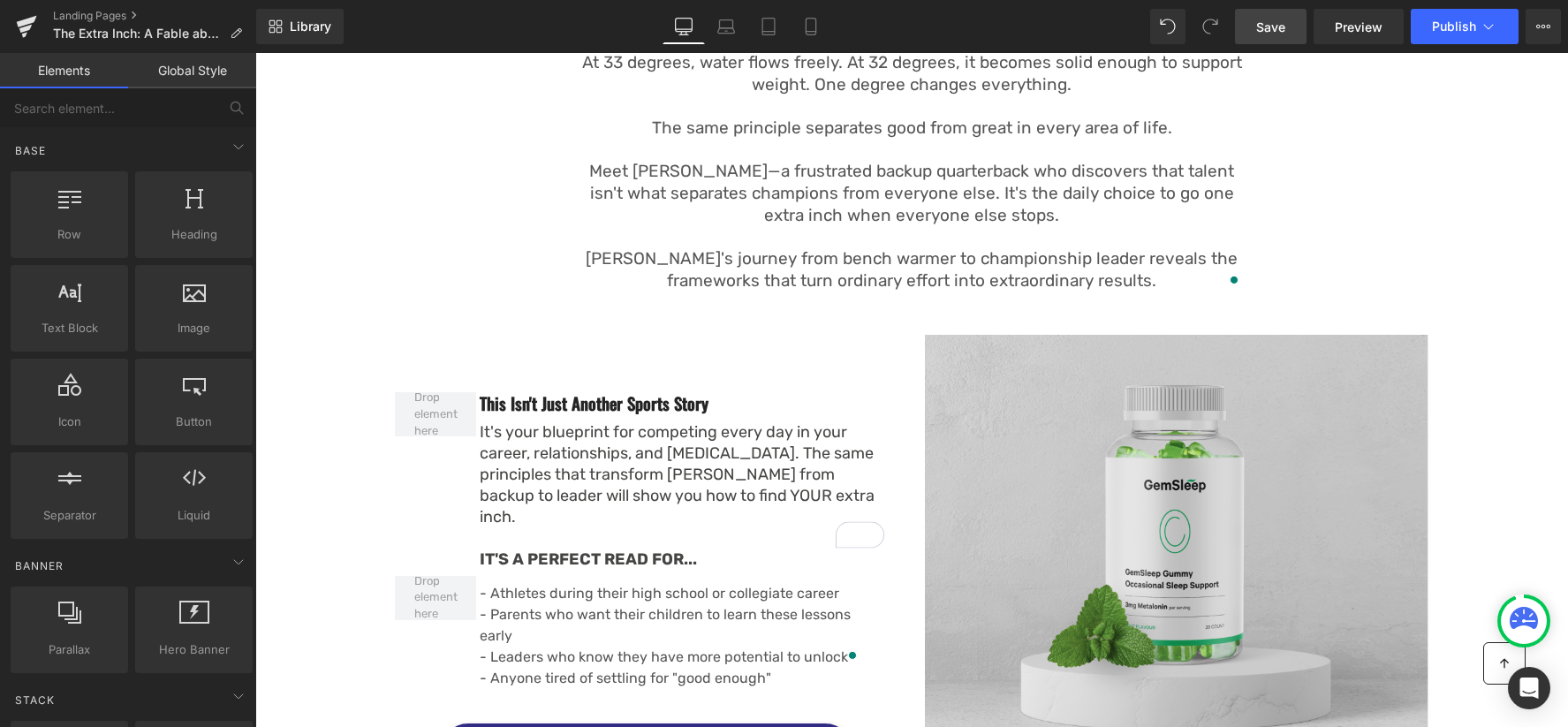
drag, startPoint x: 1138, startPoint y: 478, endPoint x: 803, endPoint y: 457, distance: 335.7
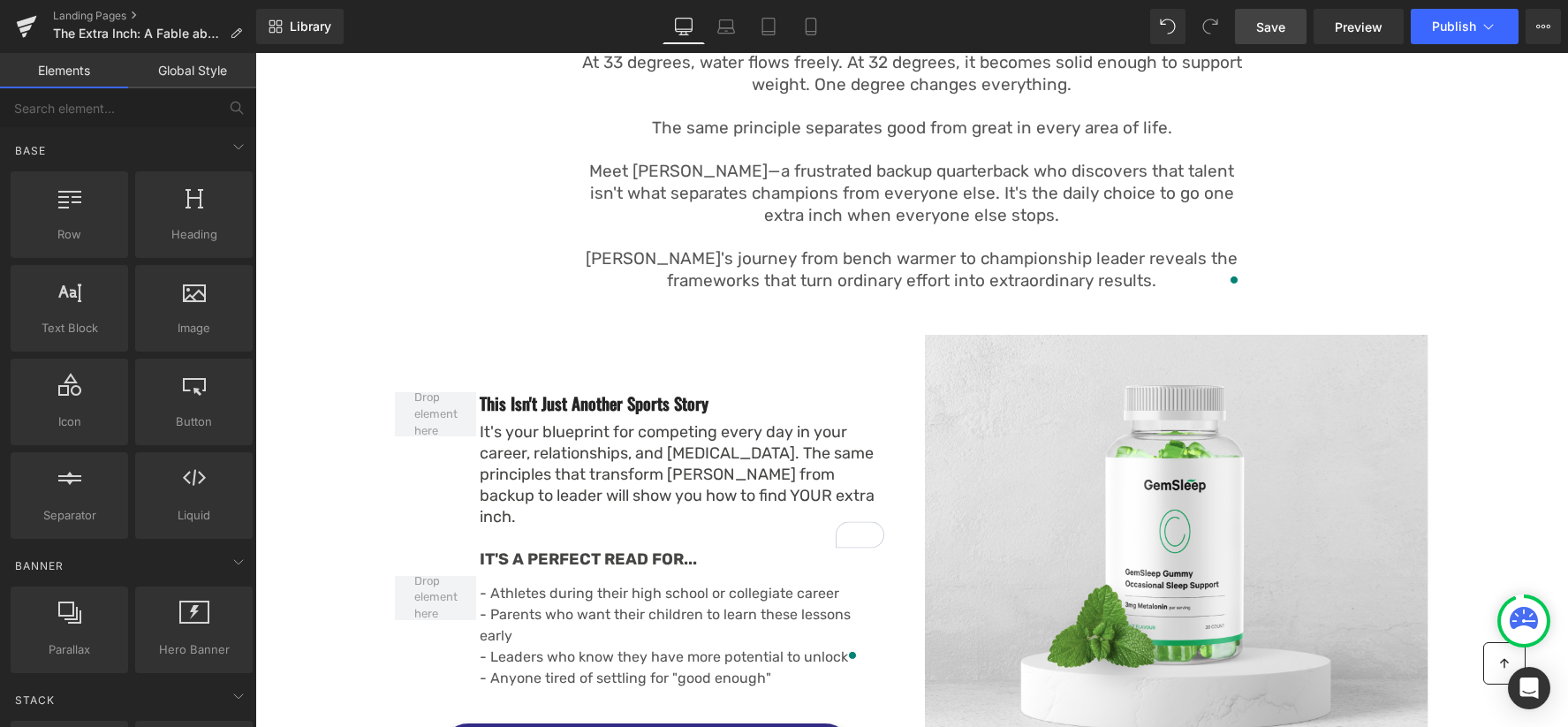
click at [1138, 478] on img at bounding box center [1176, 587] width 504 height 504
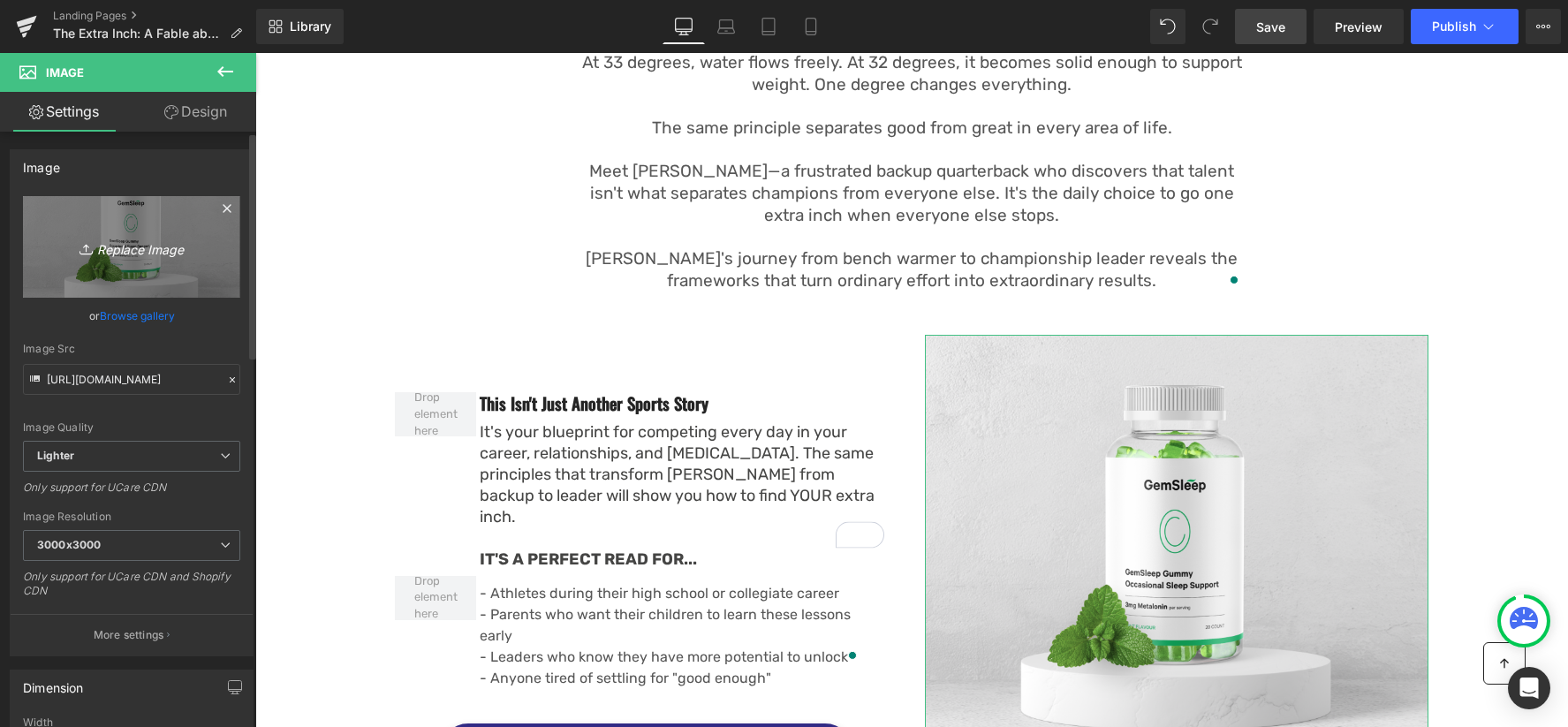
click at [181, 266] on link "Replace Image" at bounding box center [131, 247] width 217 height 101
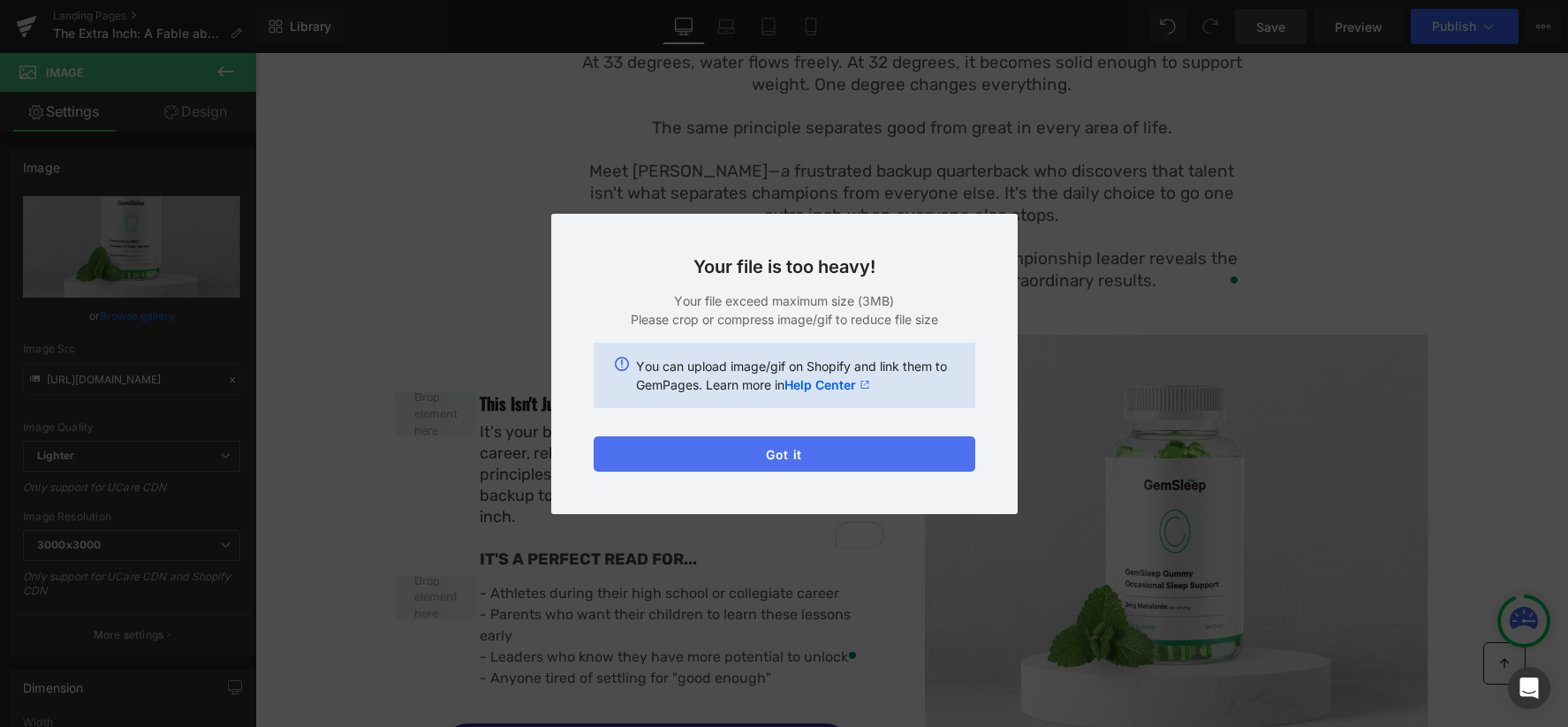
click at [814, 457] on button "Got it" at bounding box center [784, 454] width 382 height 35
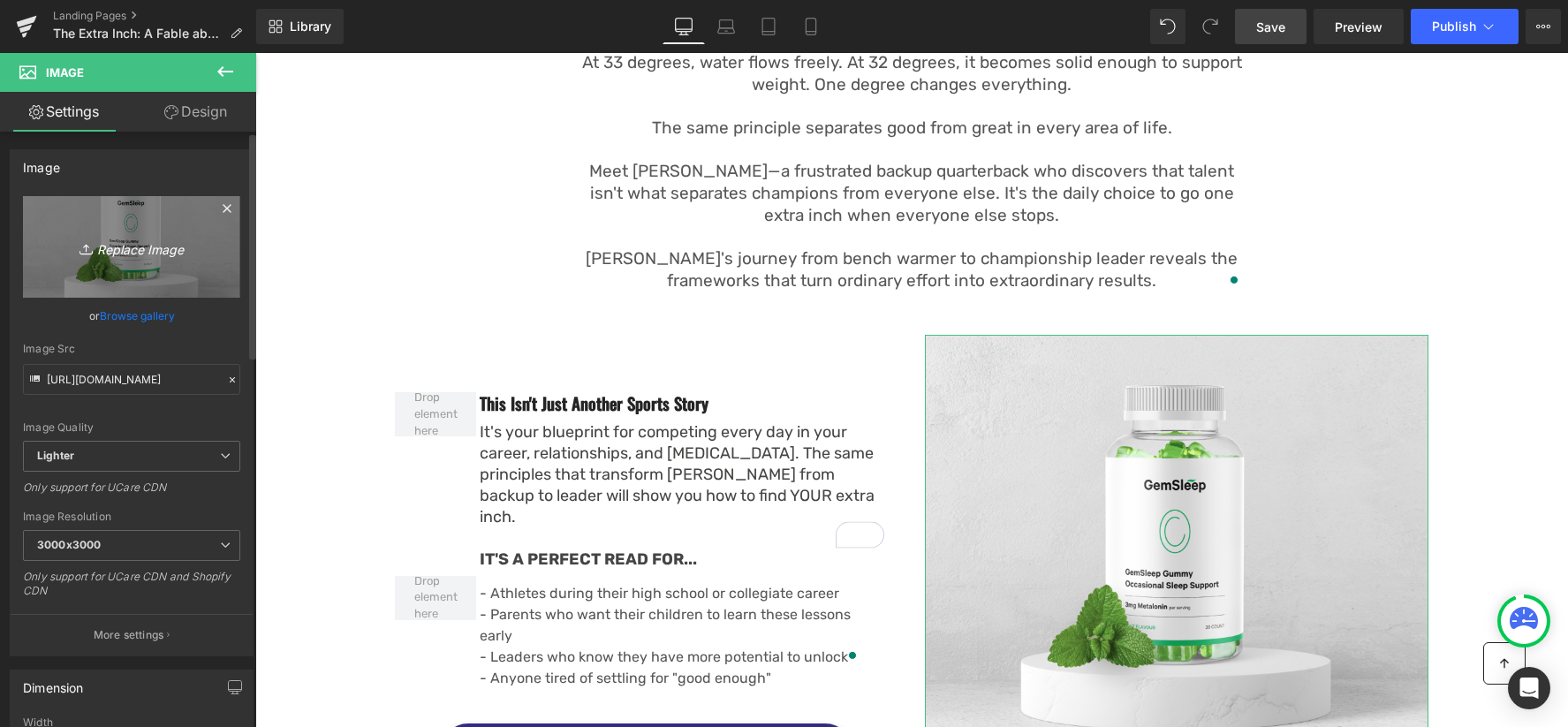
click at [152, 251] on icon "Replace Image" at bounding box center [131, 247] width 141 height 22
type input "C:\fakepath\Extra Inch Full copy.png"
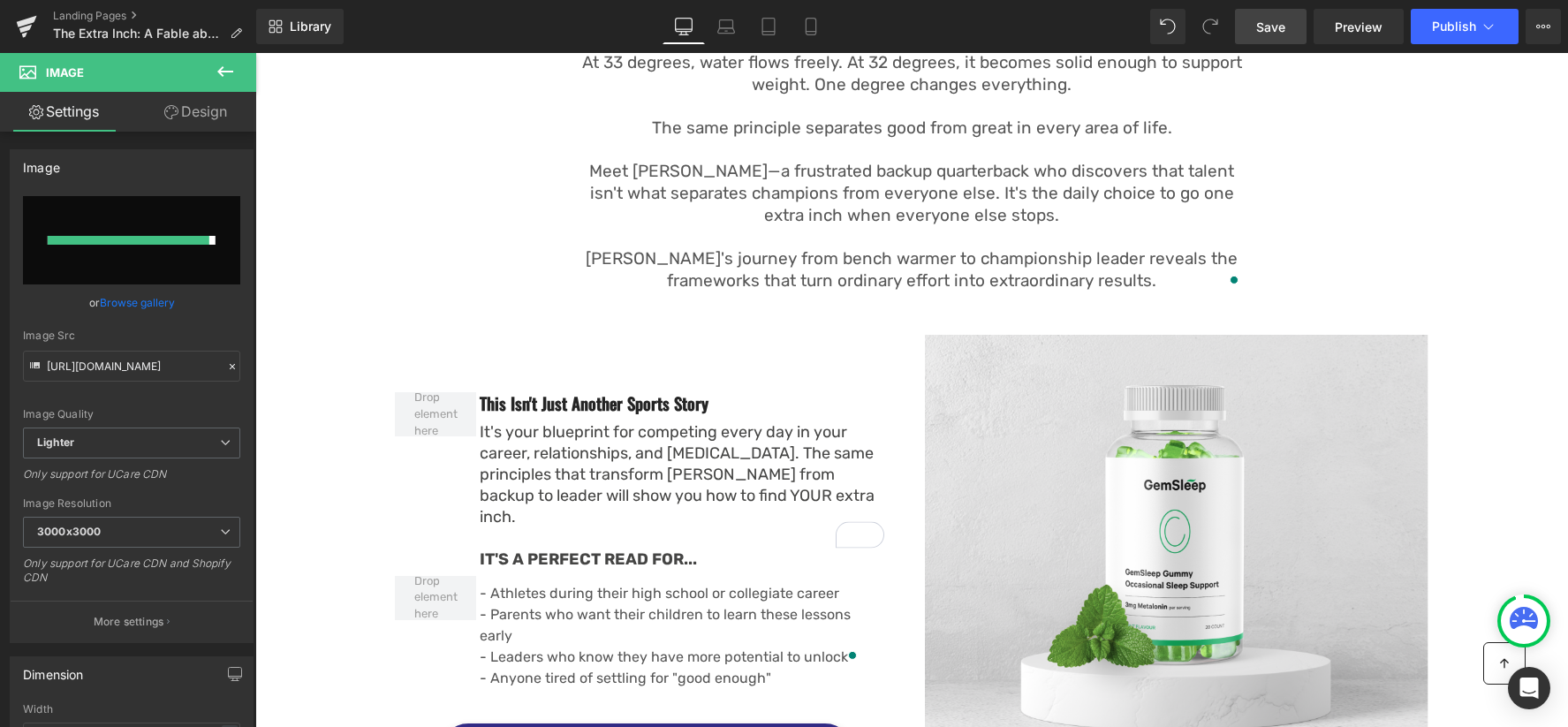
type input "https://ucarecdn.com/191a714c-c179-4fd9-91c7-7588e8078986/-/format/auto/-/previ…"
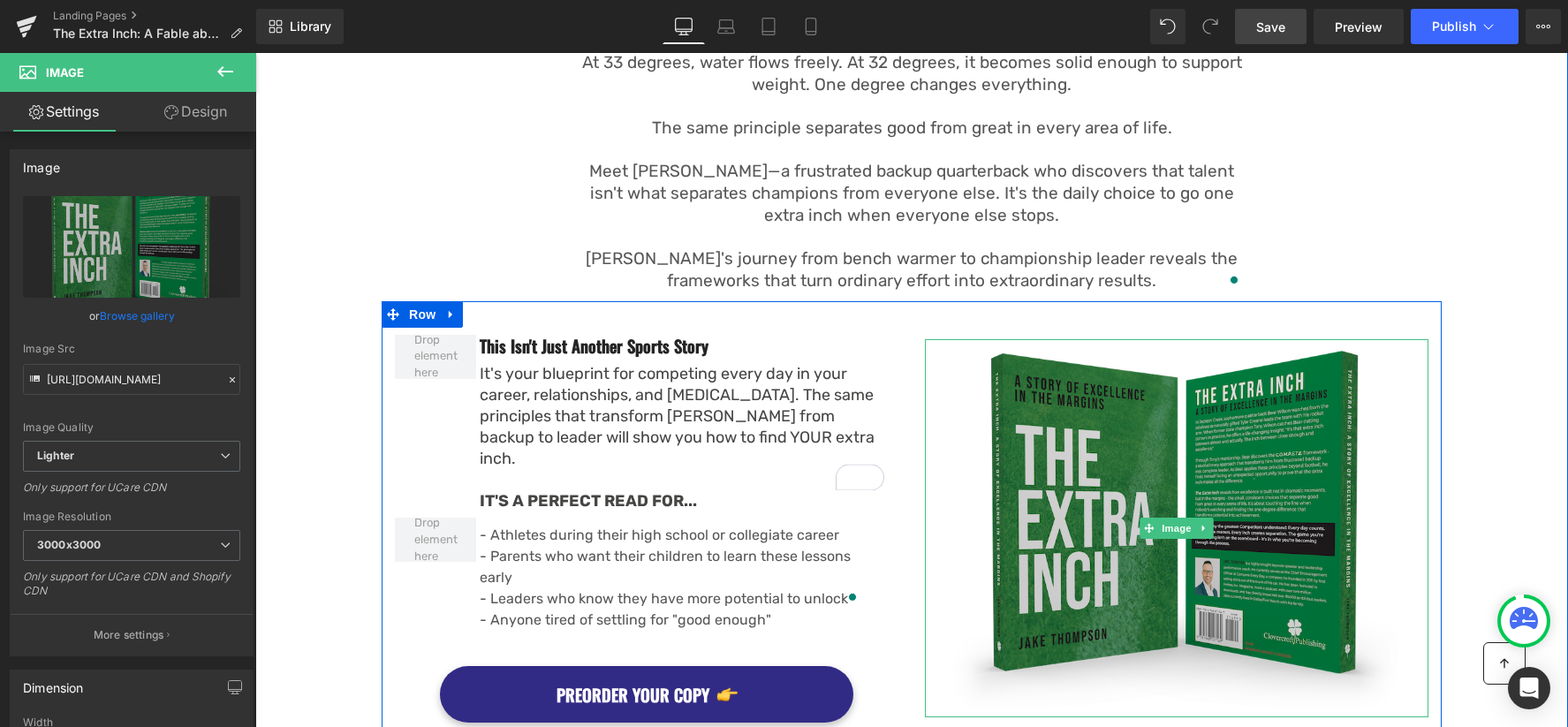
click at [1163, 441] on img at bounding box center [1176, 528] width 504 height 378
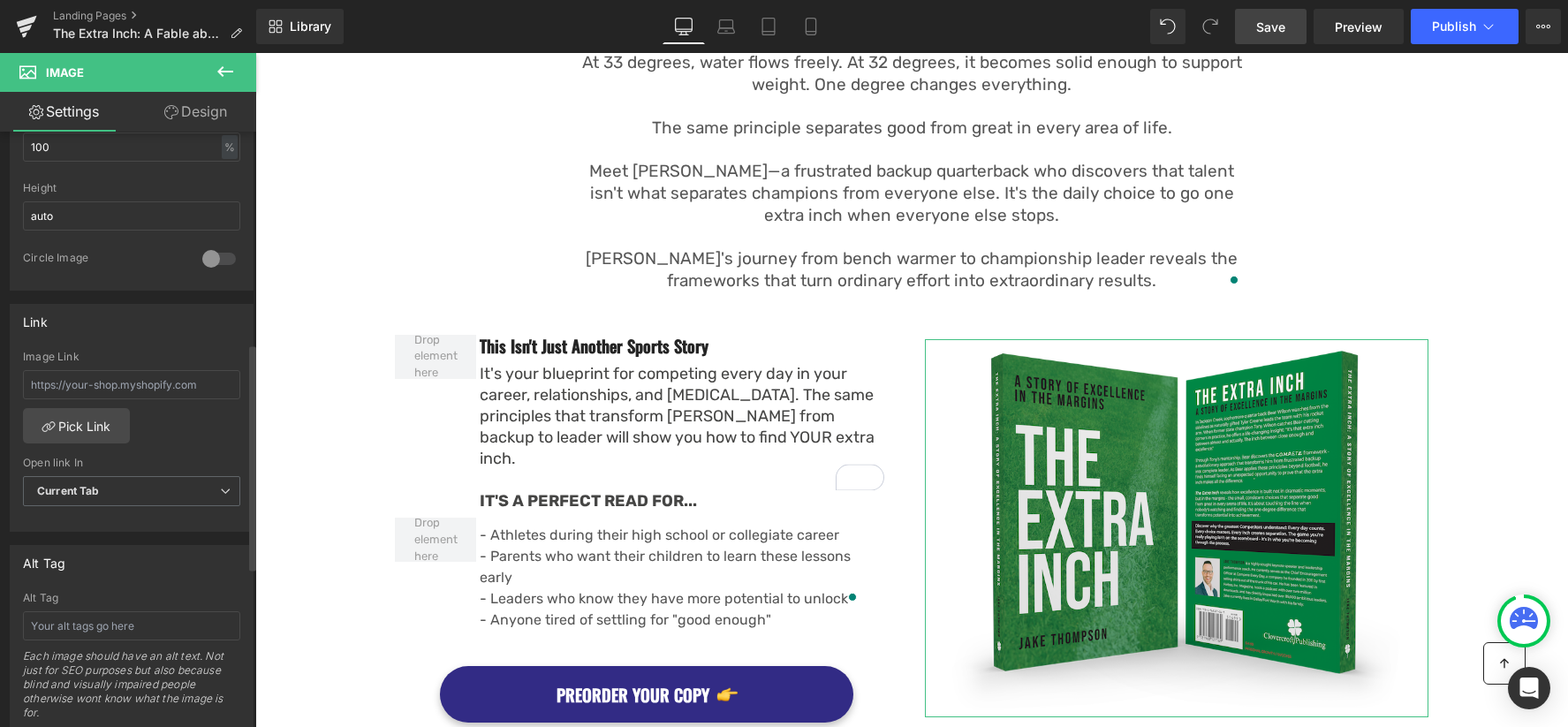
scroll to position [665, 0]
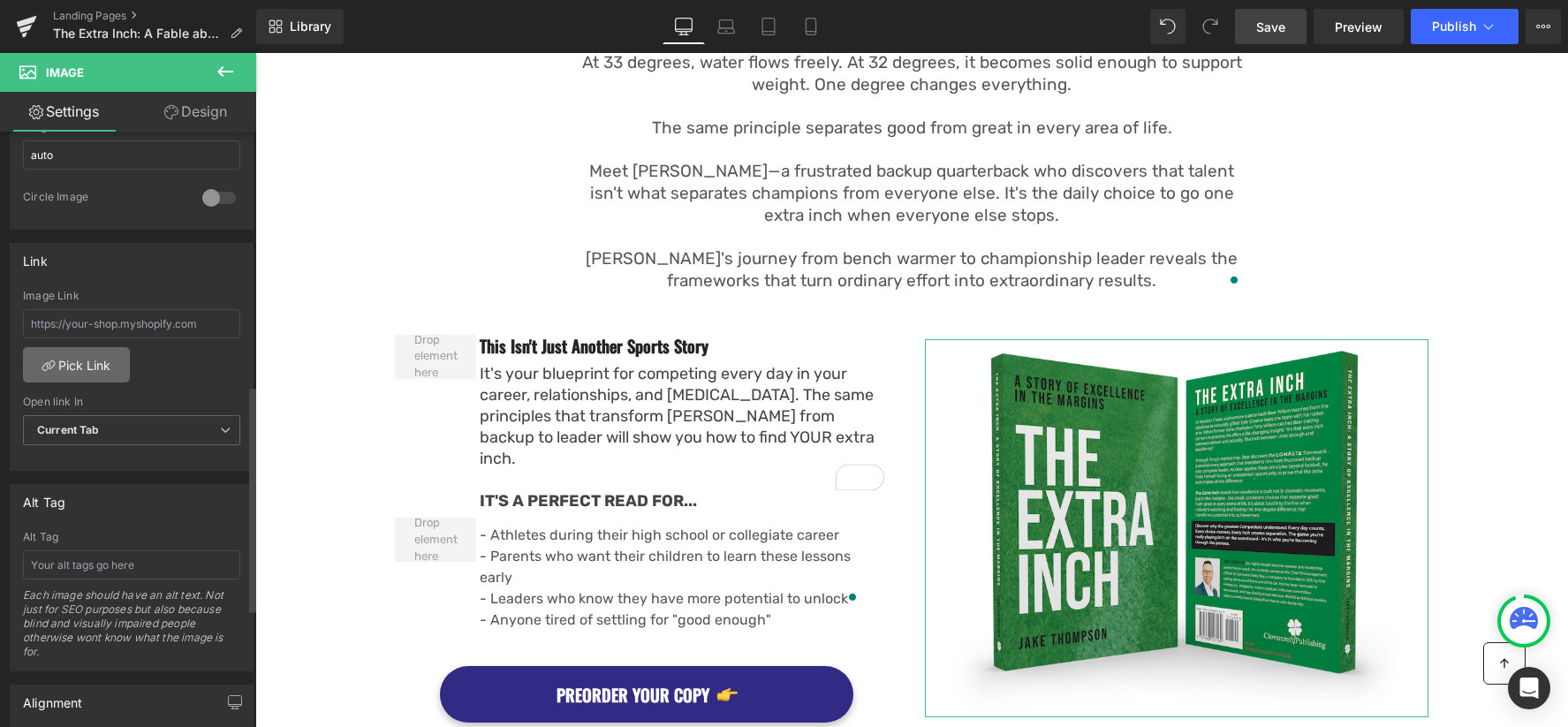
click at [77, 367] on link "Pick Link" at bounding box center [77, 364] width 107 height 35
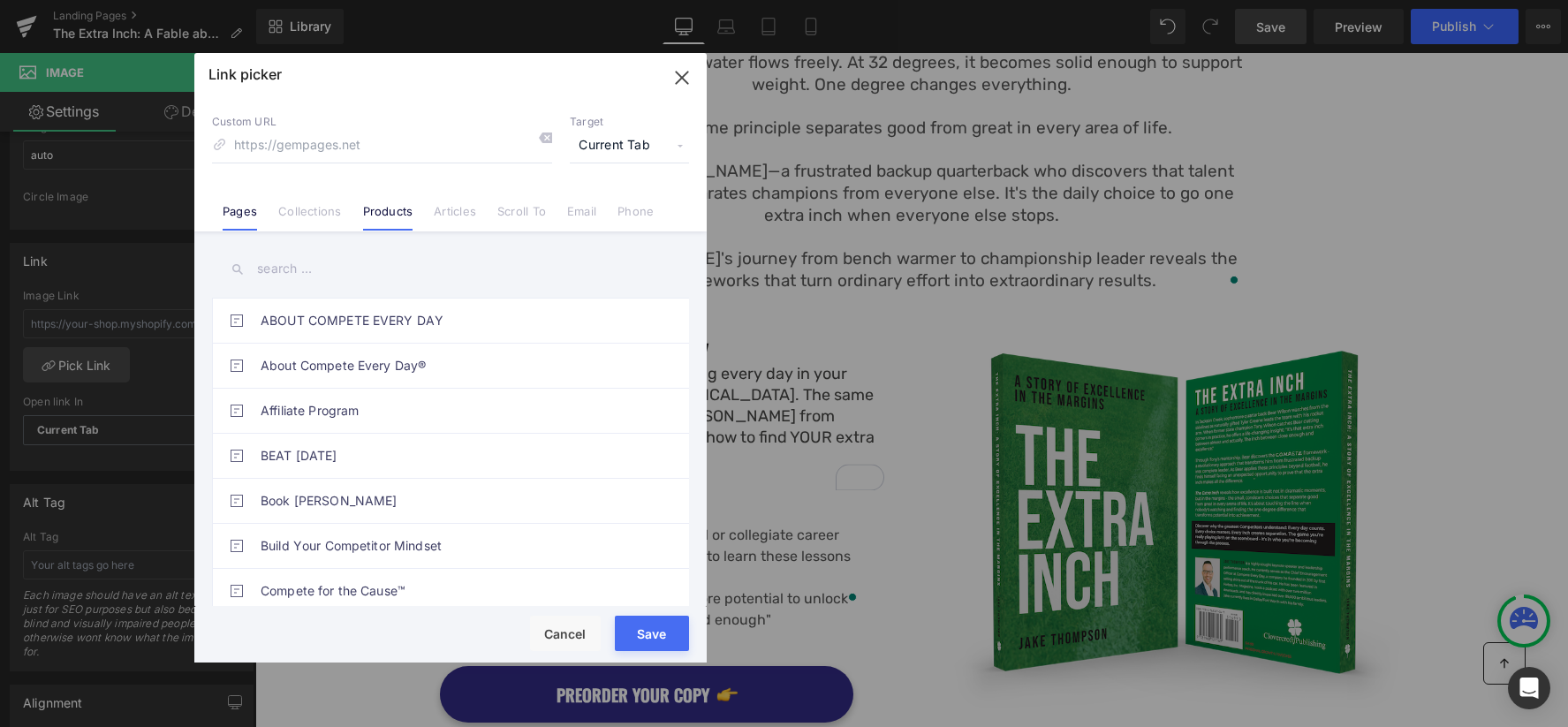
click at [361, 203] on li "Products" at bounding box center [388, 205] width 71 height 31
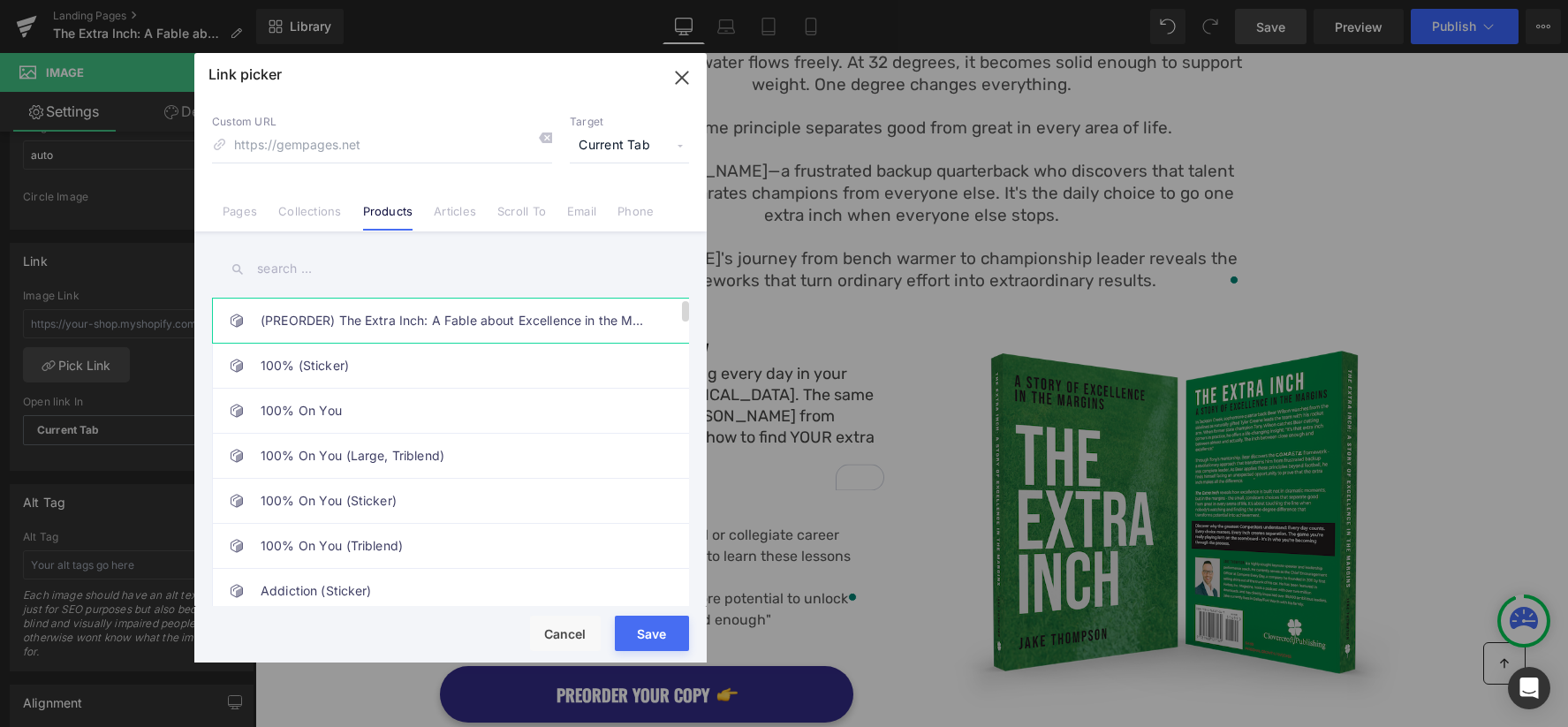
click at [363, 314] on link "(PREORDER) The Extra Inch: A Fable about Excellence in the Margins" at bounding box center [455, 321] width 389 height 44
type input "/products/the-extra-inch"
drag, startPoint x: 658, startPoint y: 636, endPoint x: 117, endPoint y: 462, distance: 568.3
click at [658, 636] on button "Save" at bounding box center [652, 633] width 74 height 35
type input "/products/the-extra-inch"
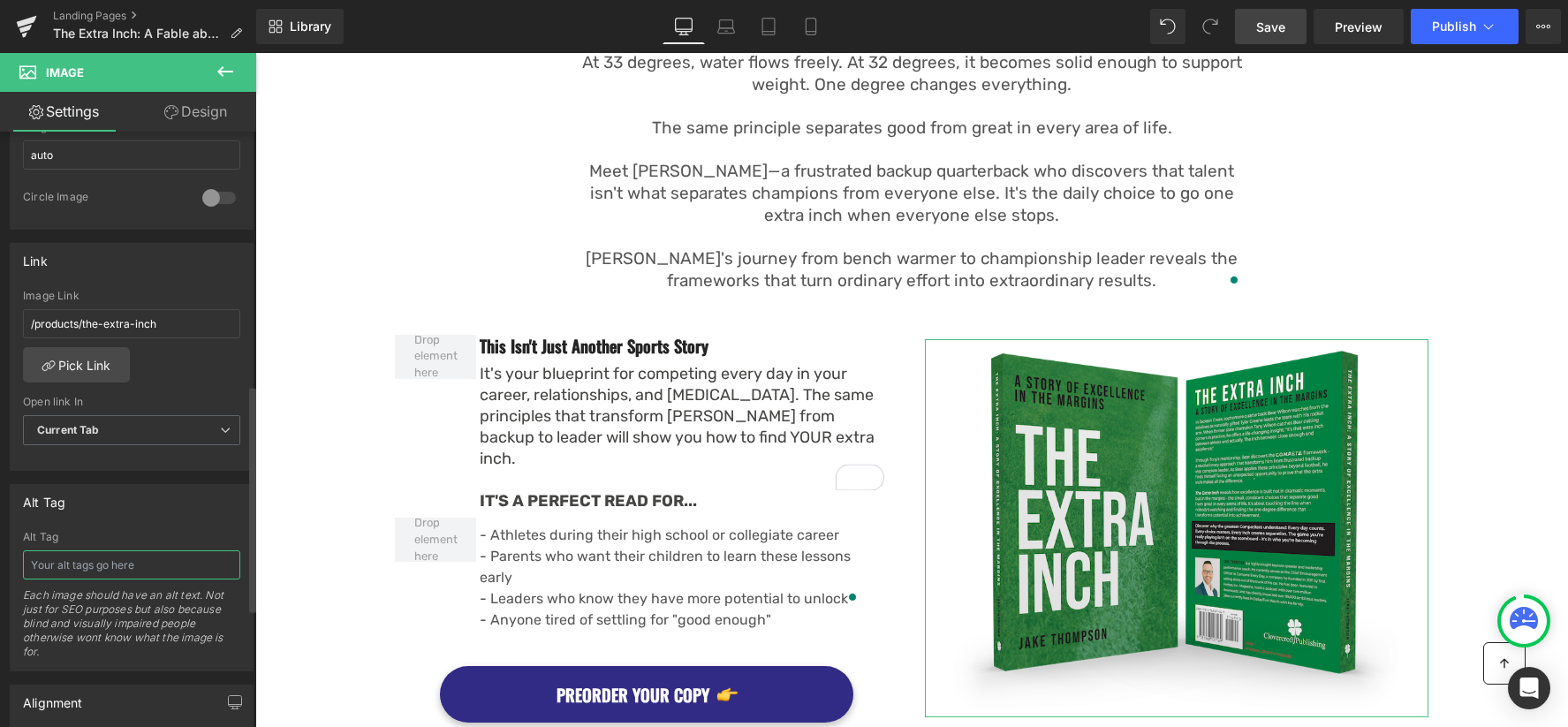
click at [170, 572] on input "text" at bounding box center [131, 565] width 217 height 29
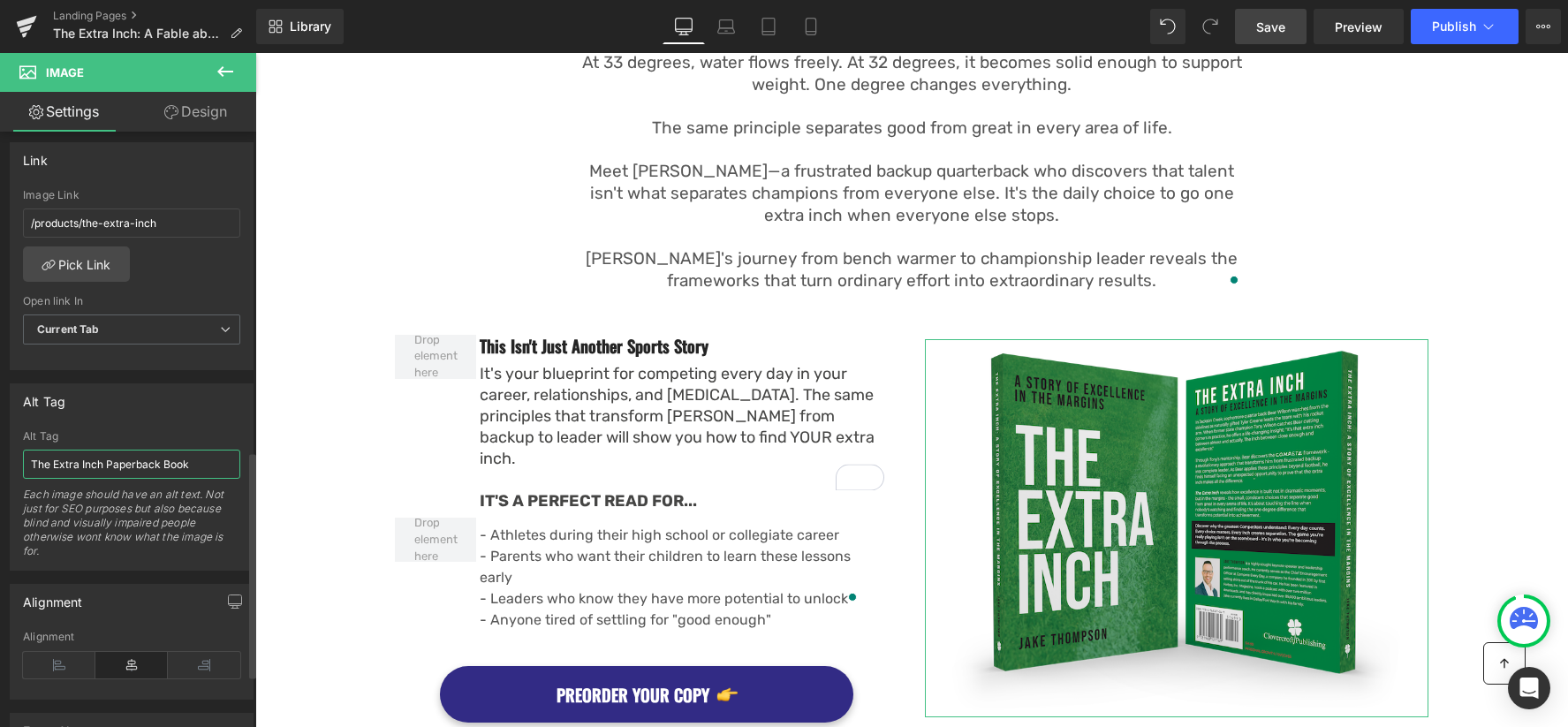
scroll to position [975, 0]
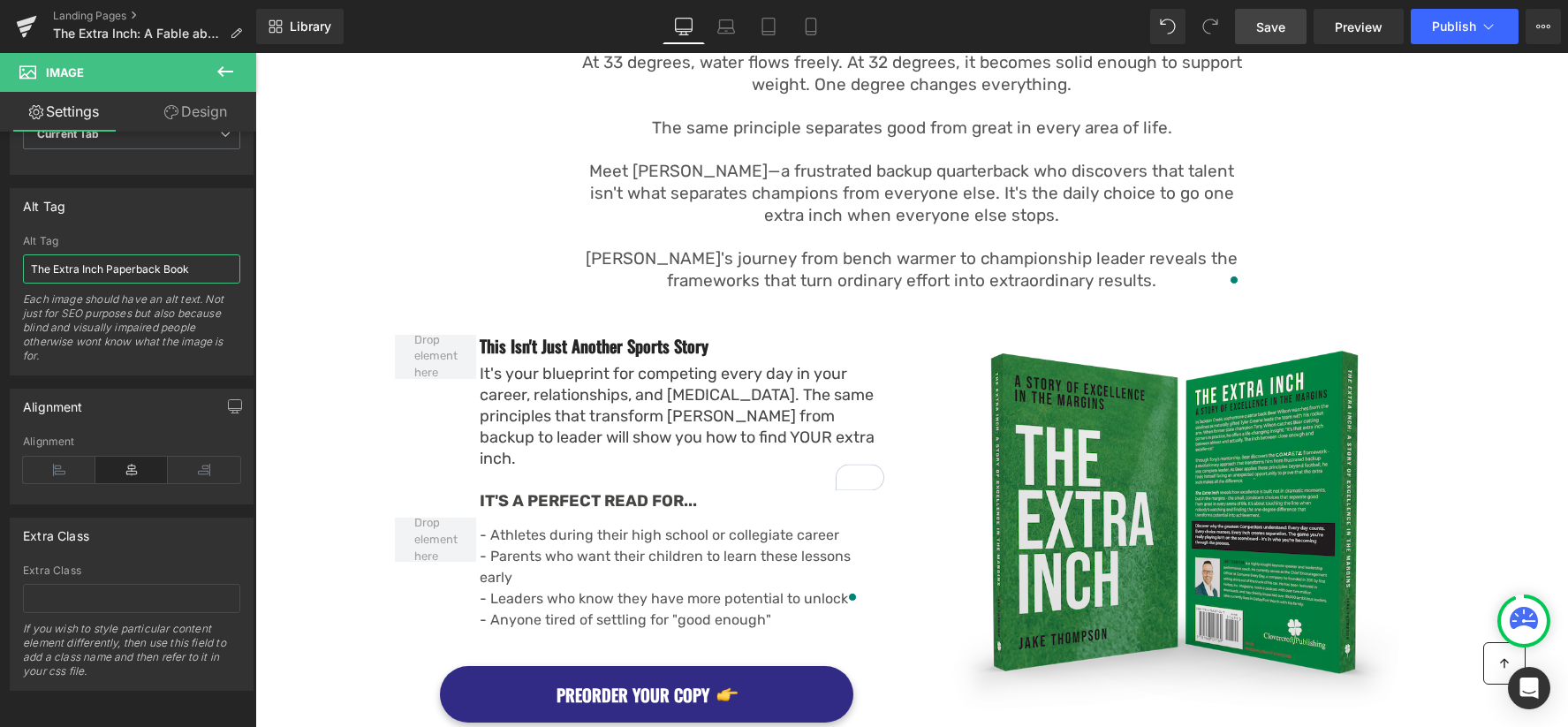
type input "The Extra Inch Paperback Book"
drag, startPoint x: 890, startPoint y: 108, endPoint x: 1269, endPoint y: 27, distance: 387.6
click at [1269, 27] on span "Save" at bounding box center [1271, 26] width 29 height 19
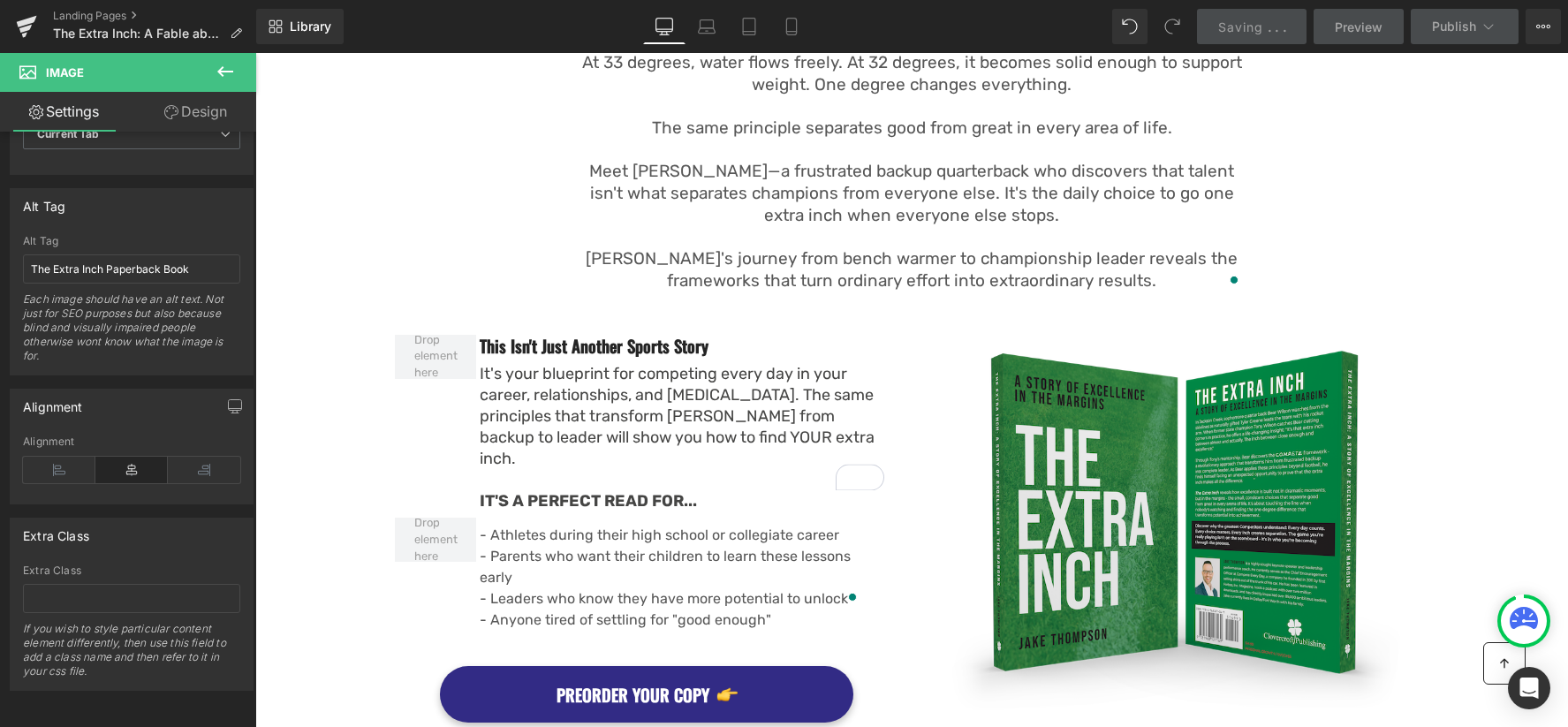
scroll to position [1441, 0]
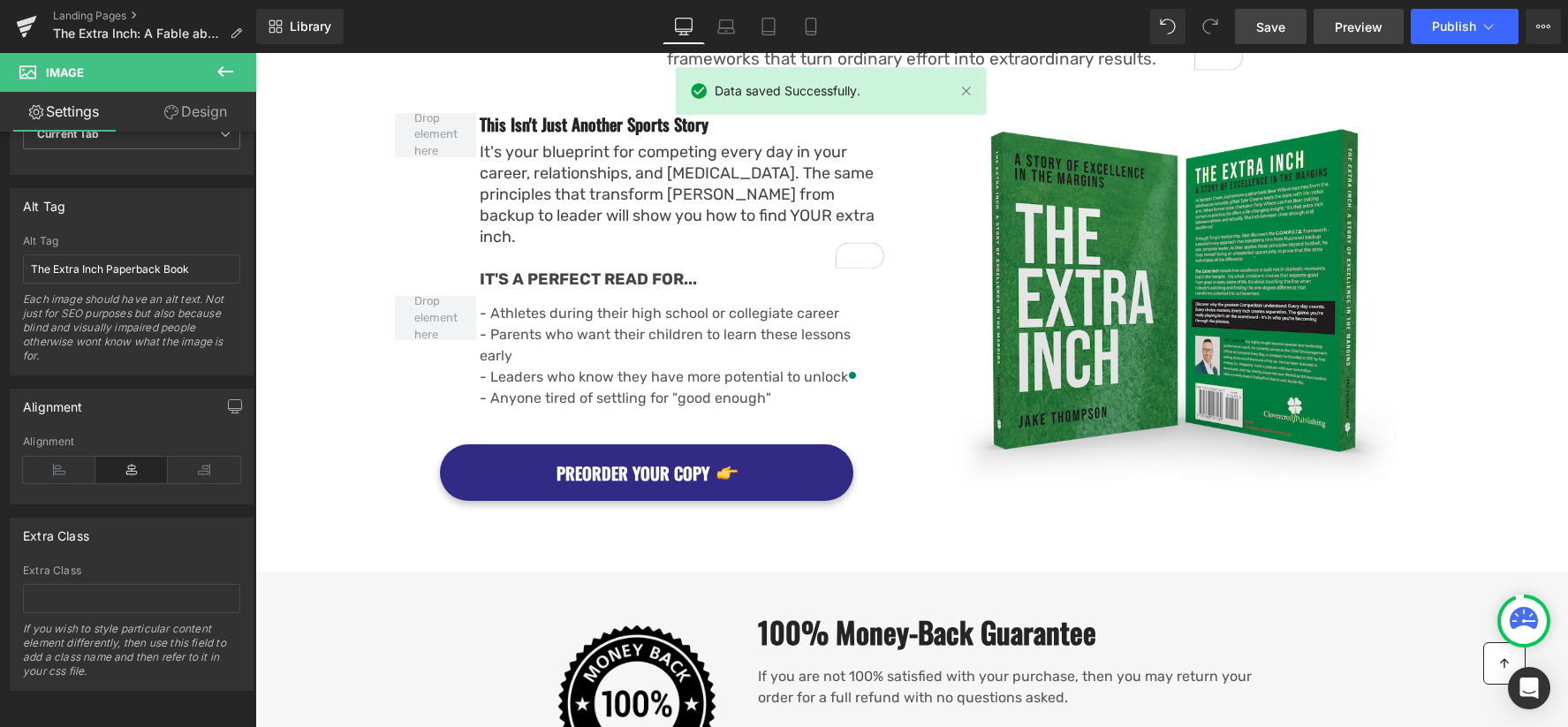
click at [1352, 27] on span "Preview" at bounding box center [1358, 26] width 48 height 19
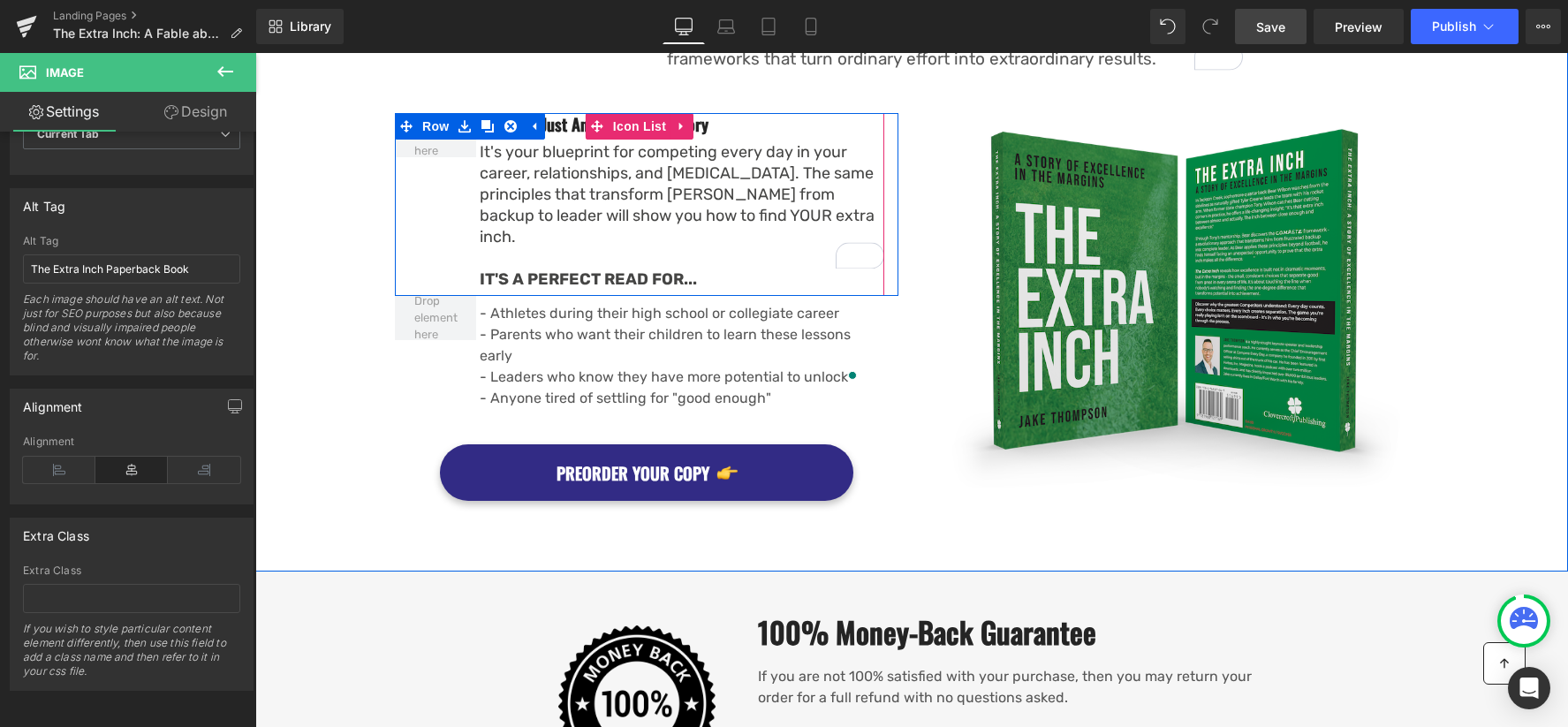
click at [561, 132] on h3 "This Isn't Just Another Sports Story" at bounding box center [681, 124] width 404 height 22
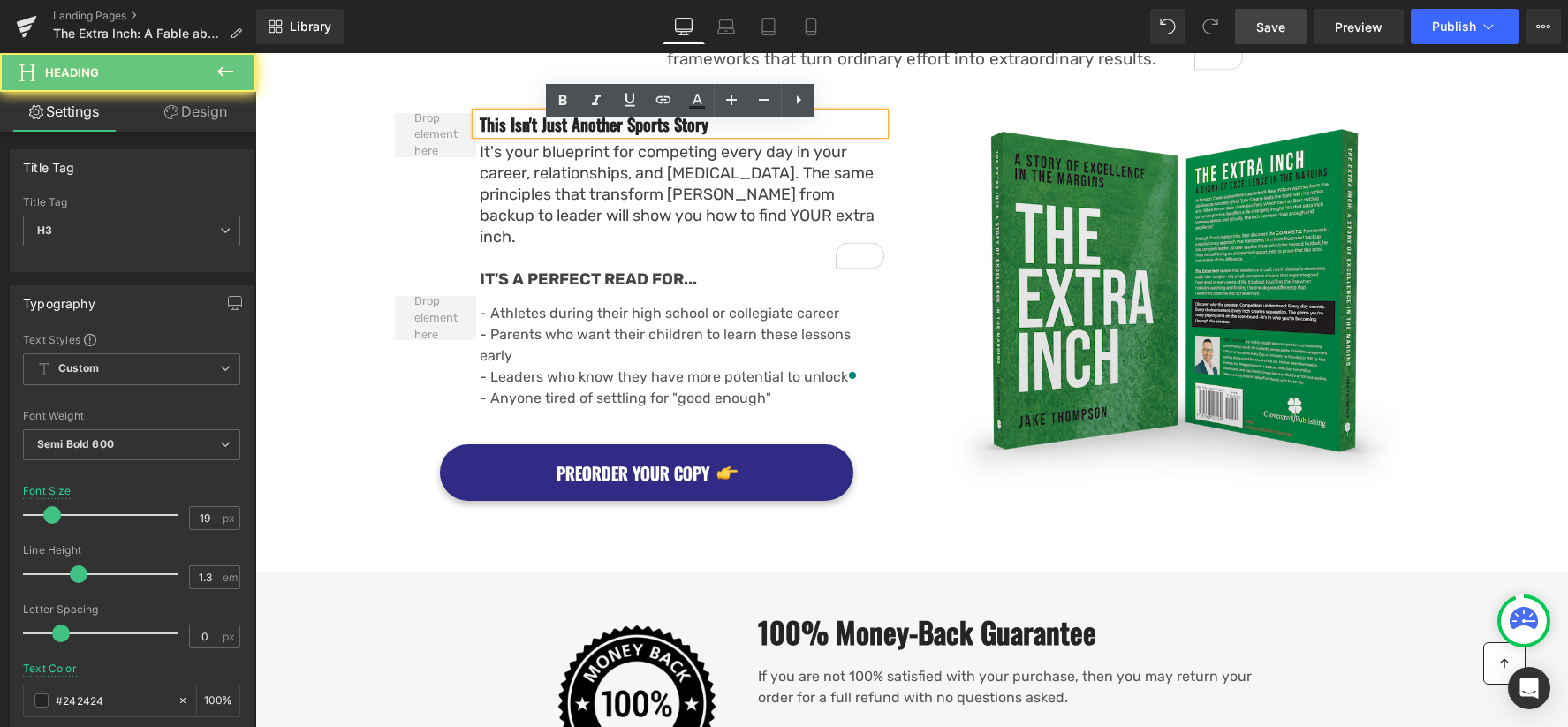
click at [561, 132] on h3 "This Isn't Just Another Sports Story" at bounding box center [681, 124] width 404 height 22
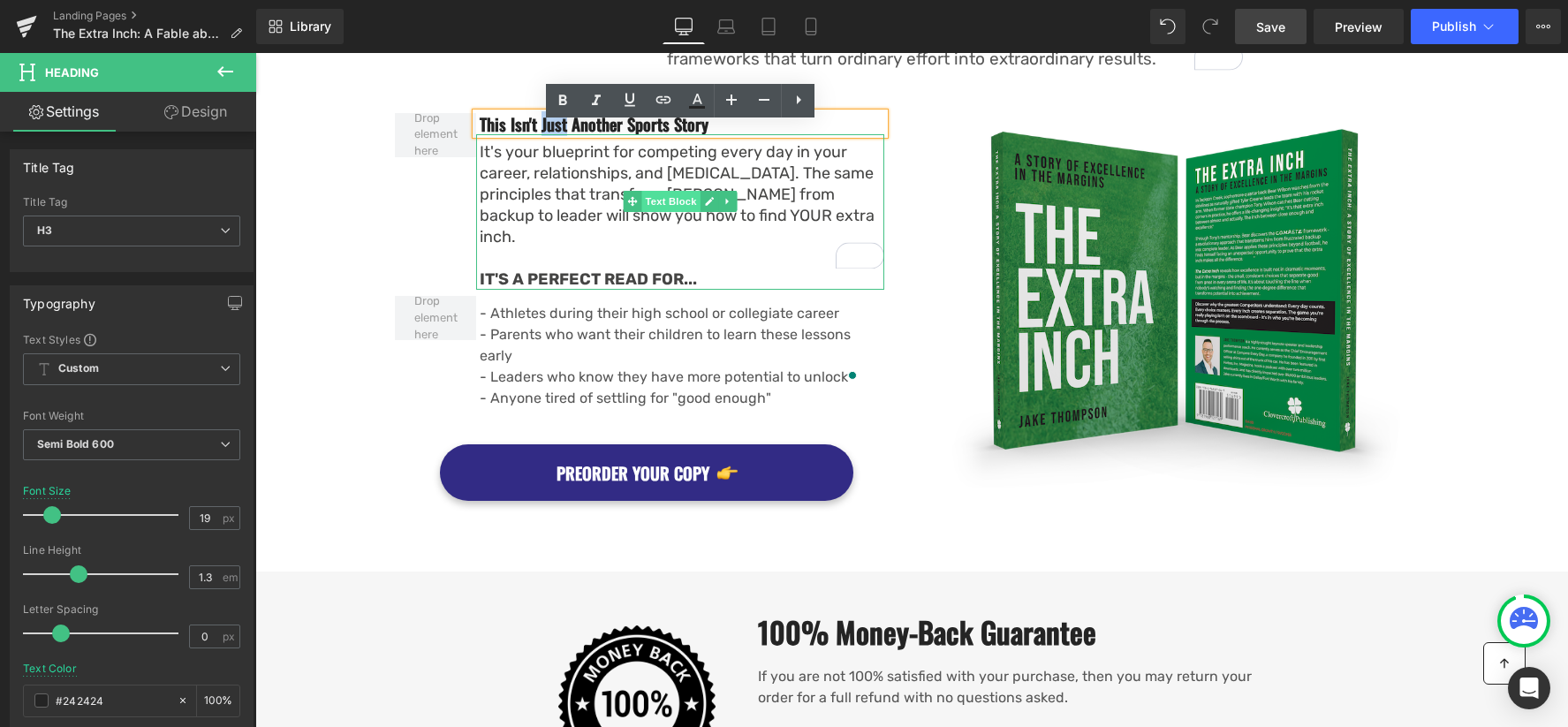
click at [580, 270] on b "IT'S A PERFECT READ FOR..." at bounding box center [587, 280] width 217 height 19
click at [579, 270] on b "IT'S A PERFECT READ FOR..." at bounding box center [587, 280] width 217 height 19
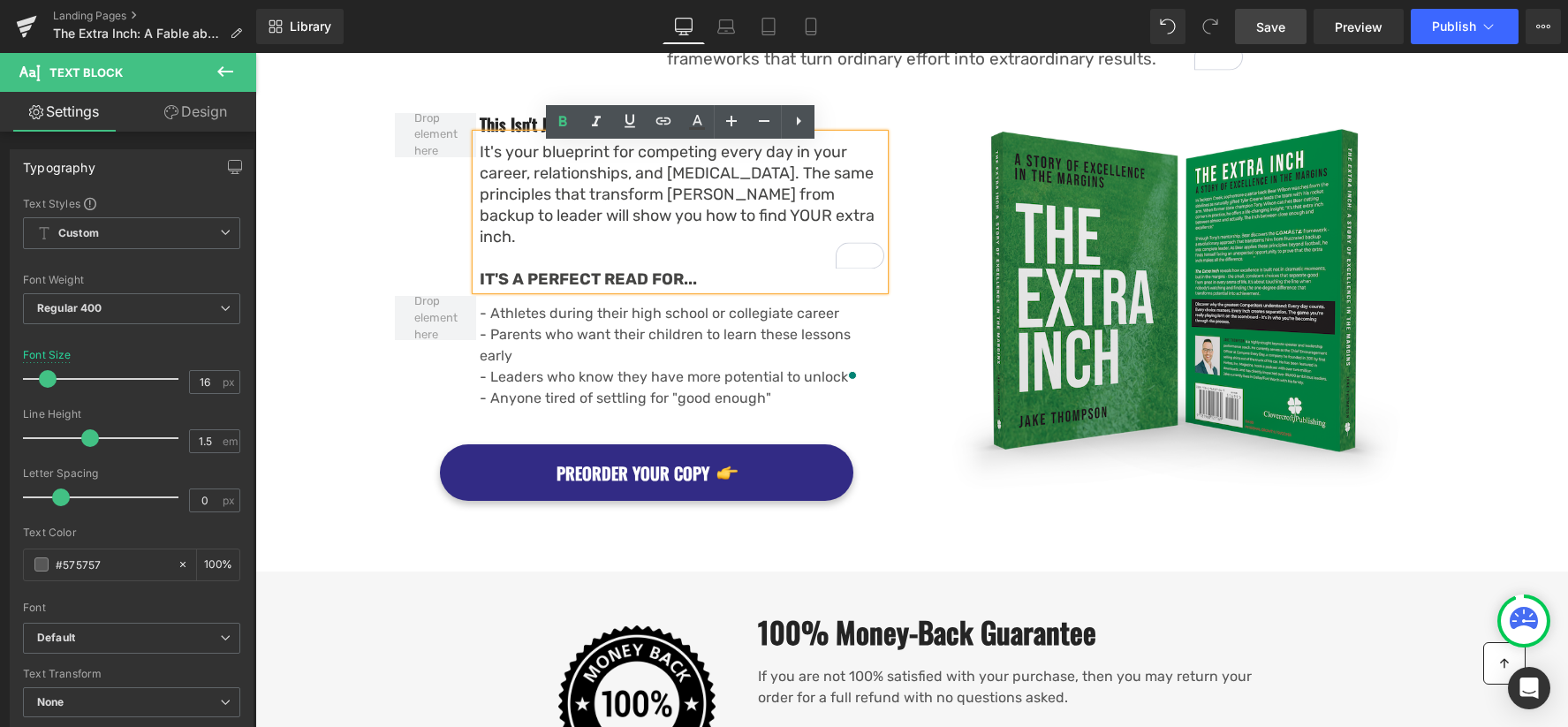
click at [608, 271] on b "IT'S A PERFECT READ FOR..." at bounding box center [587, 280] width 217 height 19
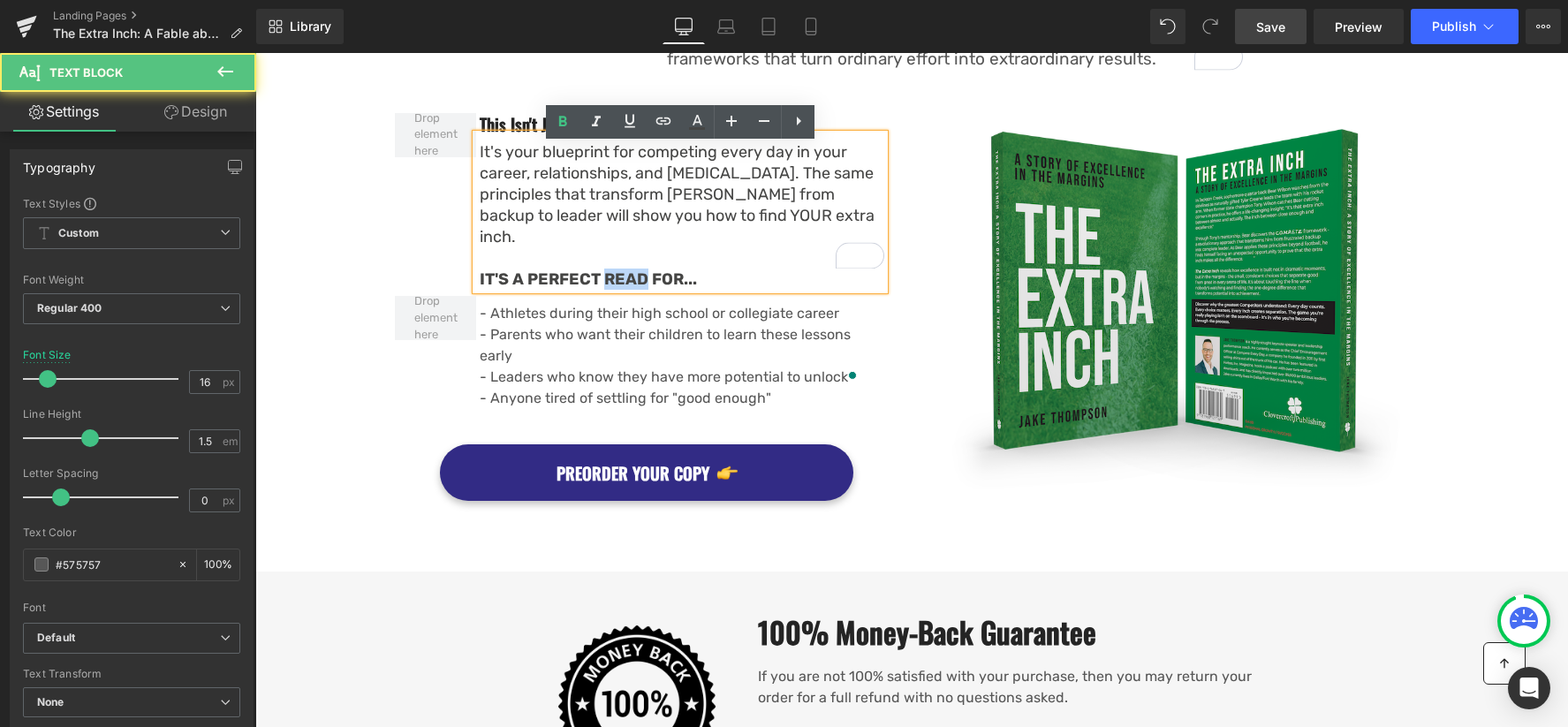
click at [608, 271] on b "IT'S A PERFECT READ FOR..." at bounding box center [587, 280] width 217 height 19
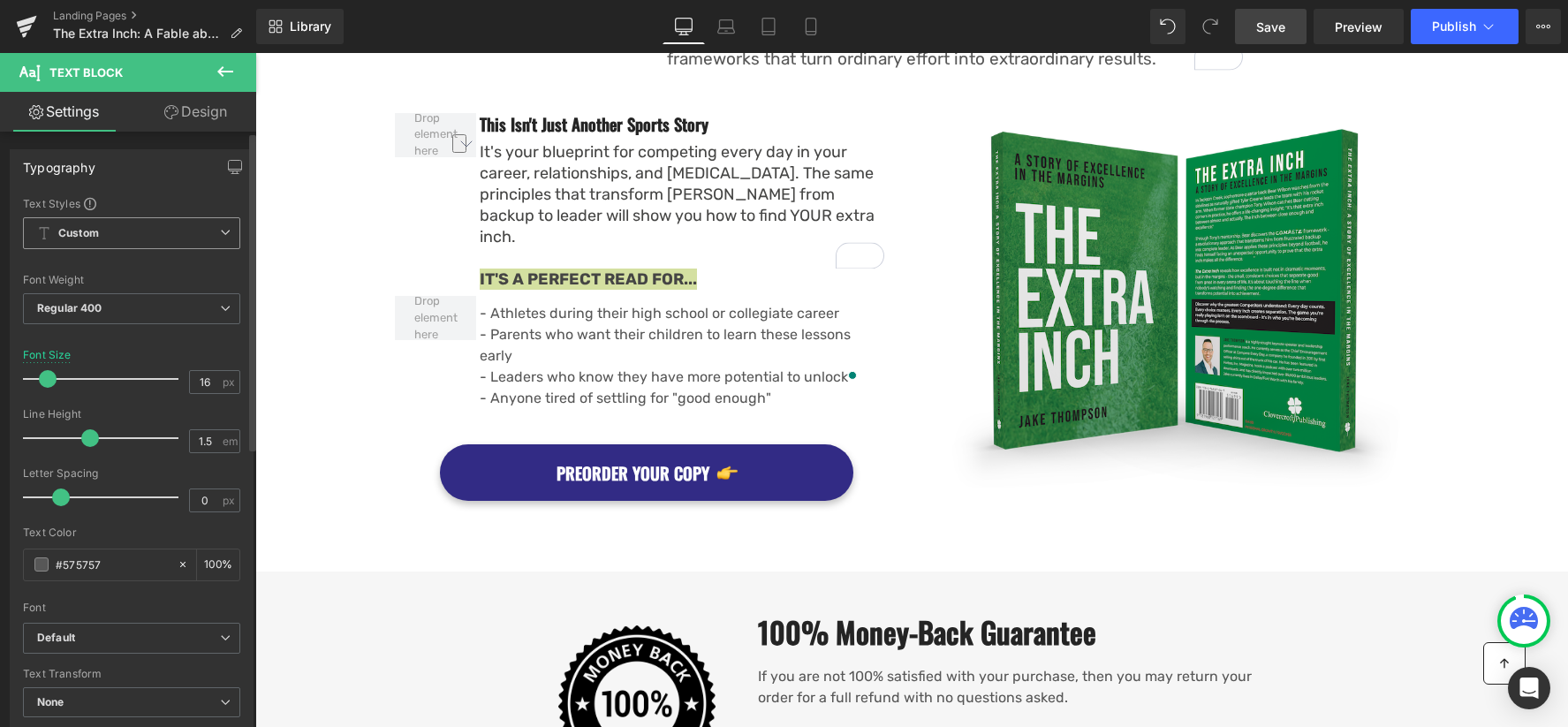
click at [115, 236] on span "Custom Setup Global Style" at bounding box center [131, 233] width 217 height 32
click at [115, 236] on span "Custom Setup Global Style" at bounding box center [129, 233] width 210 height 32
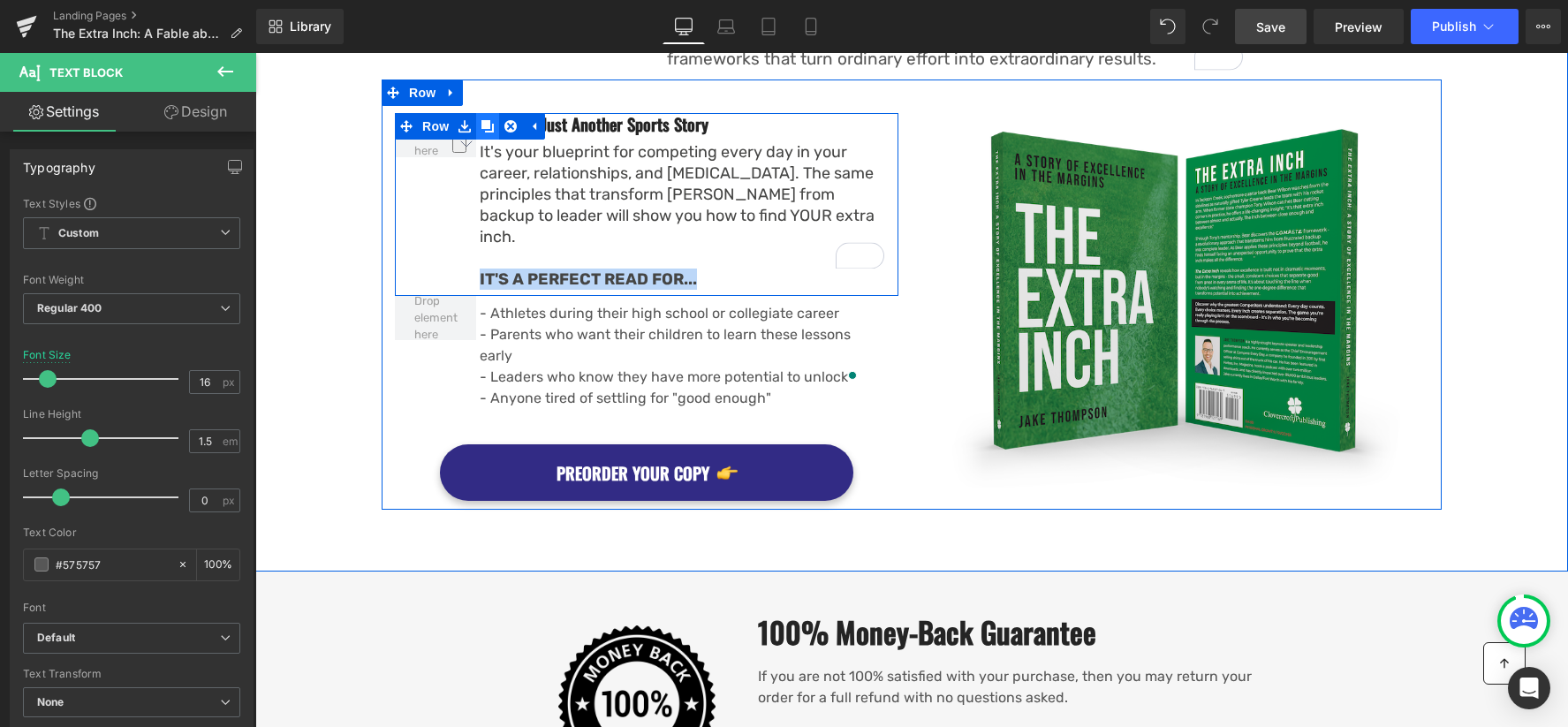
click at [482, 133] on icon at bounding box center [487, 126] width 13 height 13
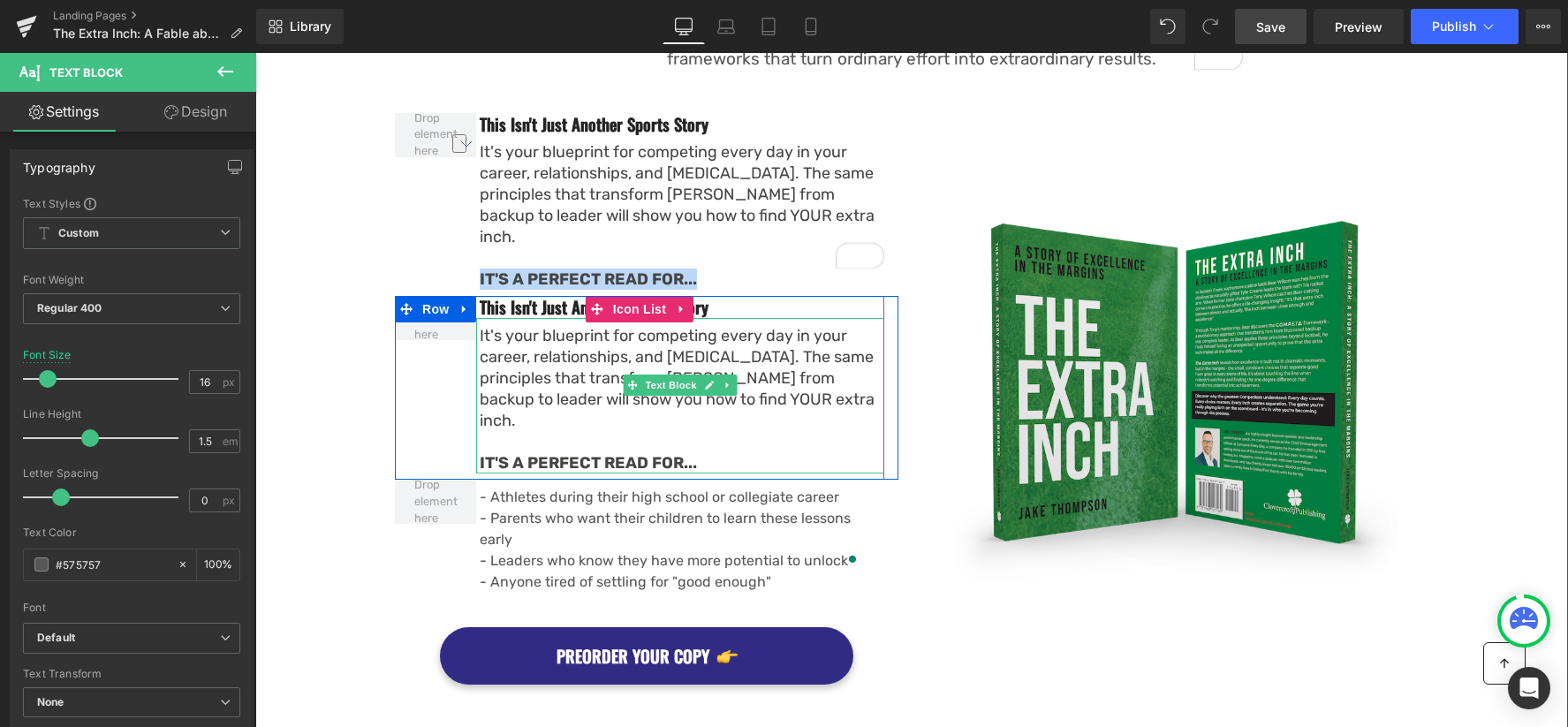
drag, startPoint x: 587, startPoint y: 418, endPoint x: 571, endPoint y: 416, distance: 16.1
click at [587, 453] on b "IT'S A PERFECT READ FOR..." at bounding box center [587, 463] width 217 height 19
click at [588, 453] on b "IT'S A PERFECT READ FOR..." at bounding box center [587, 463] width 217 height 19
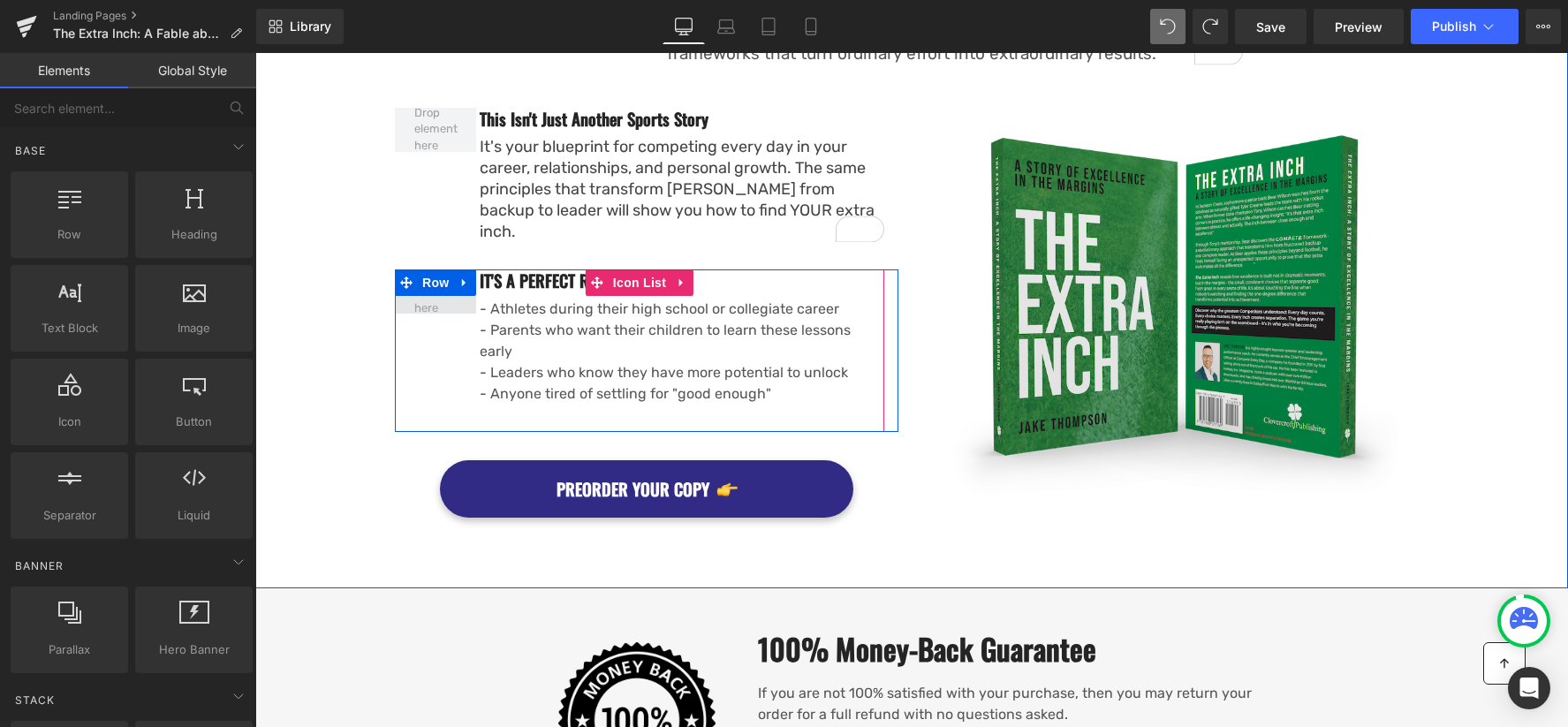
click at [452, 282] on span at bounding box center [435, 291] width 56 height 59
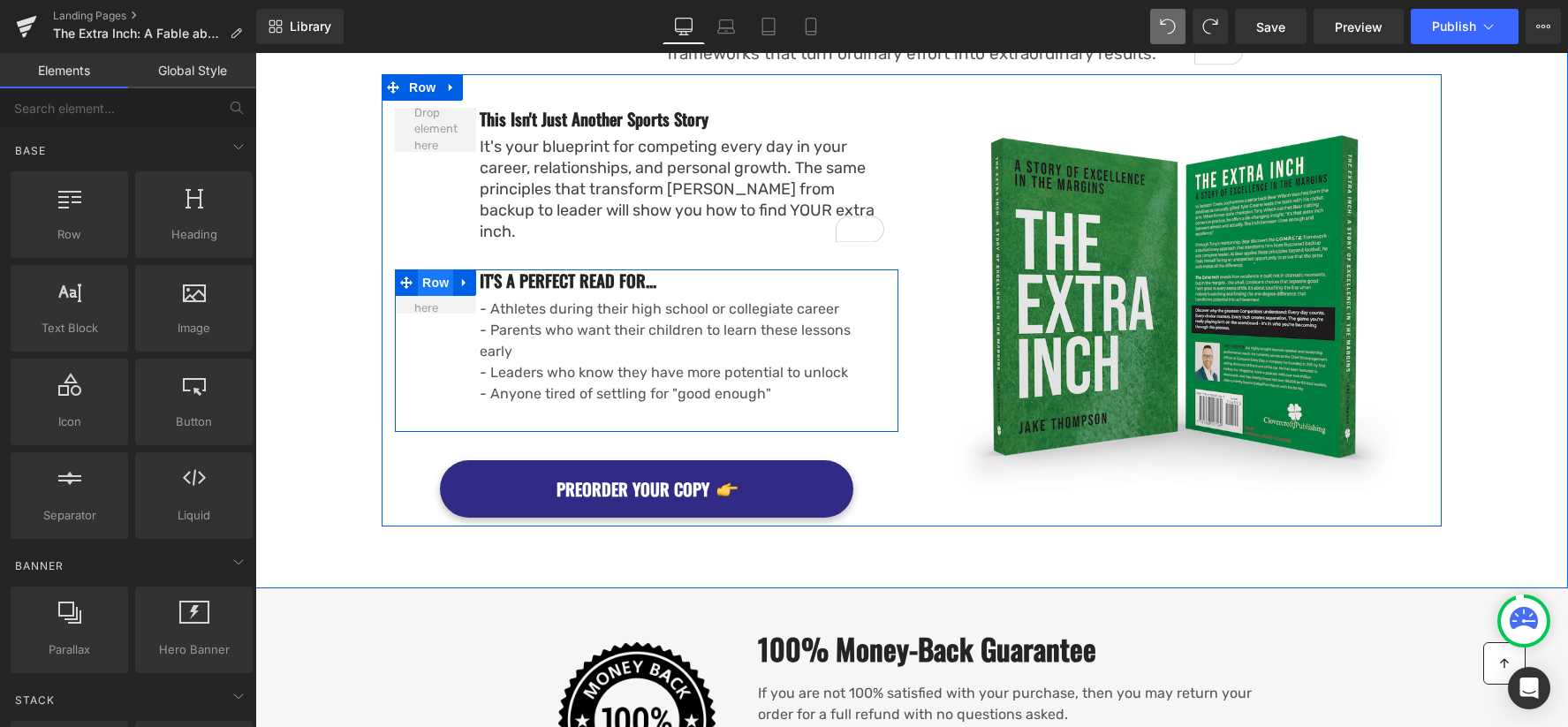
click at [437, 270] on span "Row" at bounding box center [435, 283] width 35 height 26
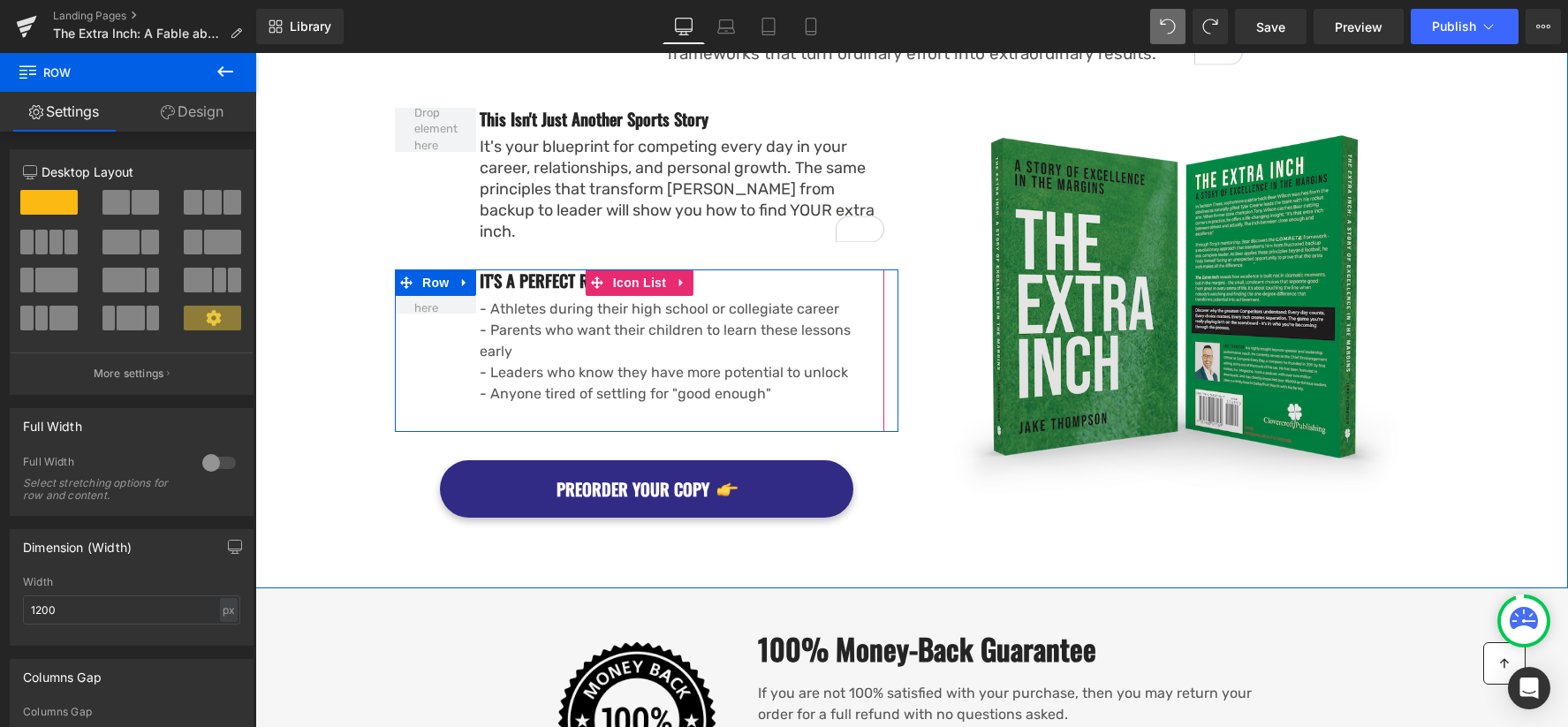
drag, startPoint x: 437, startPoint y: 295, endPoint x: 440, endPoint y: 281, distance: 14.3
click at [437, 295] on div "IT'S A PERFECT READ FOR... Heading - Athletes during their high school or colle…" at bounding box center [639, 348] width 489 height 157
click at [444, 287] on span at bounding box center [435, 291] width 56 height 59
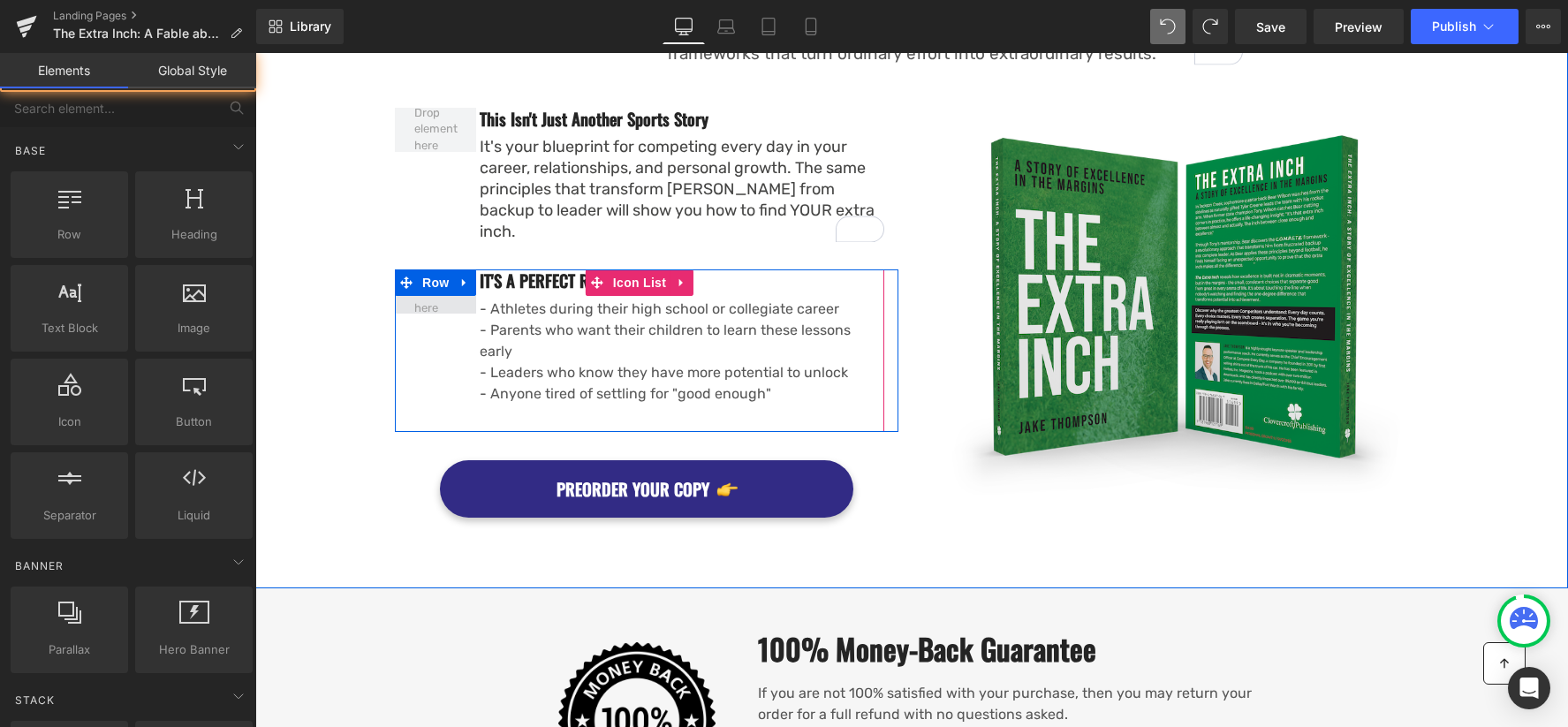
click at [440, 281] on span at bounding box center [435, 291] width 56 height 59
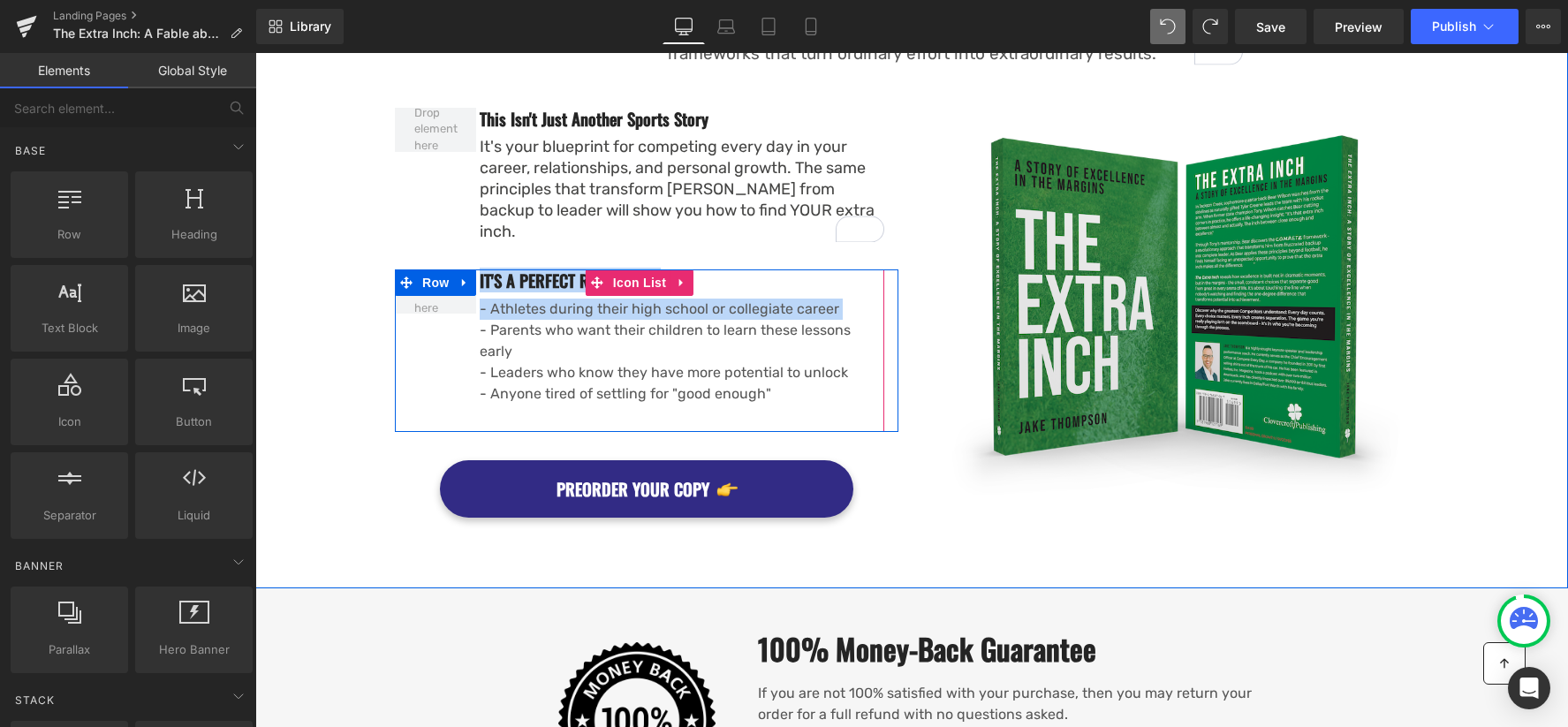
drag, startPoint x: 431, startPoint y: 282, endPoint x: 438, endPoint y: 298, distance: 17.5
click at [436, 299] on li "IT'S A PERFECT READ FOR... Heading - Athletes during their high school or colle…" at bounding box center [639, 348] width 489 height 157
drag, startPoint x: 417, startPoint y: 325, endPoint x: 499, endPoint y: 309, distance: 83.5
click at [424, 324] on div "IT'S A PERFECT READ FOR... Heading - Athletes during their high school or colle…" at bounding box center [639, 348] width 489 height 157
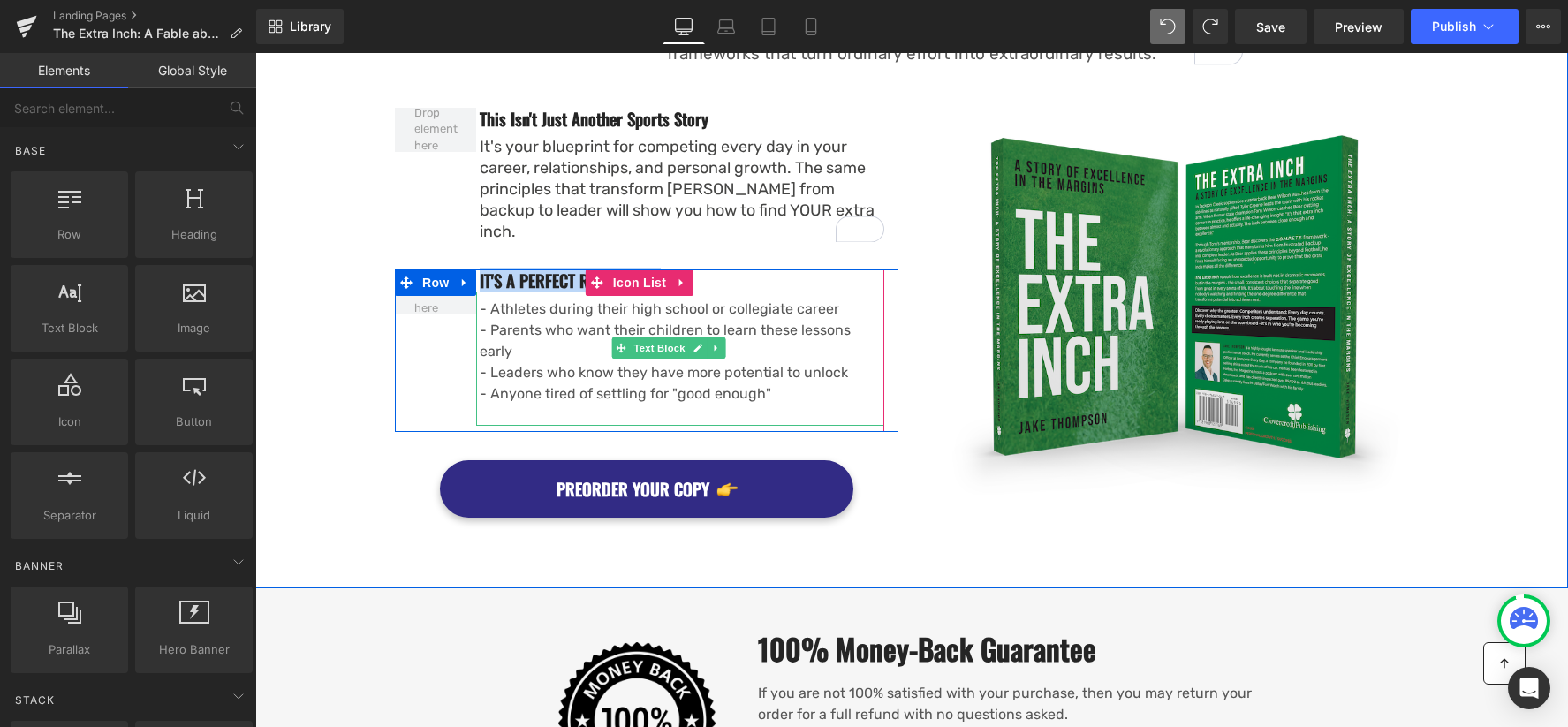
drag, startPoint x: 499, startPoint y: 309, endPoint x: 357, endPoint y: 421, distance: 180.9
click at [499, 320] on p "- Parents who want their children to learn these lessons early" at bounding box center [681, 341] width 404 height 43
click at [344, 326] on div "A story that reveals why Champions aren't born—they're built one choice at a ti…" at bounding box center [912, 74] width 1313 height 906
click at [556, 478] on span "PREORDER YOUR COPY" at bounding box center [632, 489] width 153 height 22
click at [580, 478] on span "PREORDER YOUR COPY" at bounding box center [632, 489] width 153 height 22
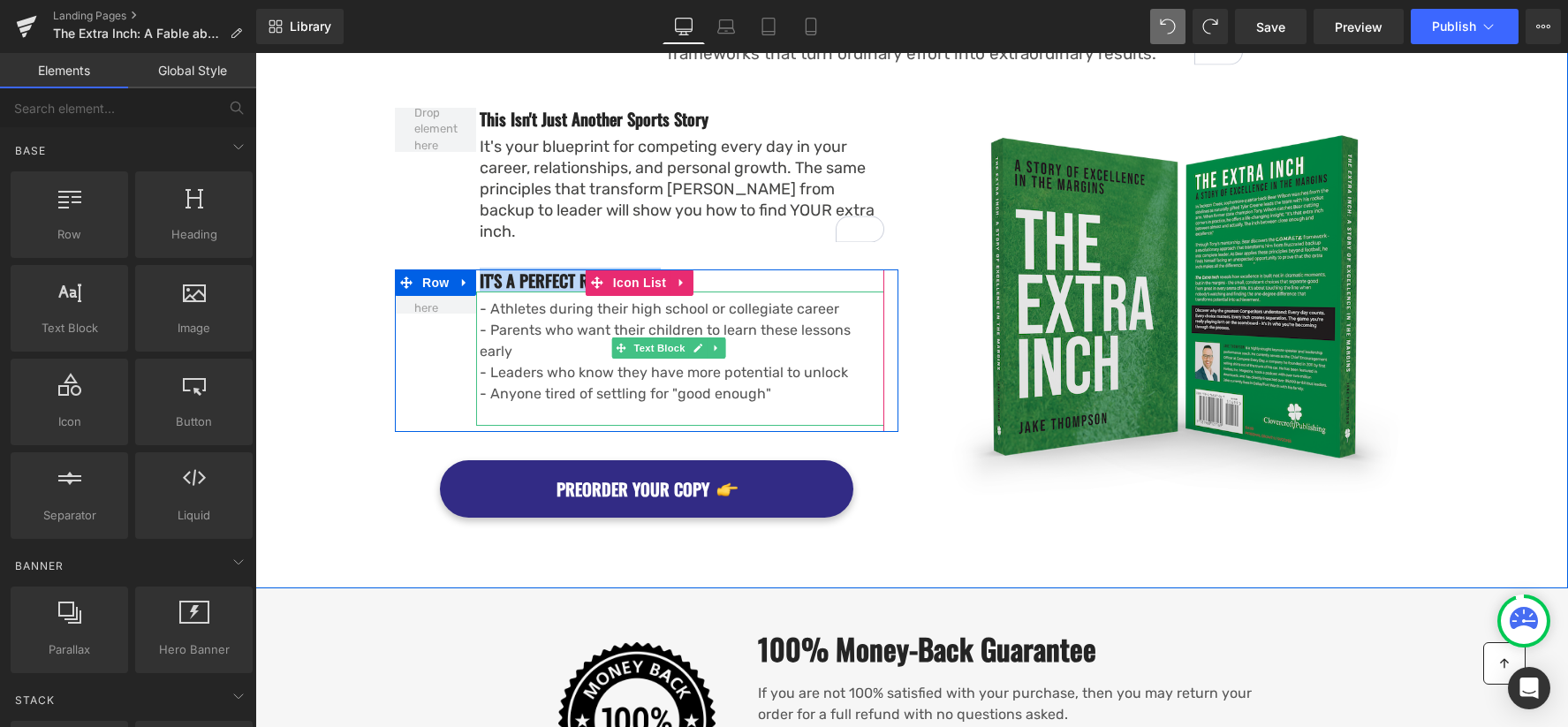
click at [521, 460] on link "PREORDER YOUR COPY" at bounding box center [647, 488] width 413 height 57
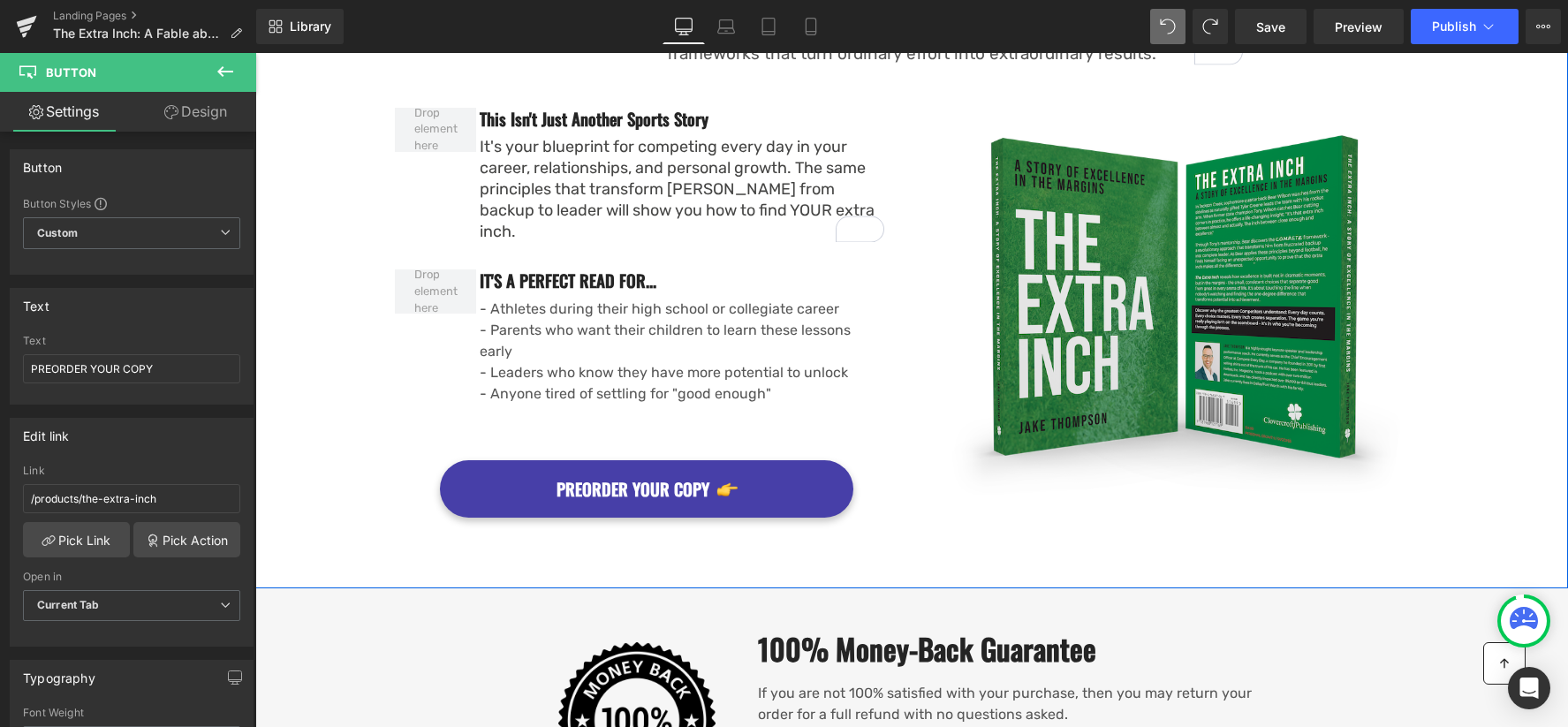
click at [494, 460] on link "PREORDER YOUR COPY" at bounding box center [647, 488] width 413 height 57
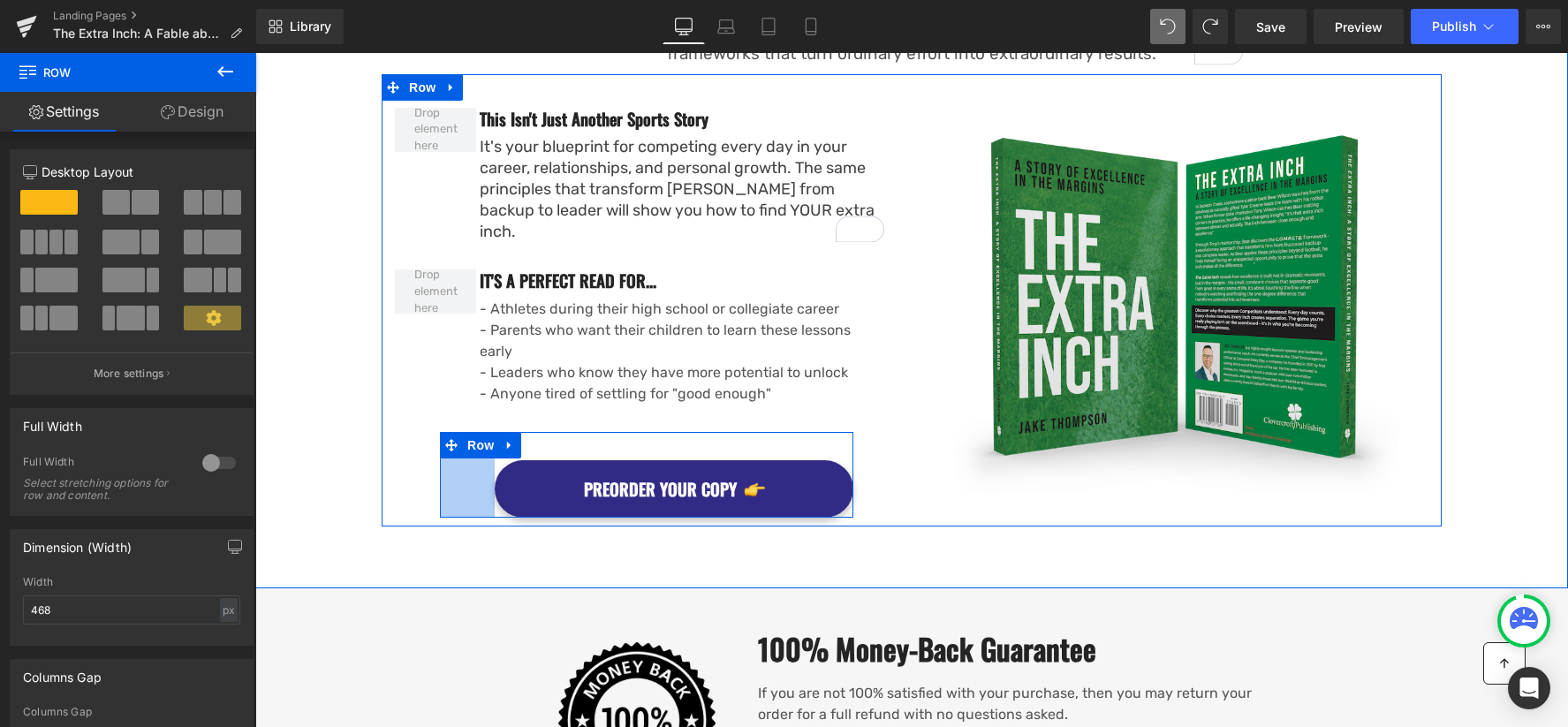
drag, startPoint x: 441, startPoint y: 428, endPoint x: 497, endPoint y: 431, distance: 56.1
click at [497, 432] on div "PREORDER YOUR COPY Button Row 62px" at bounding box center [647, 475] width 413 height 86
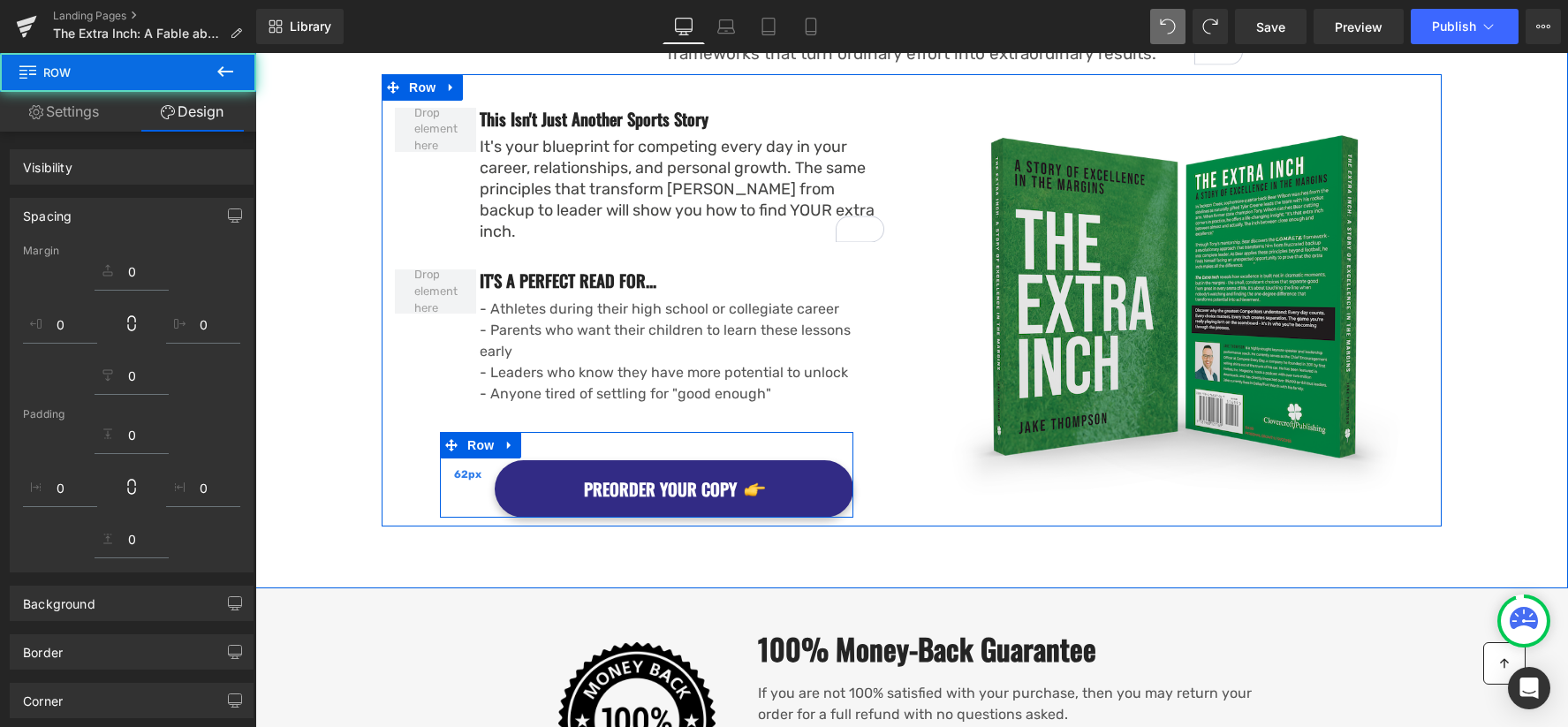
click at [451, 440] on div "62px" at bounding box center [467, 475] width 55 height 86
click at [506, 460] on link "PREORDER YOUR COPY" at bounding box center [674, 488] width 358 height 57
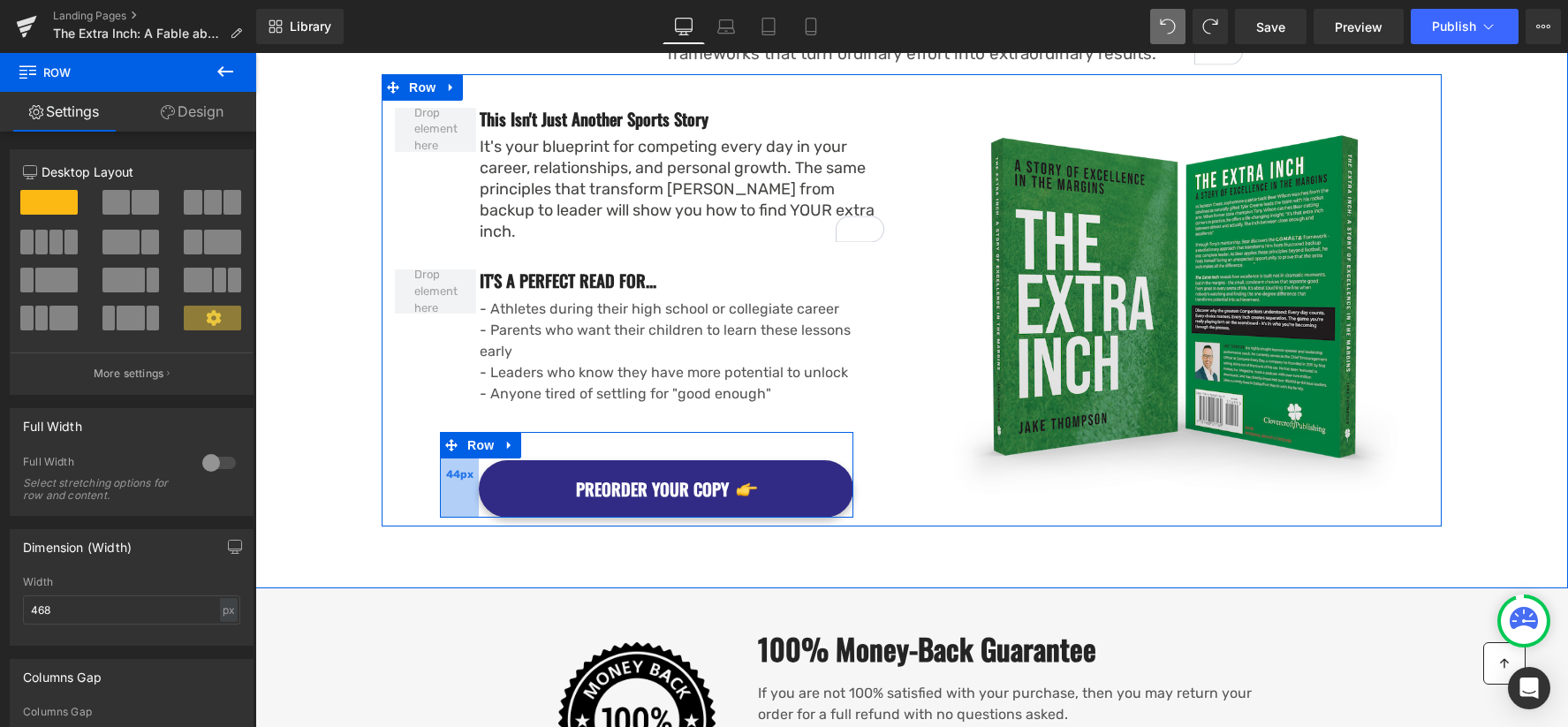
drag, startPoint x: 489, startPoint y: 442, endPoint x: 473, endPoint y: 442, distance: 16.0
click at [473, 442] on div "44px" at bounding box center [460, 475] width 39 height 86
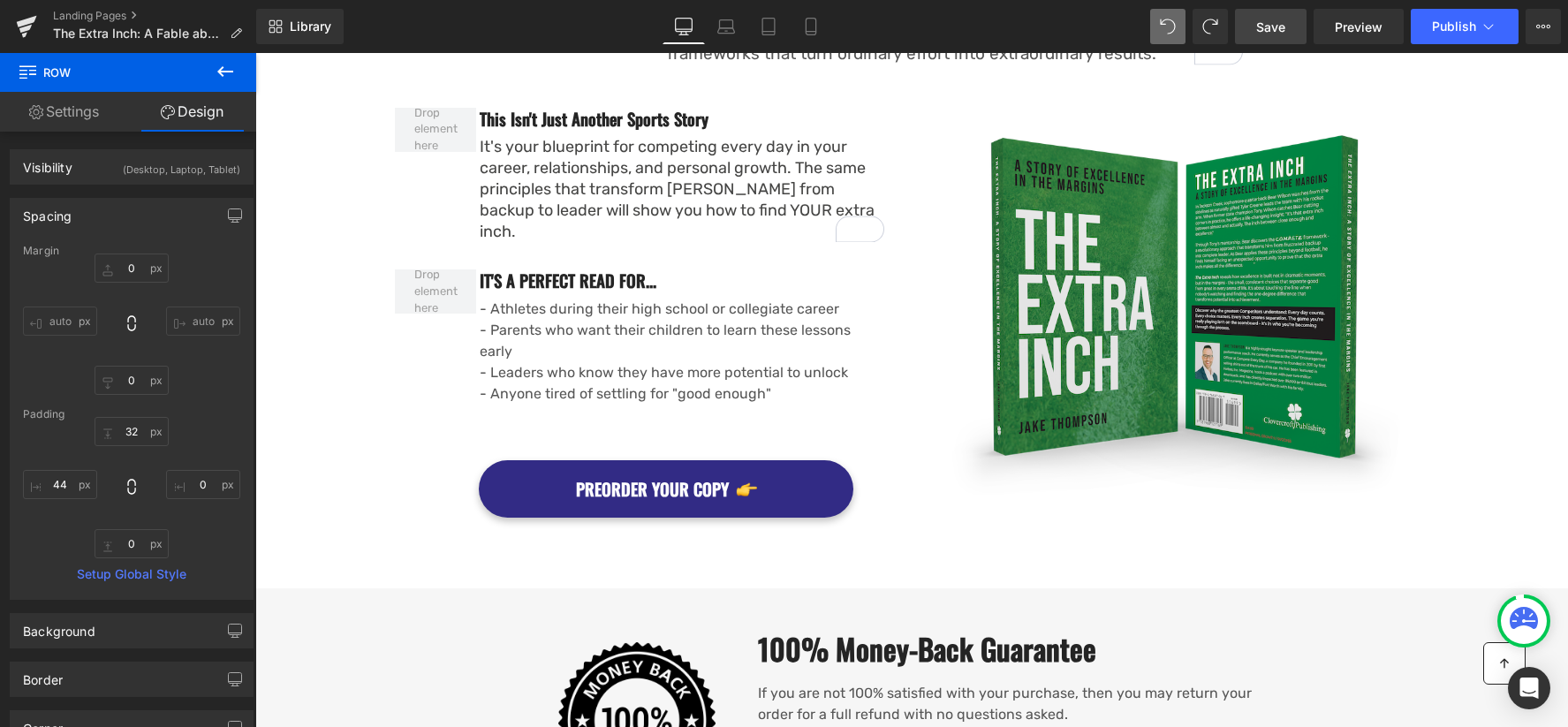
scroll to position [1758, 0]
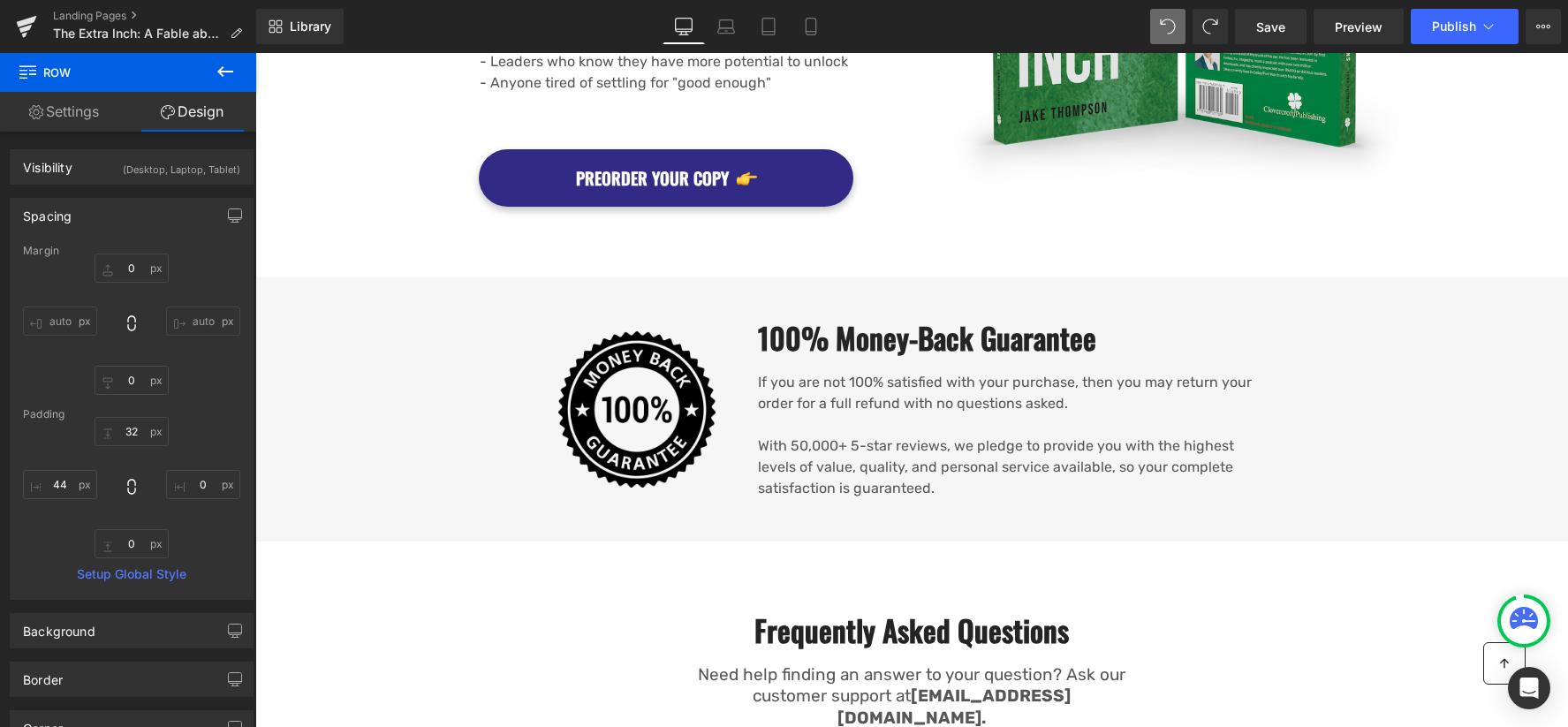
drag, startPoint x: 1268, startPoint y: 29, endPoint x: 304, endPoint y: 3, distance: 964.4
click at [1268, 28] on span "Save" at bounding box center [1271, 26] width 29 height 19
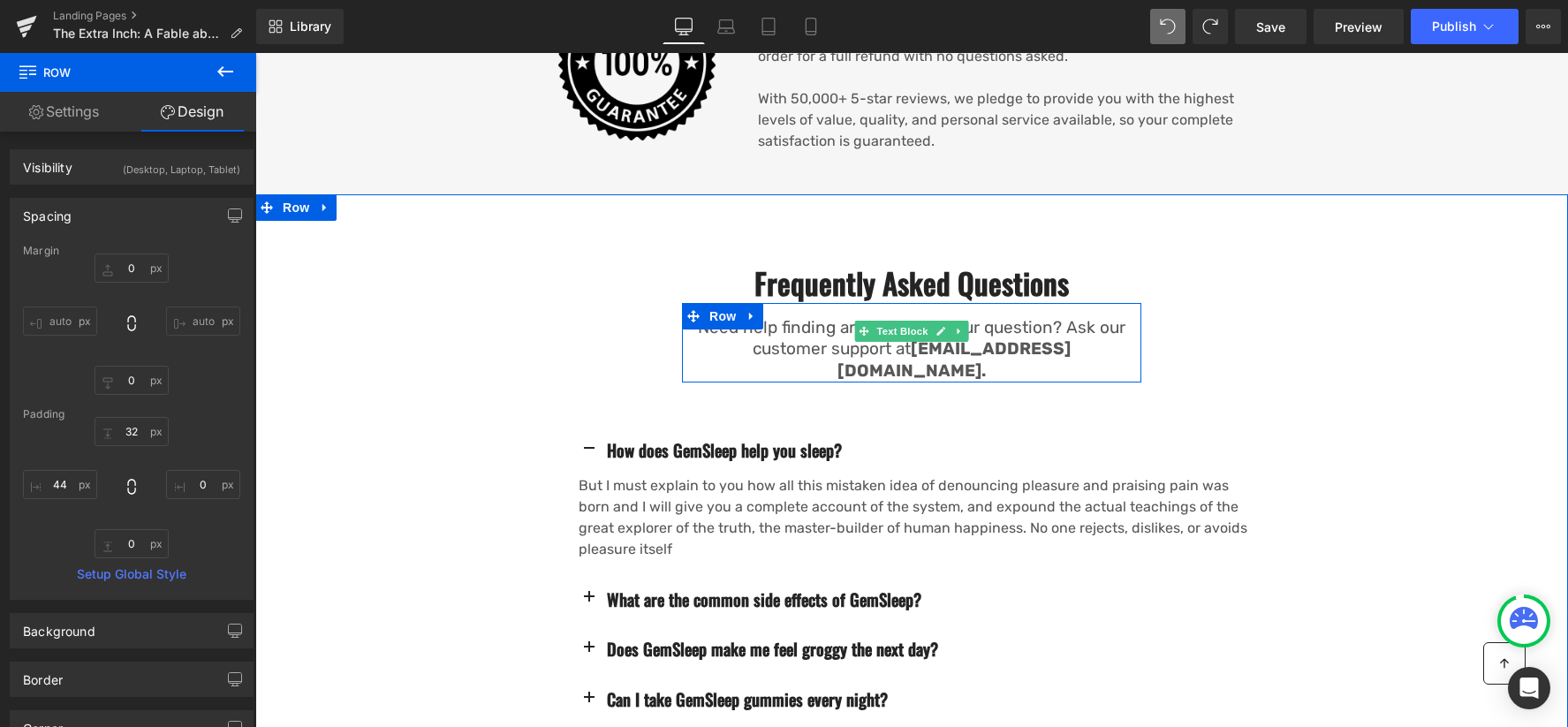
click at [765, 318] on p "Need help finding an answer to your question? Ask our customer support at suppo…" at bounding box center [912, 350] width 460 height 65
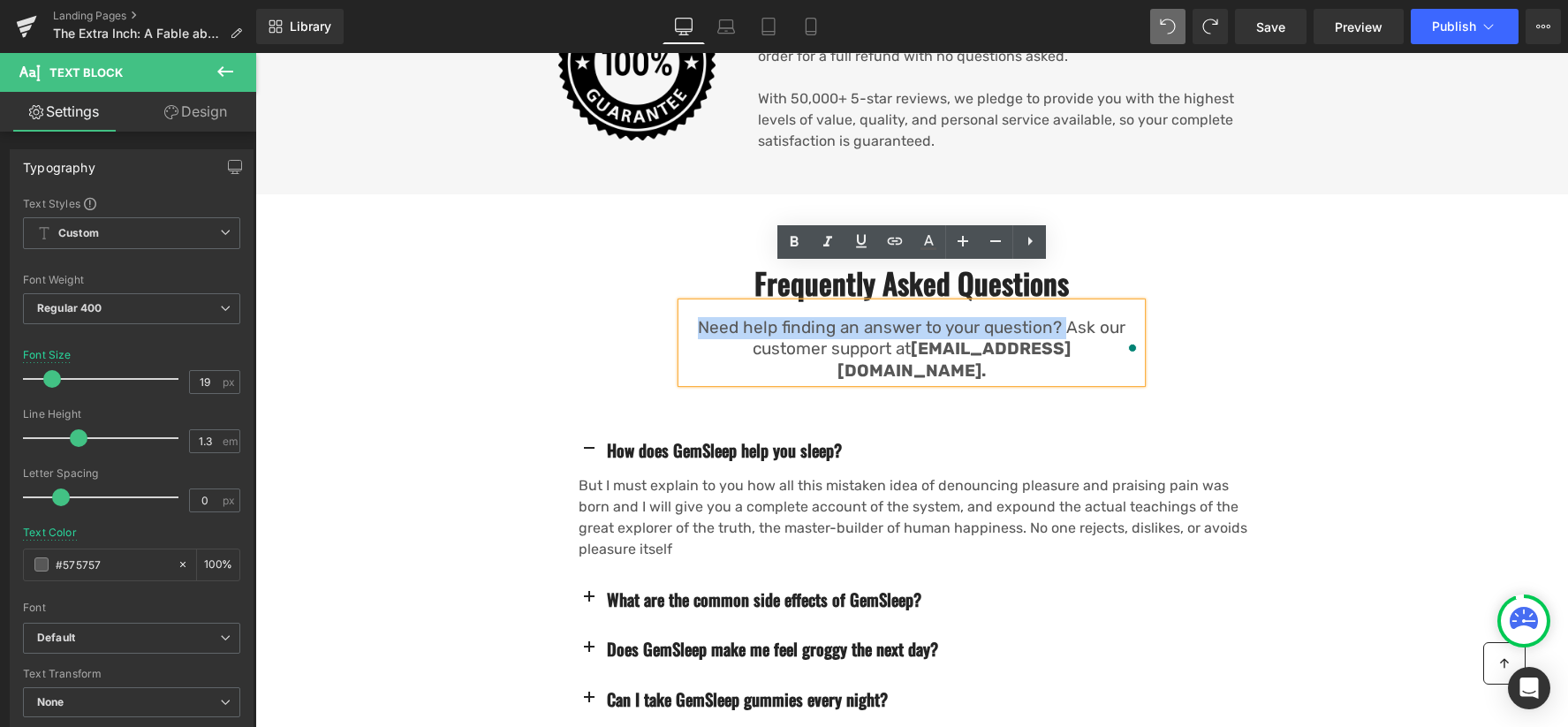
drag, startPoint x: 708, startPoint y: 290, endPoint x: 1063, endPoint y: 287, distance: 355.0
click at [1063, 318] on p "Need help finding an answer to your question? Ask our customer support at suppo…" at bounding box center [912, 350] width 460 height 65
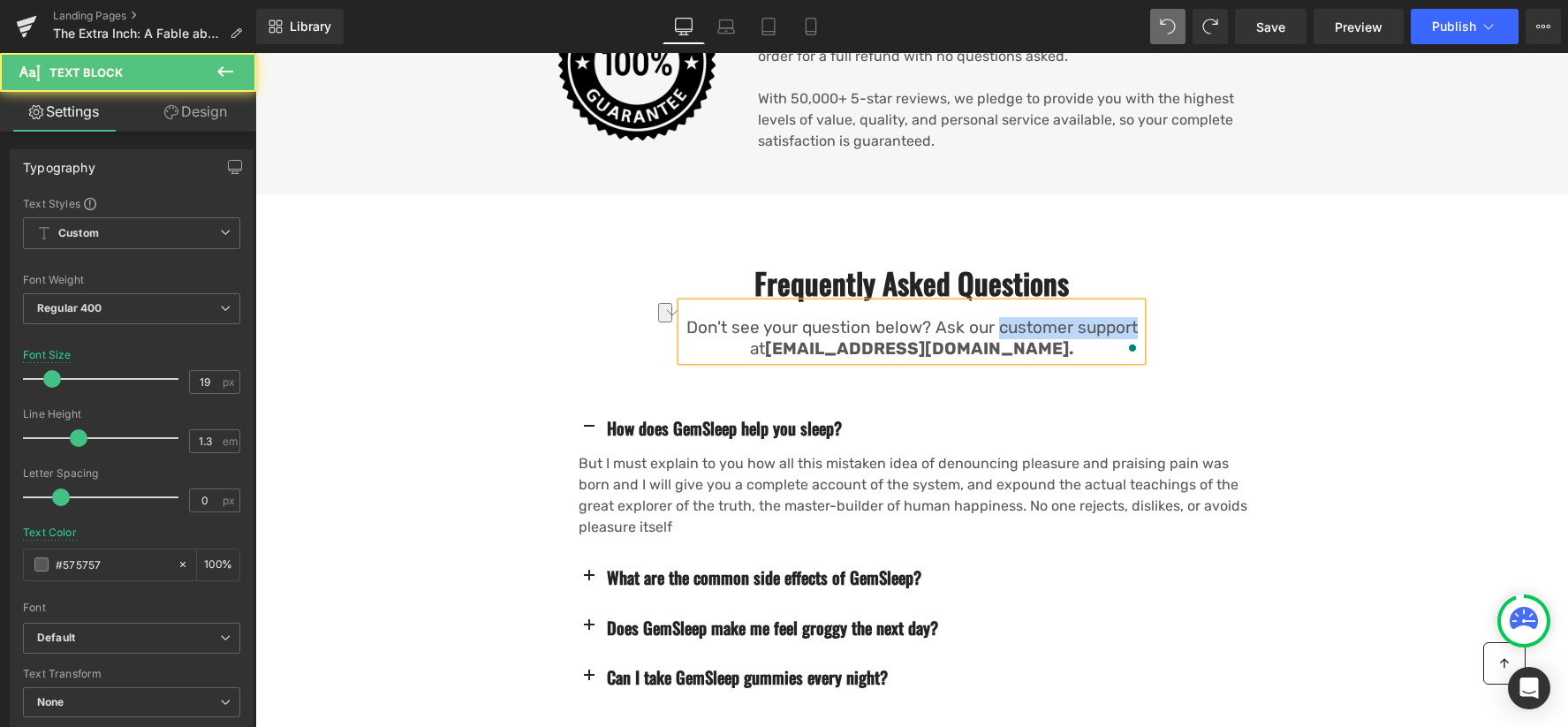
drag, startPoint x: 991, startPoint y: 289, endPoint x: 1116, endPoint y: 289, distance: 125.0
click at [1116, 318] on p "Don't see your question below? Ask our customer support at support@gempages.net." at bounding box center [912, 339] width 460 height 43
drag, startPoint x: 809, startPoint y: 312, endPoint x: 1065, endPoint y: 304, distance: 256.1
click at [1065, 318] on p "Don't see your question below? Ask our team at support@gempages.net." at bounding box center [912, 339] width 460 height 43
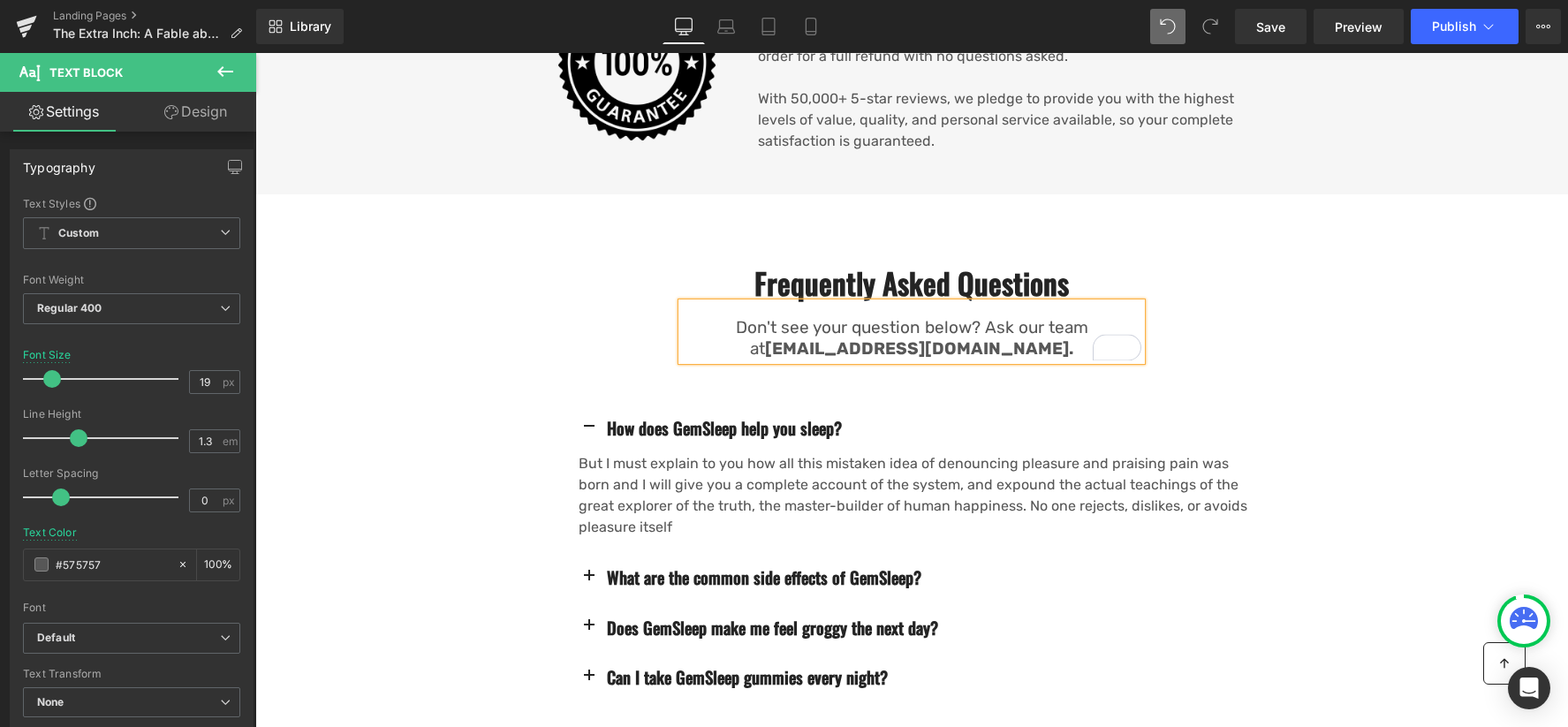
scroll to position [2106, 0]
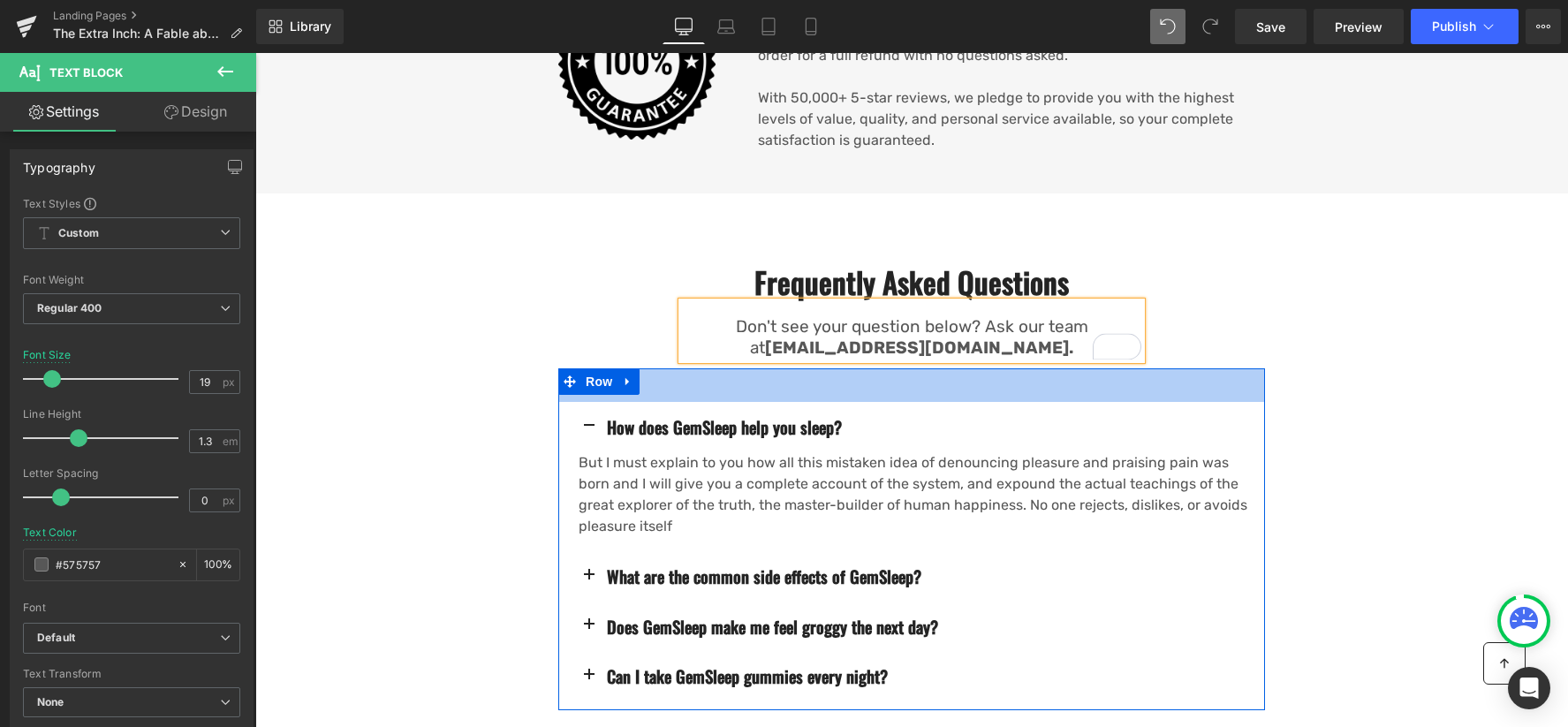
click at [1247, 294] on div "Frequently Asked Questions Heading Don't see your question below? Ask our team …" at bounding box center [912, 312] width 1060 height 96
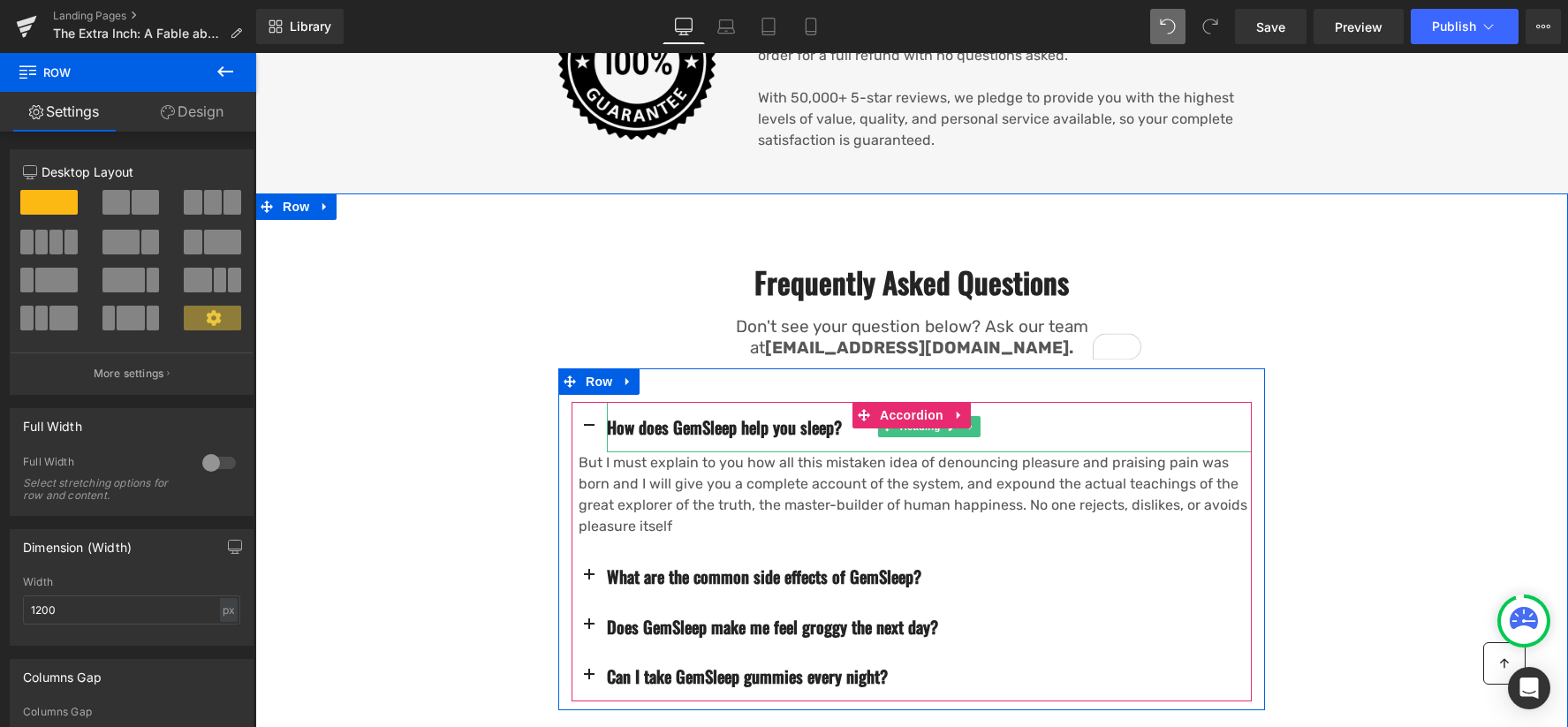
click at [750, 416] on h3 "How does GemSleep help you sleep?" at bounding box center [929, 427] width 645 height 22
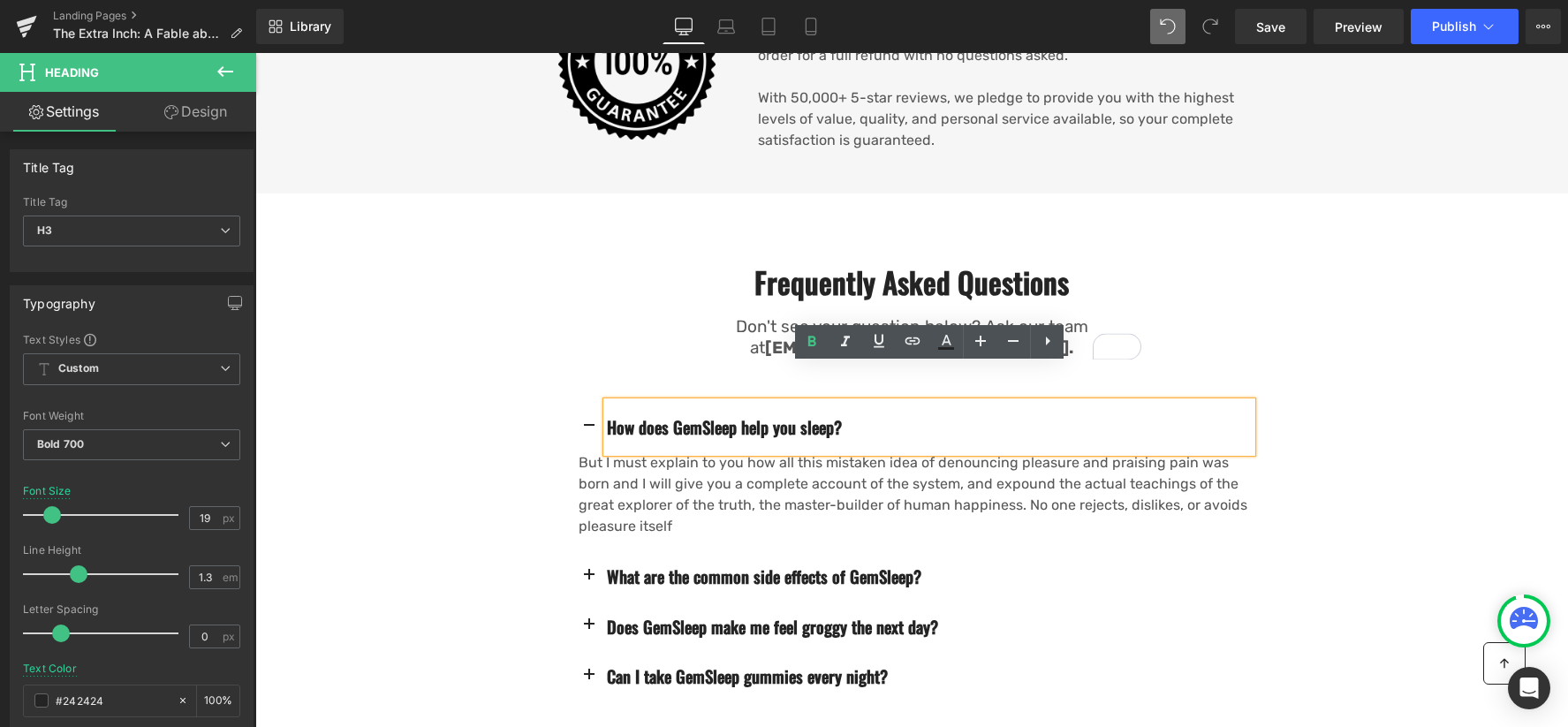
click at [685, 416] on h3 "How does GemSleep help you sleep?" at bounding box center [929, 427] width 645 height 22
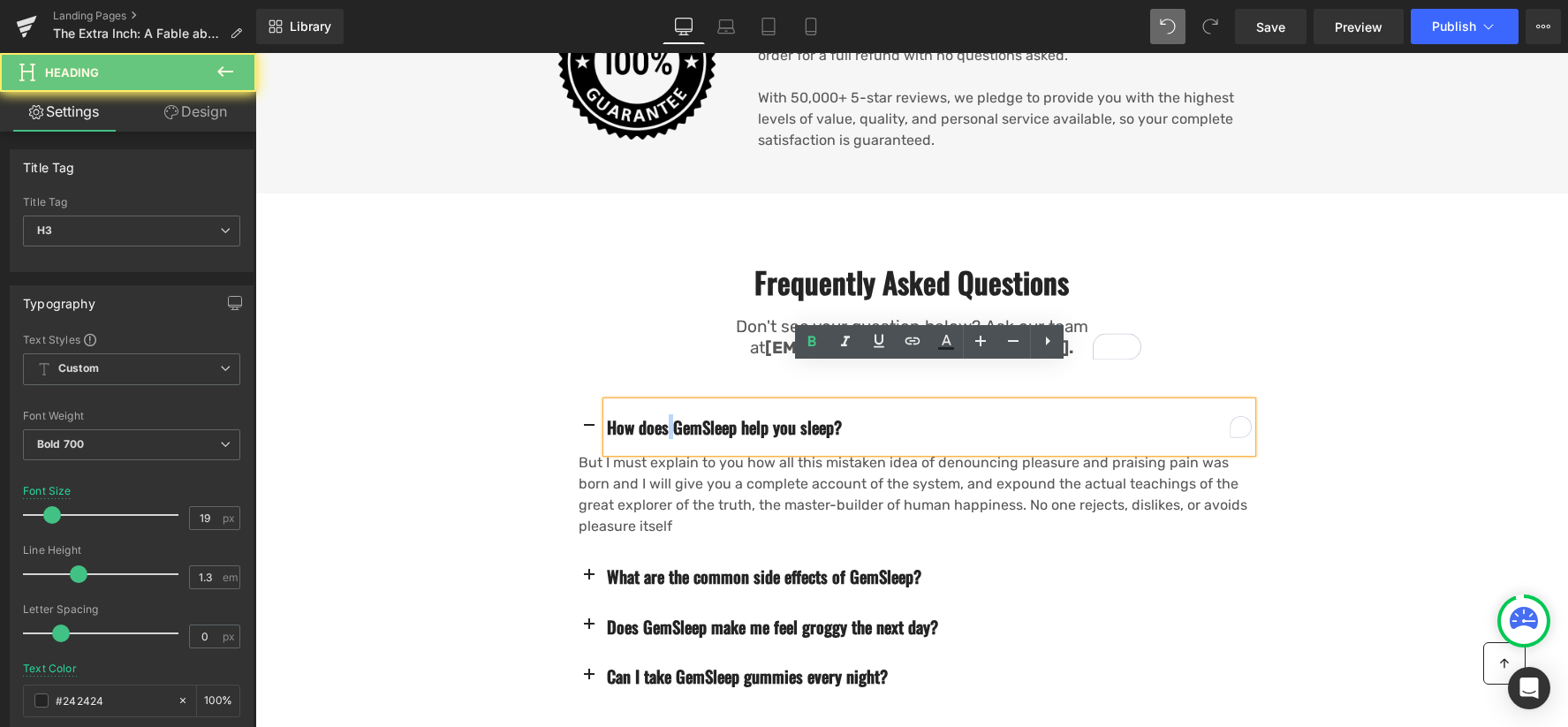
click at [684, 416] on h3 "How does GemSleep help you sleep?" at bounding box center [929, 427] width 645 height 22
click at [614, 416] on h3 "How does GemSleep help you sleep?" at bounding box center [929, 427] width 645 height 22
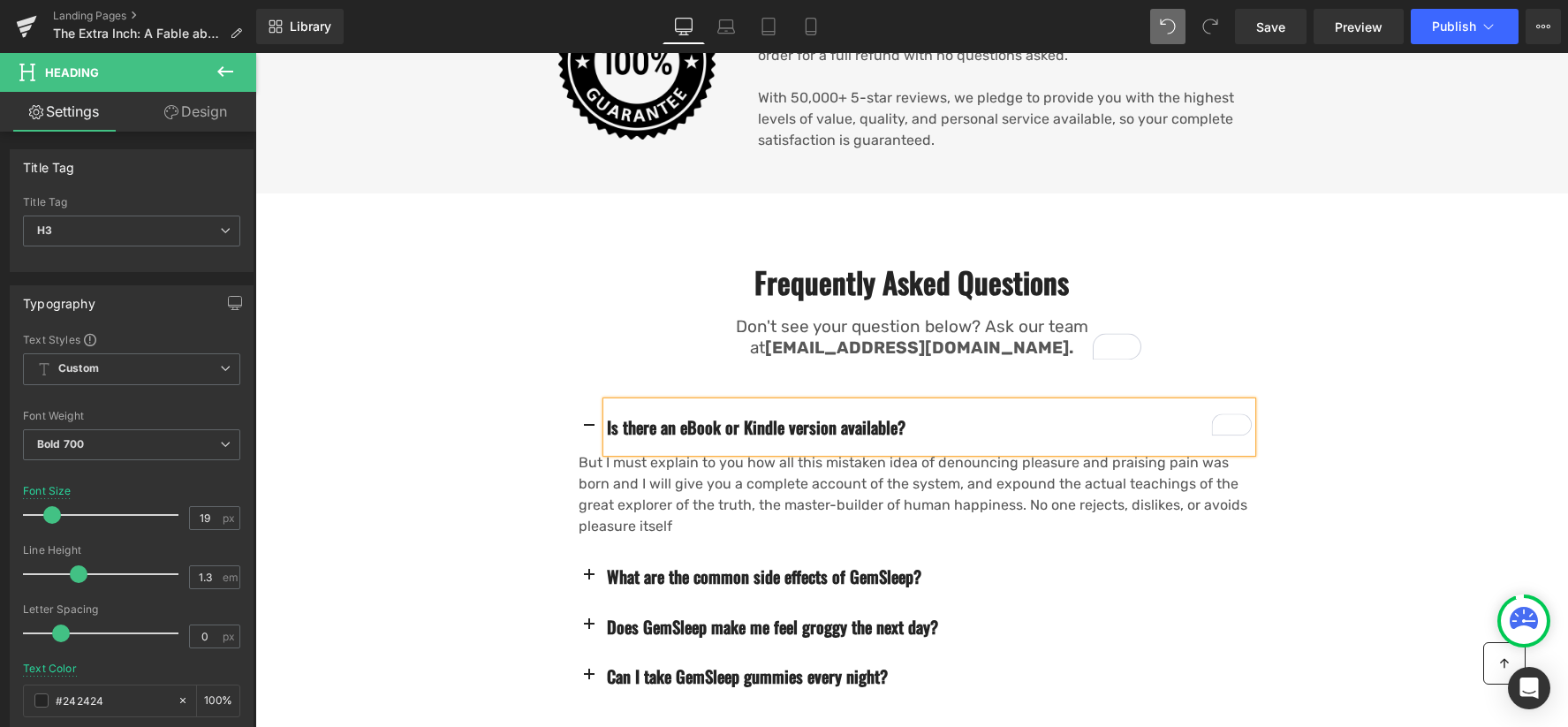
click at [707, 565] on h3 "What are the common side effects of GemSleep?" at bounding box center [929, 576] width 645 height 22
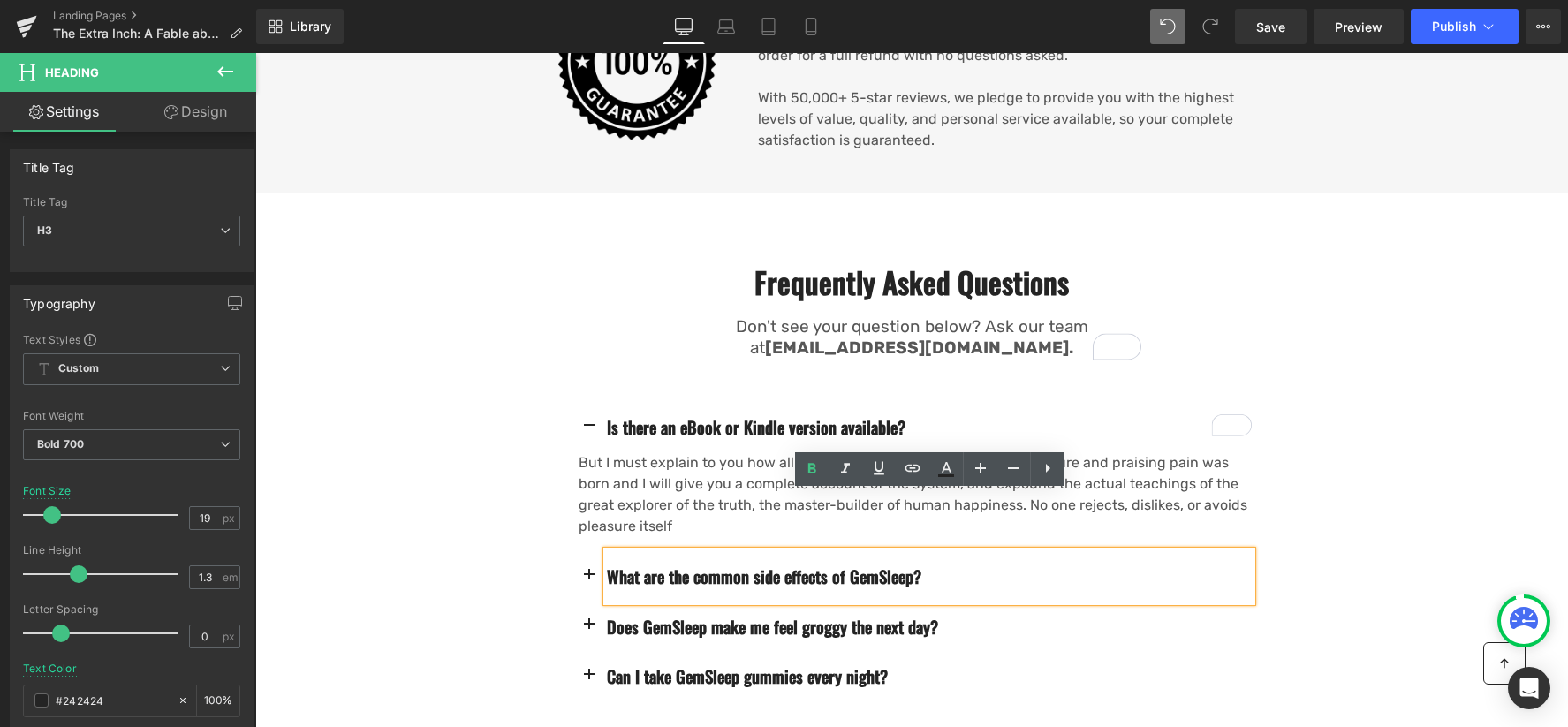
click at [716, 565] on h3 "What are the common side effects of GemSleep?" at bounding box center [929, 576] width 645 height 22
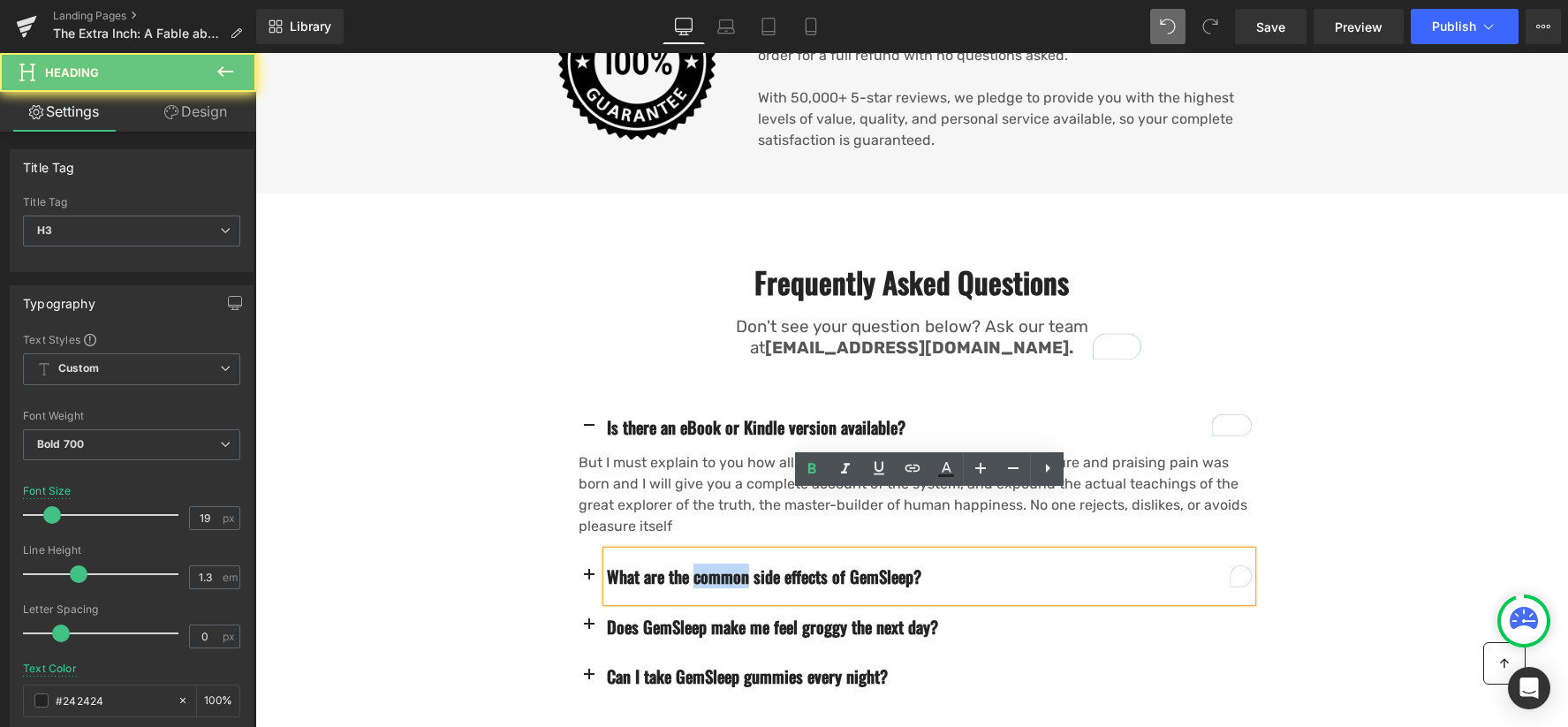
click at [716, 565] on h3 "What are the common side effects of GemSleep?" at bounding box center [929, 576] width 645 height 22
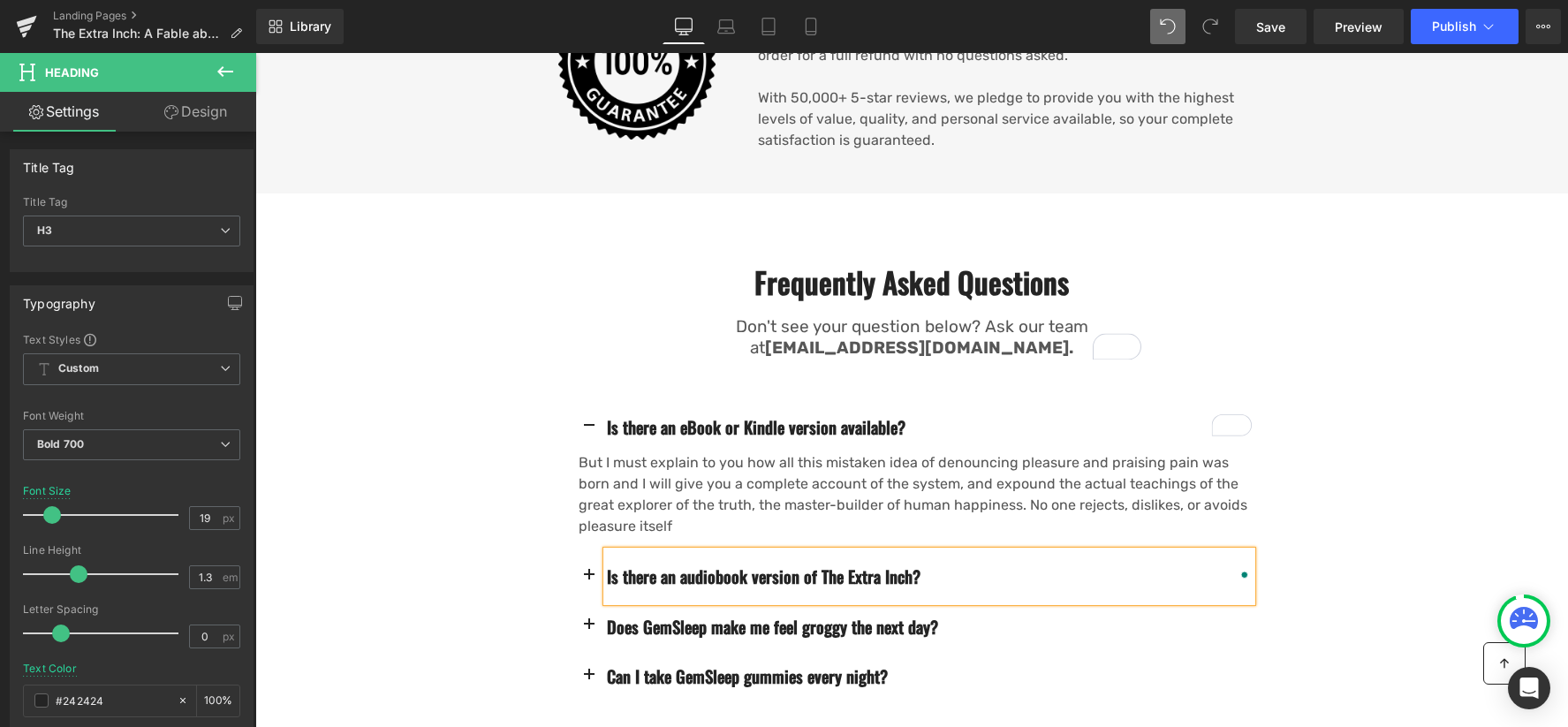
click at [700, 616] on h3 "Does GemSleep make me feel groggy the next day?" at bounding box center [929, 627] width 645 height 22
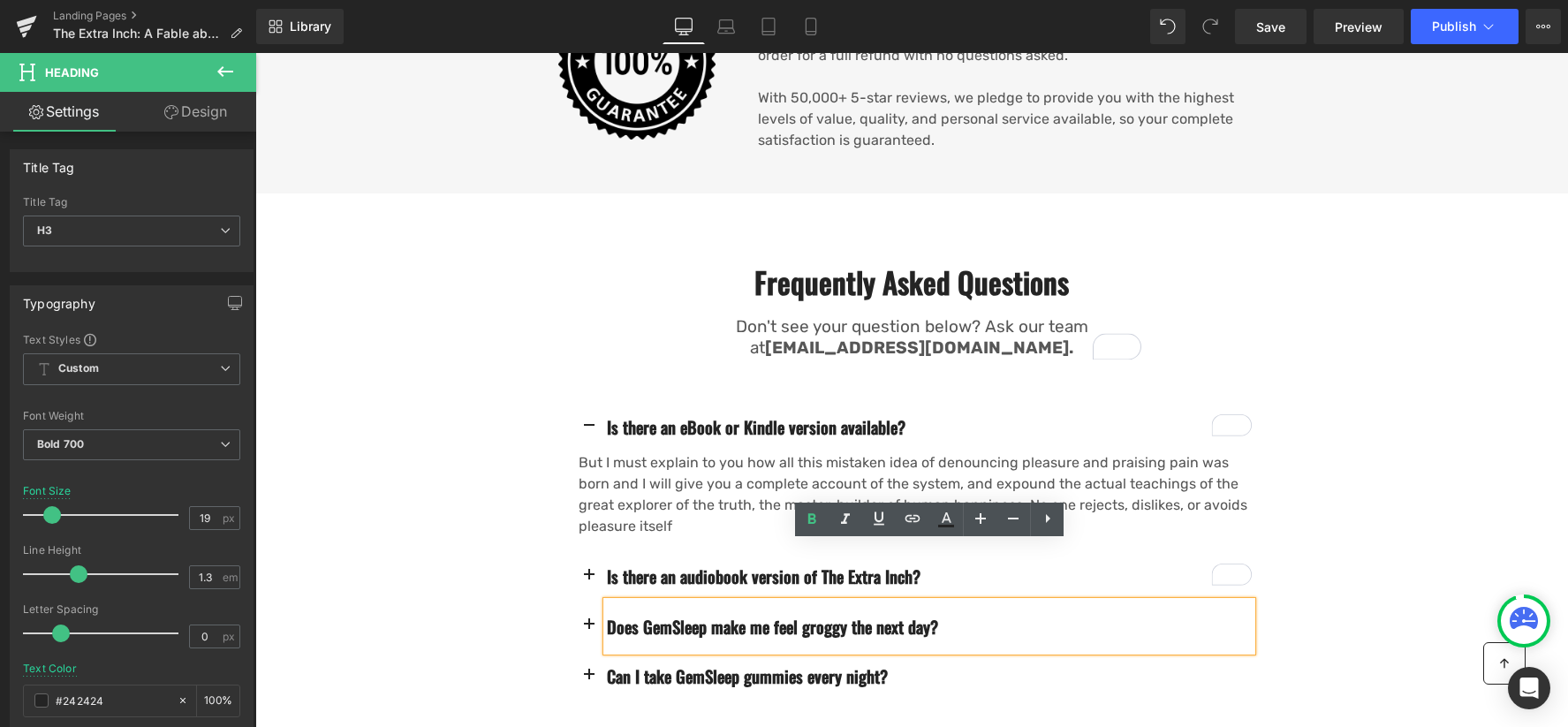
scroll to position [2106, 0]
click at [643, 452] on p "But I must explain to you how all this mistaken idea of denouncing pleasure and…" at bounding box center [915, 494] width 673 height 85
click at [686, 452] on p "But I must explain to you how all this mistaken idea of denouncing pleasure and…" at bounding box center [915, 494] width 673 height 85
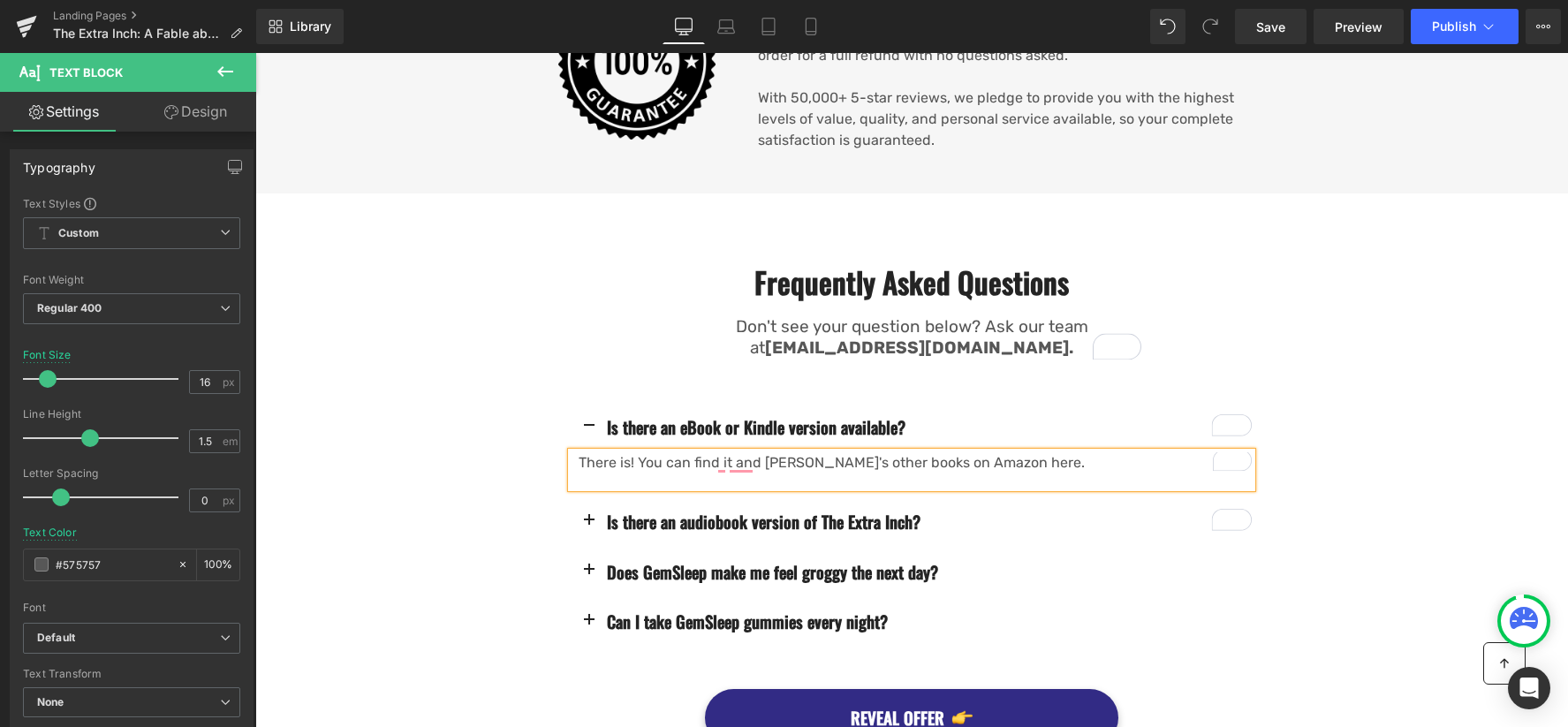
scroll to position [2106, 0]
click at [964, 452] on p "There is! You can find it and [PERSON_NAME]'s other books on Amazon here." at bounding box center [915, 463] width 673 height 21
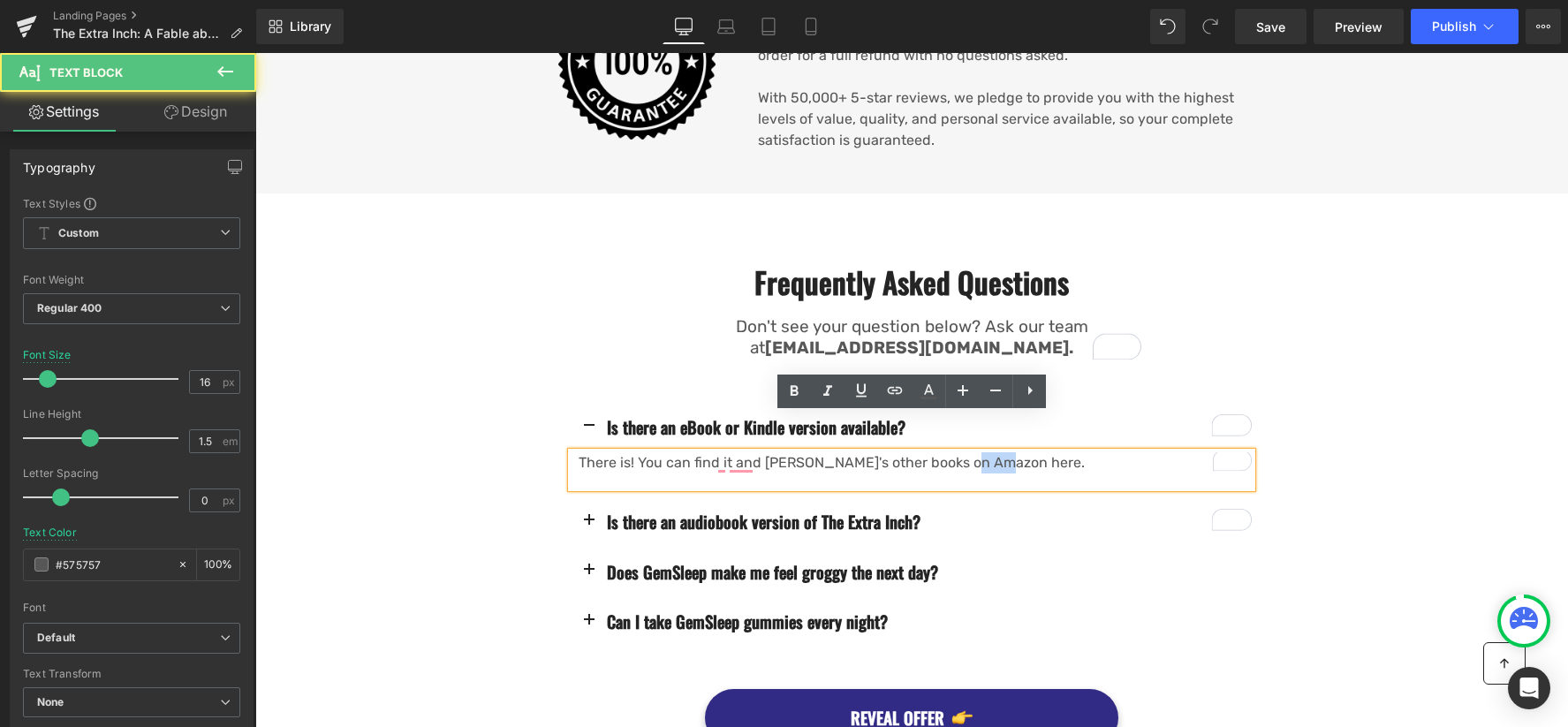
click at [964, 452] on p "There is! You can find it and [PERSON_NAME]'s other books on Amazon here." at bounding box center [915, 463] width 673 height 21
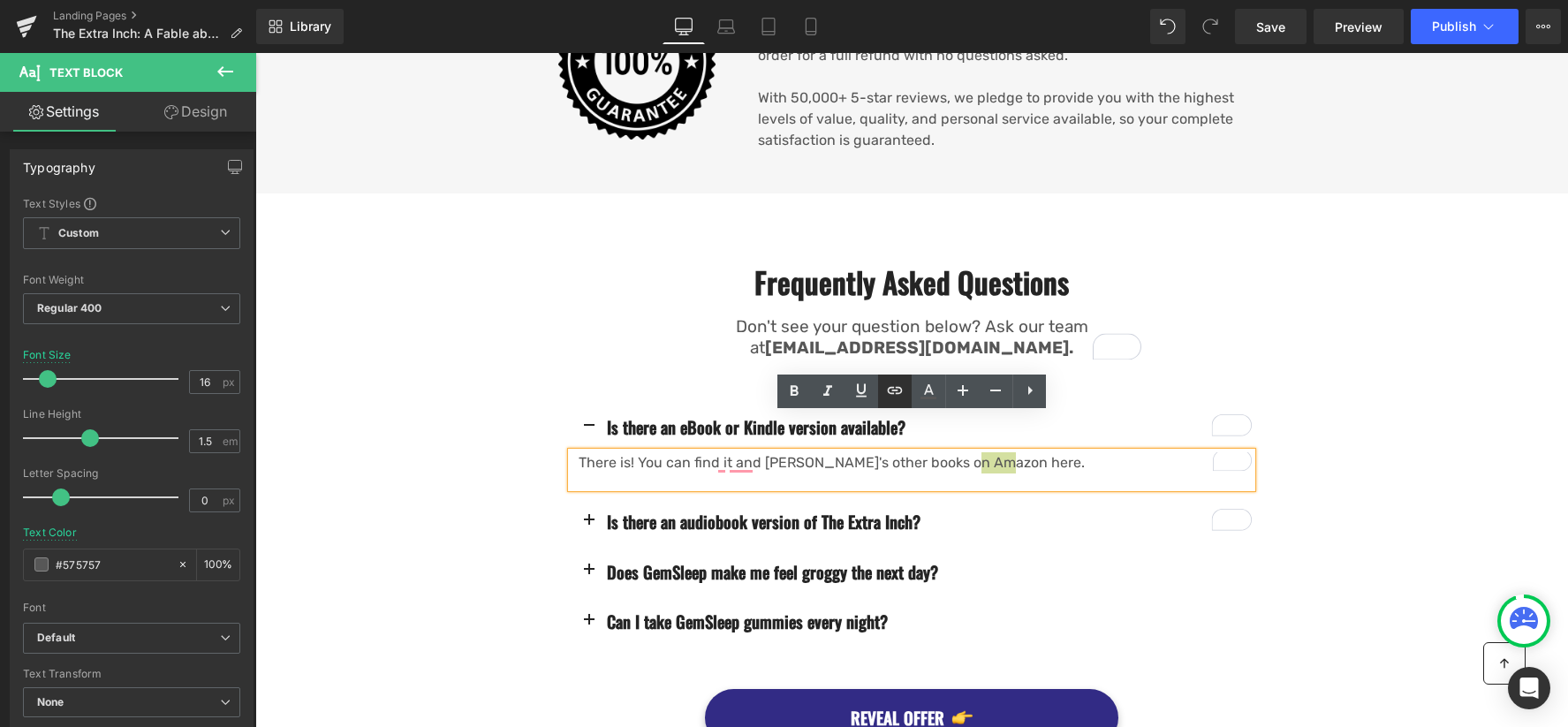
click at [905, 396] on icon at bounding box center [895, 391] width 21 height 21
click at [991, 466] on input "text" at bounding box center [1014, 463] width 272 height 44
paste input "[URL][DOMAIN_NAME][PERSON_NAME]"
type input "[URL][DOMAIN_NAME][PERSON_NAME]"
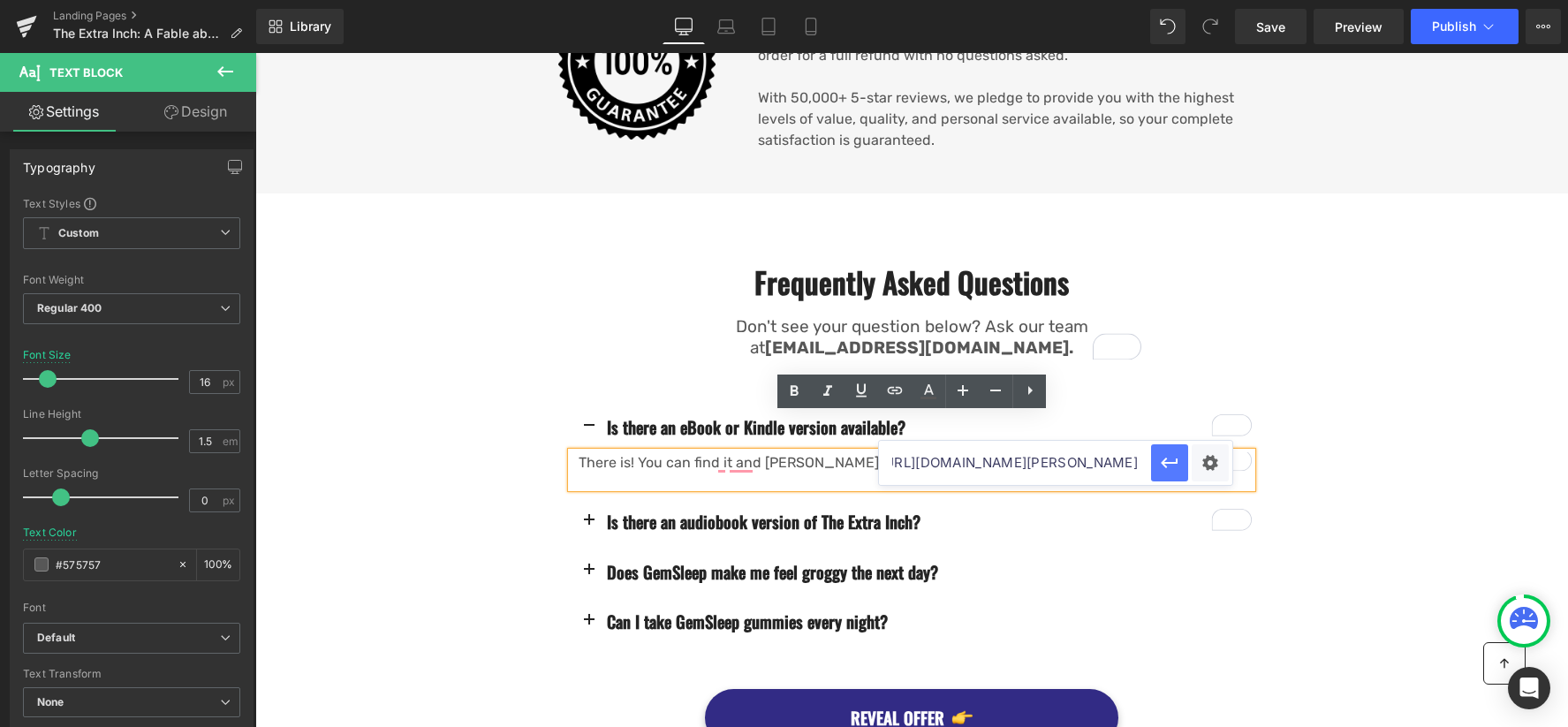
scroll to position [0, 0]
click at [1154, 465] on button "button" at bounding box center [1170, 463] width 37 height 37
click at [670, 511] on h3 "Is there an audiobook version of The Extra Inch?" at bounding box center [929, 521] width 645 height 22
click at [773, 511] on h3 "Is there an audiobook version of The Extra Inch?" at bounding box center [929, 521] width 645 height 22
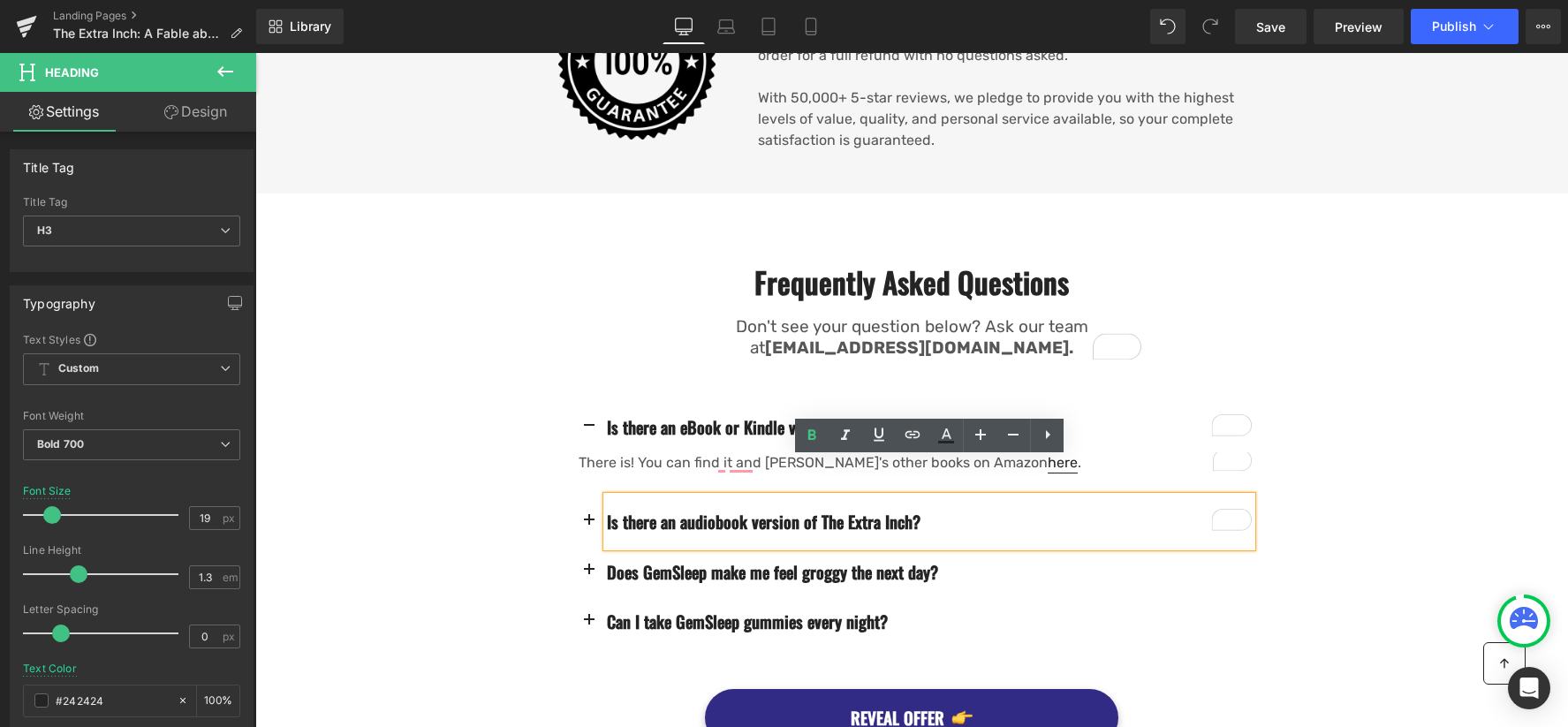
click at [1042, 511] on h3 "Is there an audiobook version of The Extra Inch?" at bounding box center [929, 521] width 645 height 22
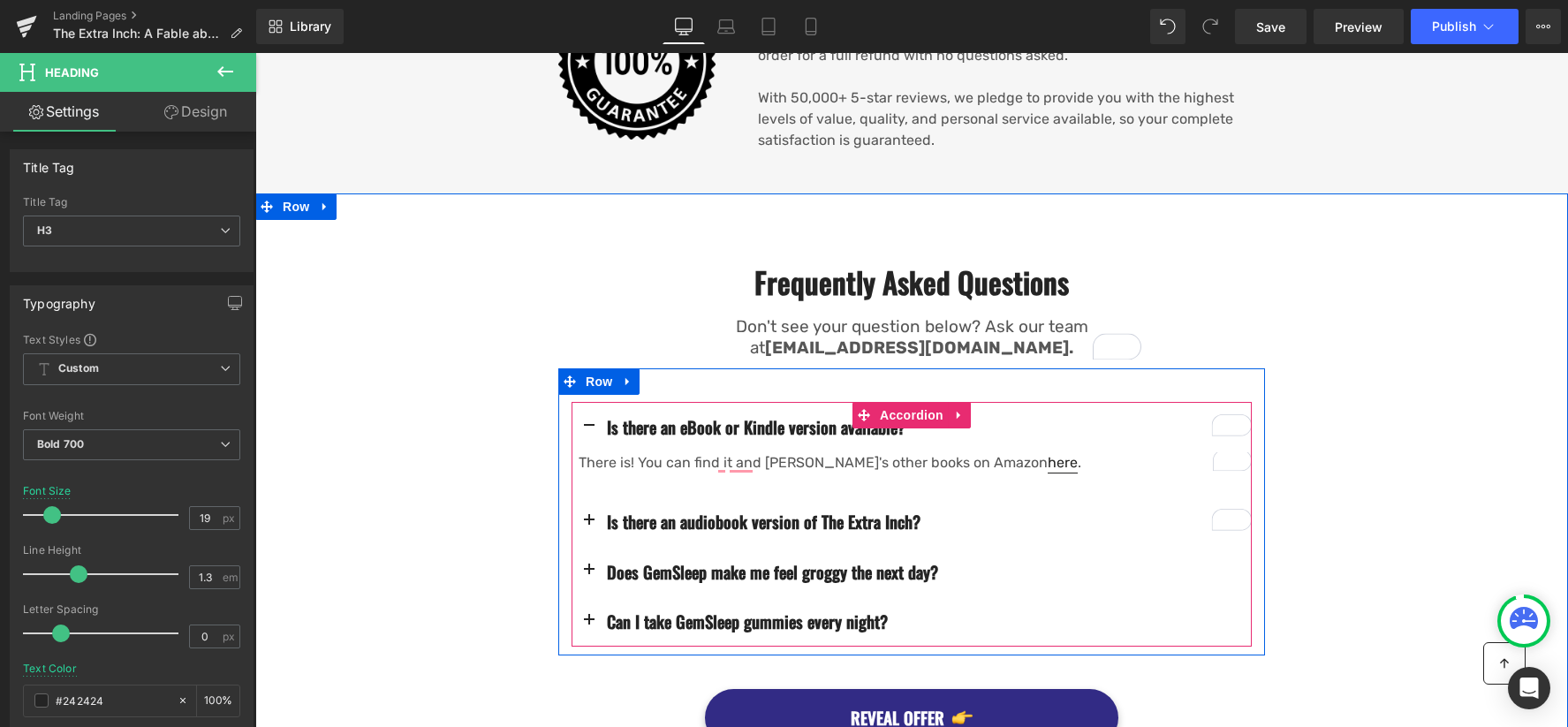
click at [589, 526] on span "button" at bounding box center [589, 526] width 0 height 0
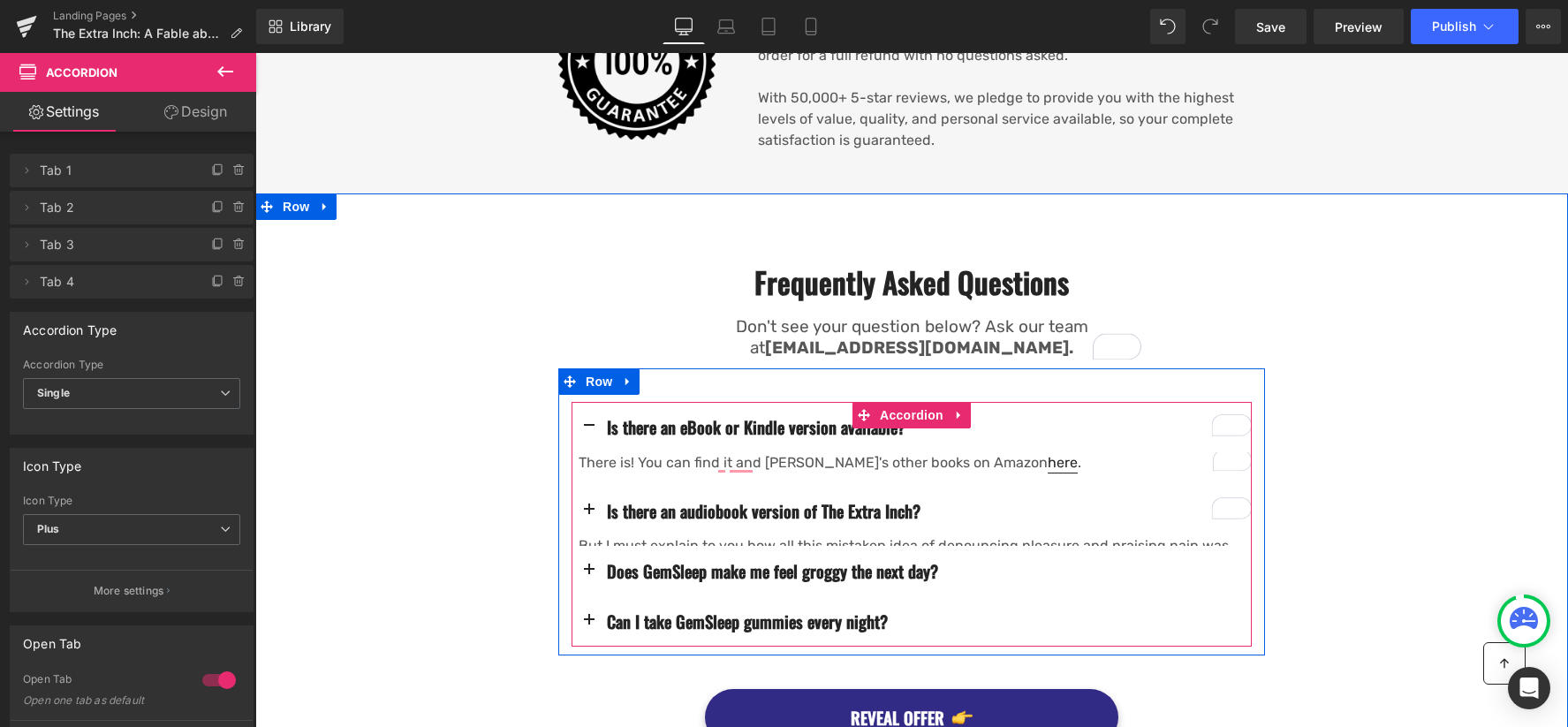
click at [594, 486] on div "Is there an audiobook version of The Extra Inch? Heading But I must explain to …" at bounding box center [912, 517] width 680 height 61
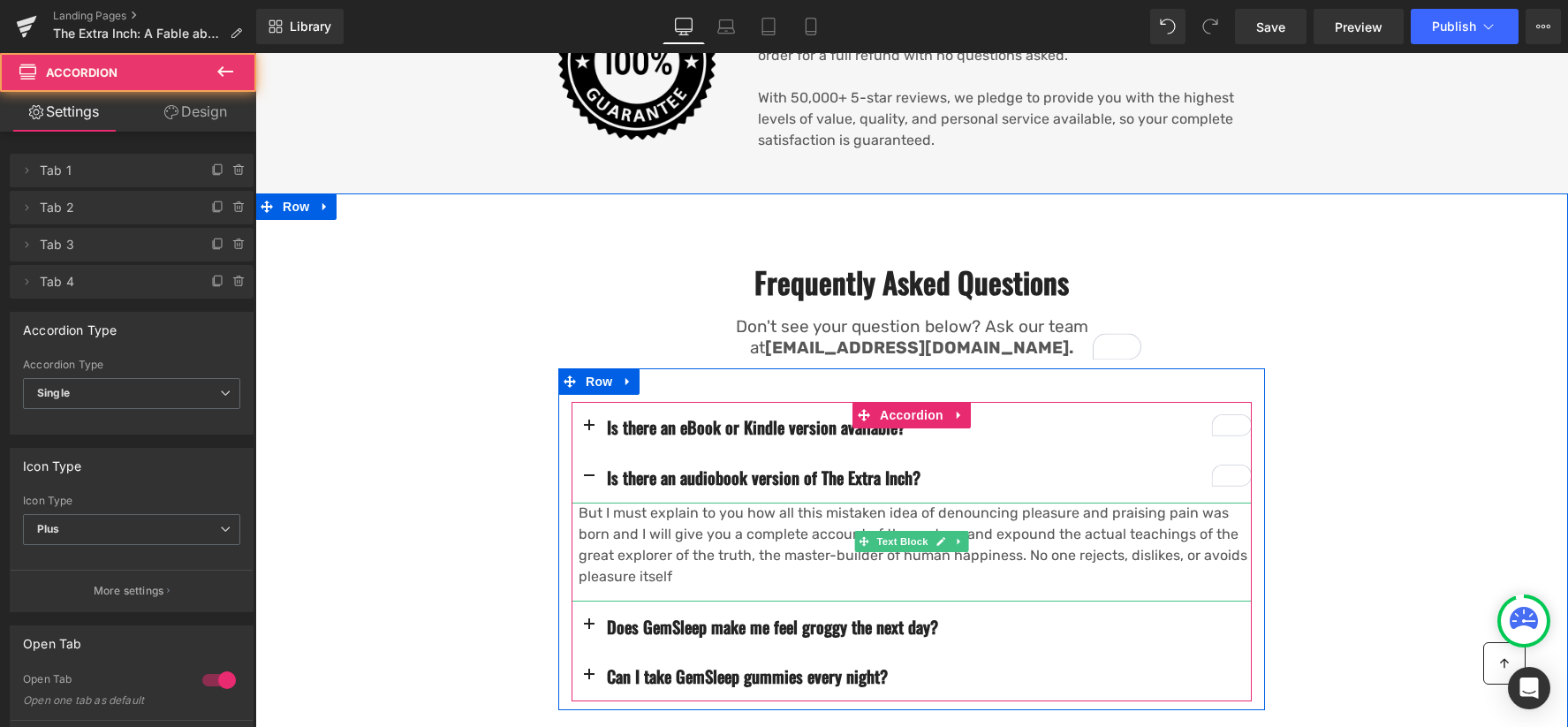
click at [653, 505] on p "But I must explain to you how all this mistaken idea of denouncing pleasure and…" at bounding box center [915, 545] width 673 height 85
click at [654, 505] on p "But I must explain to you how all this mistaken idea of denouncing pleasure and…" at bounding box center [915, 545] width 673 height 85
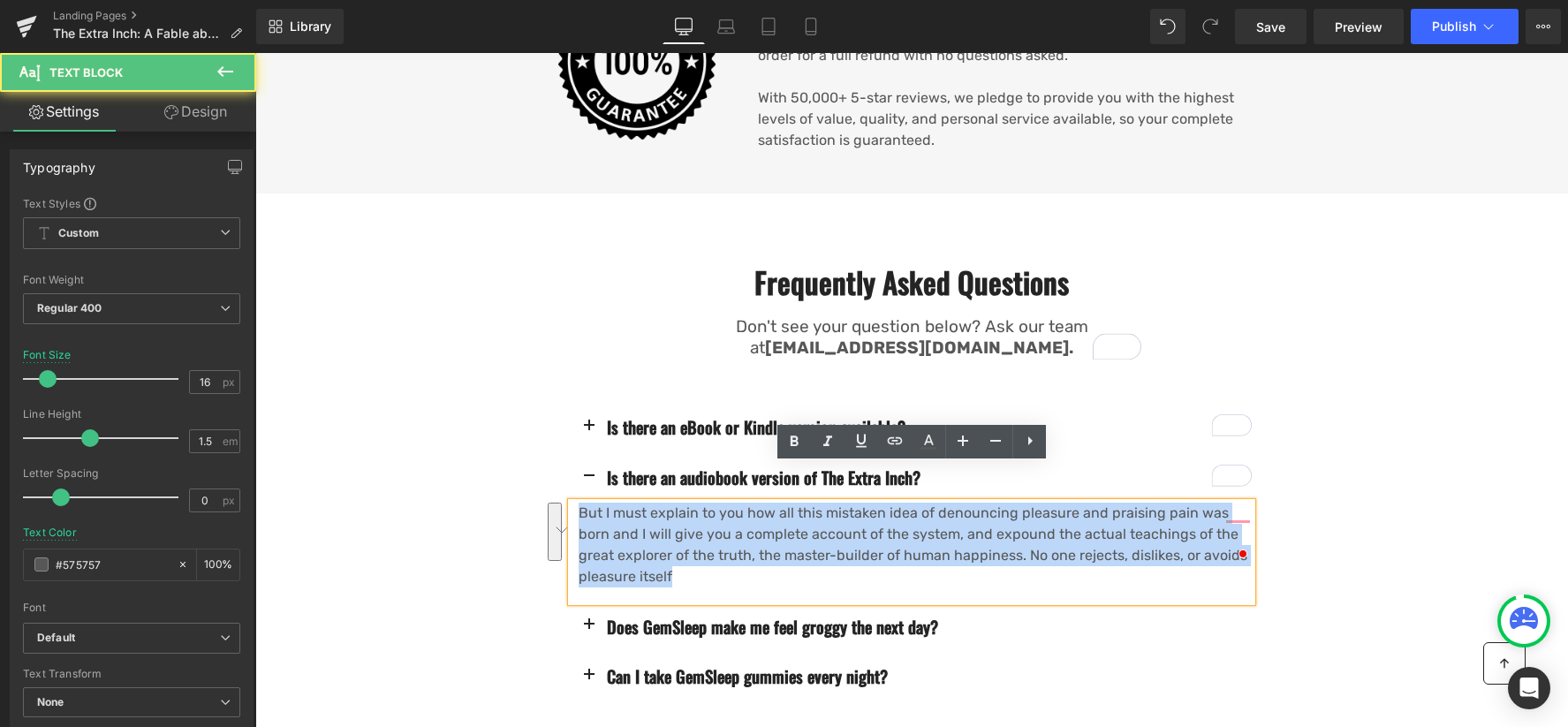
click at [647, 503] on p "But I must explain to you how all this mistaken idea of denouncing pleasure and…" at bounding box center [915, 545] width 673 height 85
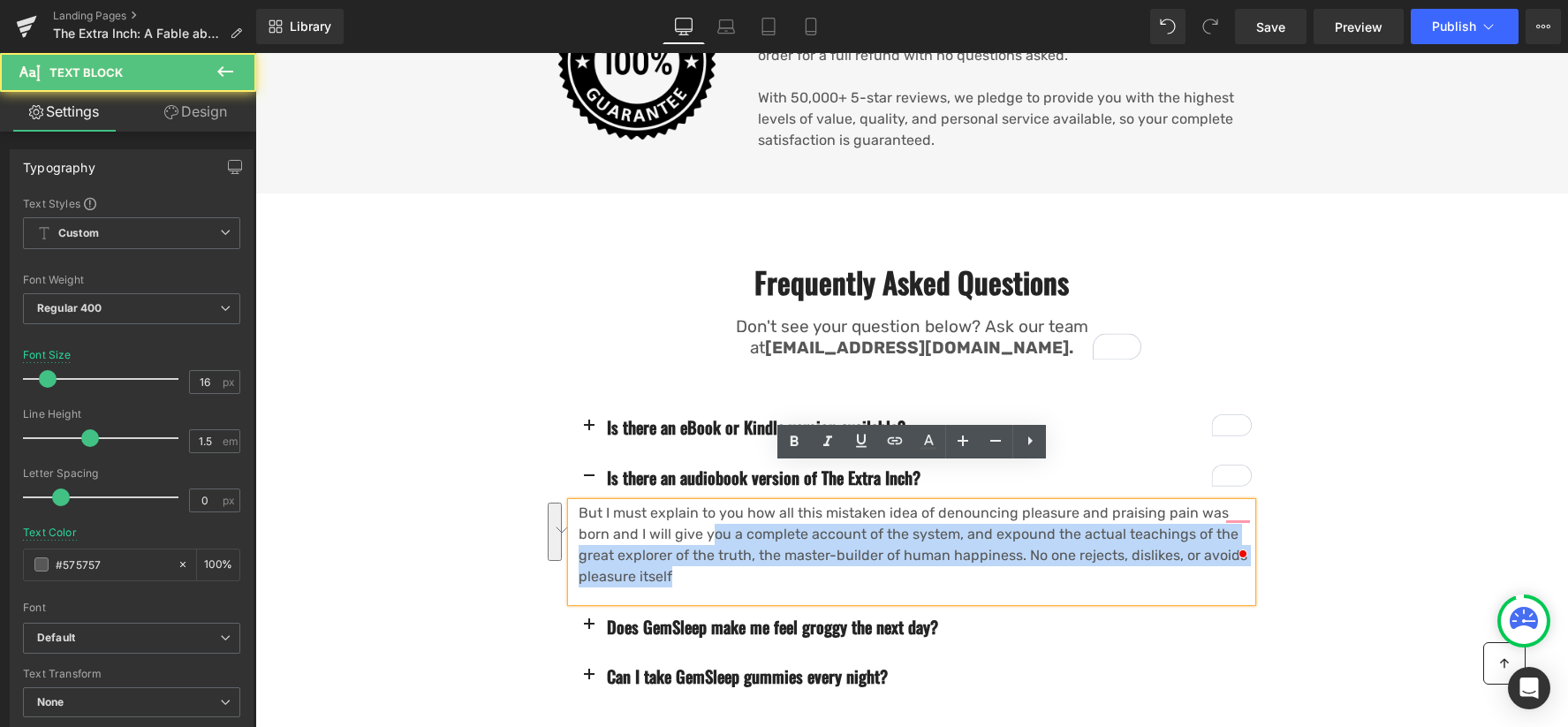
click at [647, 503] on p "But I must explain to you how all this mistaken idea of denouncing pleasure and…" at bounding box center [915, 545] width 673 height 85
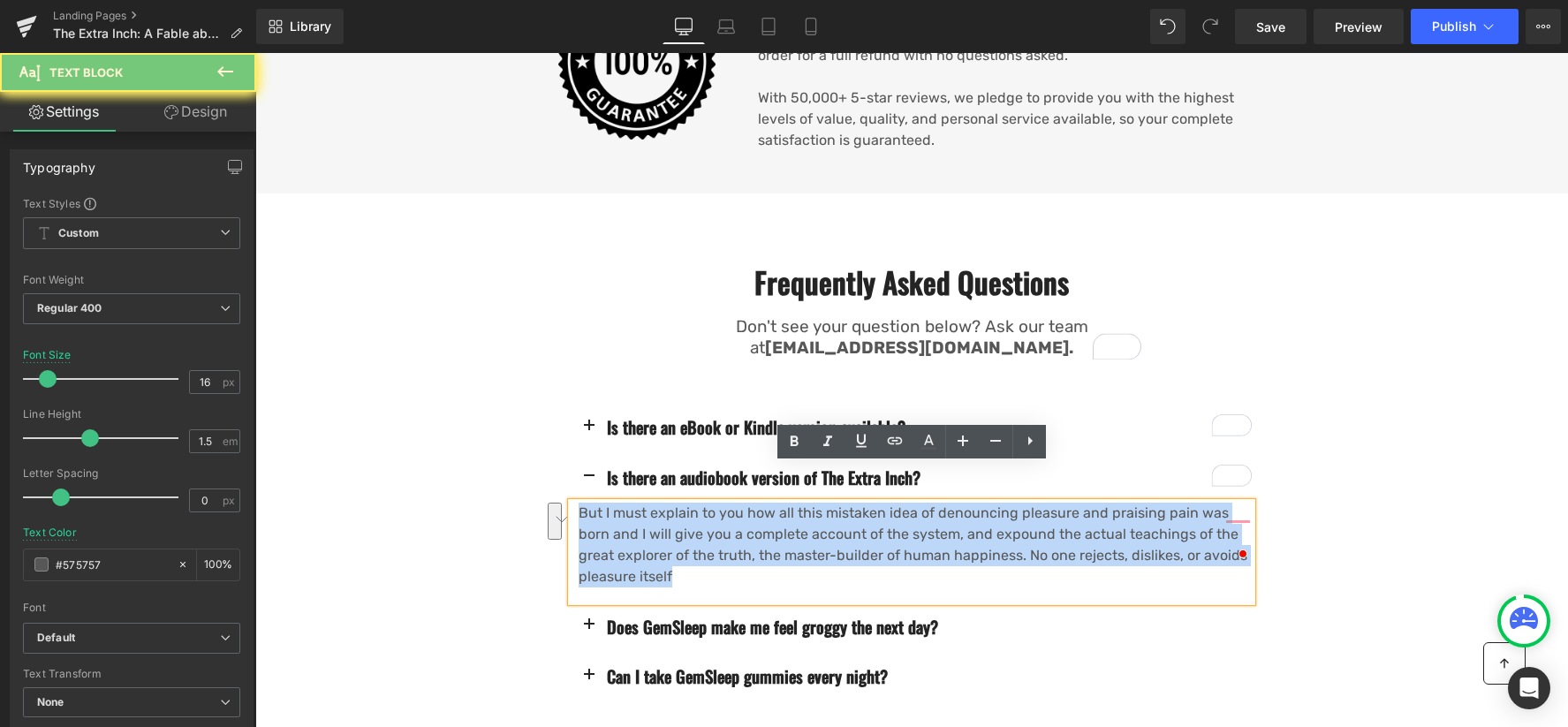
click at [647, 503] on p "But I must explain to you how all this mistaken idea of denouncing pleasure and…" at bounding box center [915, 545] width 673 height 85
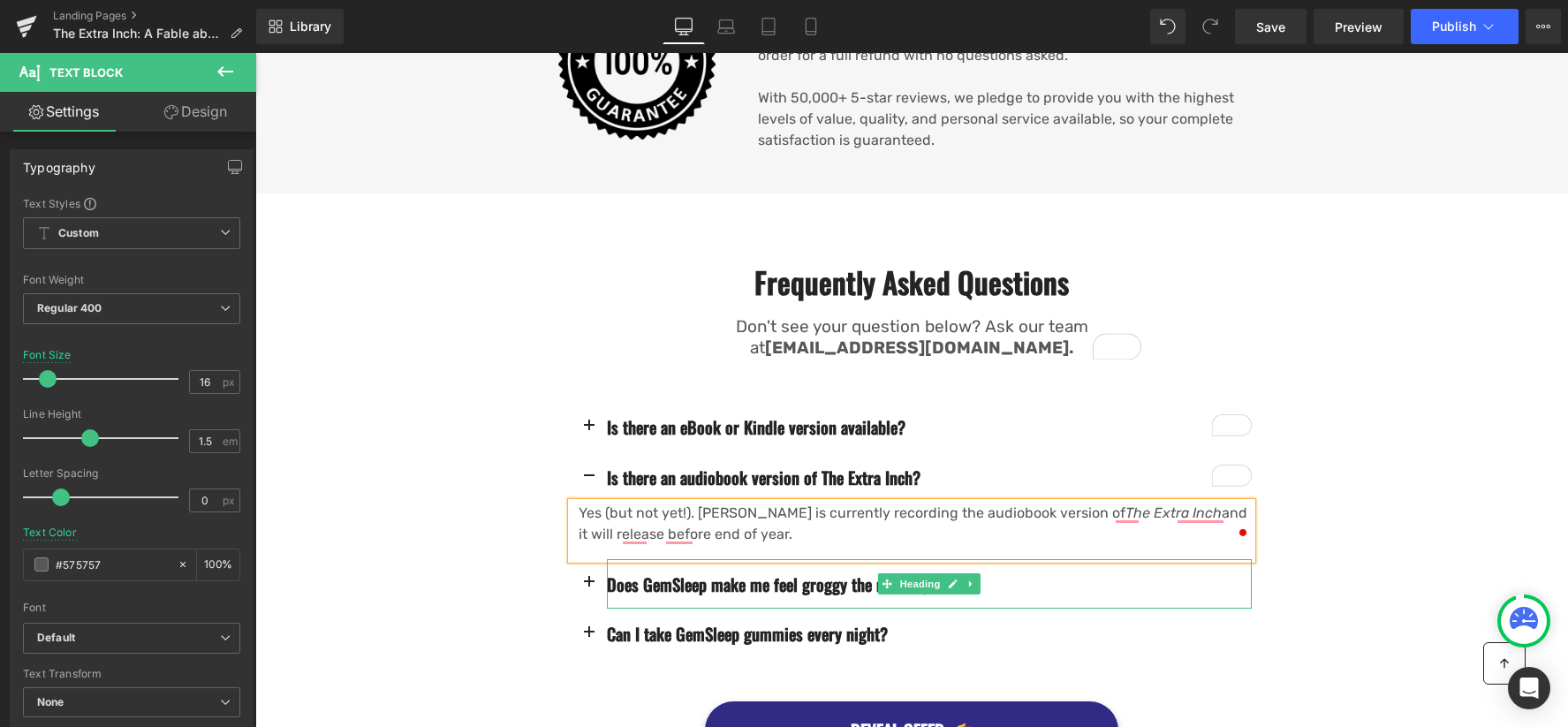
click at [759, 574] on h3 "Does GemSleep make me feel groggy the next day?" at bounding box center [929, 585] width 645 height 22
click at [589, 588] on span "button" at bounding box center [589, 588] width 0 height 0
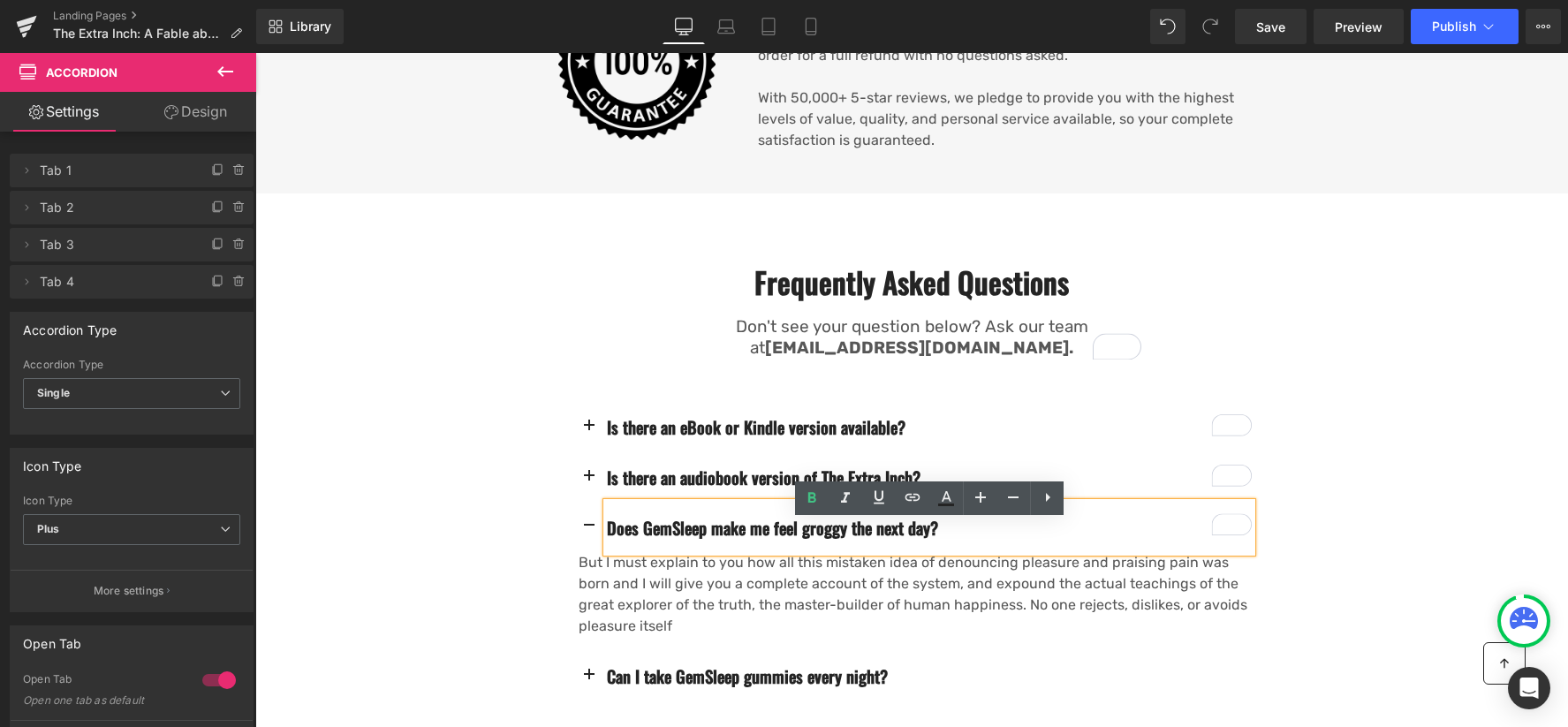
click at [658, 517] on h3 "Does GemSleep make me feel groggy the next day?" at bounding box center [929, 528] width 645 height 22
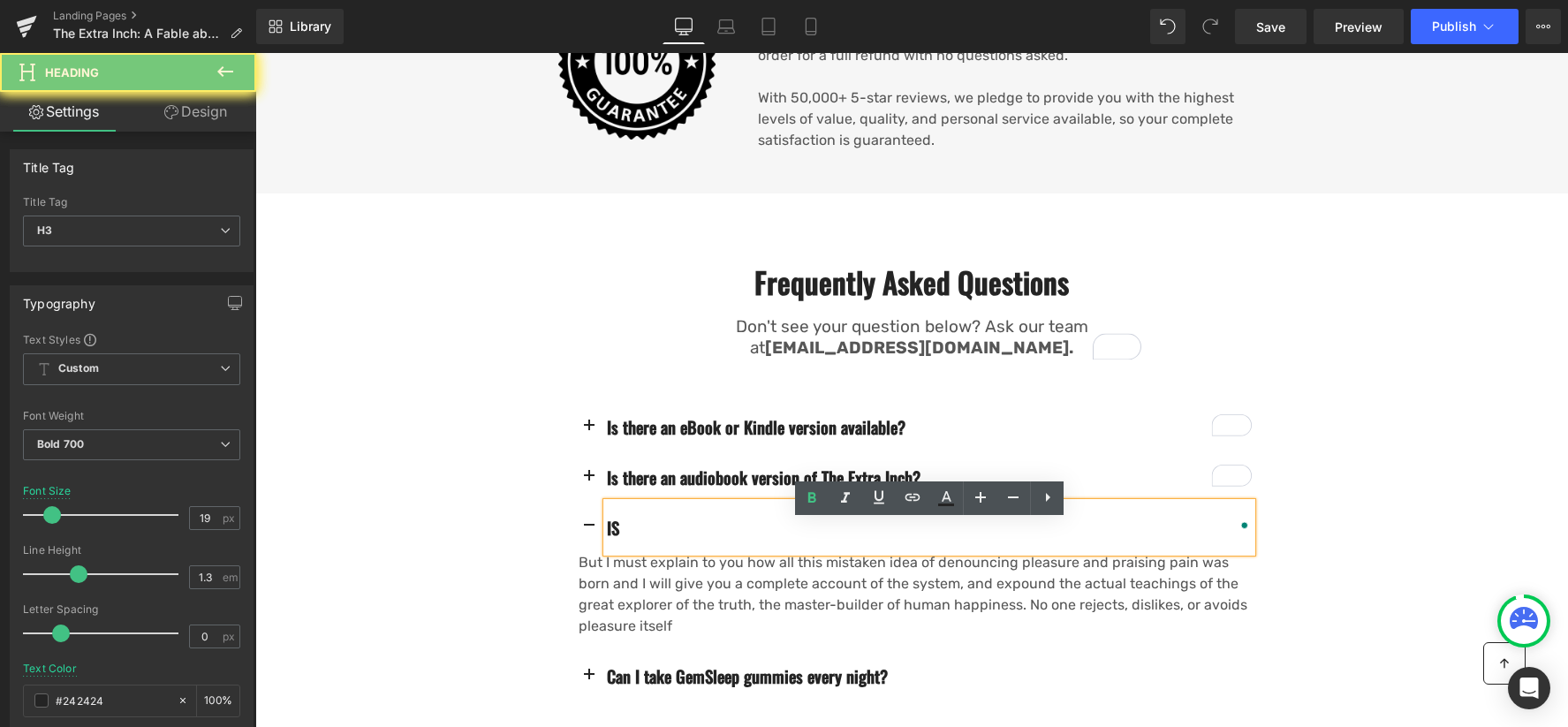
click at [626, 517] on h3 "IS" at bounding box center [929, 528] width 645 height 22
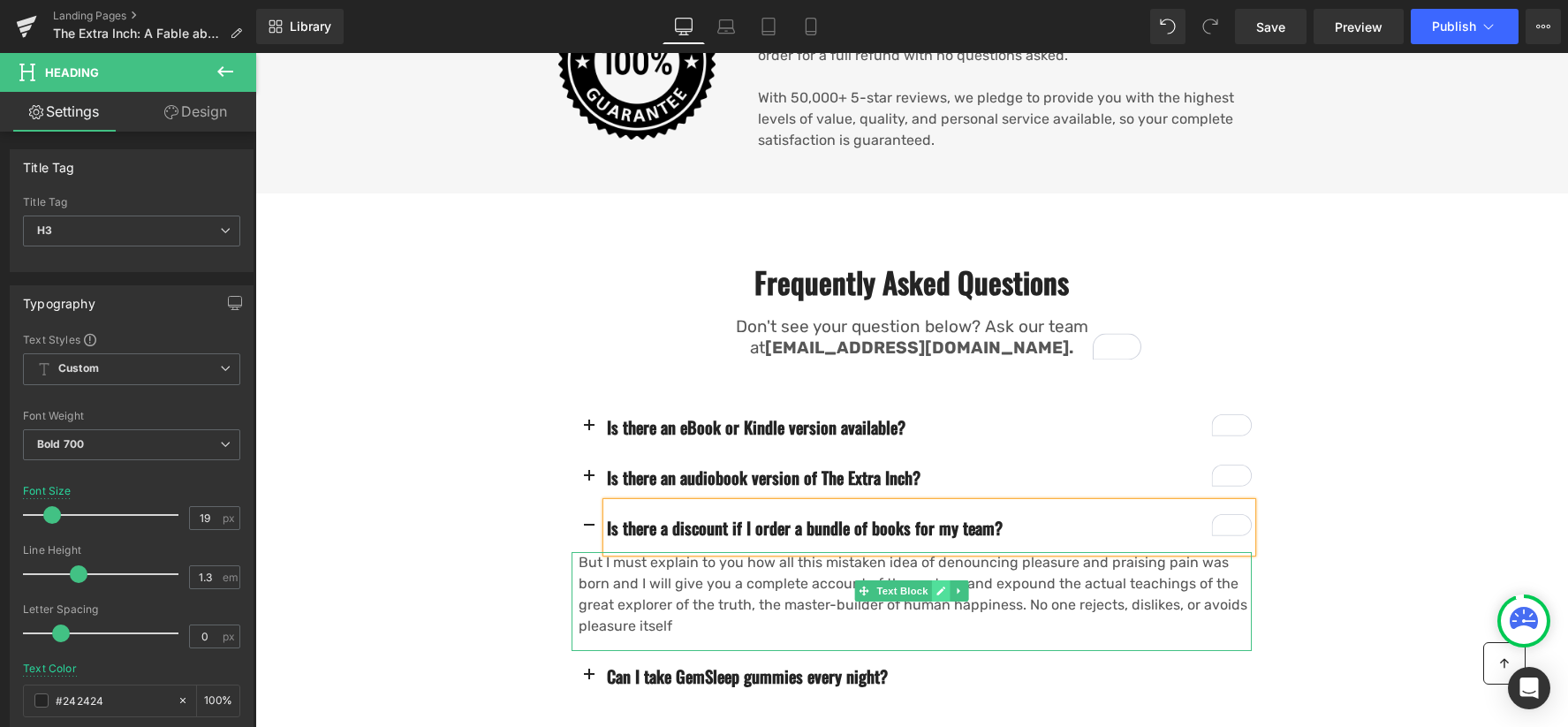
click at [782, 553] on p "But I must explain to you how all this mistaken idea of denouncing pleasure and…" at bounding box center [915, 594] width 673 height 85
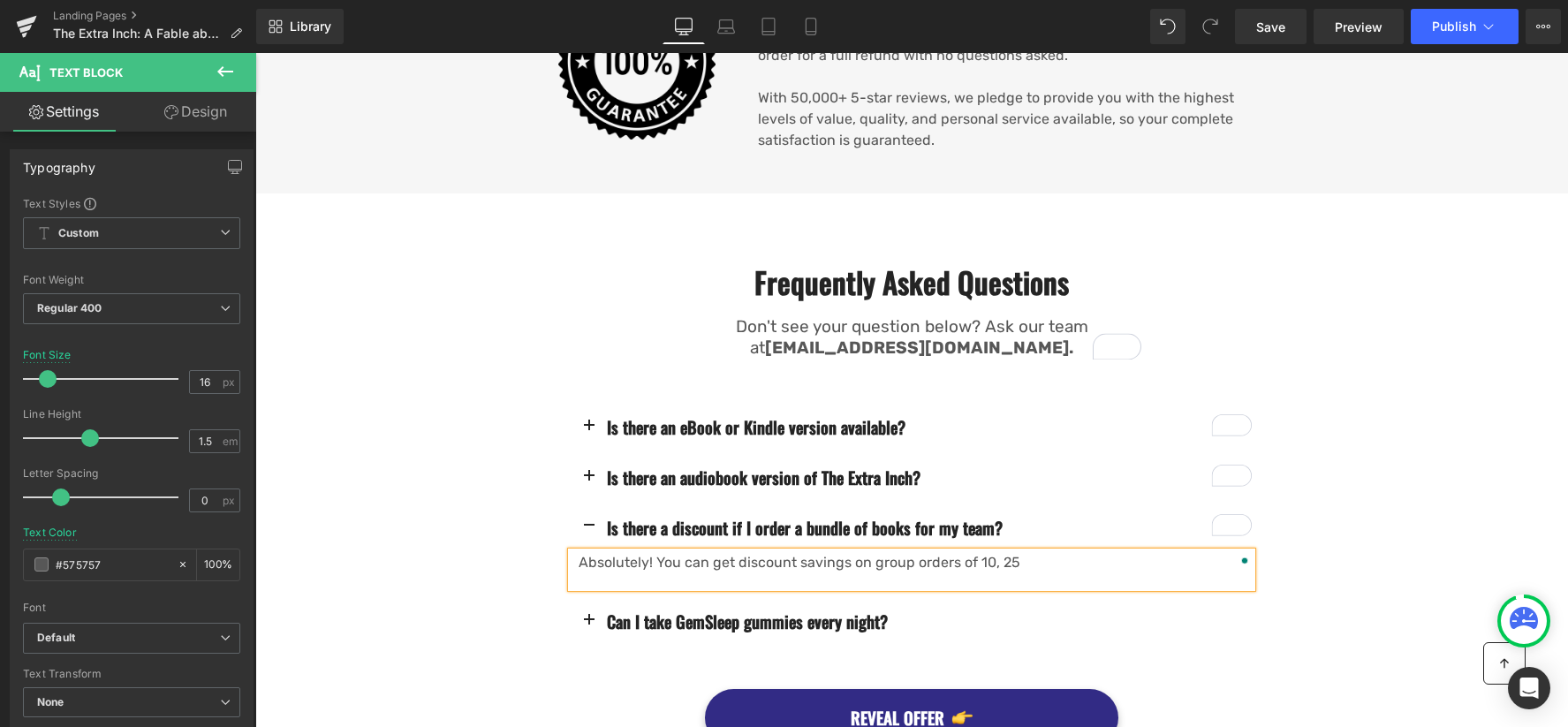
scroll to position [2106, 0]
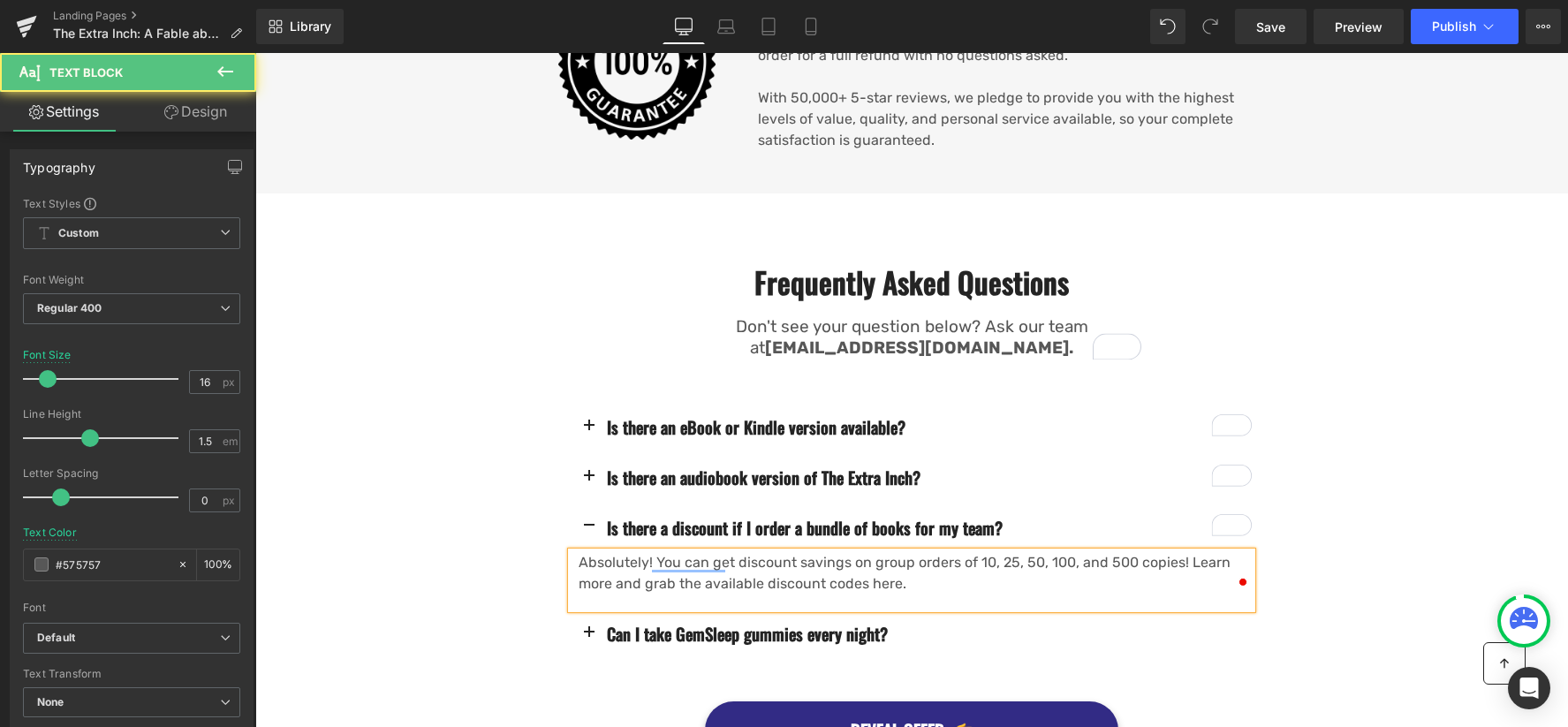
click at [821, 553] on p "Absolutely! You can get discount savings on group orders of 10, 25, 50, 100, an…" at bounding box center [915, 574] width 673 height 43
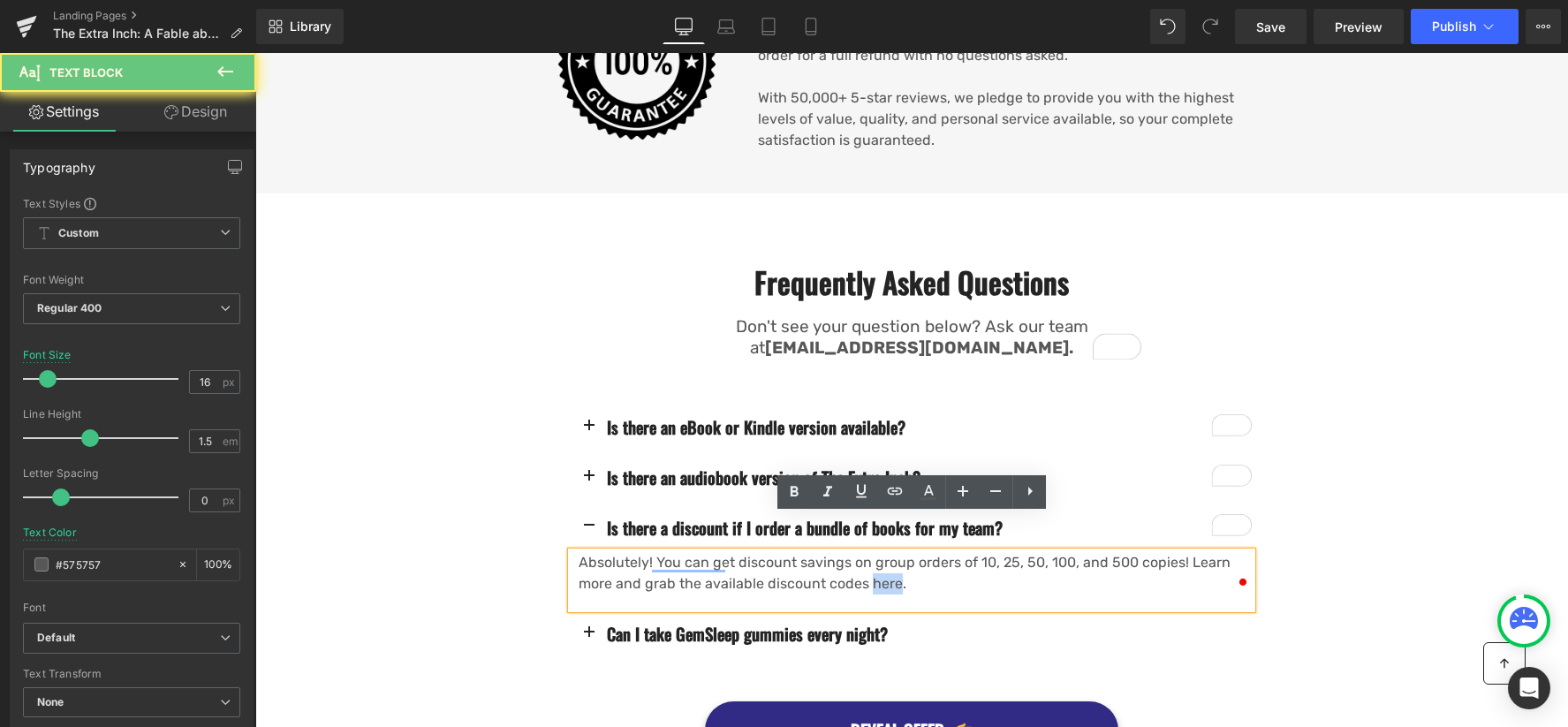
click at [821, 553] on p "Absolutely! You can get discount savings on group orders of 10, 25, 50, 100, an…" at bounding box center [915, 574] width 673 height 43
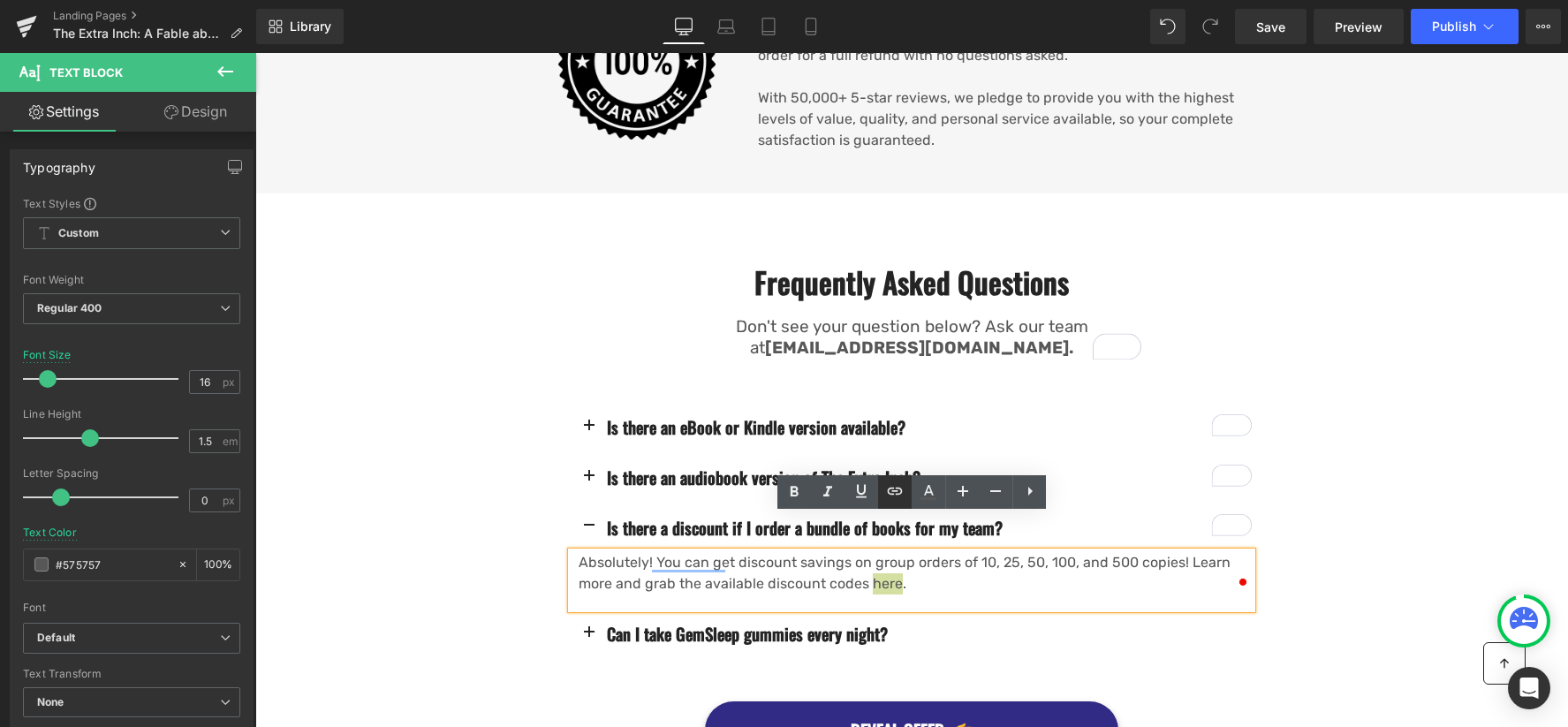
click at [895, 494] on icon at bounding box center [894, 490] width 15 height 7
click at [915, 593] on input "text" at bounding box center [880, 585] width 272 height 44
paste input "[URL][DOMAIN_NAME]"
type input "[URL][DOMAIN_NAME]"
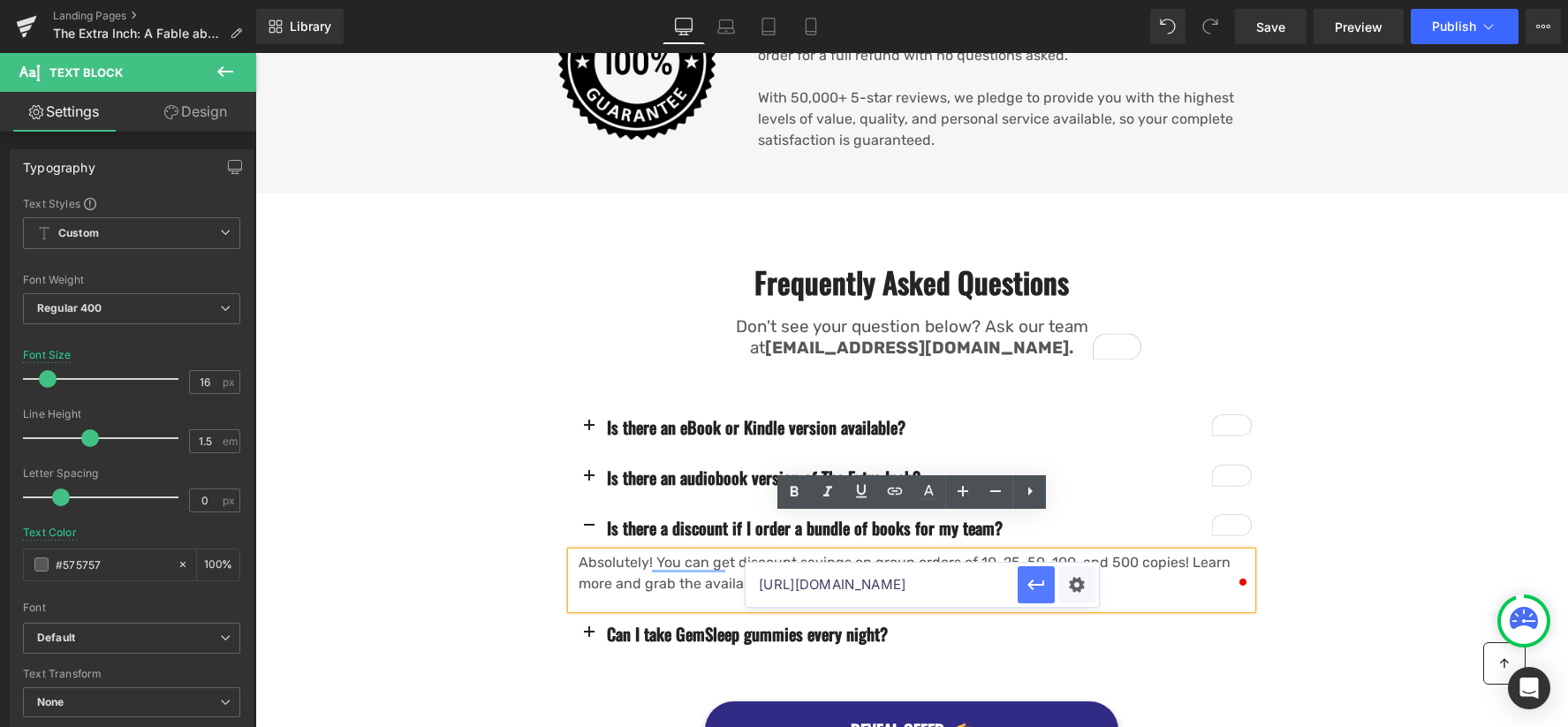
scroll to position [0, 0]
click at [1039, 584] on icon "button" at bounding box center [1036, 585] width 21 height 21
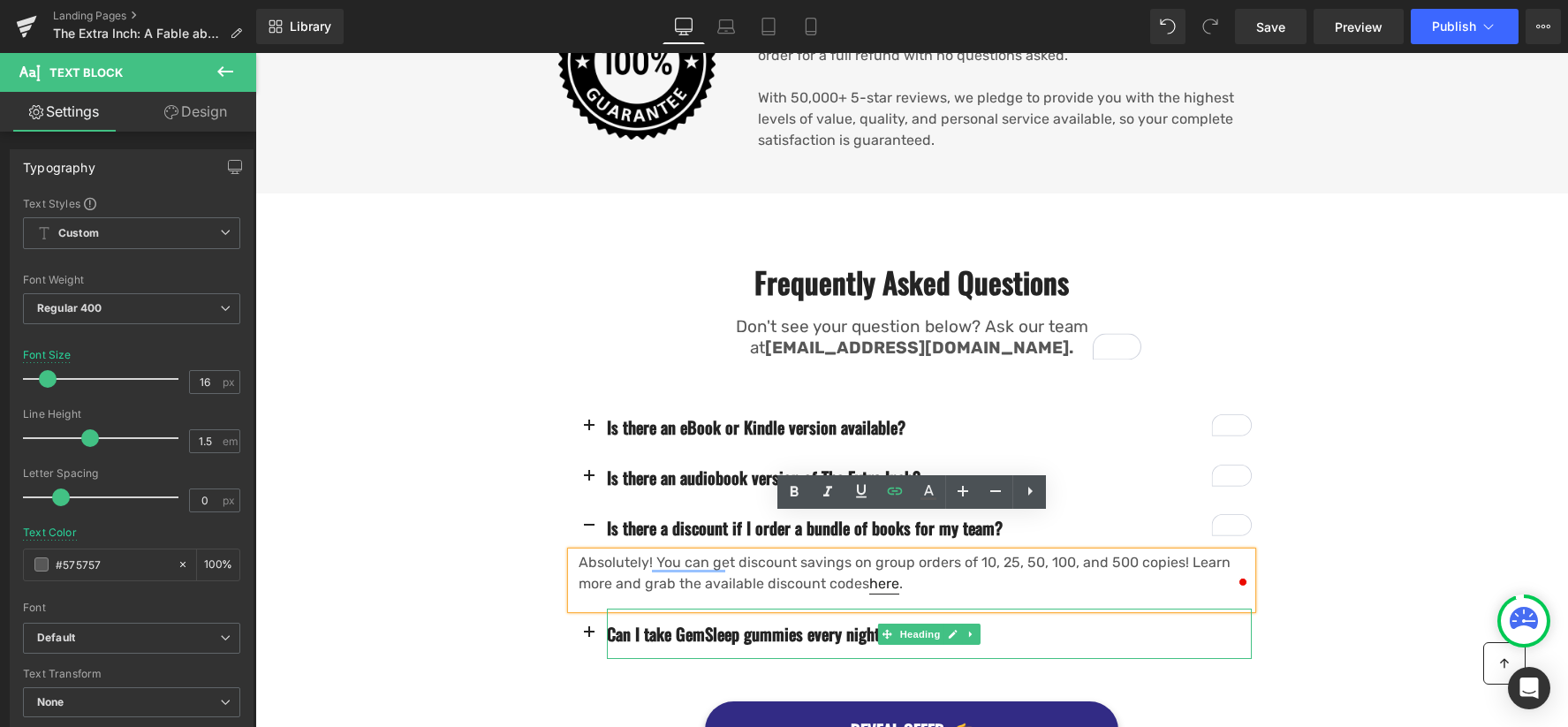
click at [658, 623] on h3 "Can I take GemSleep gummies every night?" at bounding box center [929, 633] width 645 height 22
click at [599, 609] on button "button" at bounding box center [589, 634] width 35 height 51
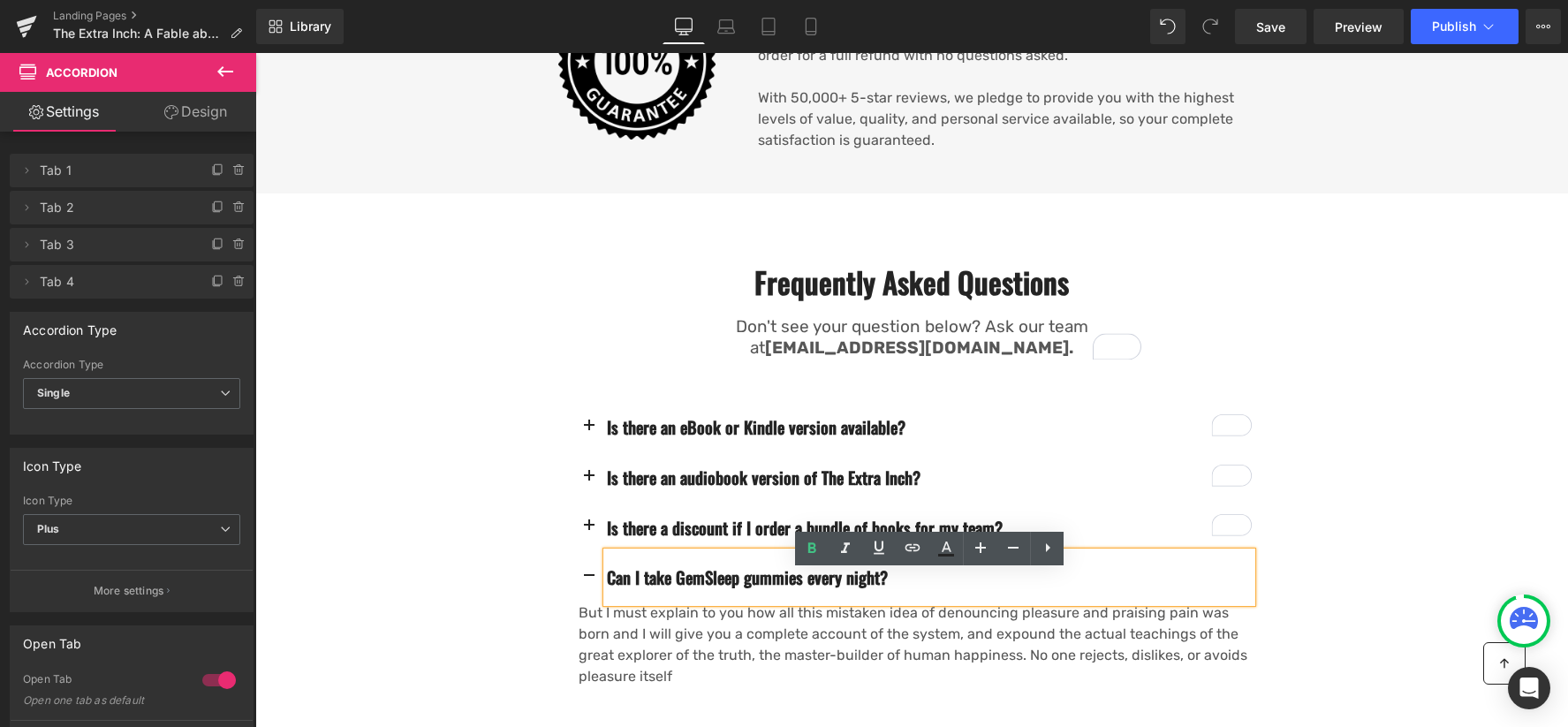
click at [674, 566] on h3 "Can I take GemSleep gummies every night?" at bounding box center [929, 577] width 645 height 22
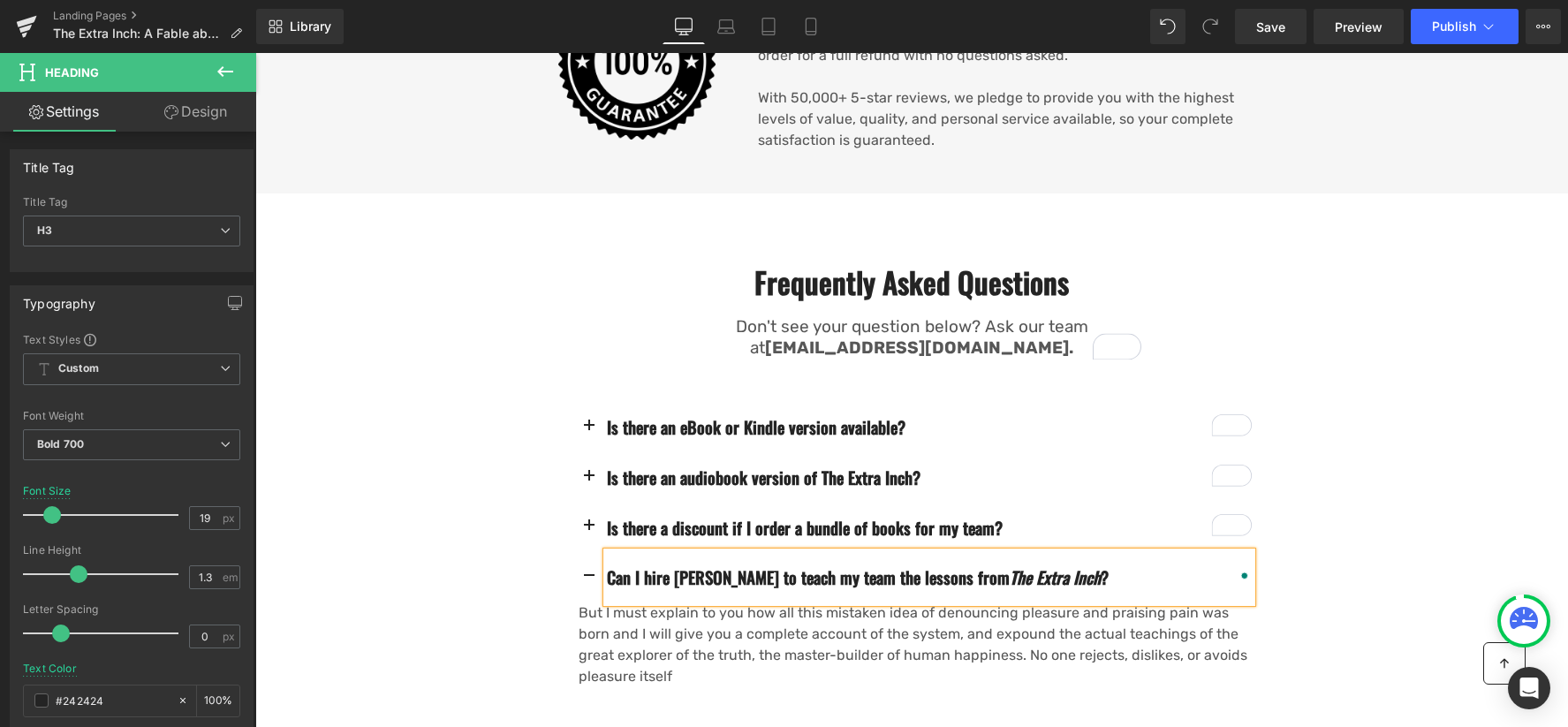
click at [697, 603] on p "But I must explain to you how all this mistaken idea of denouncing pleasure and…" at bounding box center [915, 645] width 673 height 85
click at [711, 603] on p "But I must explain to you how all this mistaken idea of denouncing pleasure and…" at bounding box center [915, 645] width 673 height 85
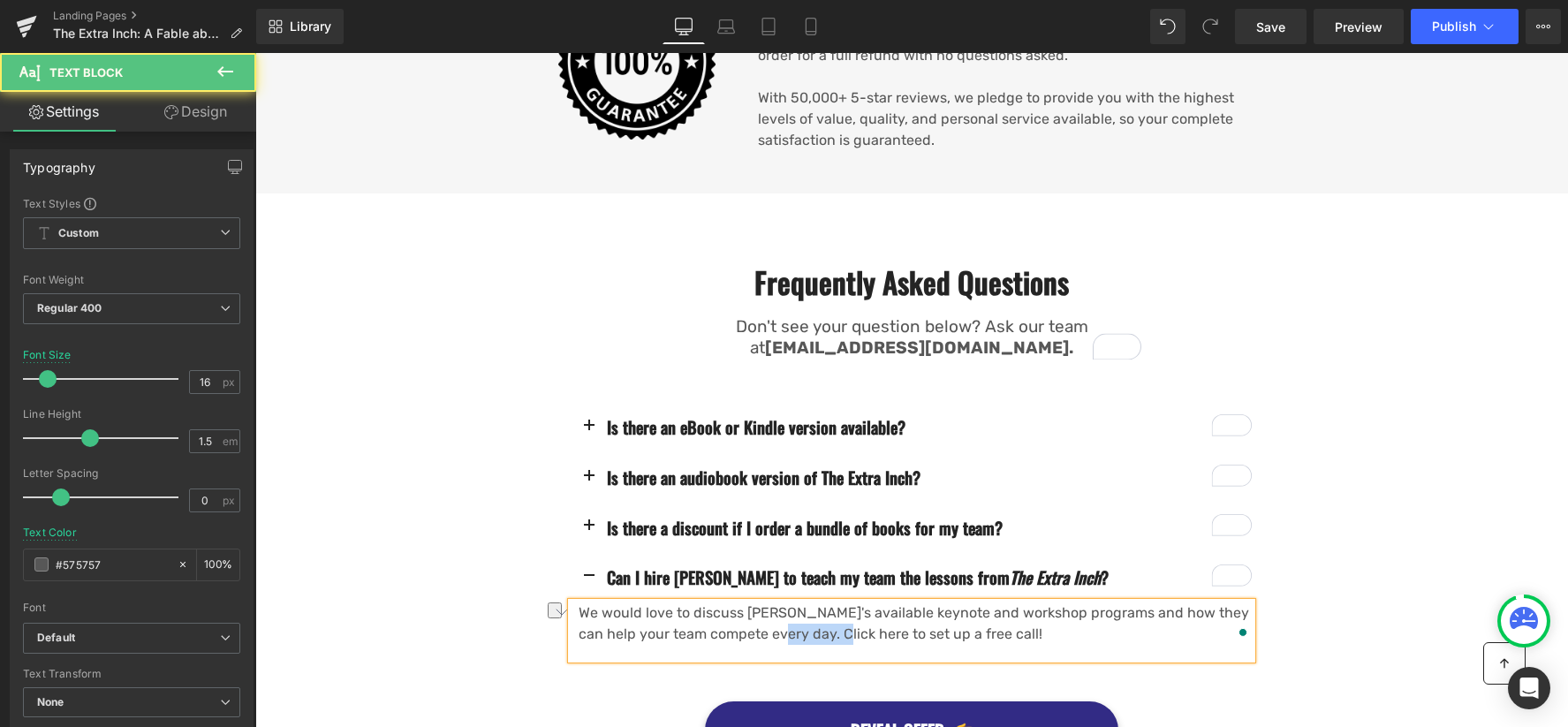
drag, startPoint x: 745, startPoint y: 599, endPoint x: 802, endPoint y: 596, distance: 57.1
click at [802, 603] on p "We would love to discuss [PERSON_NAME]'s available keynote and workshop program…" at bounding box center [915, 625] width 673 height 43
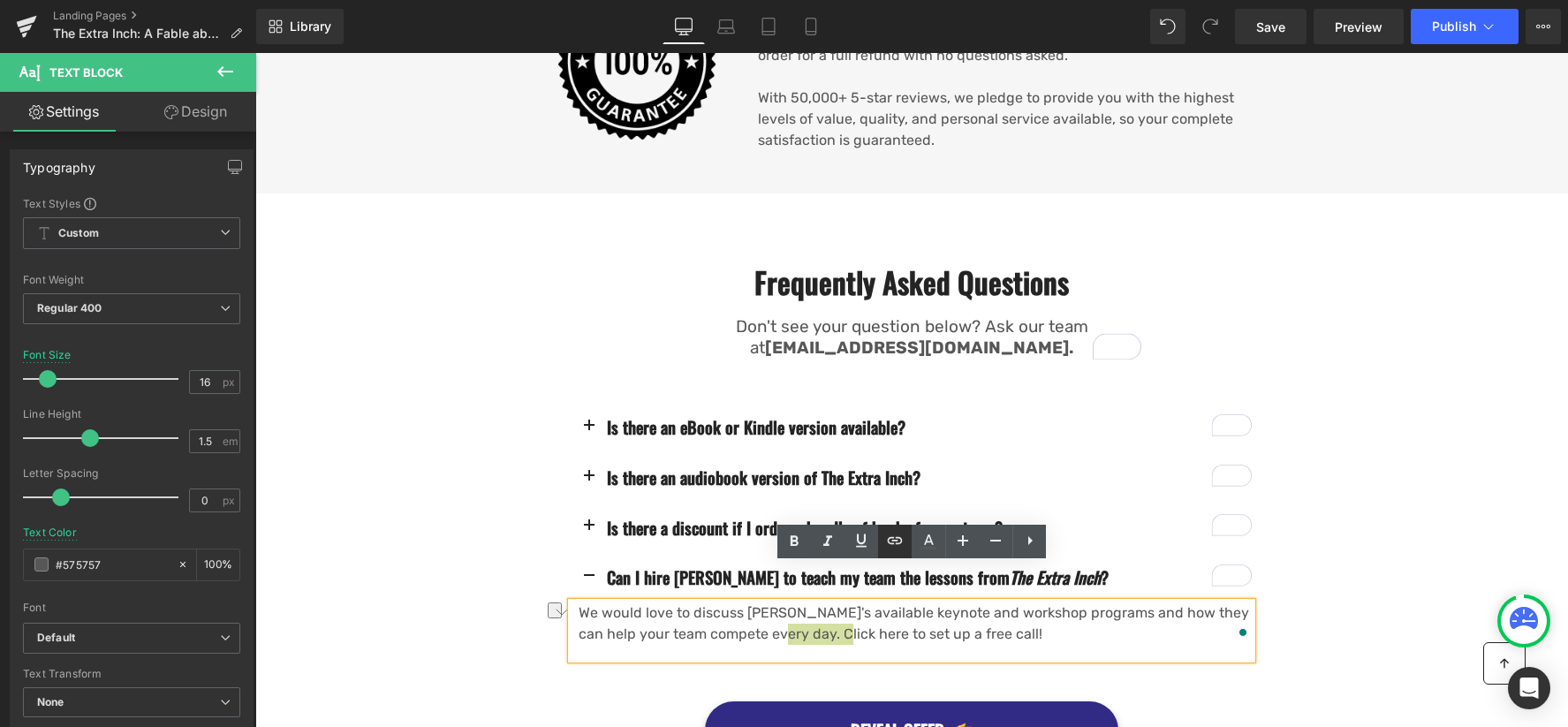
click at [900, 549] on icon at bounding box center [895, 541] width 21 height 21
click at [834, 636] on input "text" at bounding box center [818, 633] width 272 height 44
type input "[DOMAIN_NAME][PERSON_NAME]"
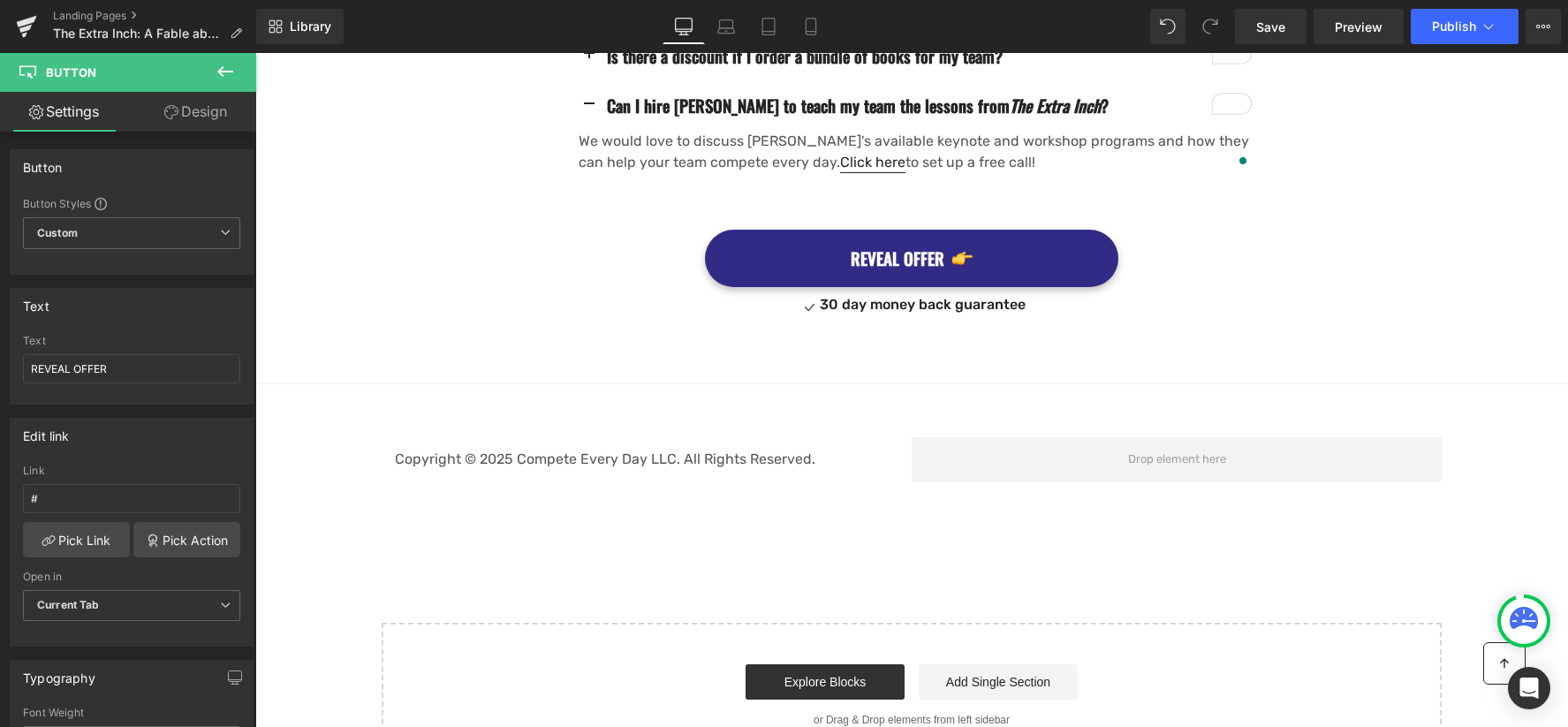
scroll to position [2626, 0]
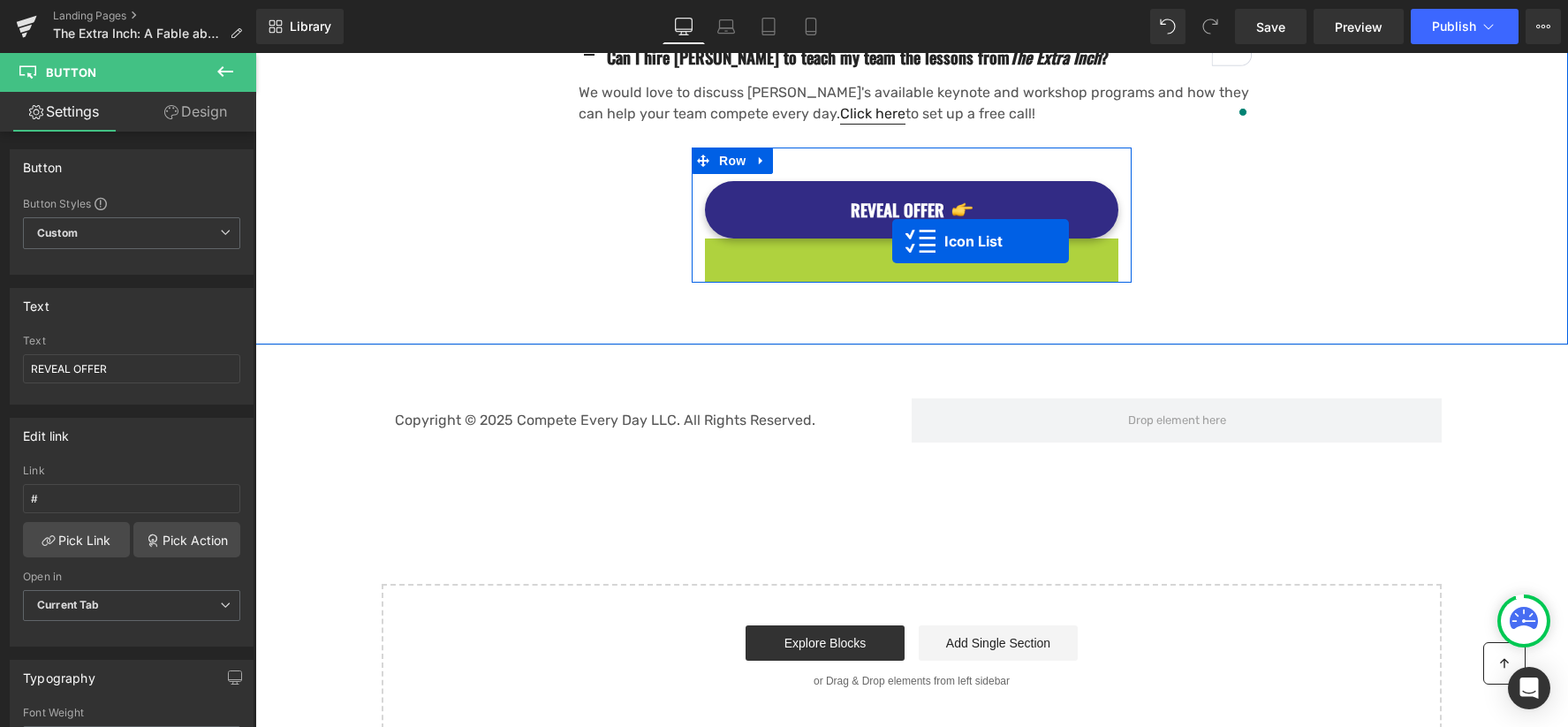
drag, startPoint x: 890, startPoint y: 221, endPoint x: 893, endPoint y: 241, distance: 20.2
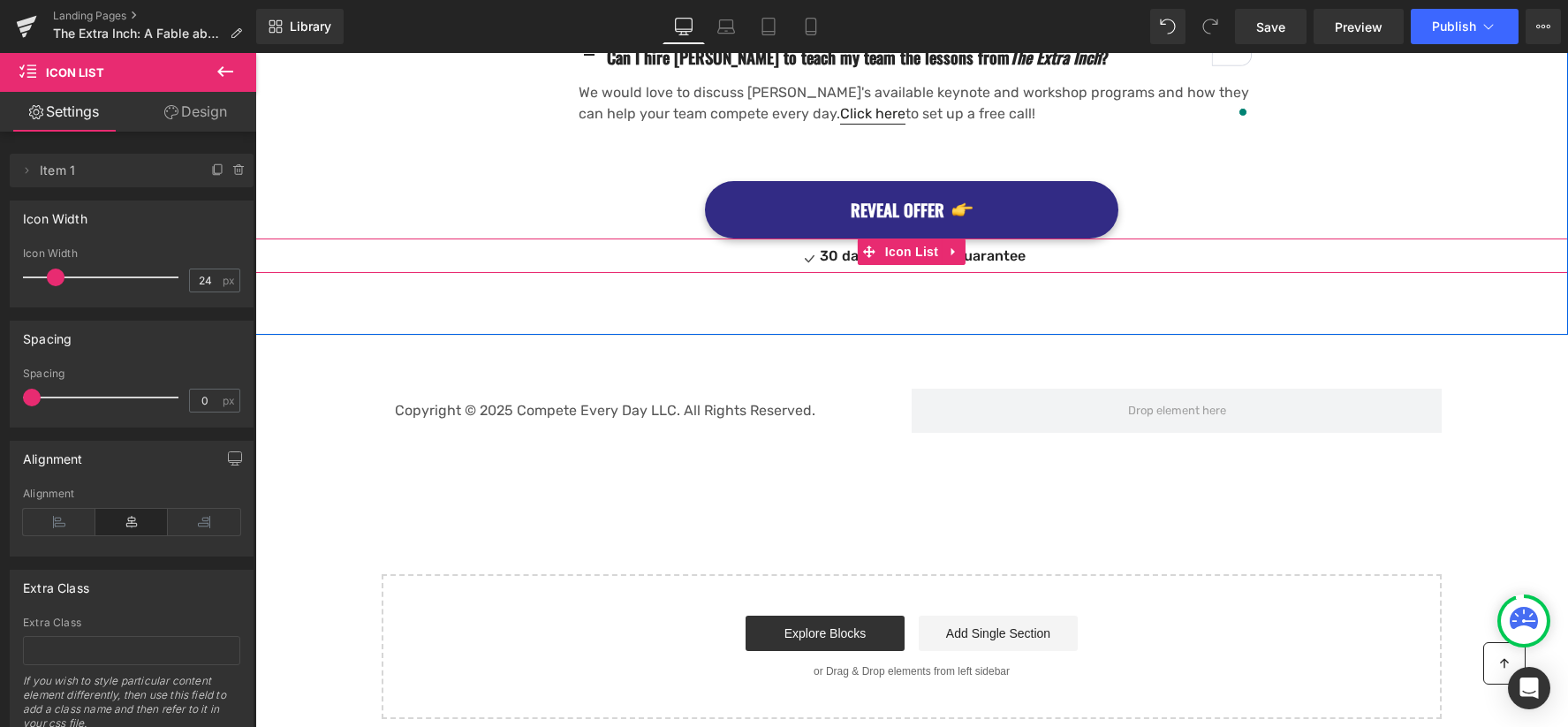
click at [945, 239] on link at bounding box center [954, 251] width 23 height 26
click at [962, 246] on icon at bounding box center [965, 251] width 13 height 13
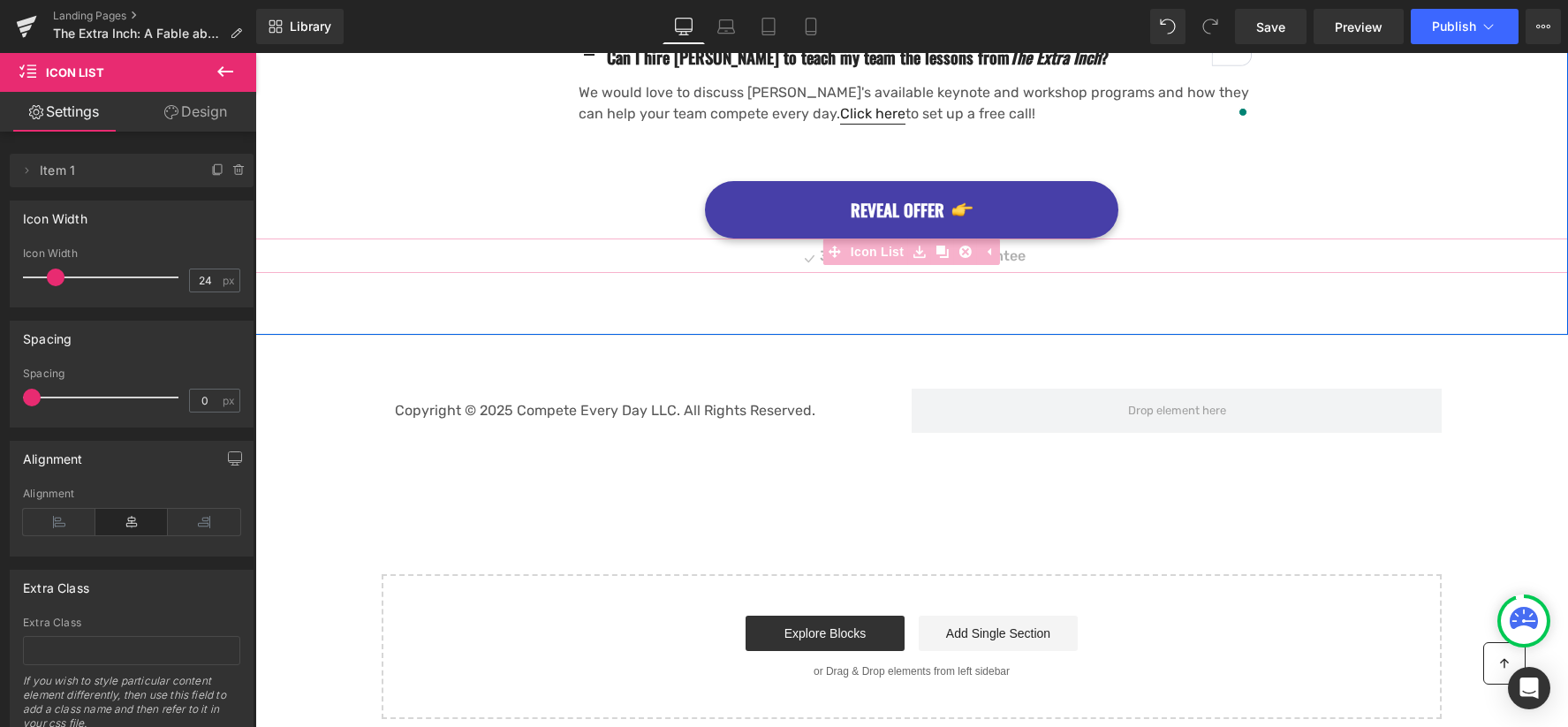
click at [876, 181] on div "REVEAL OFFER Button" at bounding box center [912, 210] width 413 height 57
click at [876, 199] on li "Button" at bounding box center [902, 210] width 58 height 21
click at [933, 199] on li at bounding box center [941, 210] width 19 height 21
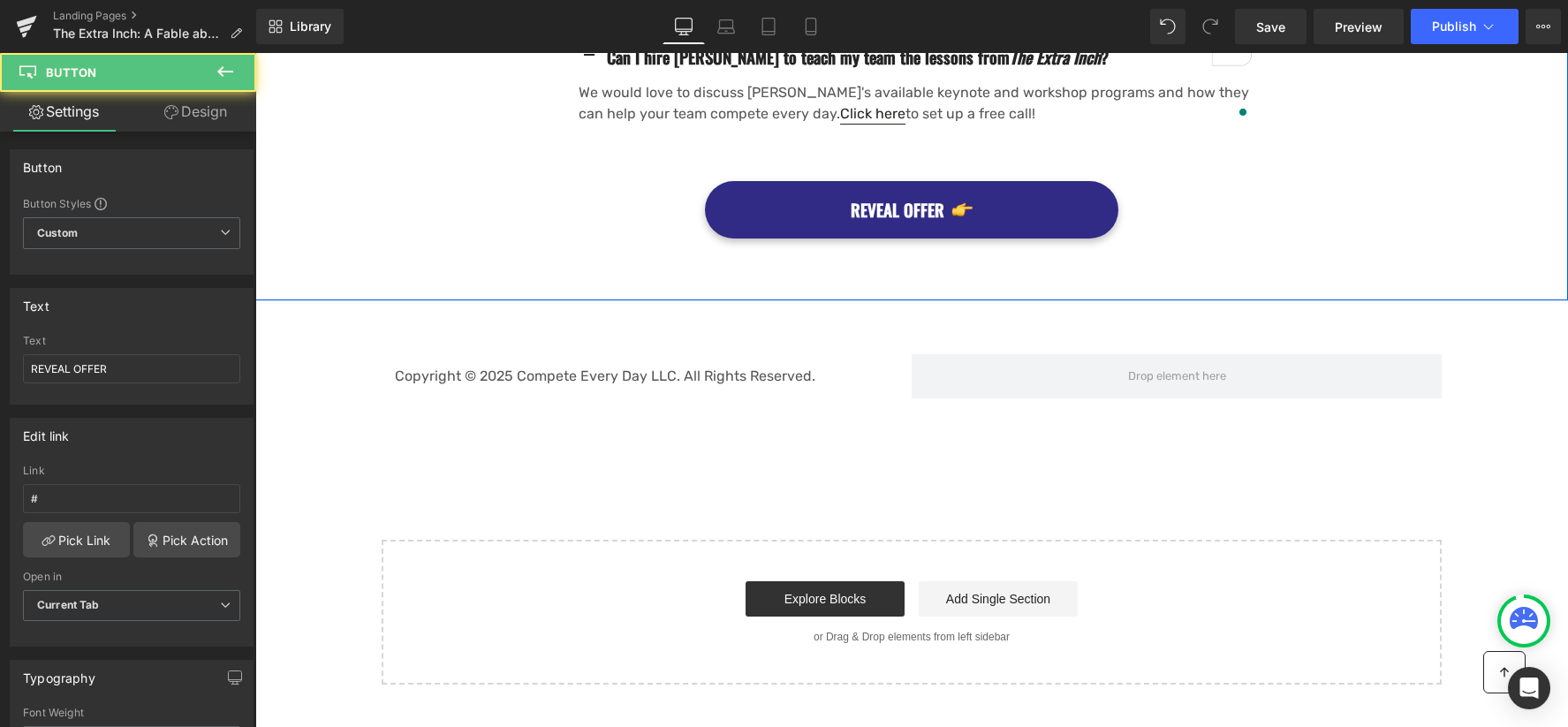
scroll to position [2548, 0]
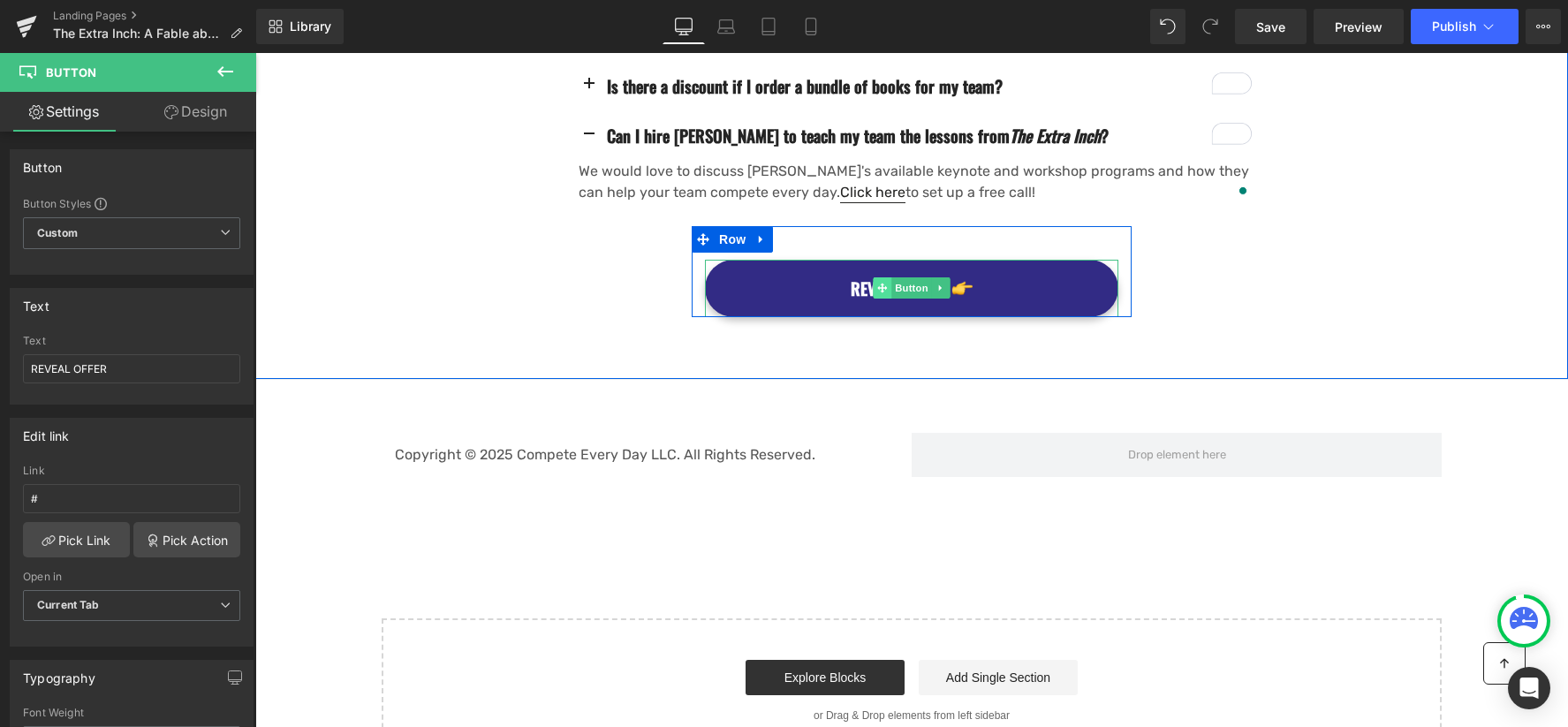
click at [899, 278] on span "Button" at bounding box center [912, 288] width 41 height 21
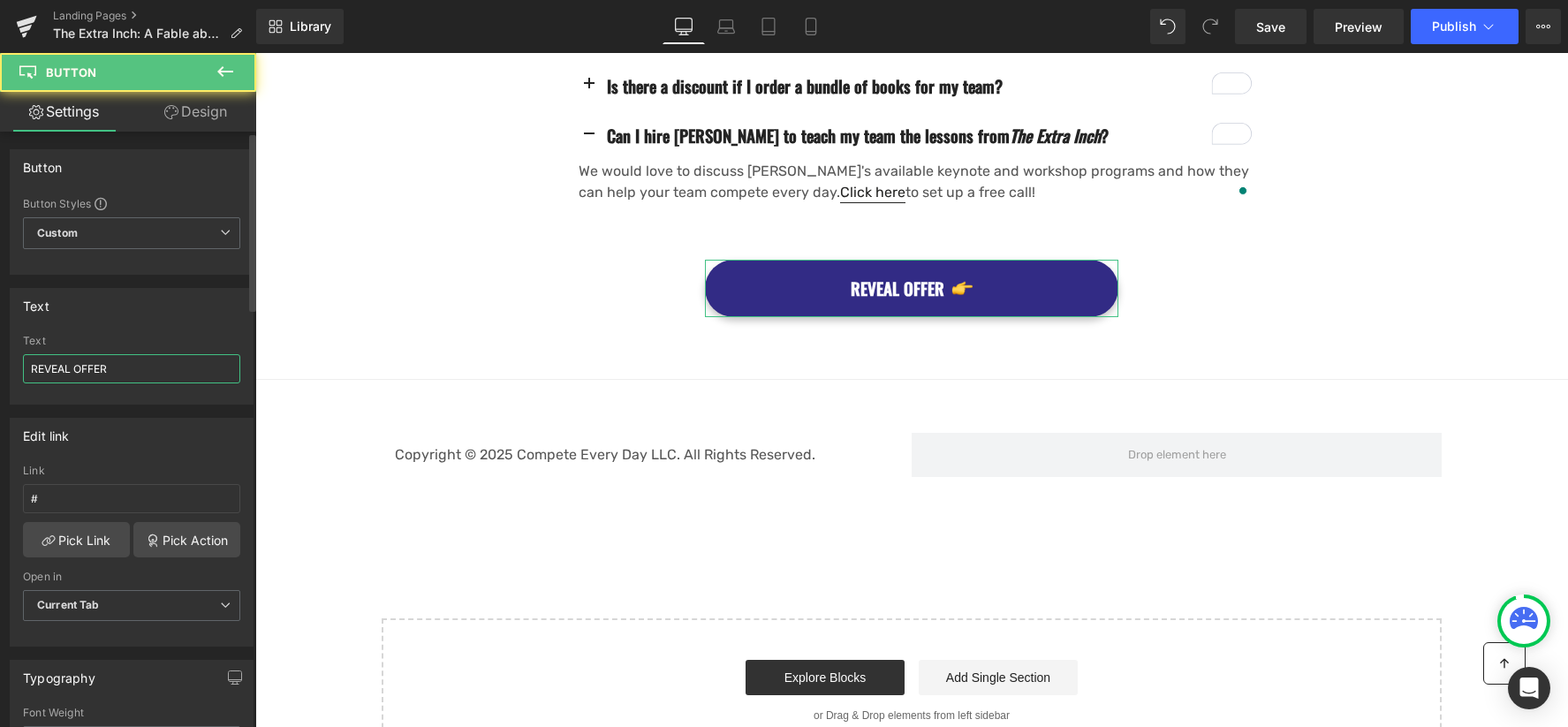
click at [158, 367] on input "REVEAL OFFER" at bounding box center [131, 369] width 217 height 29
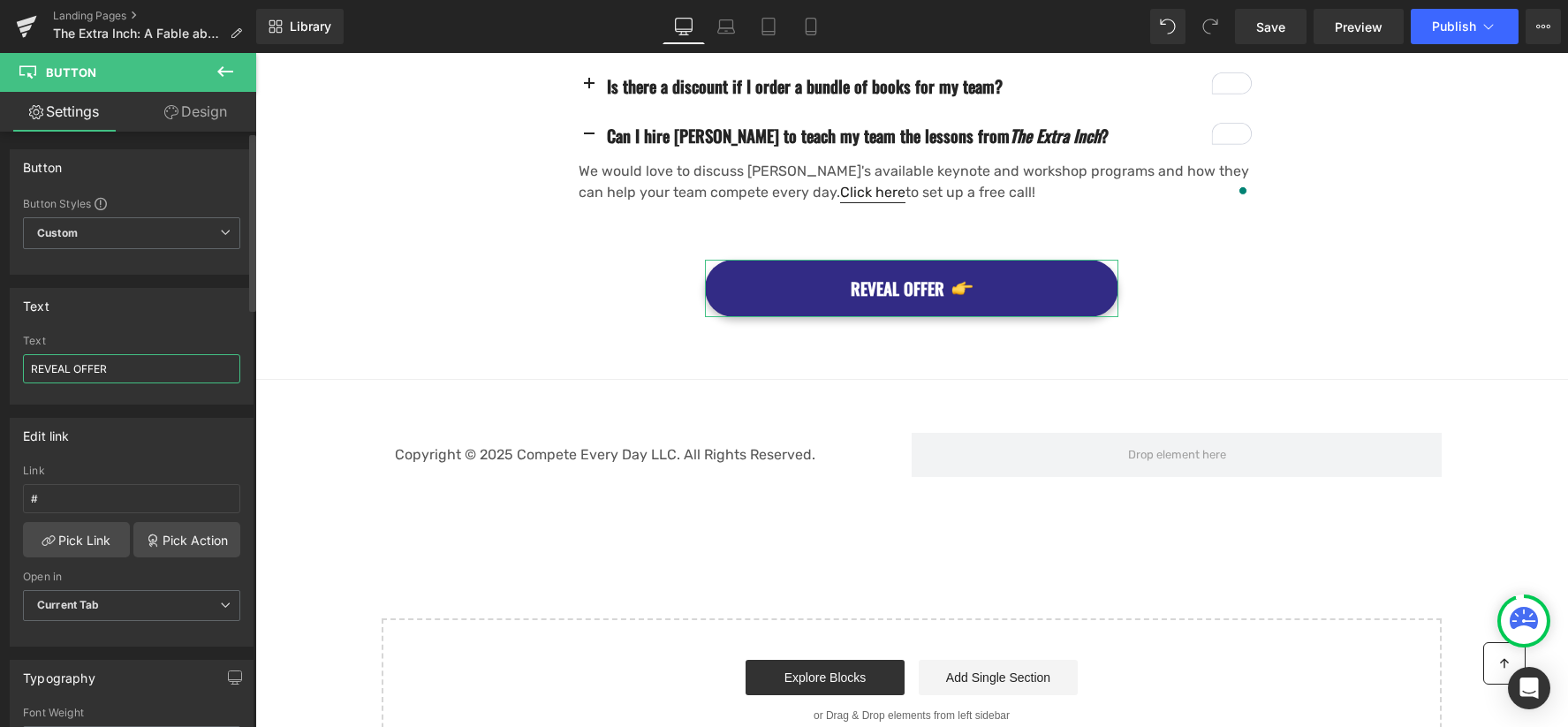
click at [158, 367] on input "REVEAL OFFER" at bounding box center [131, 369] width 217 height 29
type input "PREORDER YOUR COPY"
click at [50, 489] on input "#" at bounding box center [131, 499] width 217 height 29
click at [57, 543] on link "Pick Link" at bounding box center [77, 540] width 107 height 35
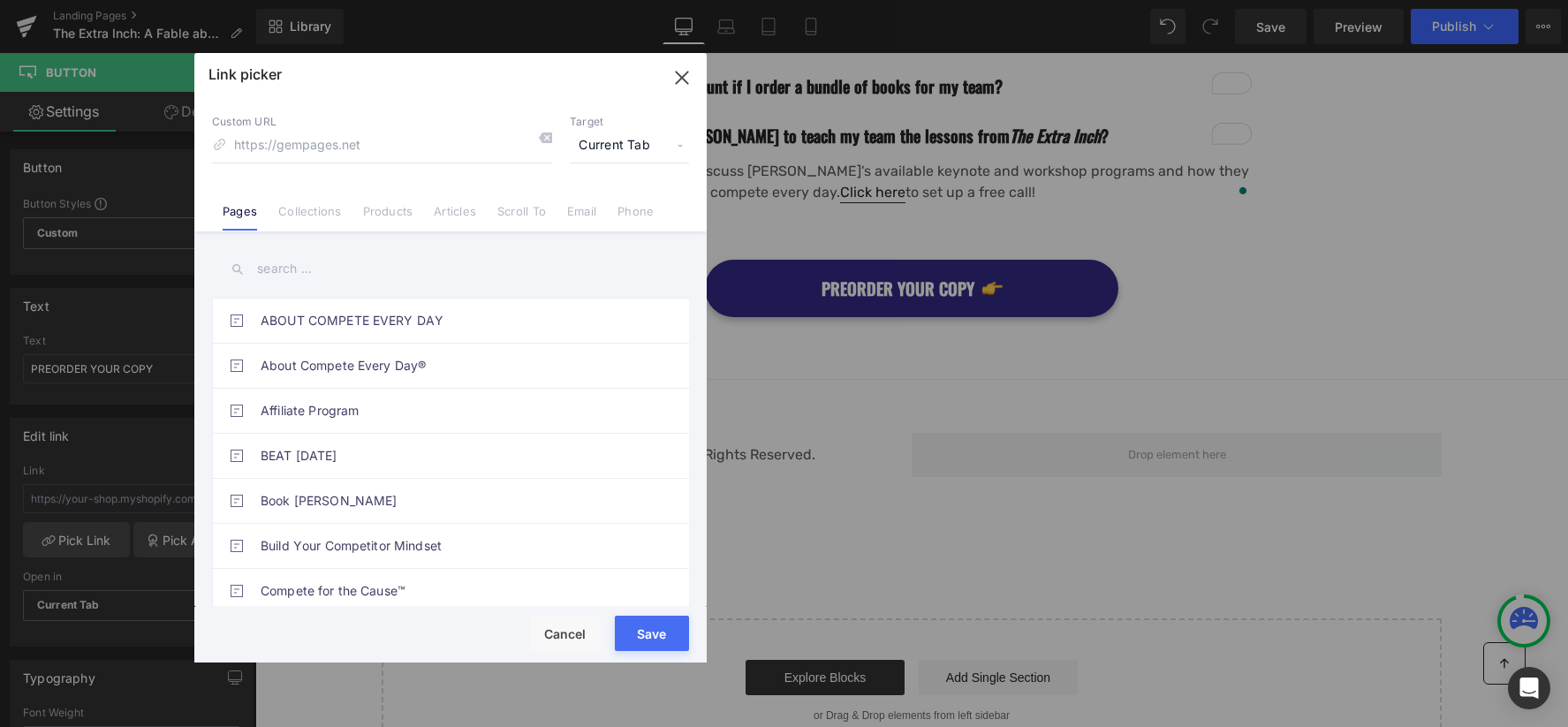
drag, startPoint x: 320, startPoint y: 205, endPoint x: 427, endPoint y: 203, distance: 107.0
click at [320, 205] on link "Collections" at bounding box center [310, 216] width 62 height 26
click at [385, 212] on link "Products" at bounding box center [389, 216] width 51 height 26
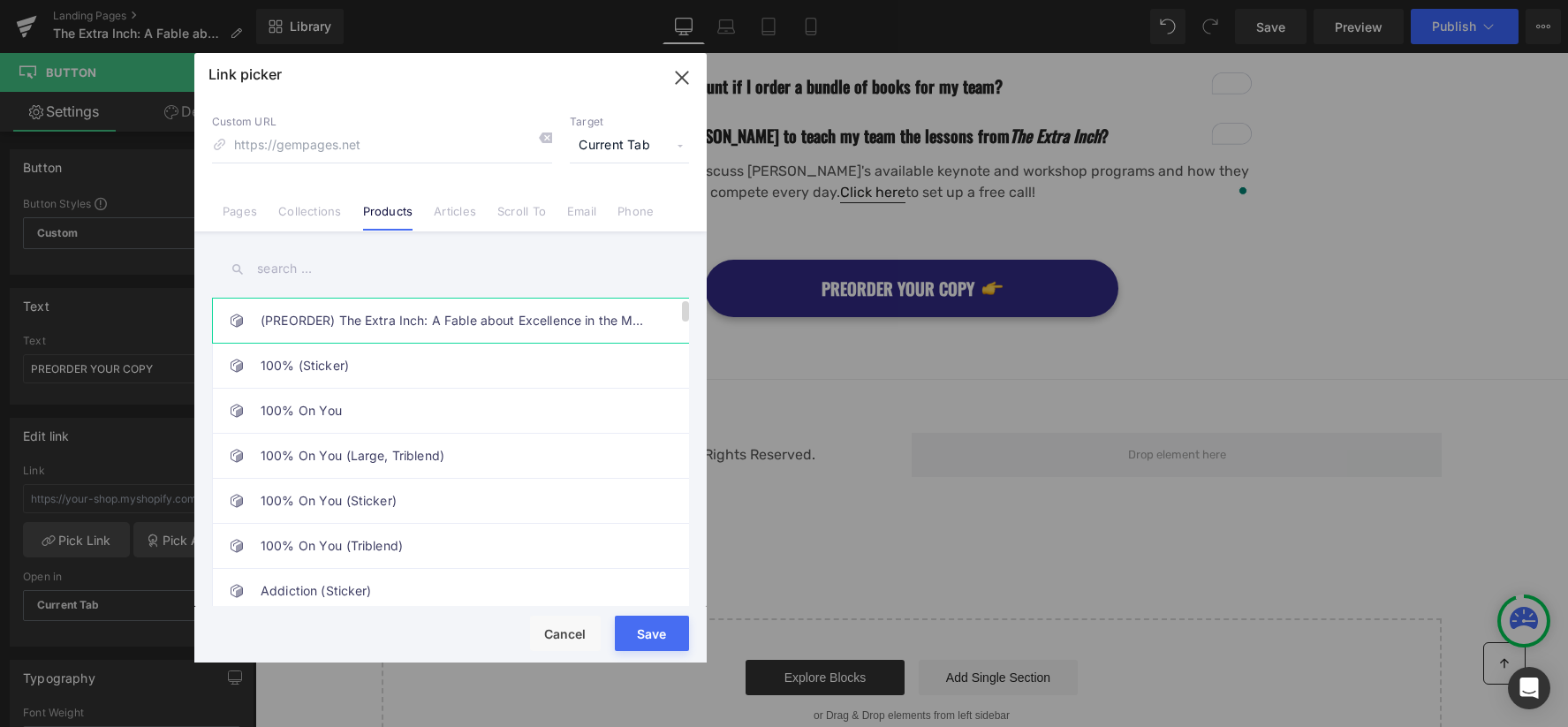
click at [351, 309] on link "(PREORDER) The Extra Inch: A Fable about Excellence in the Margins" at bounding box center [455, 321] width 389 height 44
type input "/products/the-extra-inch"
click at [655, 639] on button "Save" at bounding box center [652, 633] width 74 height 35
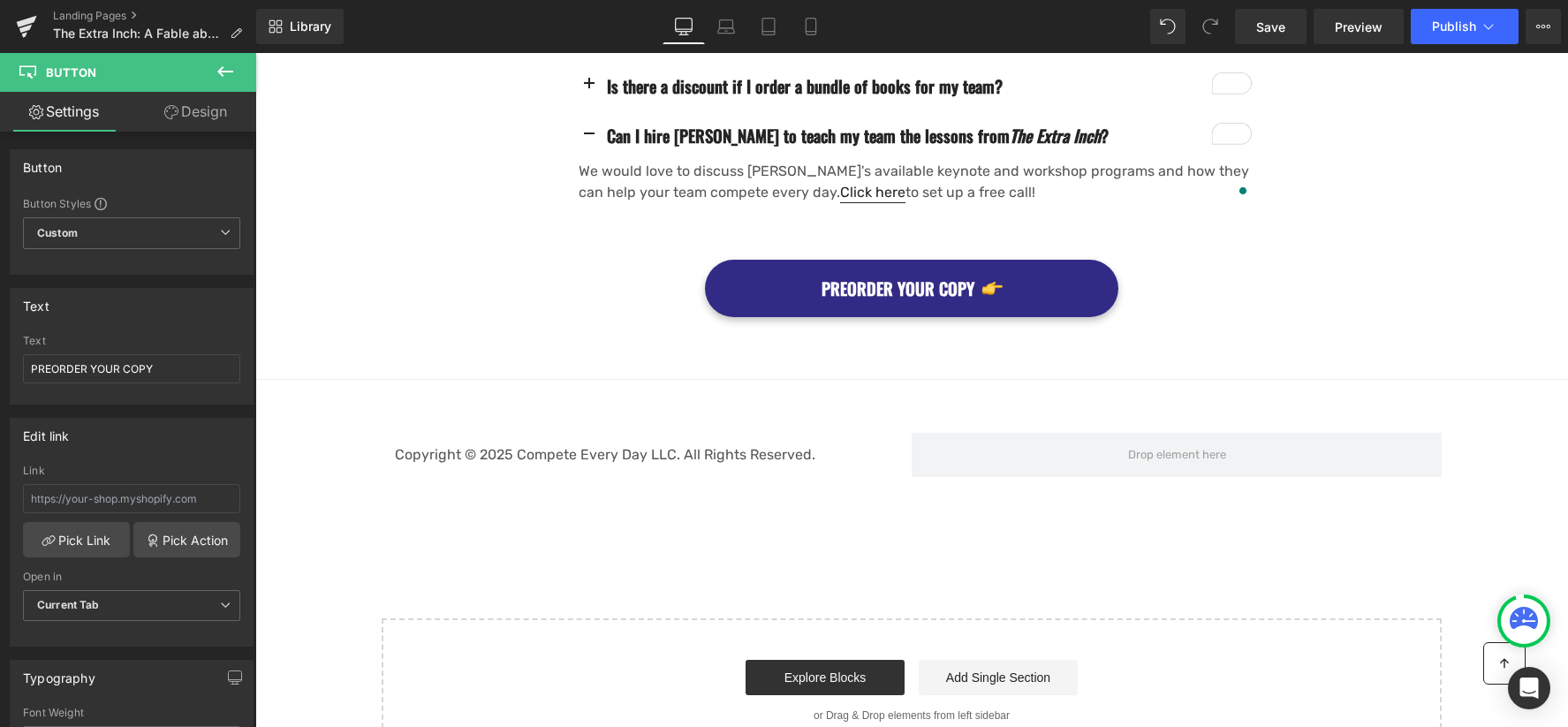
type input "/products/the-extra-inch"
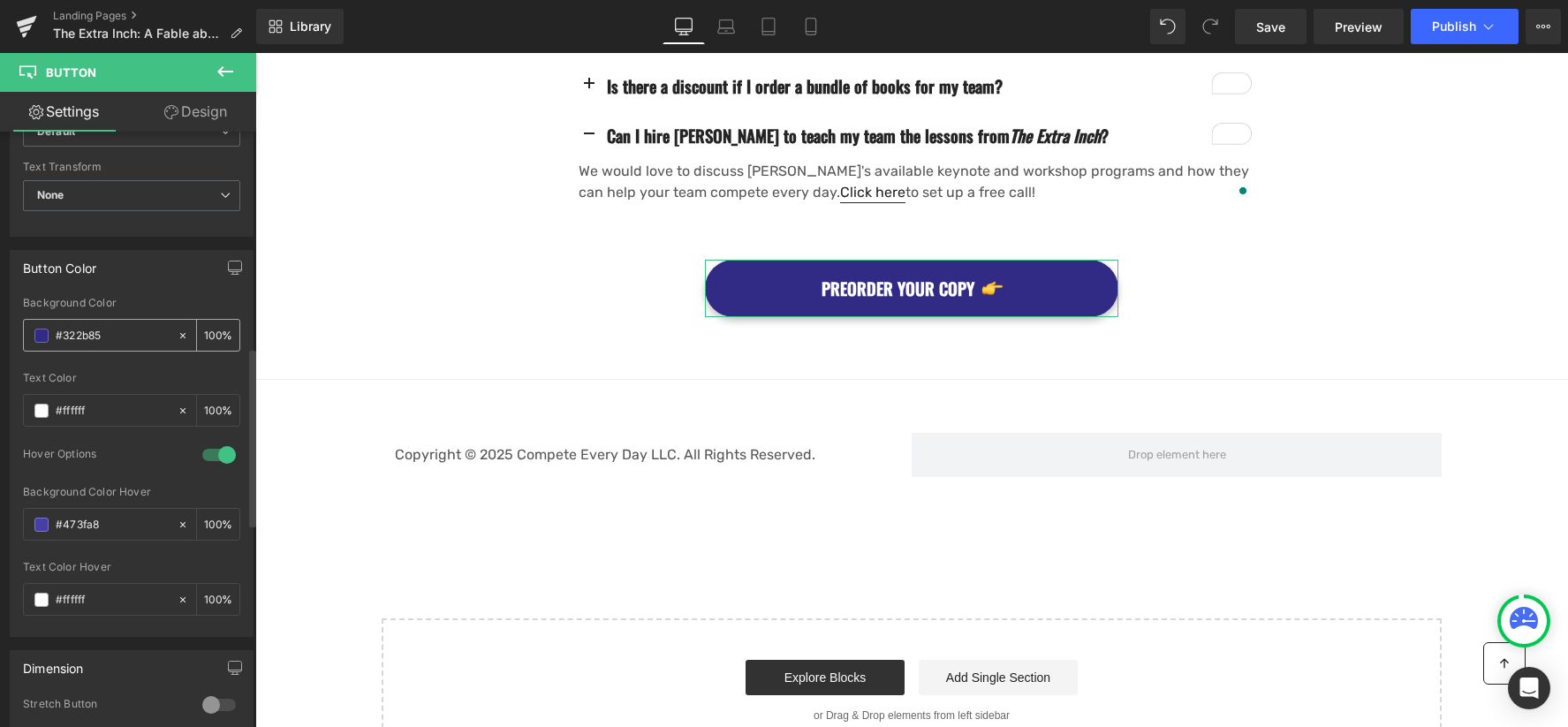
scroll to position [755, 0]
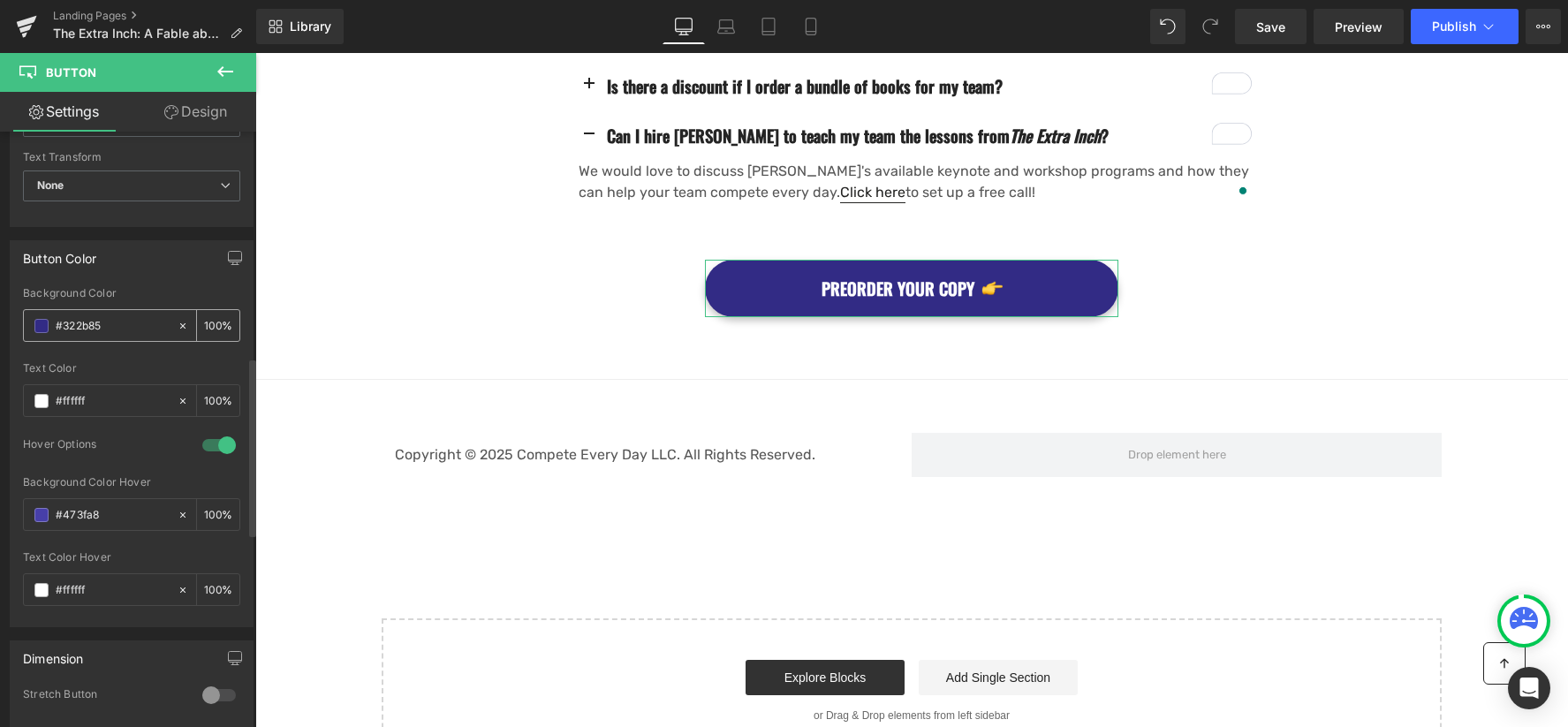
click at [100, 337] on div "#322b85" at bounding box center [99, 325] width 153 height 31
click at [90, 326] on input "#322b85" at bounding box center [112, 326] width 113 height 19
click at [69, 327] on input "#322b85" at bounding box center [112, 326] width 113 height 19
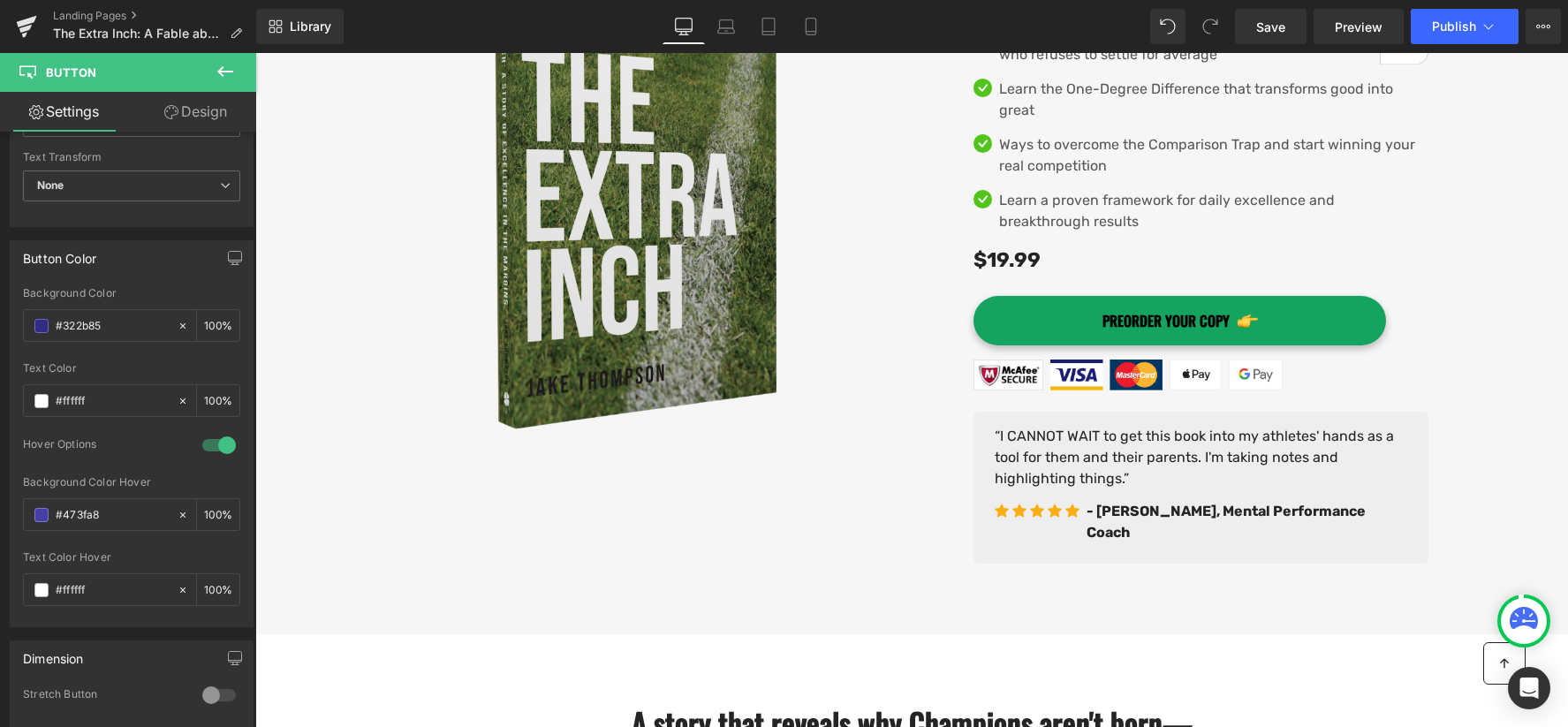
scroll to position [439, 0]
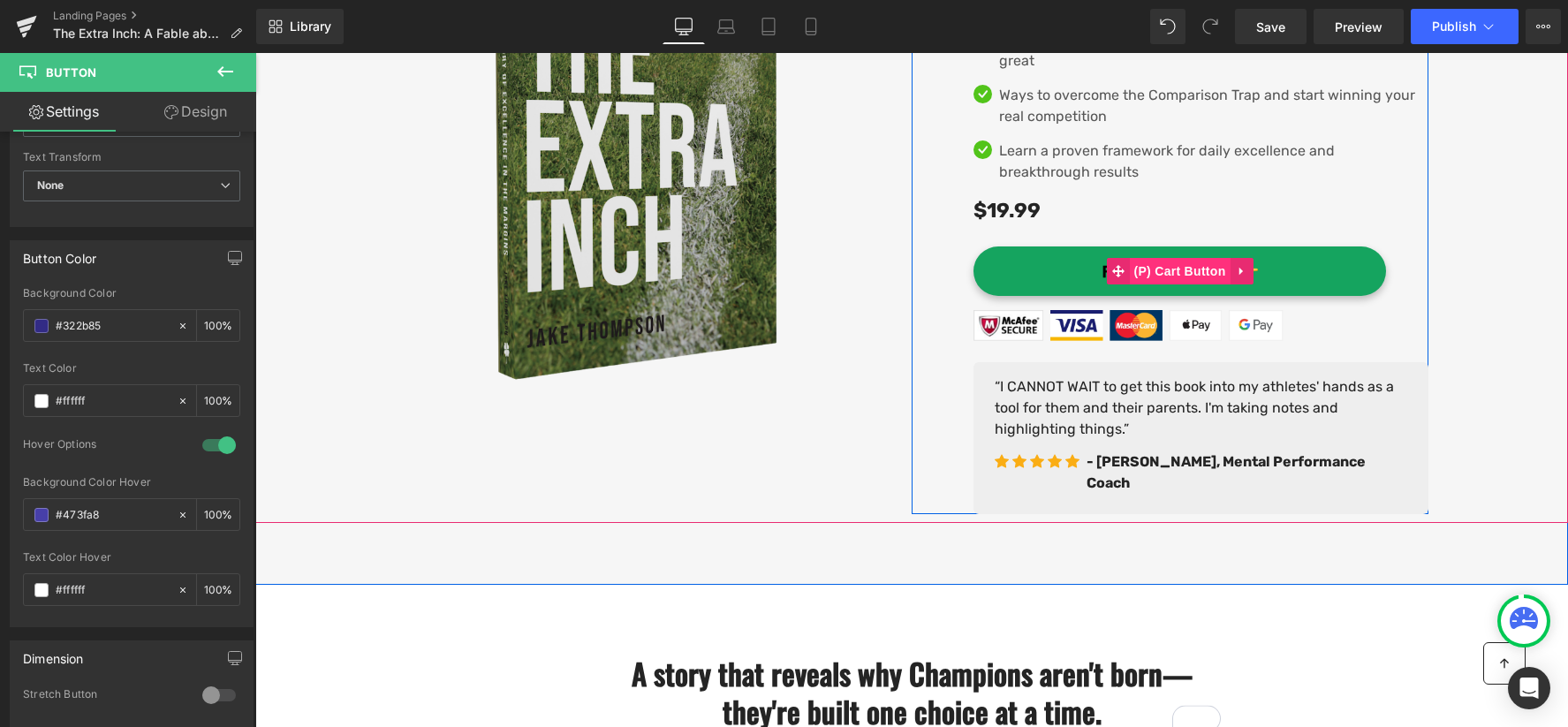
drag, startPoint x: 1199, startPoint y: 270, endPoint x: 1183, endPoint y: 292, distance: 27.2
click at [1199, 270] on button "PREORDER YOUR COPY" at bounding box center [1179, 271] width 413 height 50
click at [1188, 285] on span "(P) Cart Button" at bounding box center [1178, 271] width 100 height 26
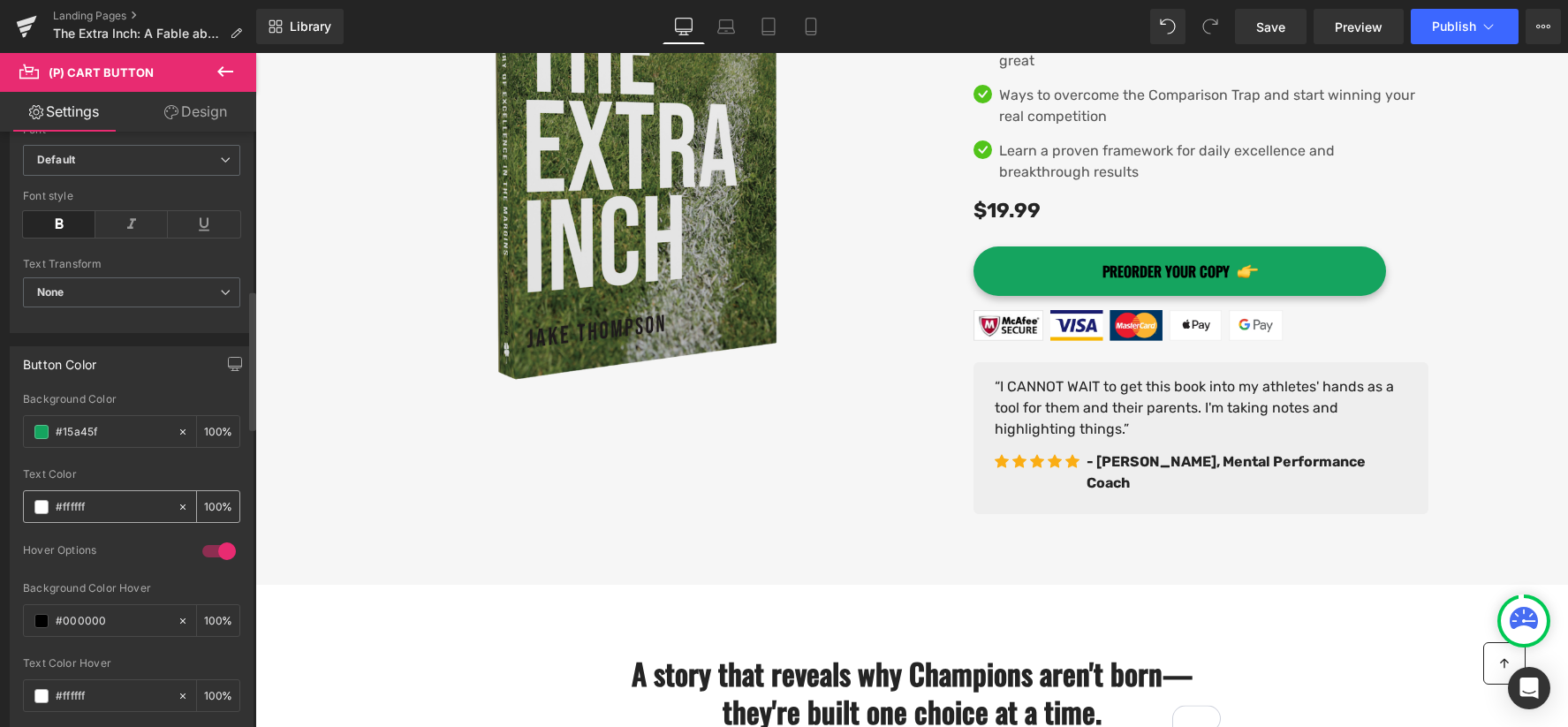
scroll to position [749, 0]
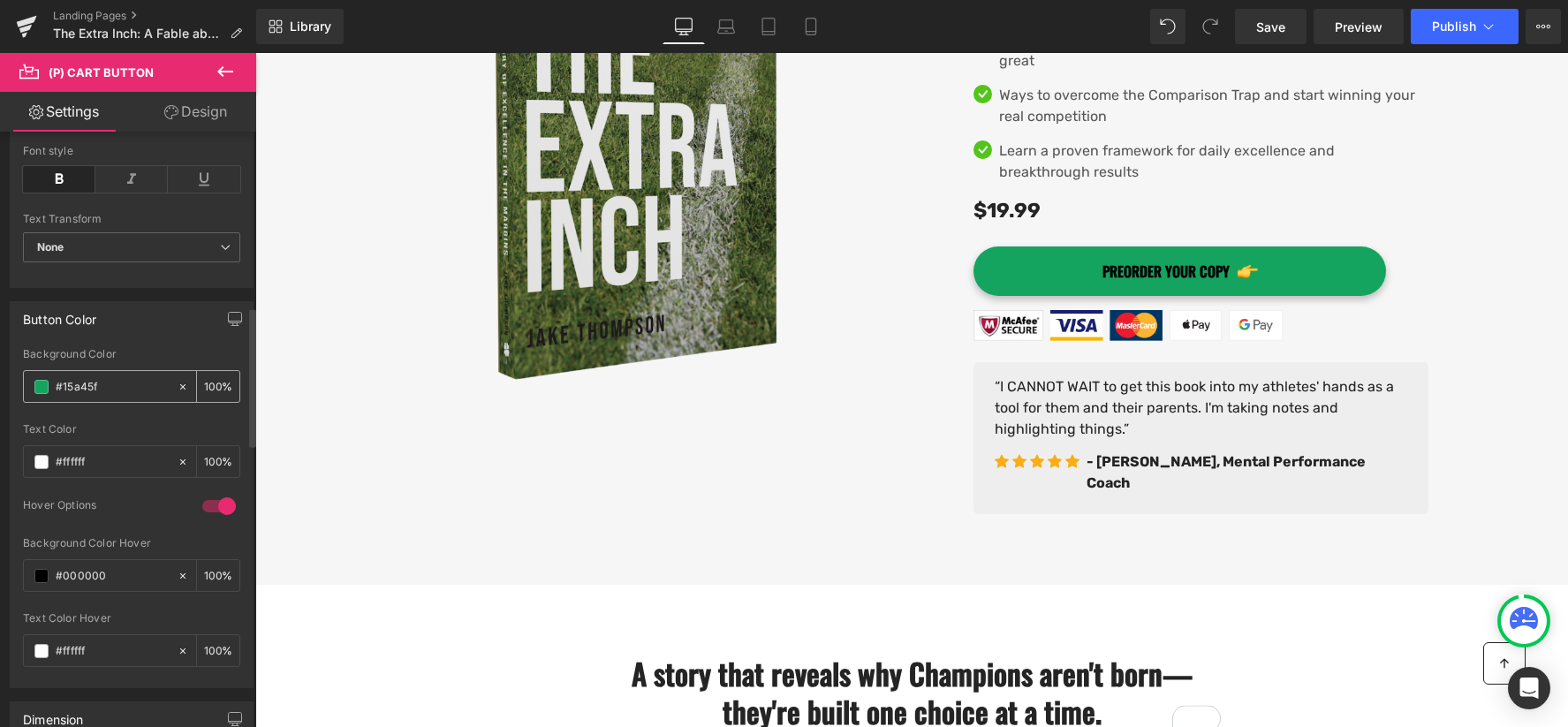
click at [71, 386] on input "#15a45f" at bounding box center [112, 387] width 113 height 19
click at [72, 386] on input "#15a45f" at bounding box center [112, 387] width 113 height 19
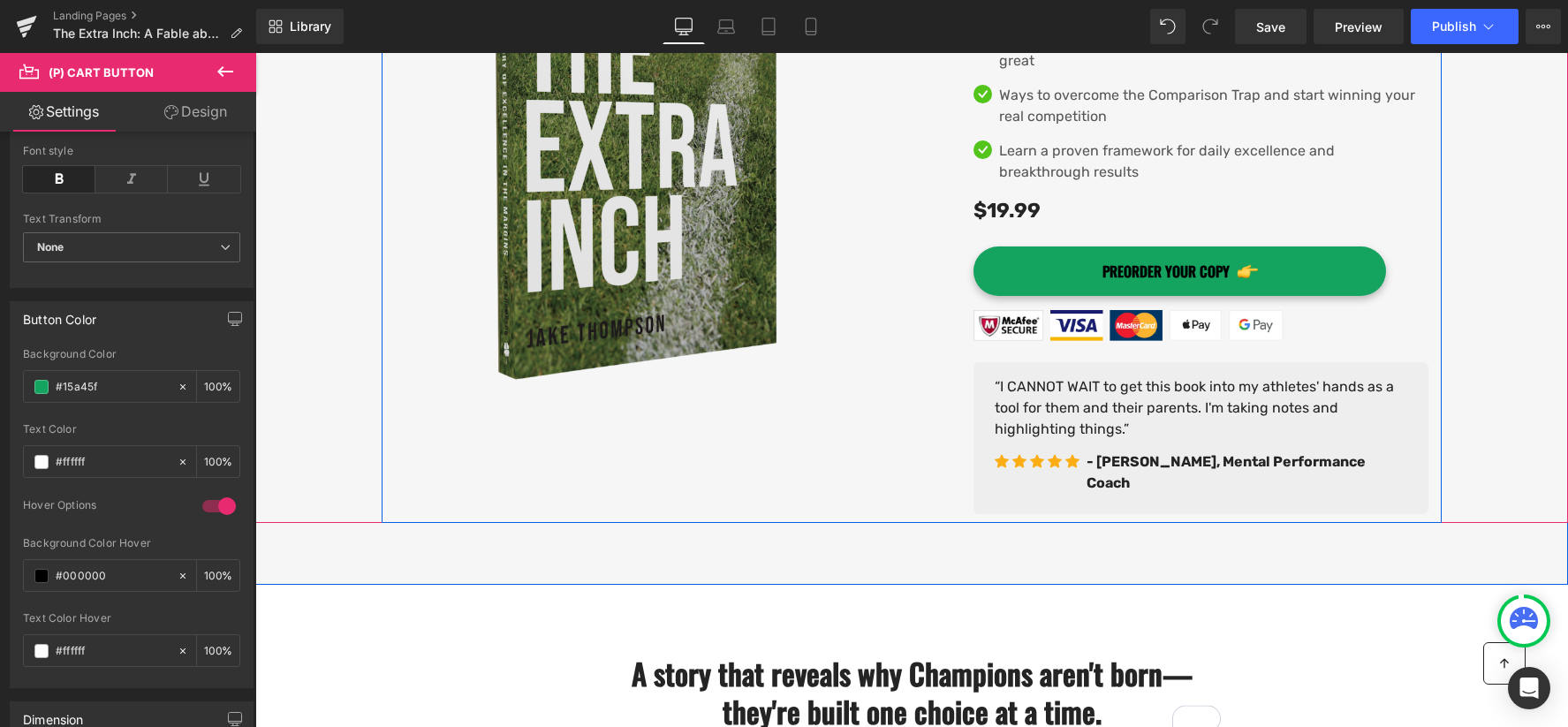
click at [837, 470] on div "Image Row Easy Returns Text Block Icon Icon Icon Icon Icon Icon List Hoz 6000+ …" at bounding box center [912, 188] width 1060 height 670
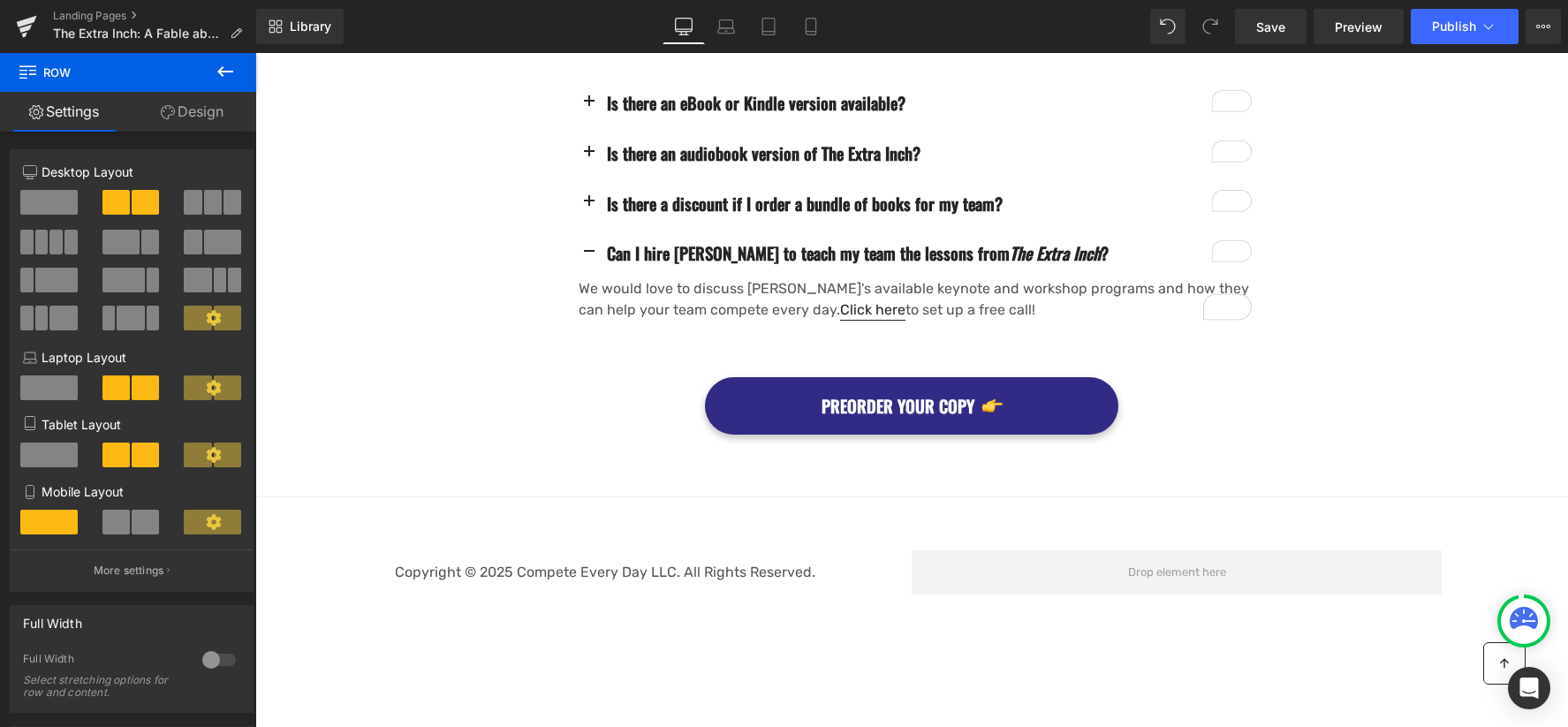
scroll to position [2287, 0]
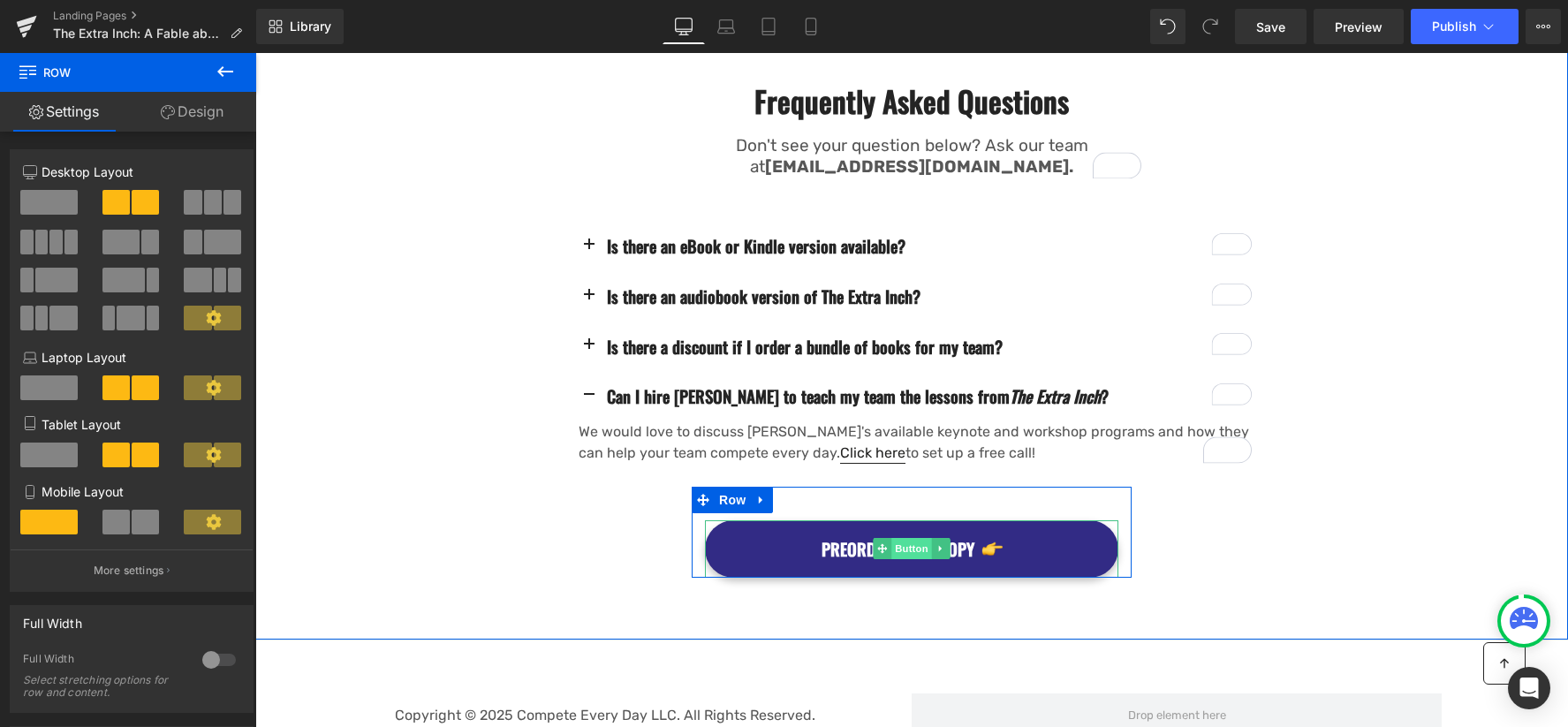
click at [893, 538] on span "Button" at bounding box center [912, 549] width 41 height 21
click at [905, 538] on span "Button" at bounding box center [912, 549] width 41 height 21
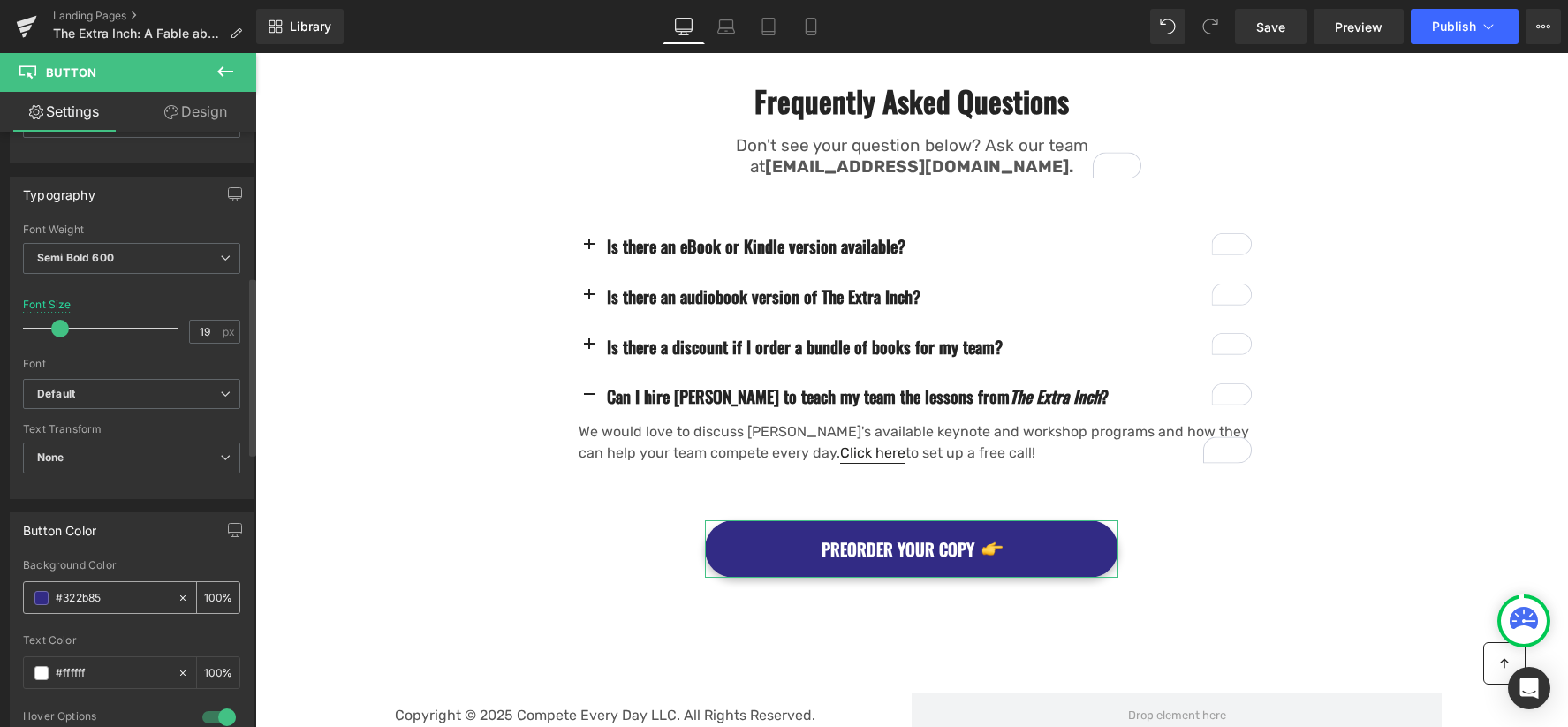
scroll to position [491, 0]
click at [113, 587] on input "#322b85" at bounding box center [112, 591] width 113 height 19
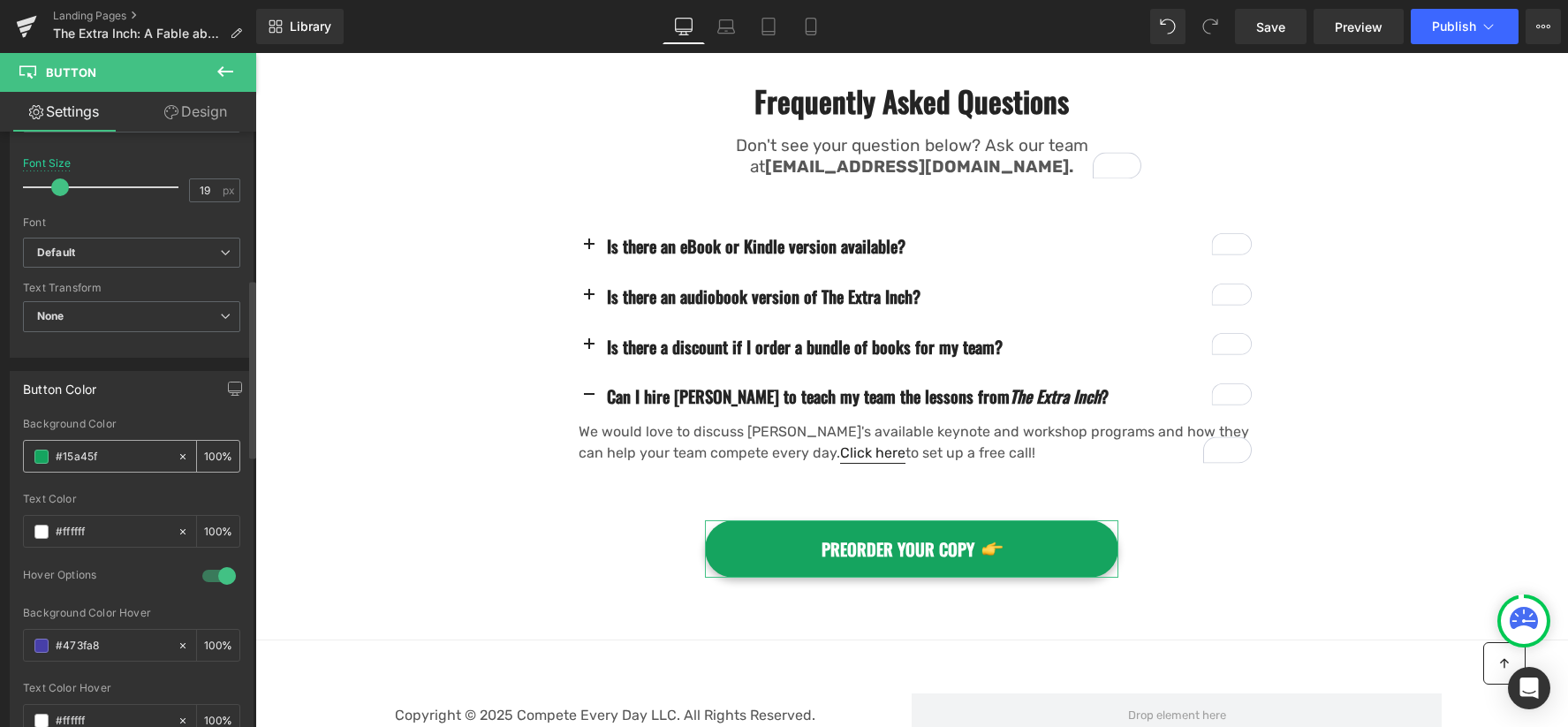
scroll to position [761, 0]
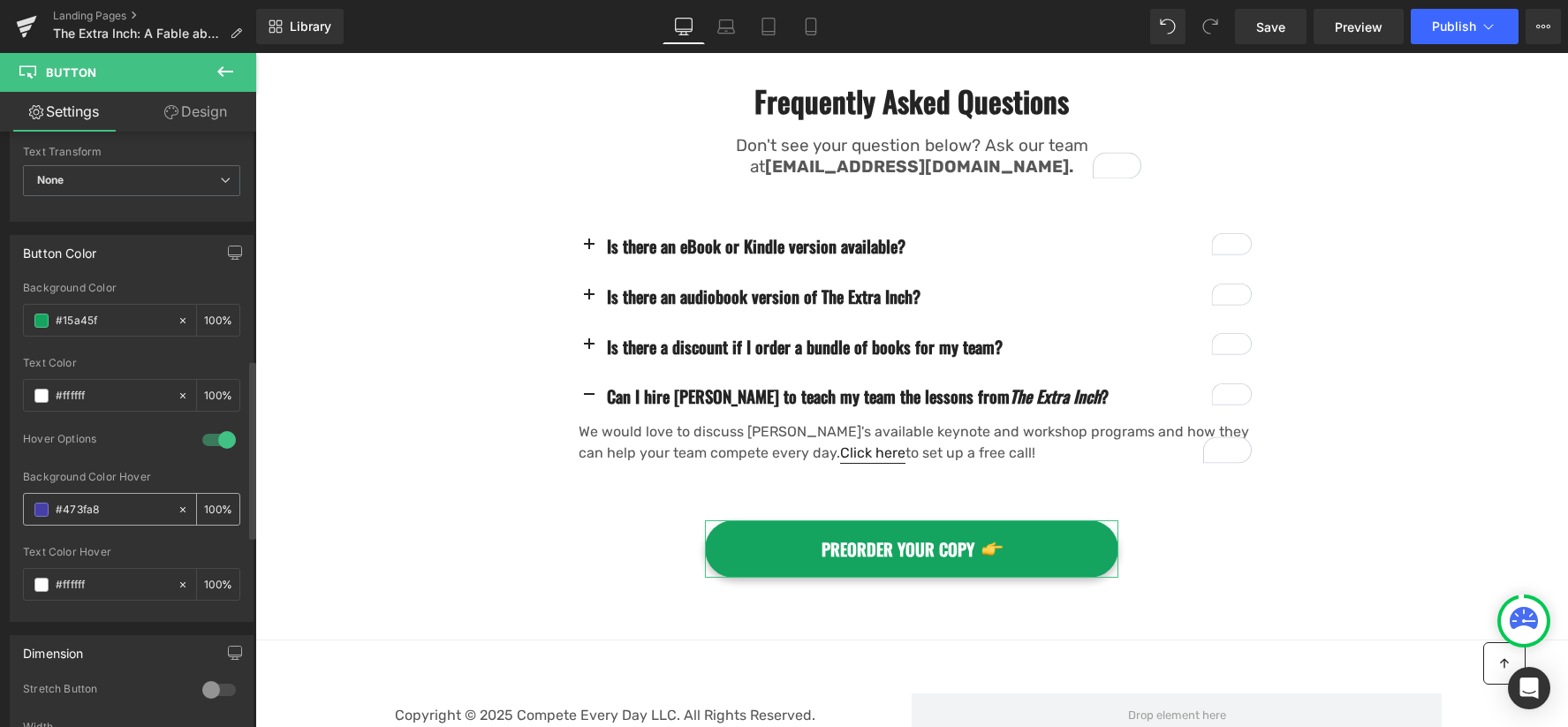
type input "#15a45f"
click at [78, 502] on input "#473fa8" at bounding box center [112, 510] width 113 height 19
click at [82, 512] on input "#473fa8" at bounding box center [112, 510] width 113 height 19
click at [81, 511] on input "#473fa8" at bounding box center [112, 510] width 113 height 19
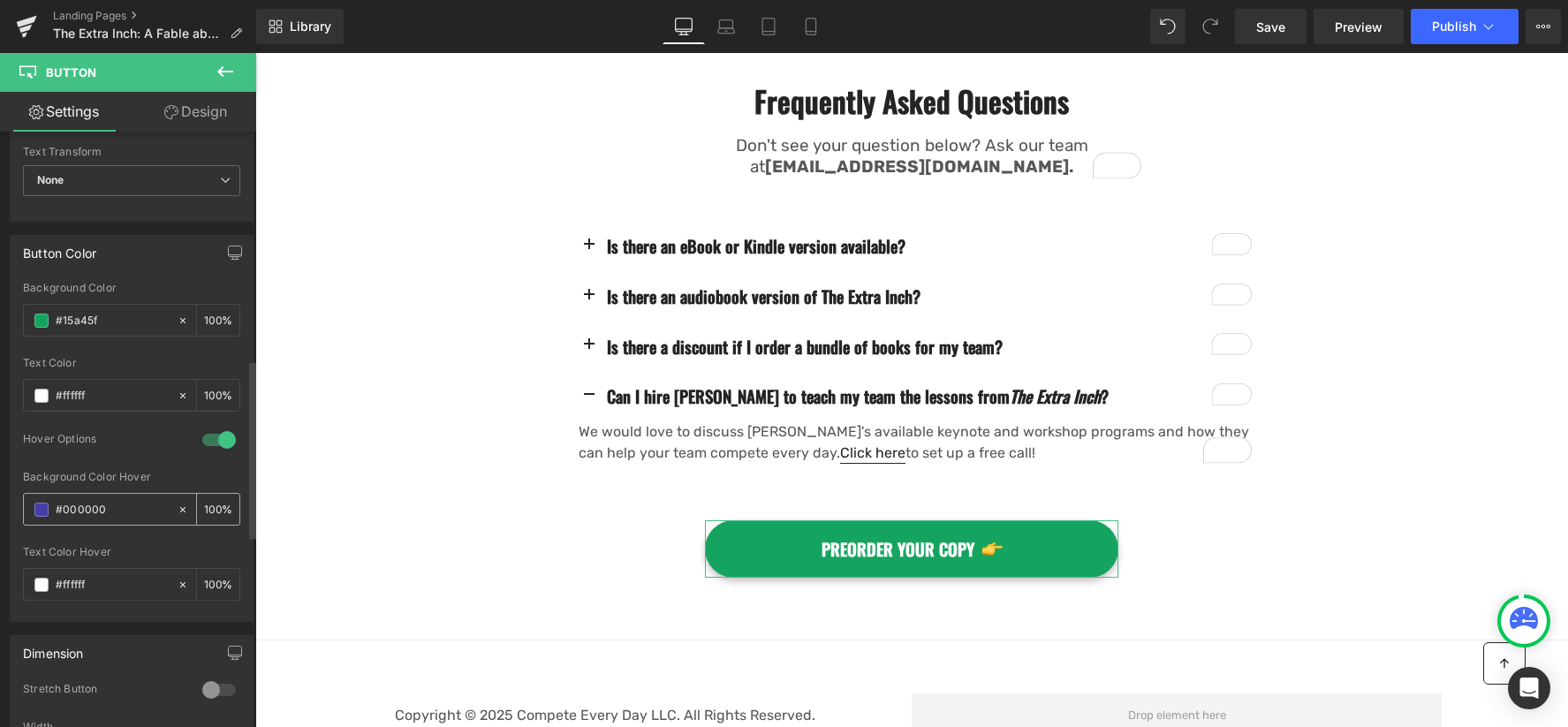
click at [87, 507] on input "#000000" at bounding box center [112, 510] width 113 height 19
click at [78, 514] on input "#0" at bounding box center [112, 510] width 113 height 19
click at [375, 453] on div "Frequently Asked Questions Heading Don't see your question below? Ask our team …" at bounding box center [912, 317] width 1313 height 521
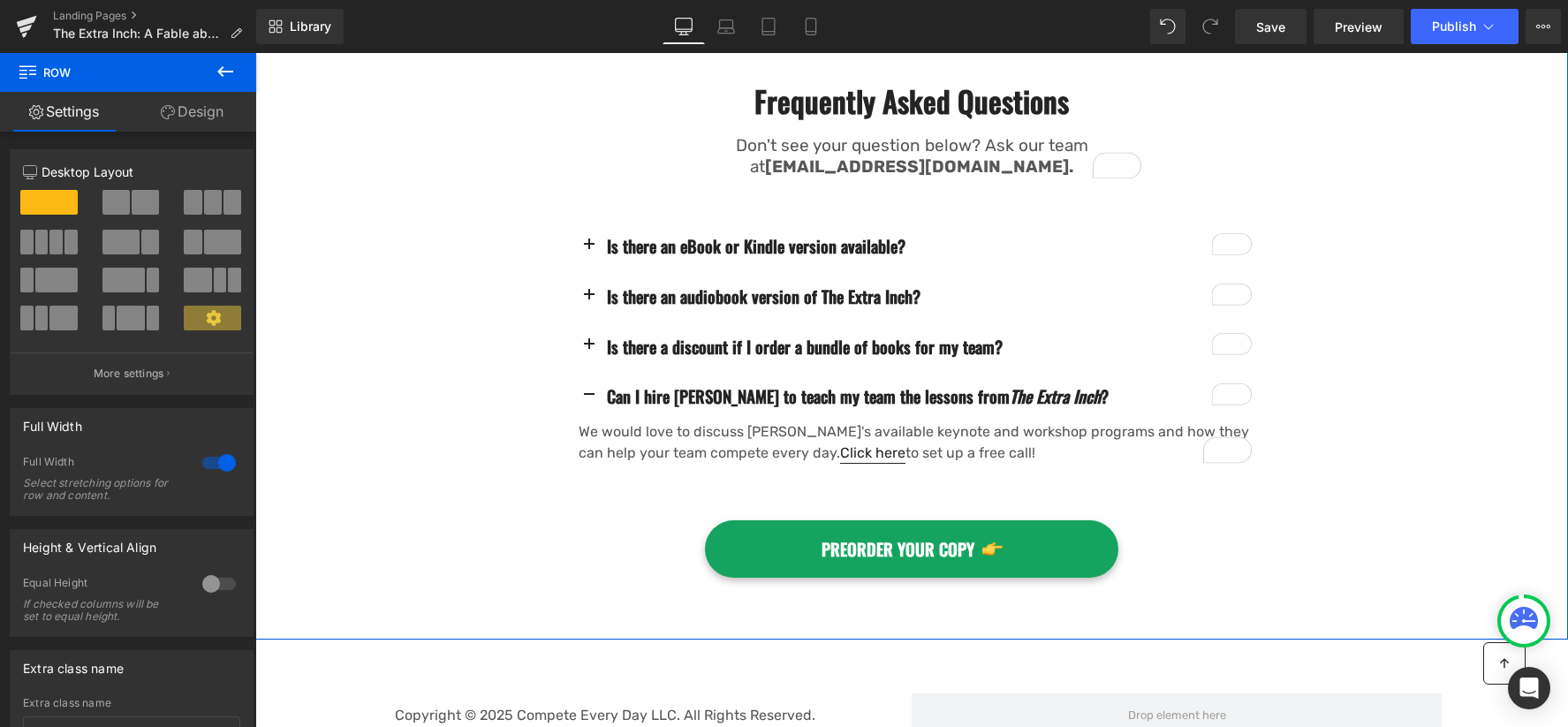
click at [892, 538] on span "Button" at bounding box center [912, 549] width 41 height 21
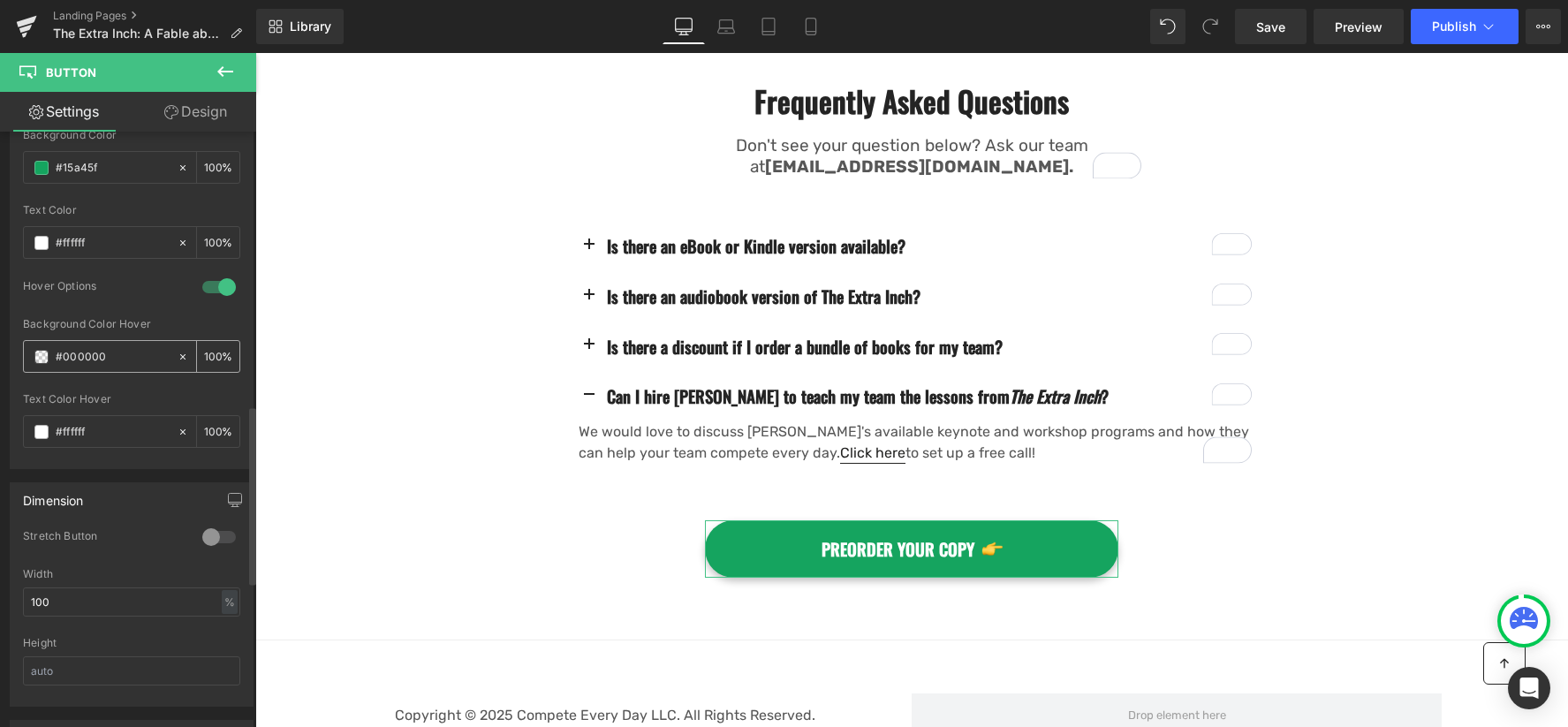
scroll to position [915, 0]
click at [78, 356] on input "#000000" at bounding box center [112, 357] width 113 height 19
type input "#000"
type input "100"
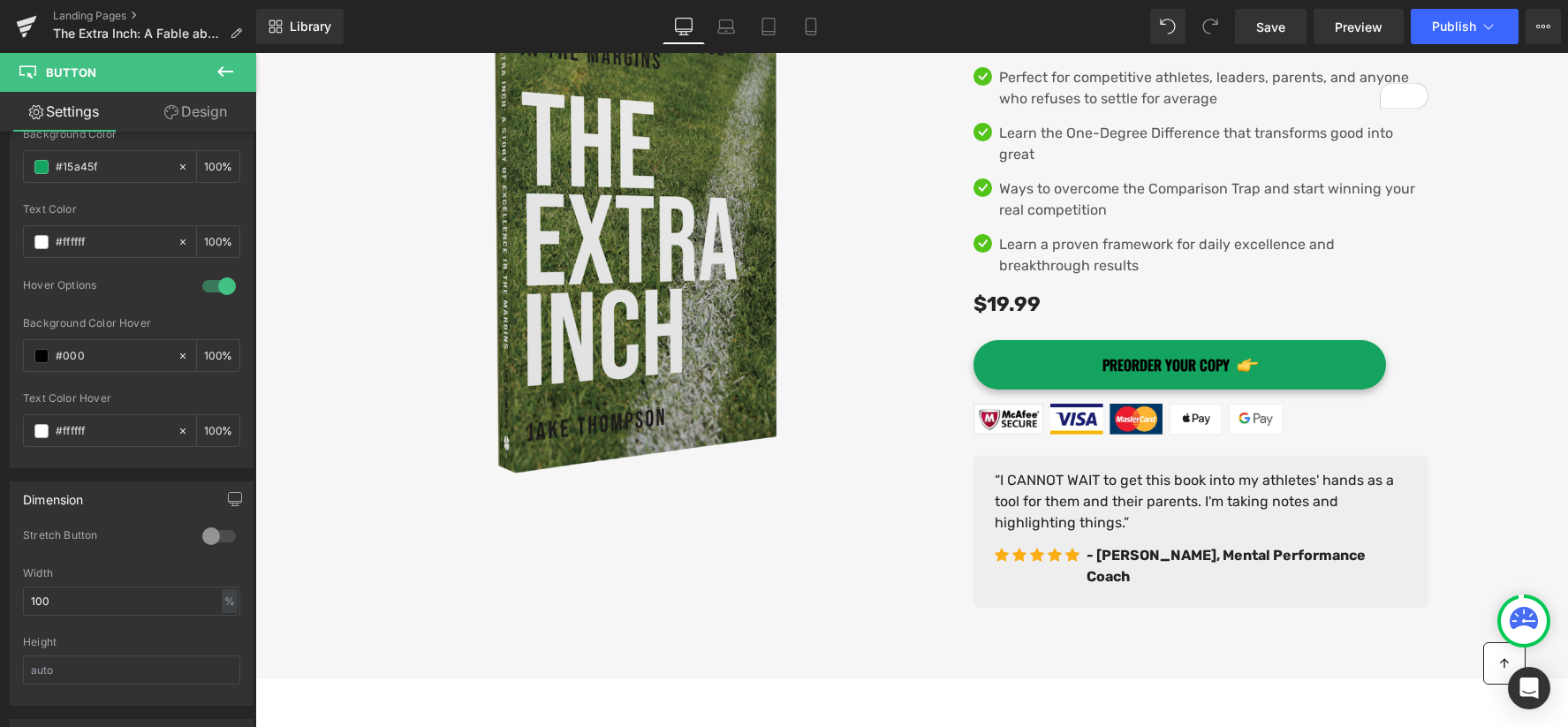
scroll to position [321, 0]
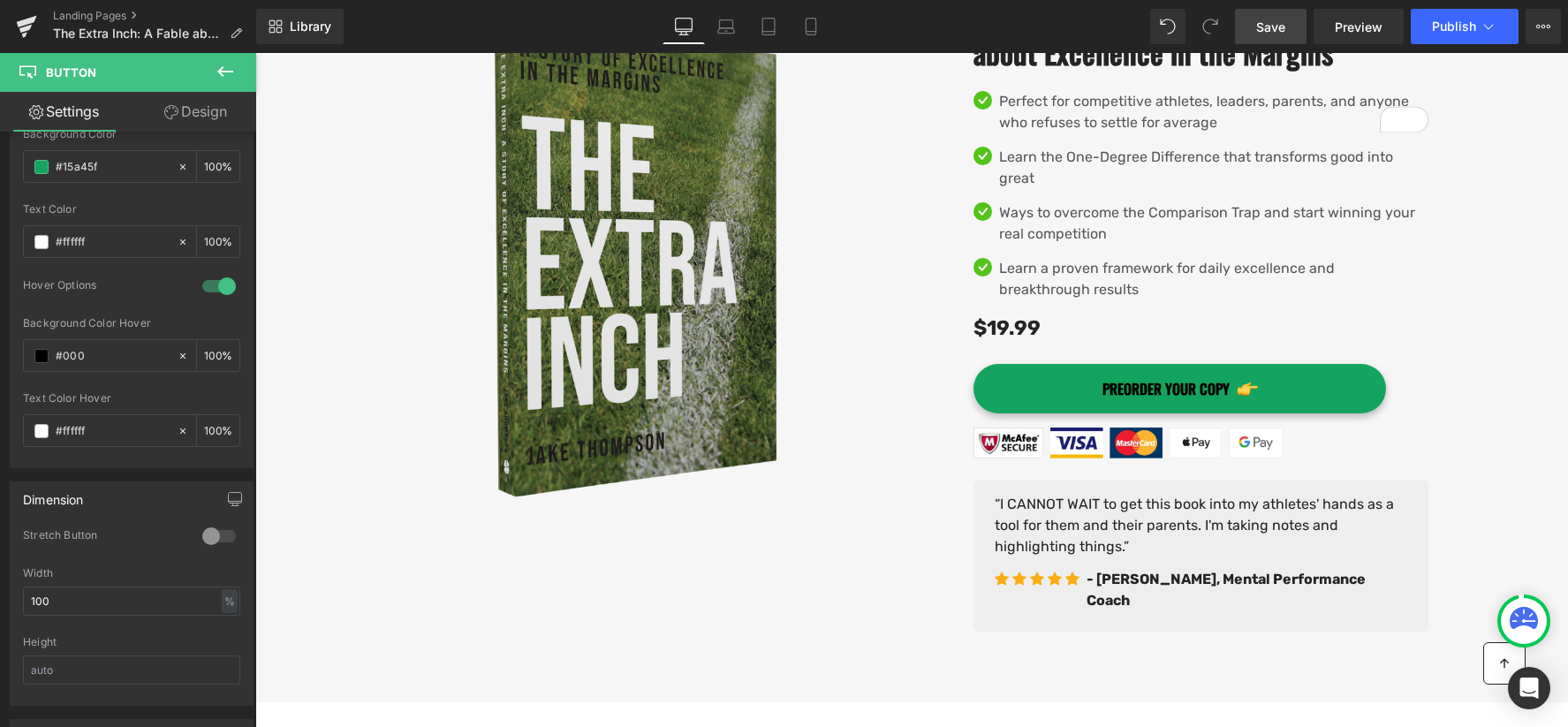
type input "#000"
click at [1285, 28] on span "Save" at bounding box center [1271, 26] width 29 height 19
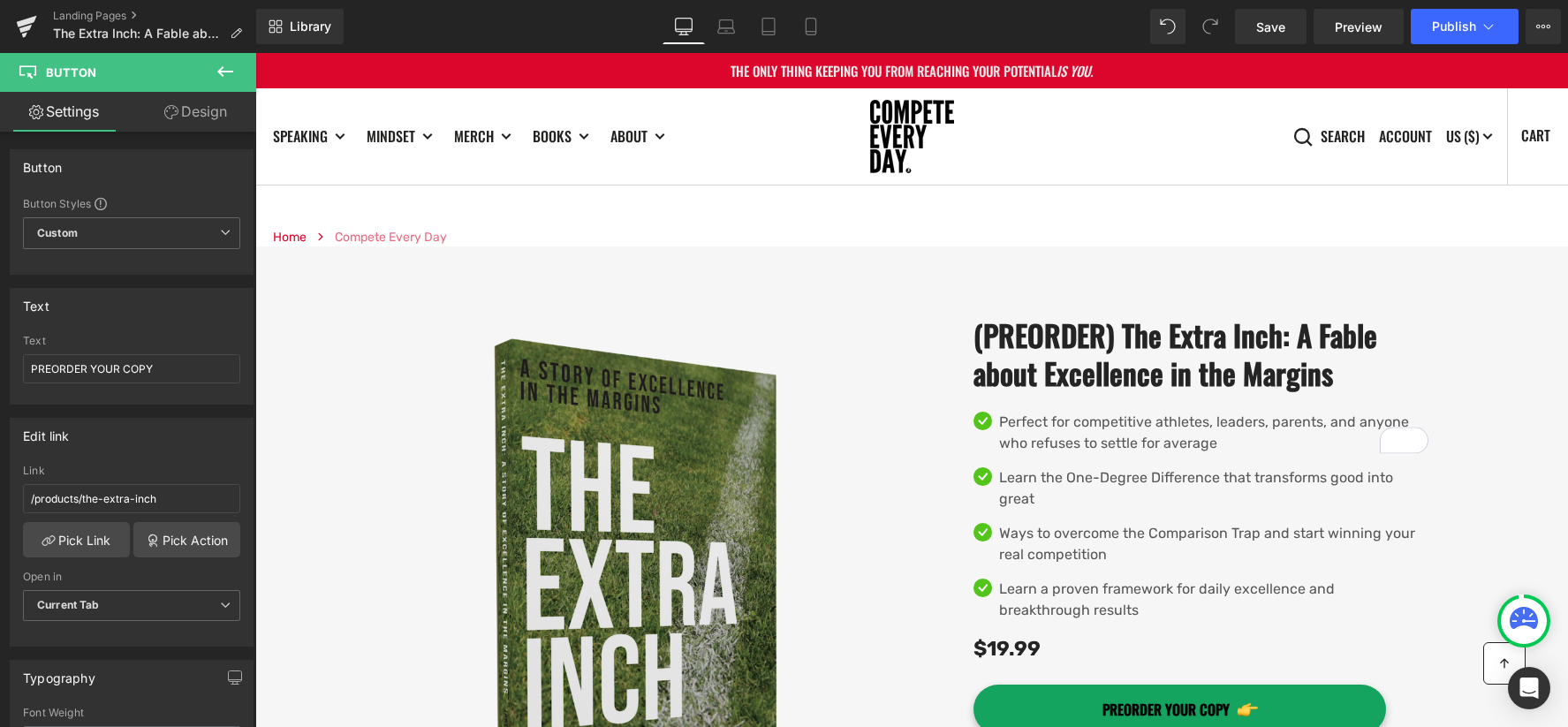
scroll to position [915, 0]
